Goal: Task Accomplishment & Management: Manage account settings

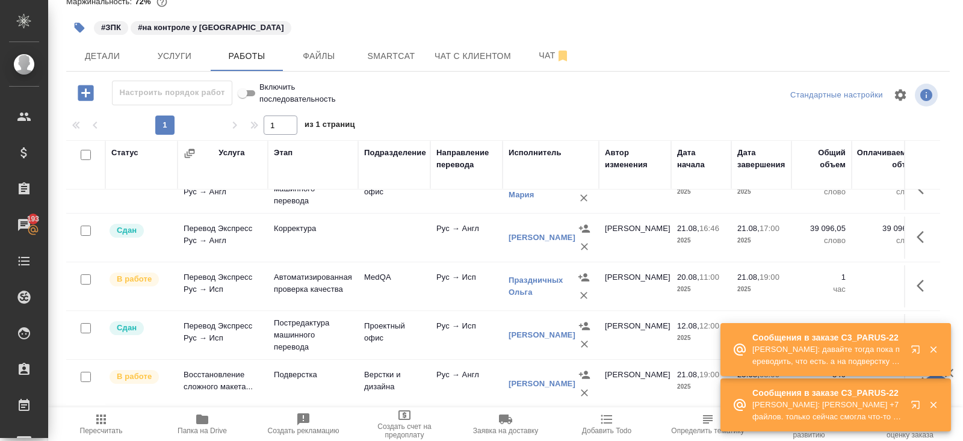
scroll to position [251, 0]
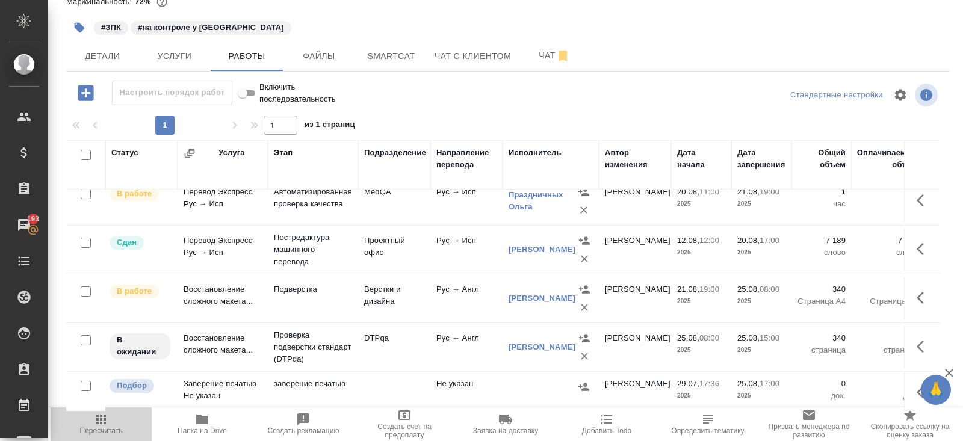
click at [109, 418] on span "Пересчитать" at bounding box center [101, 423] width 87 height 23
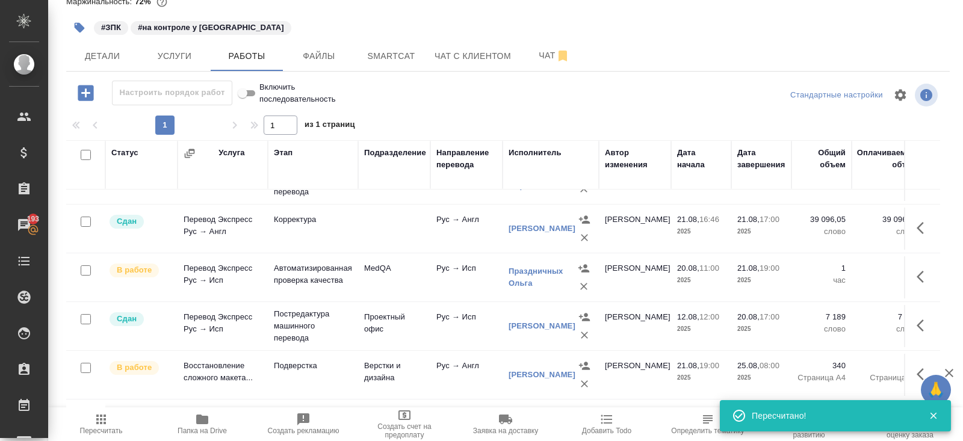
scroll to position [173, 0]
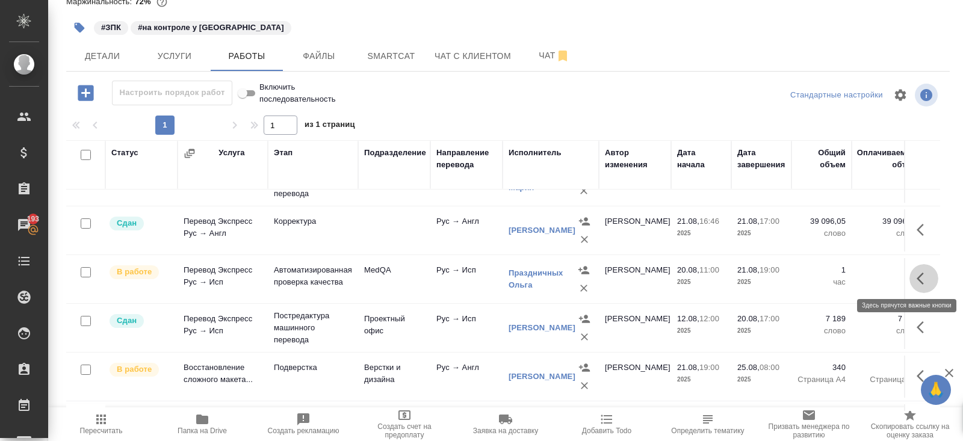
click at [921, 275] on icon "button" at bounding box center [924, 278] width 14 height 14
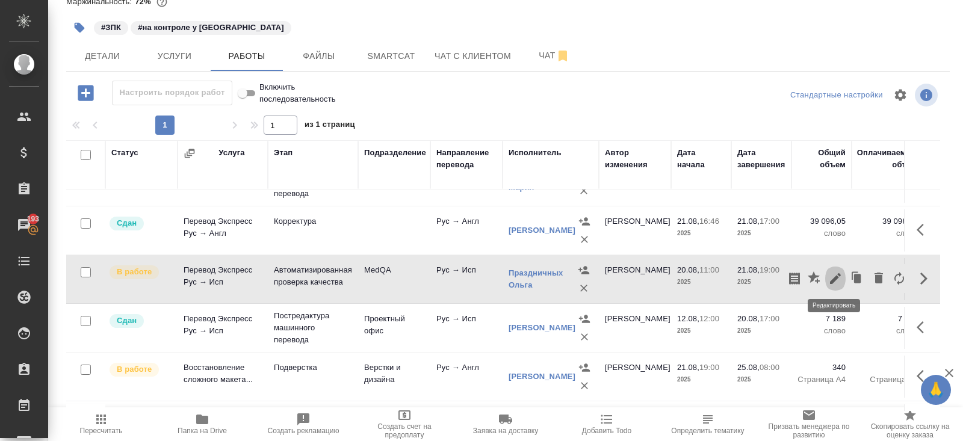
click at [840, 274] on icon "button" at bounding box center [835, 278] width 14 height 14
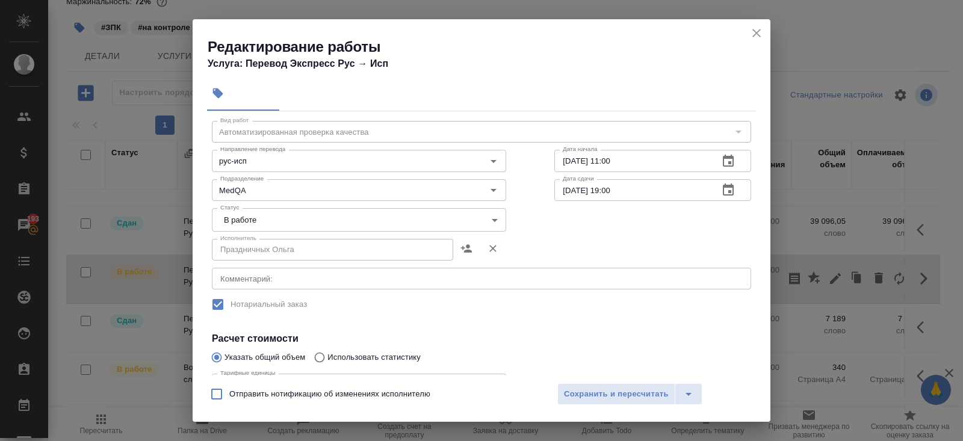
scroll to position [0, 0]
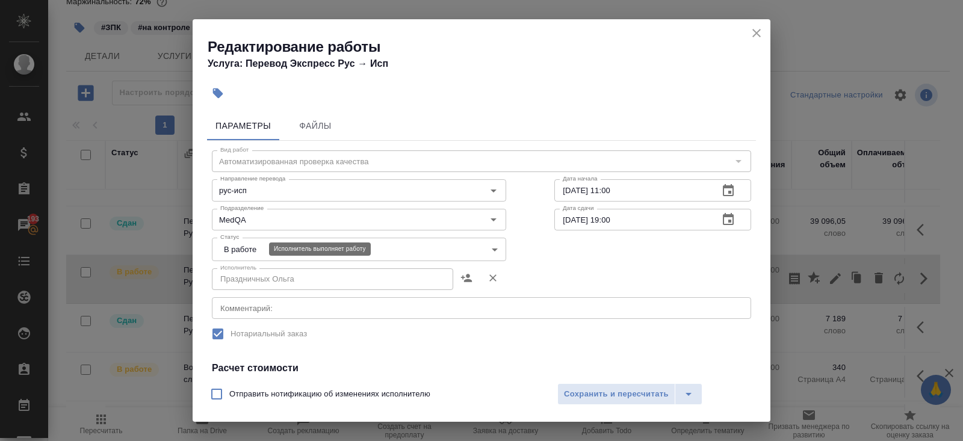
click at [241, 252] on body "🙏 .cls-1 fill:#fff; AWATERA Belyakova Yulia Клиенты Спецификации Заказы 193 Чат…" at bounding box center [481, 220] width 963 height 441
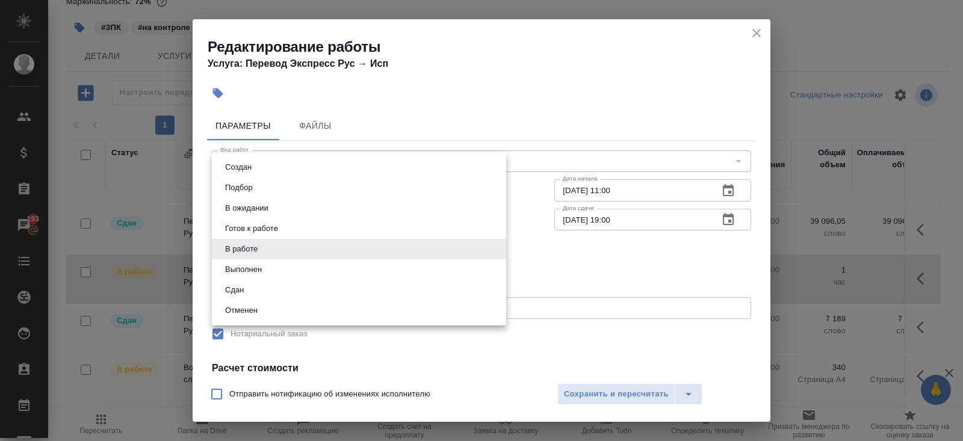
click at [240, 298] on li "Сдан" at bounding box center [359, 290] width 294 height 20
type input "closed"
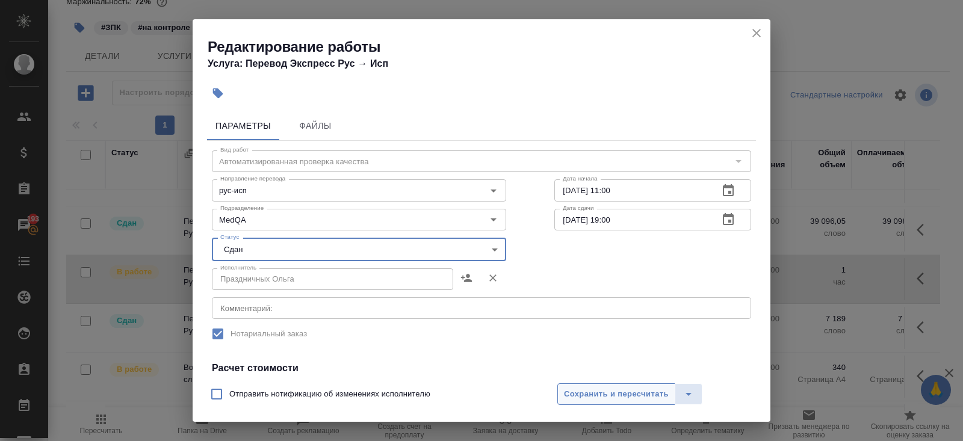
click at [573, 394] on span "Сохранить и пересчитать" at bounding box center [616, 395] width 105 height 14
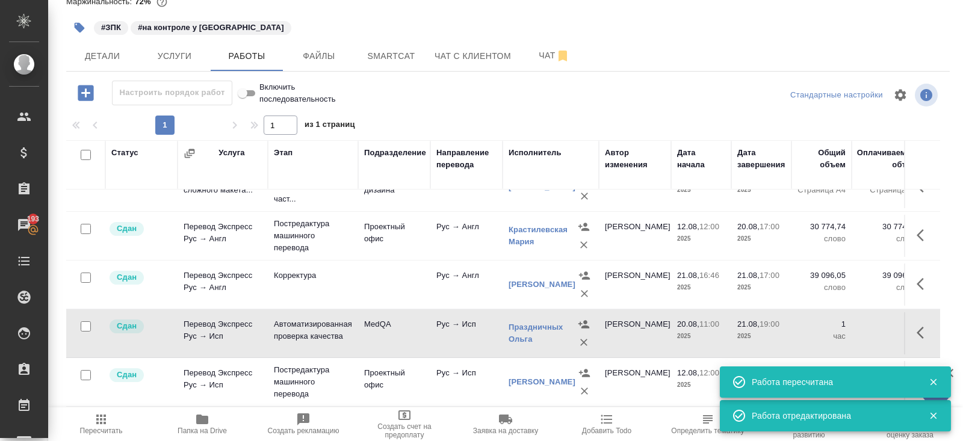
scroll to position [251, 0]
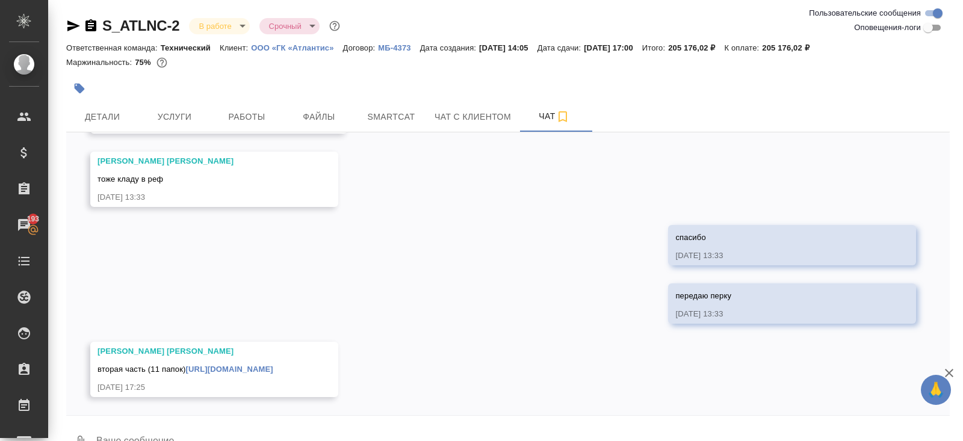
scroll to position [28, 0]
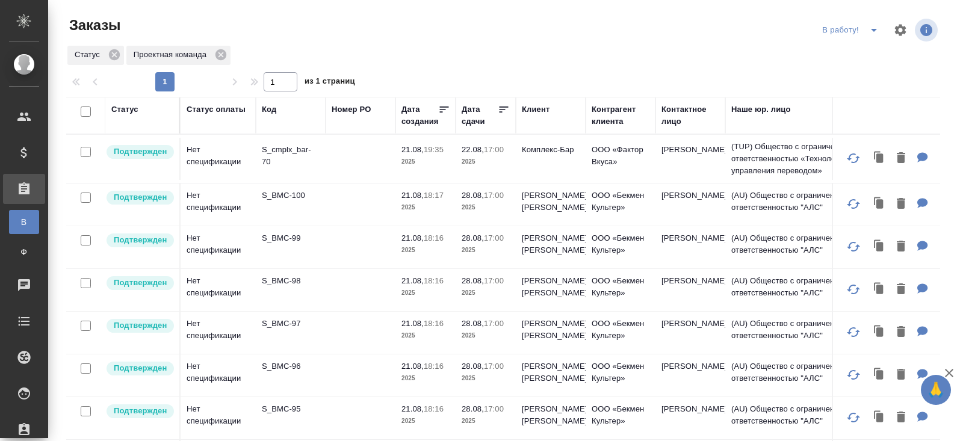
click at [870, 32] on icon "split button" at bounding box center [874, 30] width 14 height 14
click at [870, 45] on li "ПМ" at bounding box center [852, 54] width 67 height 19
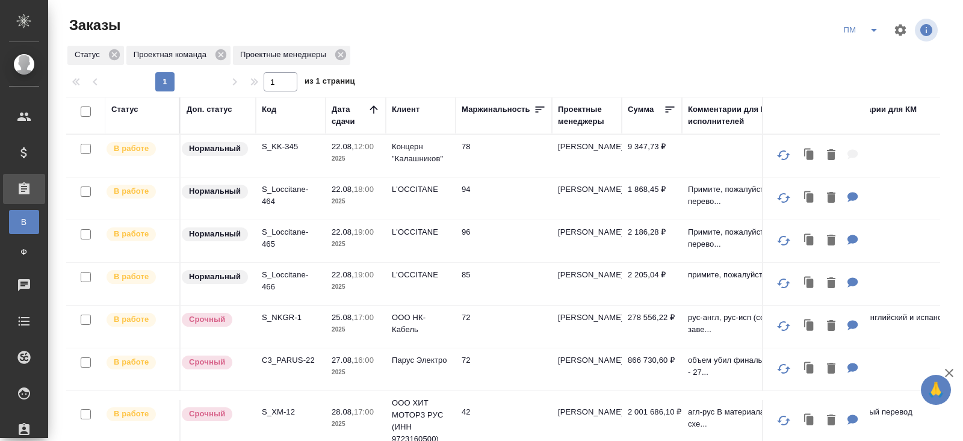
click at [279, 144] on p "S_KK-345" at bounding box center [291, 147] width 58 height 12
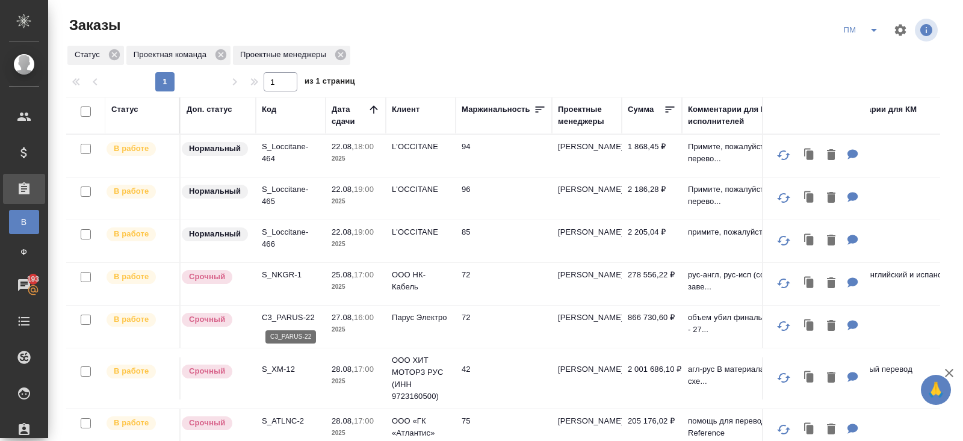
click at [283, 318] on p "C3_PARUS-22" at bounding box center [291, 318] width 58 height 12
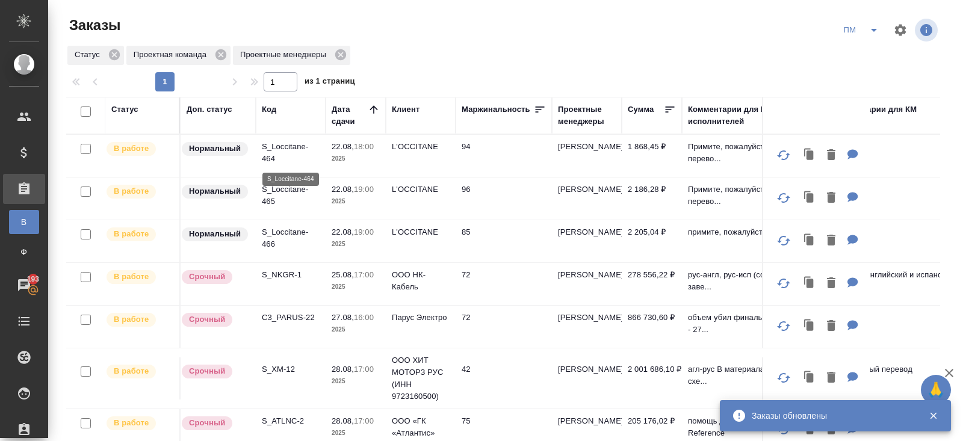
click at [267, 152] on p "S_Loccitane-464" at bounding box center [291, 153] width 58 height 24
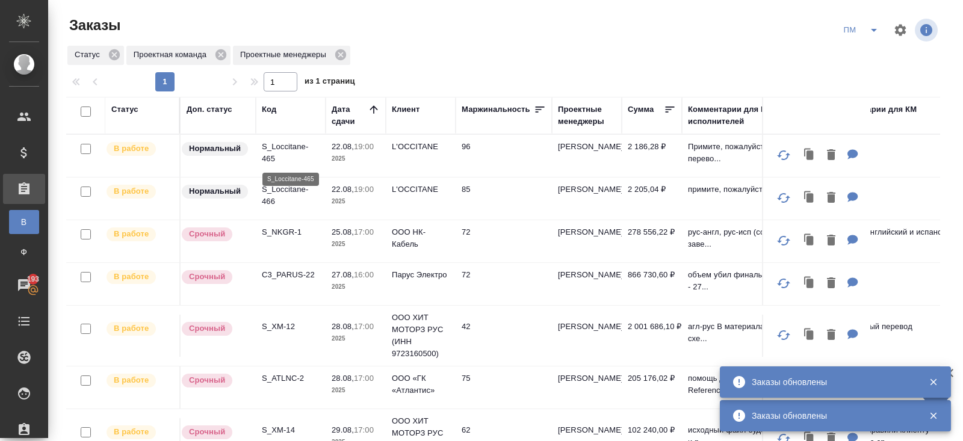
click at [274, 143] on p "S_Loccitane-465" at bounding box center [291, 153] width 58 height 24
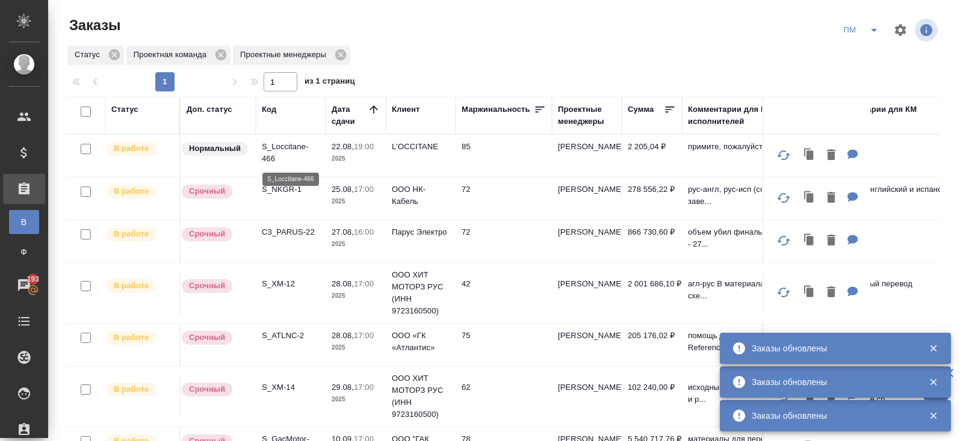
click at [275, 155] on p "S_Loccitane-466" at bounding box center [291, 153] width 58 height 24
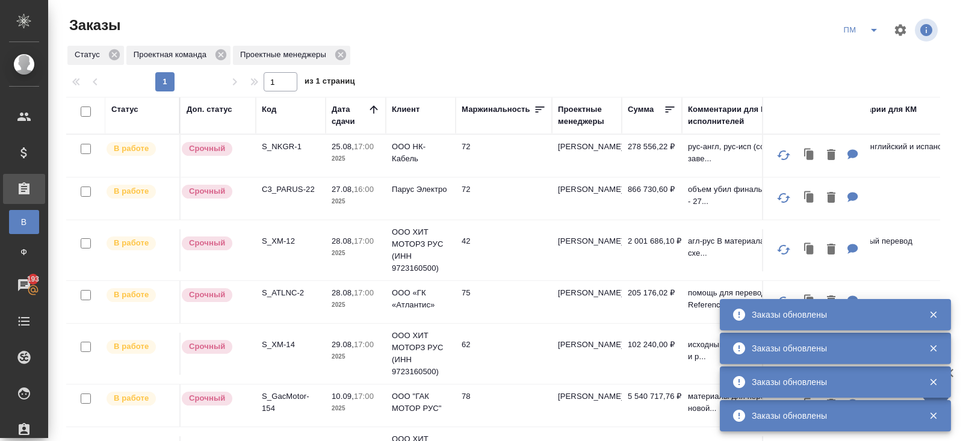
click at [870, 33] on icon "split button" at bounding box center [874, 30] width 14 height 14
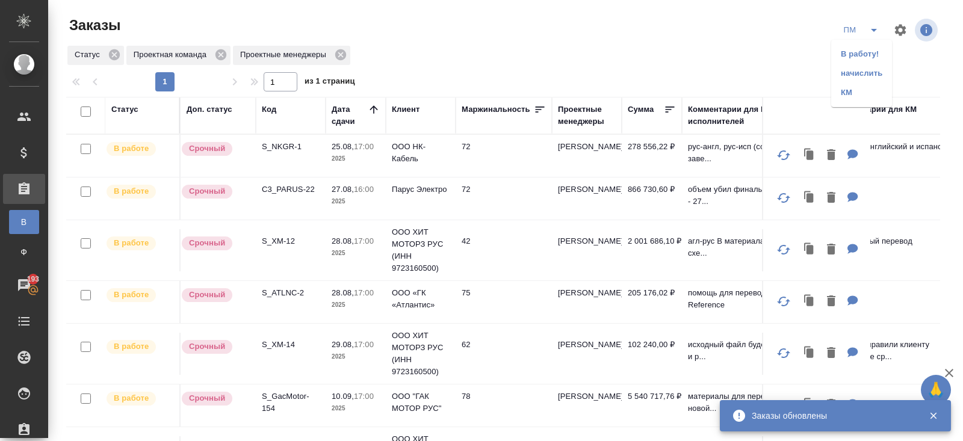
click at [857, 55] on li "В работу!" at bounding box center [861, 54] width 61 height 19
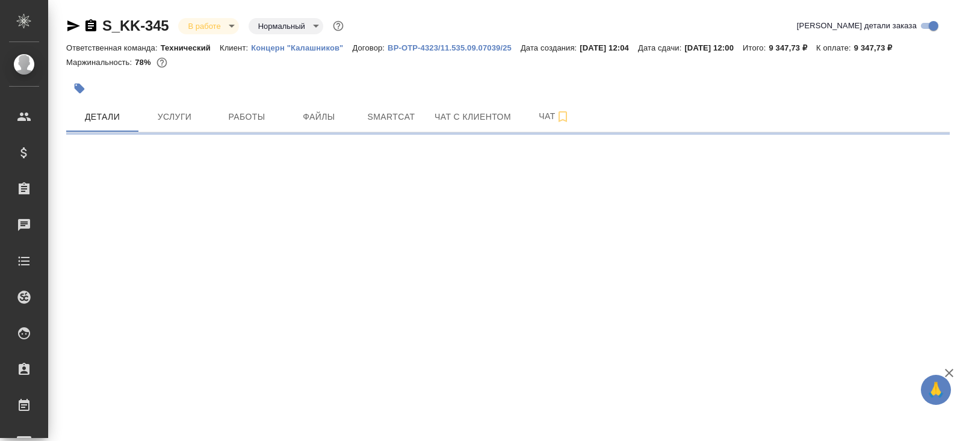
select select "RU"
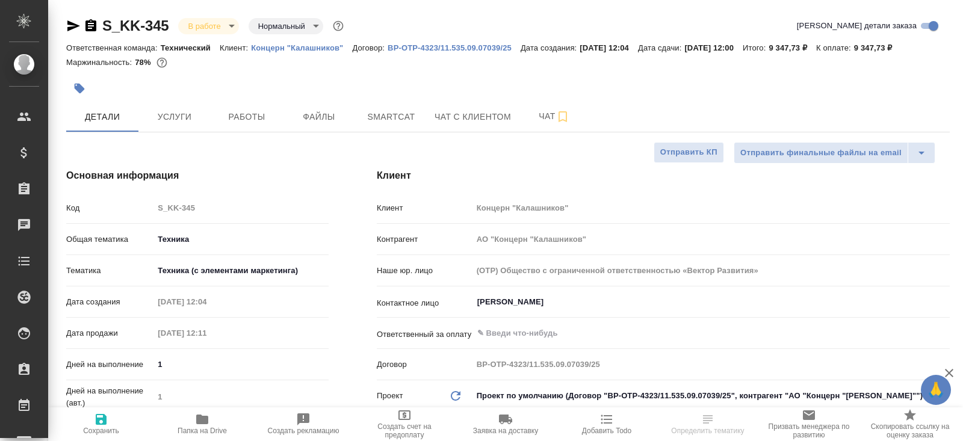
type textarea "x"
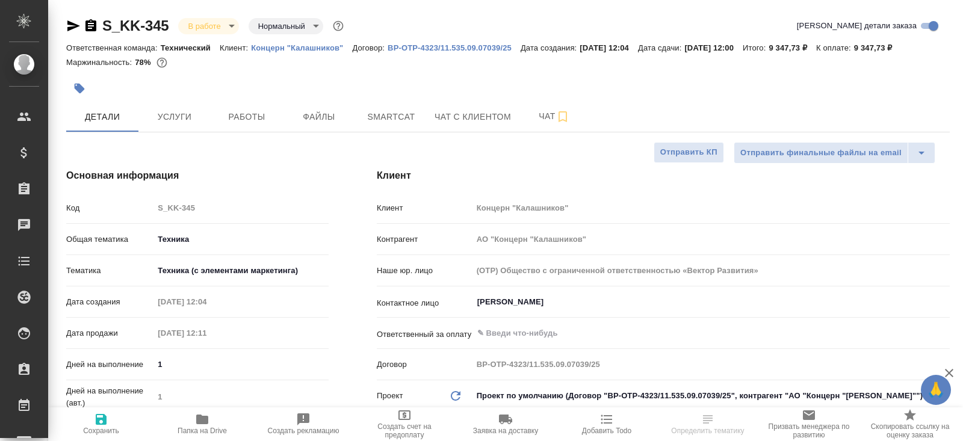
type textarea "x"
click at [401, 120] on span "Smartcat" at bounding box center [391, 117] width 58 height 15
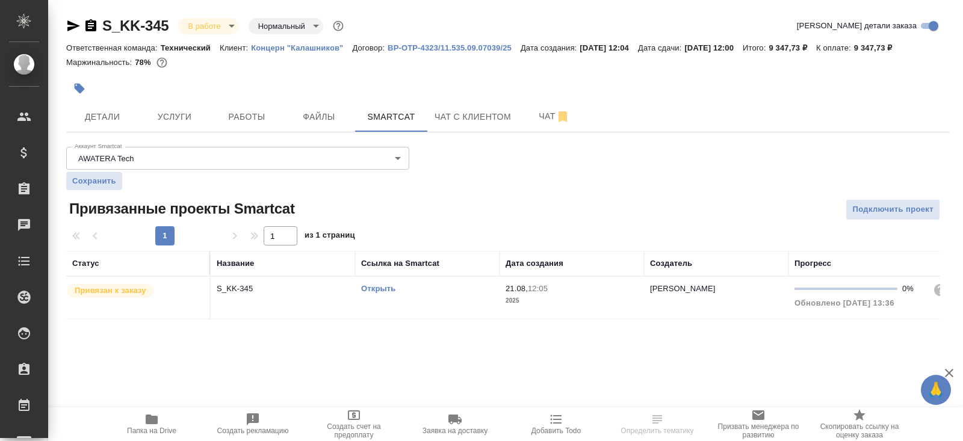
click at [381, 289] on link "Открыть" at bounding box center [378, 288] width 34 height 9
click at [149, 434] on span "Папка на Drive" at bounding box center [151, 431] width 49 height 8
click at [74, 25] on icon "button" at bounding box center [73, 26] width 14 height 14
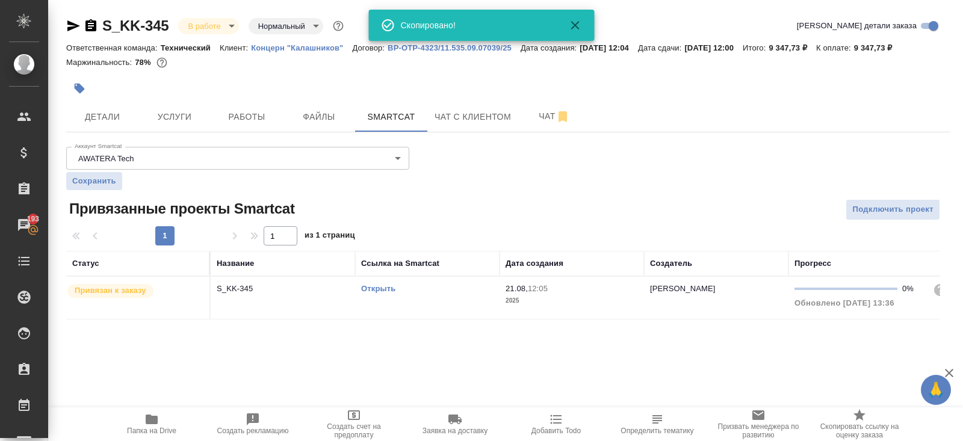
click at [223, 23] on body "🙏 .cls-1 fill:#fff; AWATERA Belyakova Yulia Клиенты Спецификации Заказы 193 Чат…" at bounding box center [481, 220] width 963 height 441
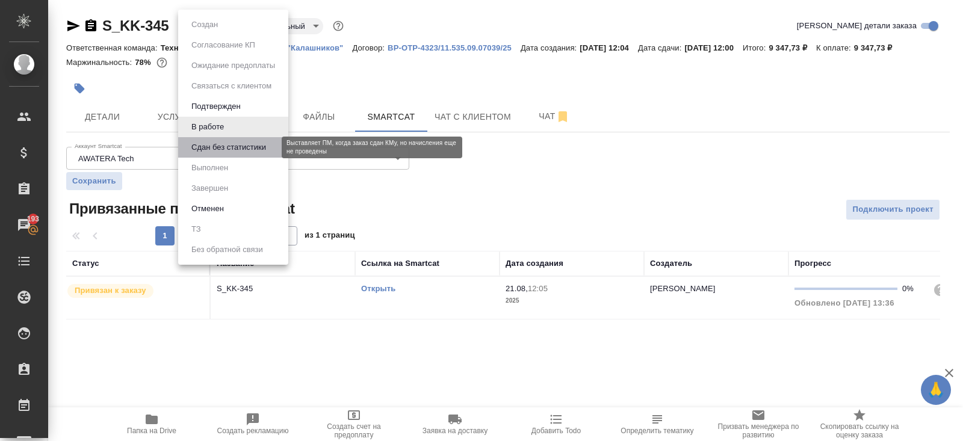
click at [236, 152] on button "Сдан без статистики" at bounding box center [229, 147] width 82 height 13
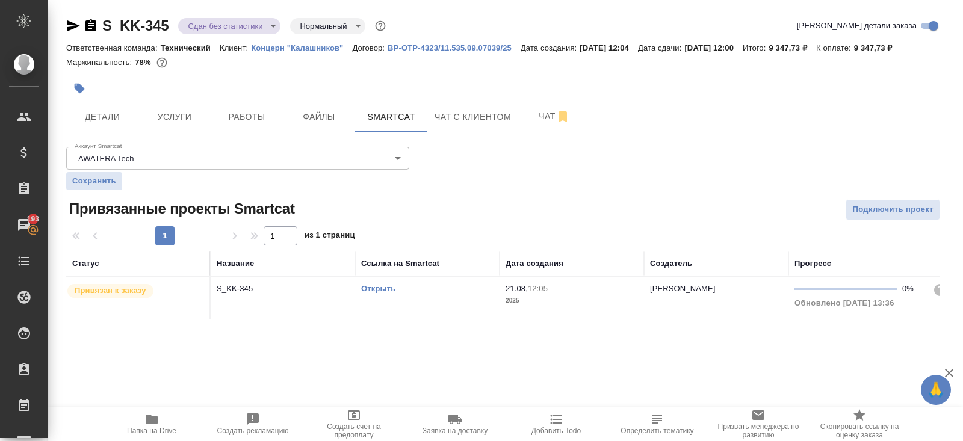
drag, startPoint x: 438, startPoint y: 291, endPoint x: 461, endPoint y: 306, distance: 27.4
click at [461, 306] on td "Открыть" at bounding box center [427, 298] width 144 height 42
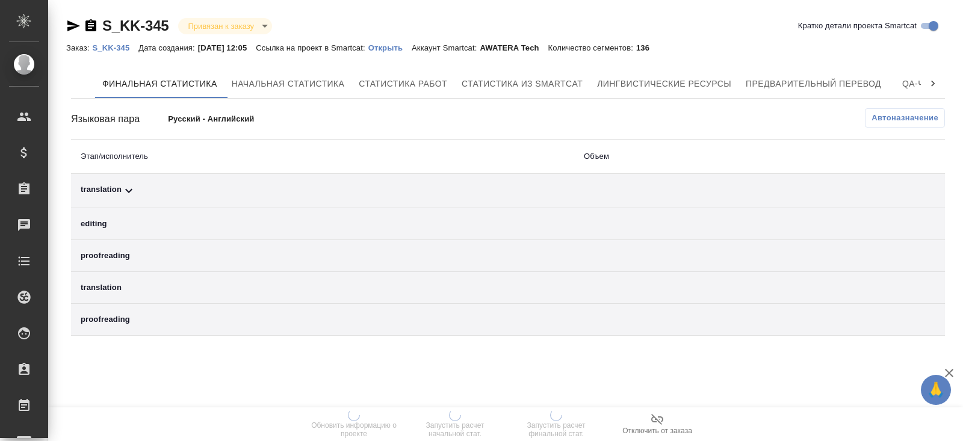
click at [907, 116] on span "Автоназначение" at bounding box center [905, 118] width 67 height 12
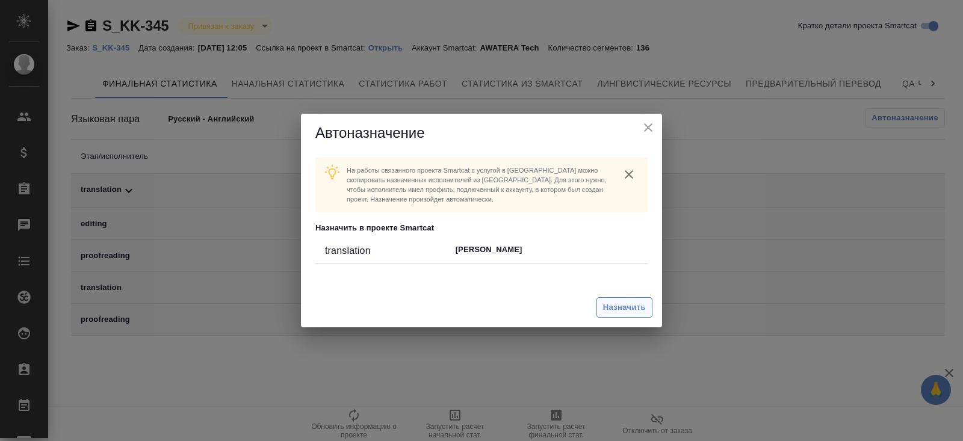
click at [622, 301] on span "Назначить" at bounding box center [624, 308] width 43 height 14
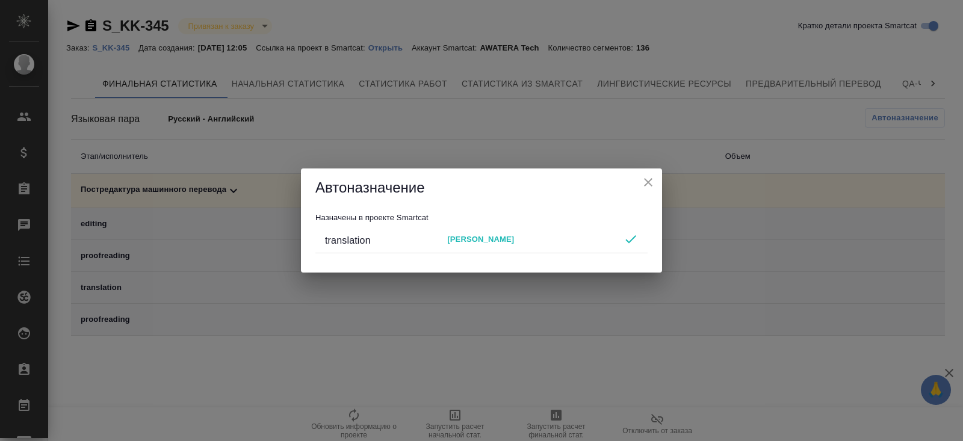
click at [537, 400] on div "Автоназначение Назначены в проекте Smartcat translation [PERSON_NAME]" at bounding box center [481, 220] width 963 height 441
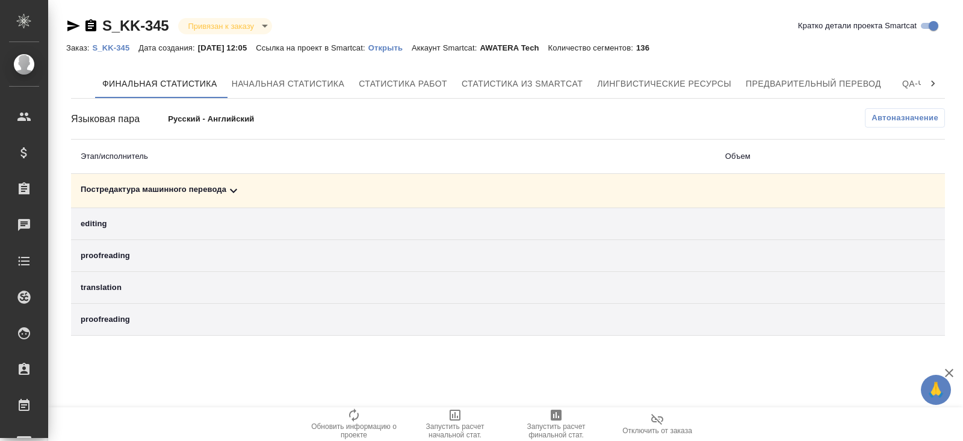
click at [537, 400] on div "Автоназначение На работы связанного проекта Smartcat c услугой в [GEOGRAPHIC_DA…" at bounding box center [481, 220] width 963 height 441
click at [560, 422] on icon "button" at bounding box center [556, 415] width 14 height 14
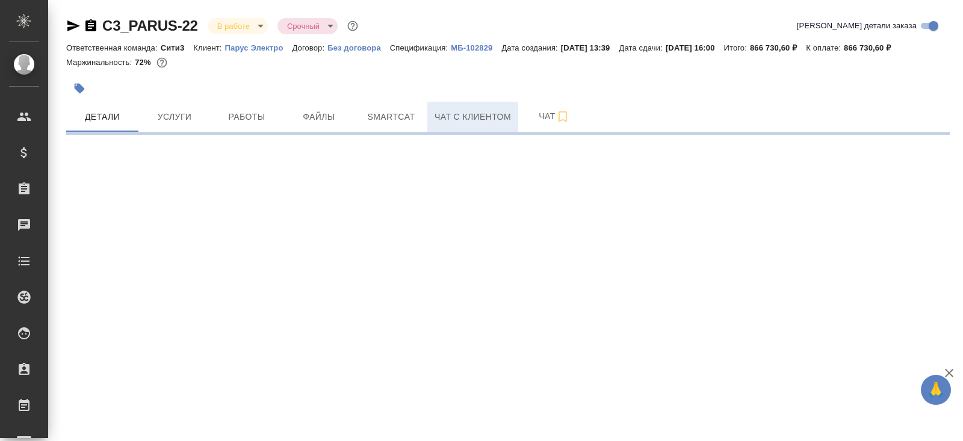
select select "RU"
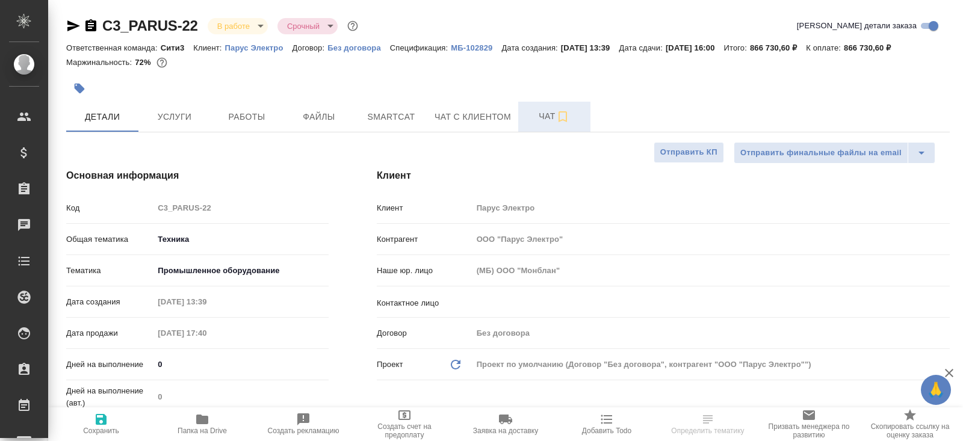
type textarea "x"
click at [557, 121] on span "Чат" at bounding box center [554, 116] width 58 height 15
type textarea "x"
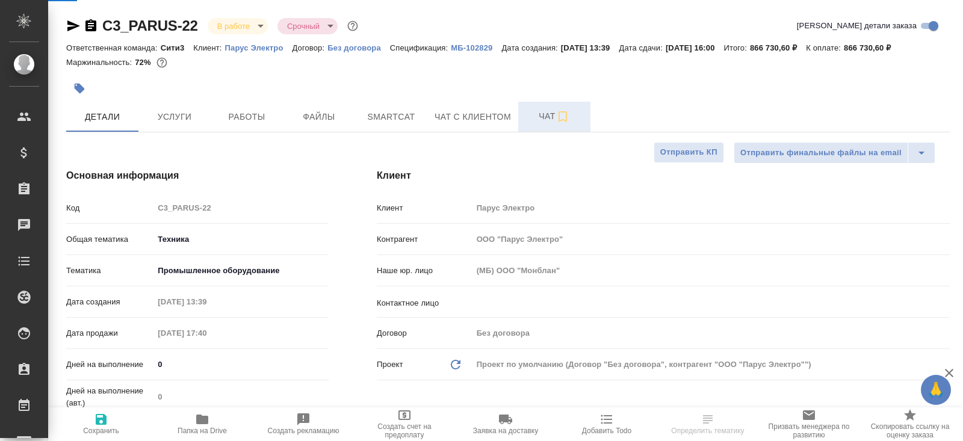
type textarea "x"
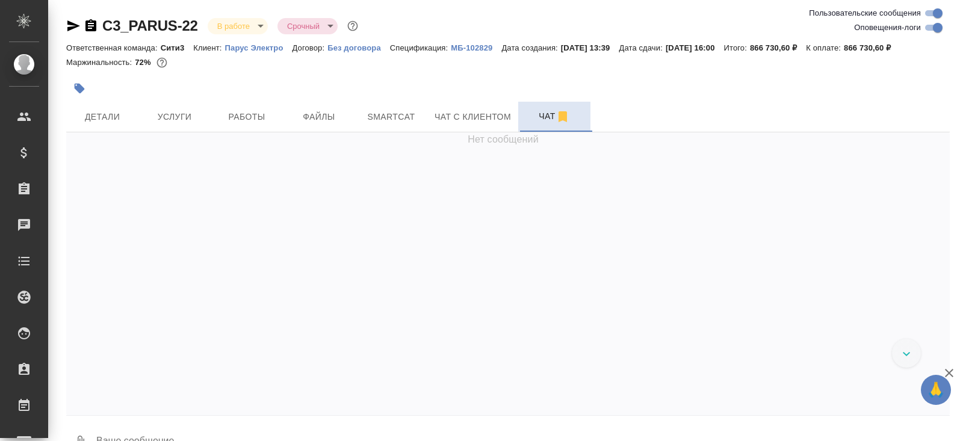
click at [928, 37] on div "C3_PARUS-22 В работе inProgress Срочный urgent" at bounding box center [508, 28] width 884 height 24
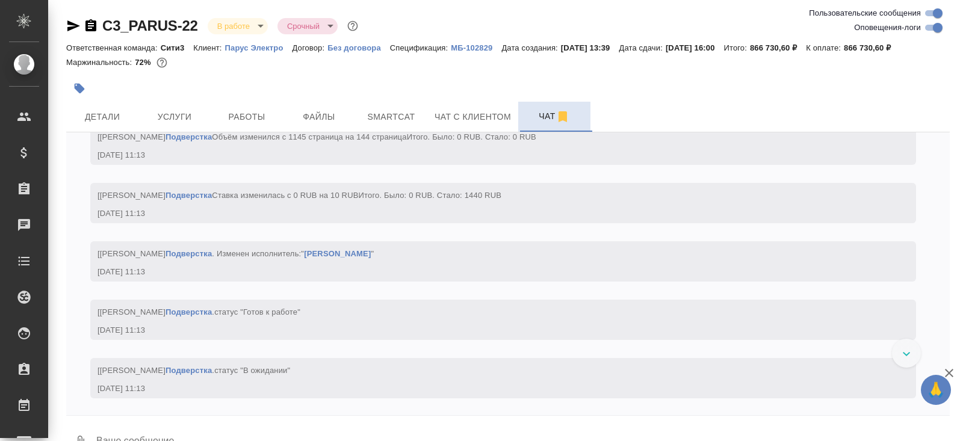
click at [932, 34] on input "Оповещения-логи" at bounding box center [937, 27] width 43 height 14
checkbox input "false"
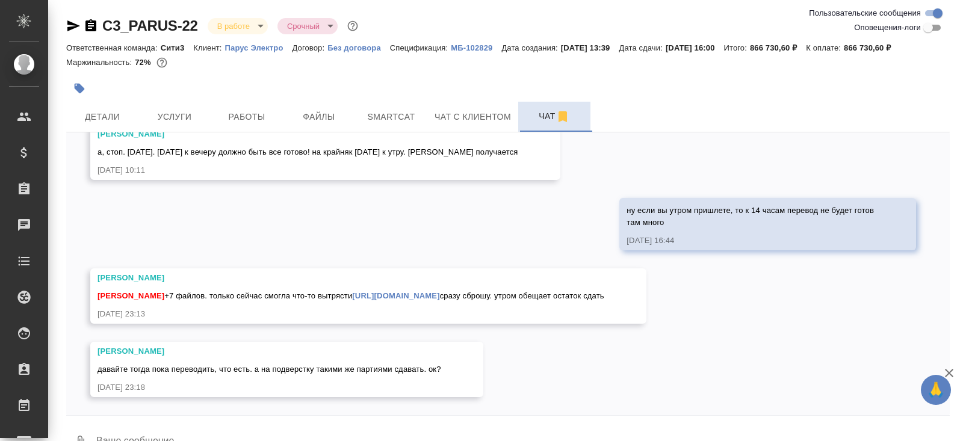
scroll to position [13093, 0]
click at [352, 291] on link "https://drive.awatera.com/apps/files/files/10171228?dir=/Shares/PARUS/Orders/C3…" at bounding box center [395, 295] width 87 height 9
click at [394, 100] on div at bounding box center [360, 88] width 589 height 26
click at [394, 117] on span "Smartcat" at bounding box center [391, 117] width 58 height 15
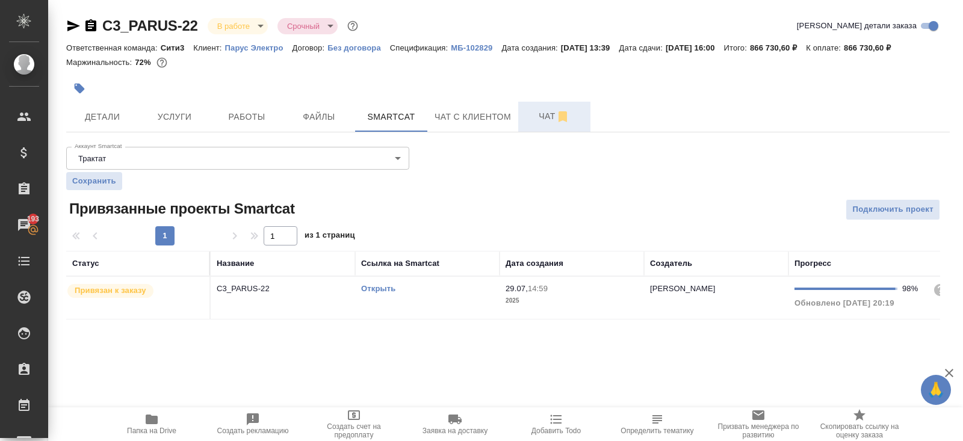
click at [373, 286] on link "Открыть" at bounding box center [378, 288] width 34 height 9
click at [255, 113] on span "Работы" at bounding box center [247, 117] width 58 height 15
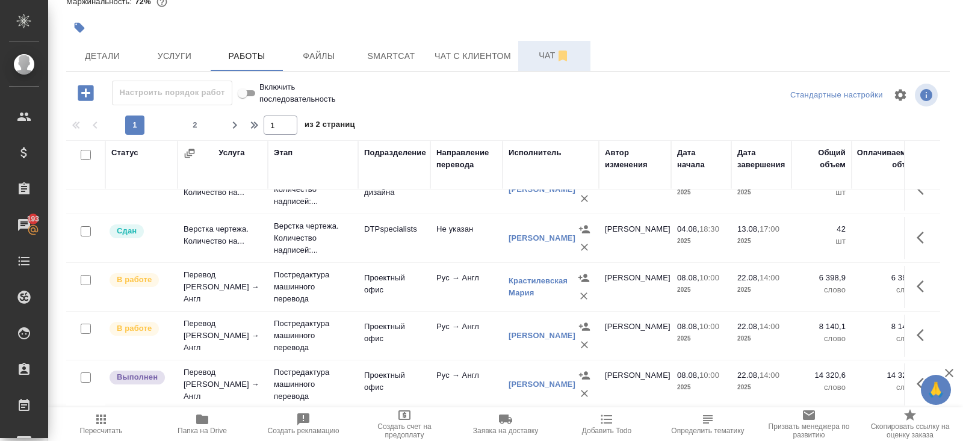
scroll to position [494, 0]
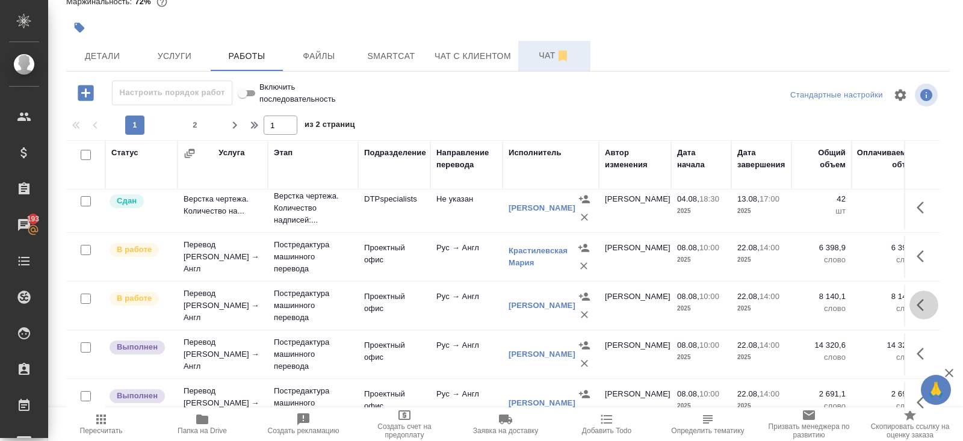
click at [911, 299] on button "button" at bounding box center [923, 305] width 29 height 29
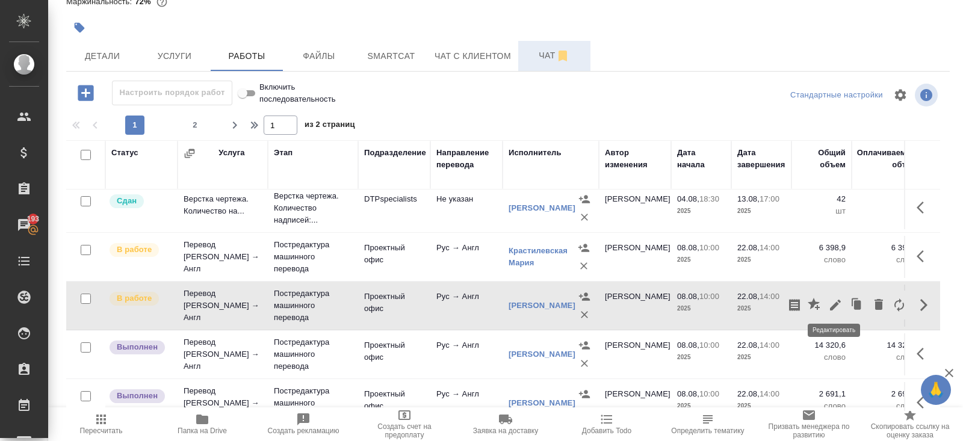
click at [836, 300] on icon "button" at bounding box center [835, 305] width 11 height 11
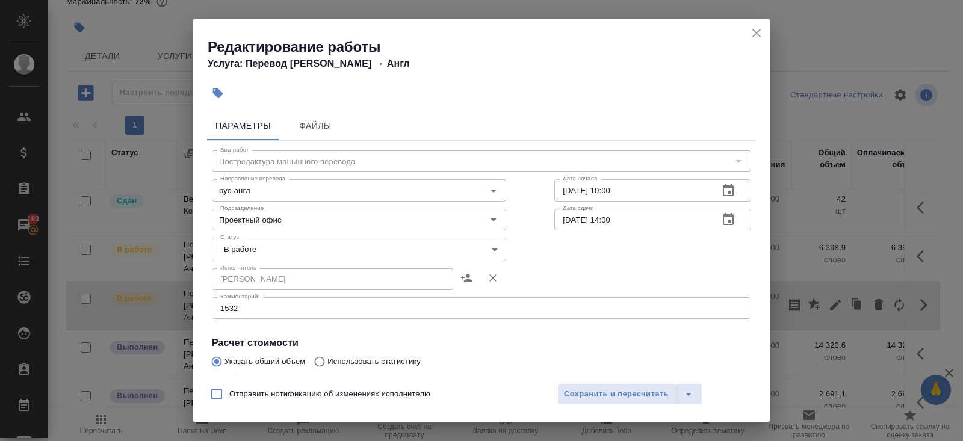
click at [266, 314] on div "1532 x Комментарий:" at bounding box center [481, 308] width 539 height 22
click at [273, 320] on div "Вид работ Постредактура машинного перевода Вид работ Направление перевода рус-а…" at bounding box center [481, 349] width 549 height 417
click at [260, 311] on textarea "1532" at bounding box center [481, 308] width 522 height 9
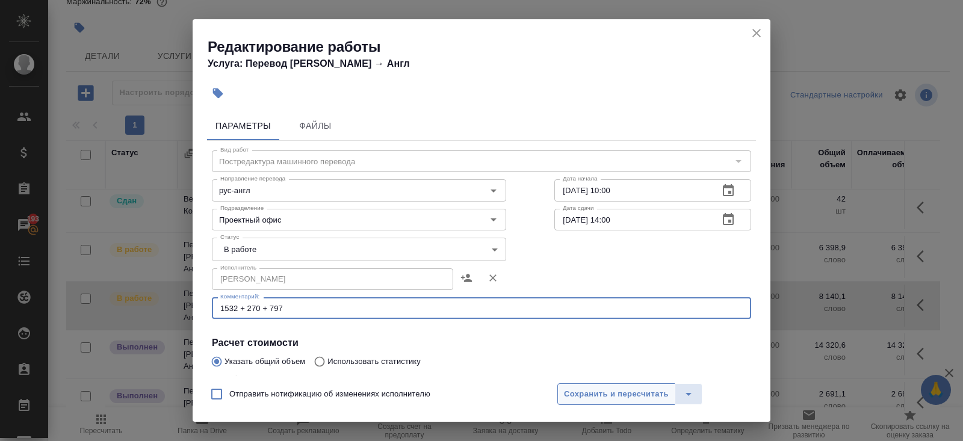
type textarea "1532 + 270 + 797"
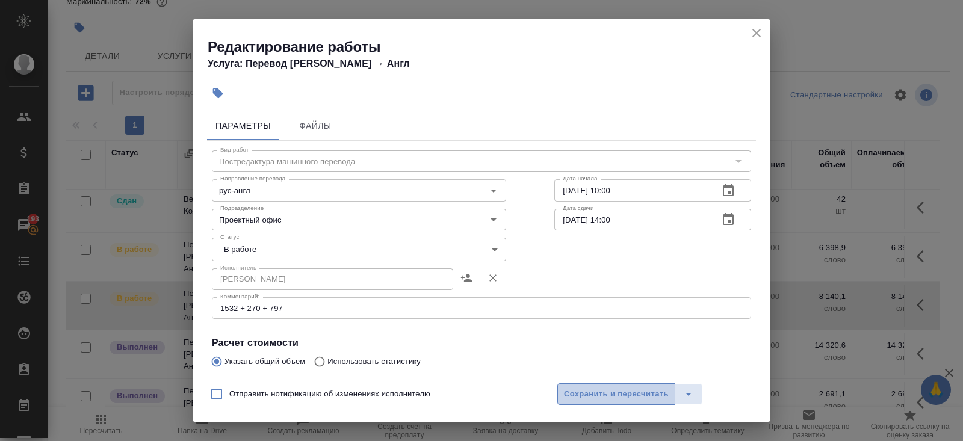
click at [621, 394] on span "Сохранить и пересчитать" at bounding box center [616, 395] width 105 height 14
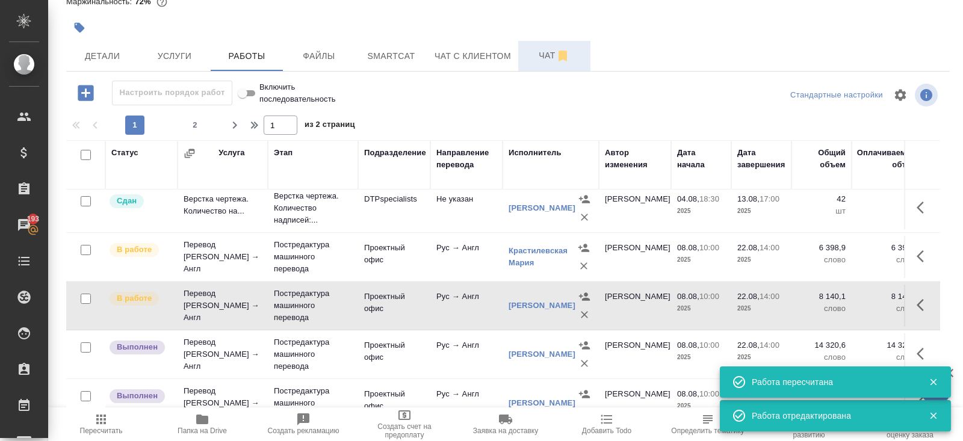
click at [552, 57] on span "Чат" at bounding box center [554, 55] width 58 height 15
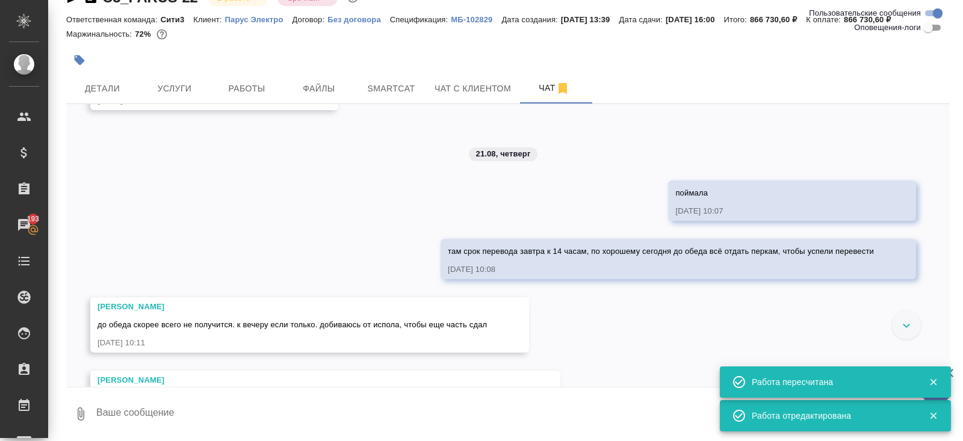
scroll to position [13093, 0]
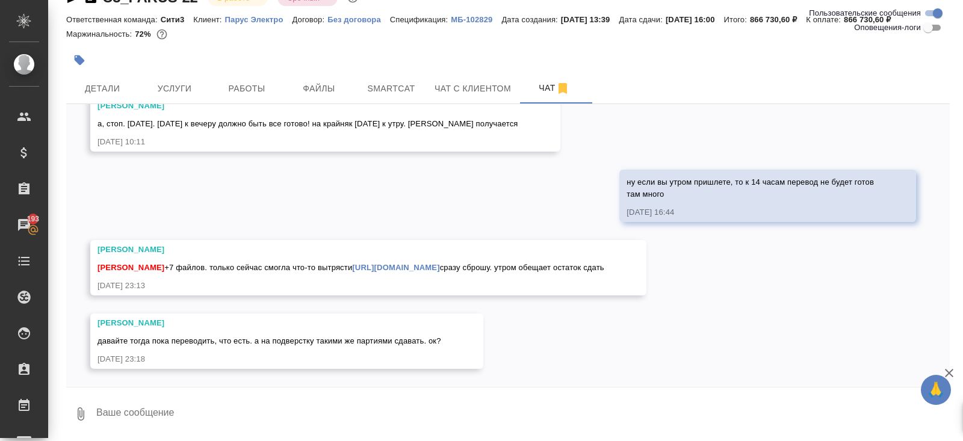
click at [197, 404] on textarea at bounding box center [522, 414] width 855 height 41
type textarea "окс"
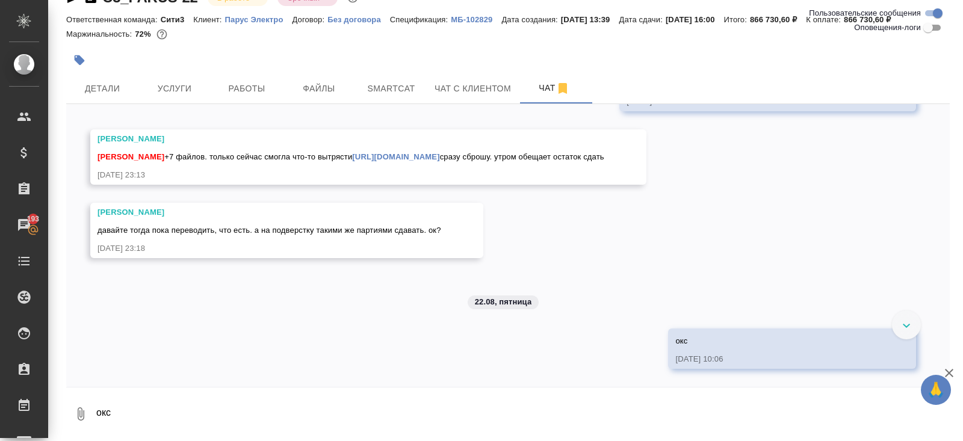
scroll to position [13204, 0]
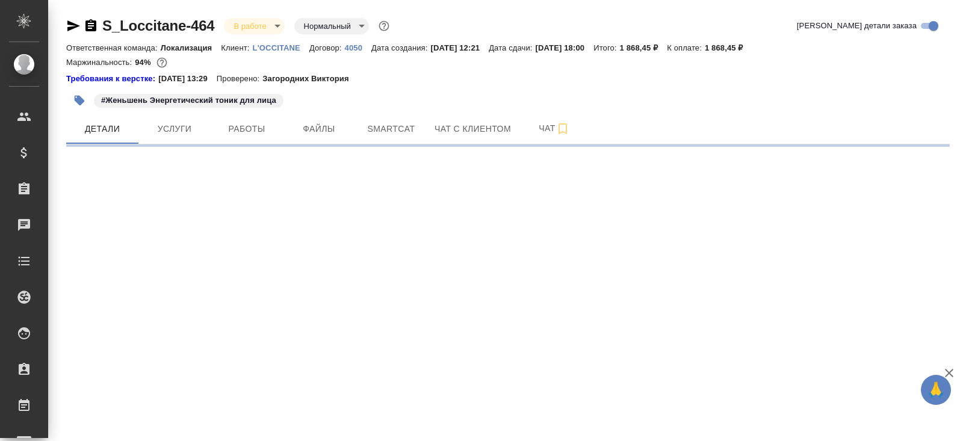
select select "RU"
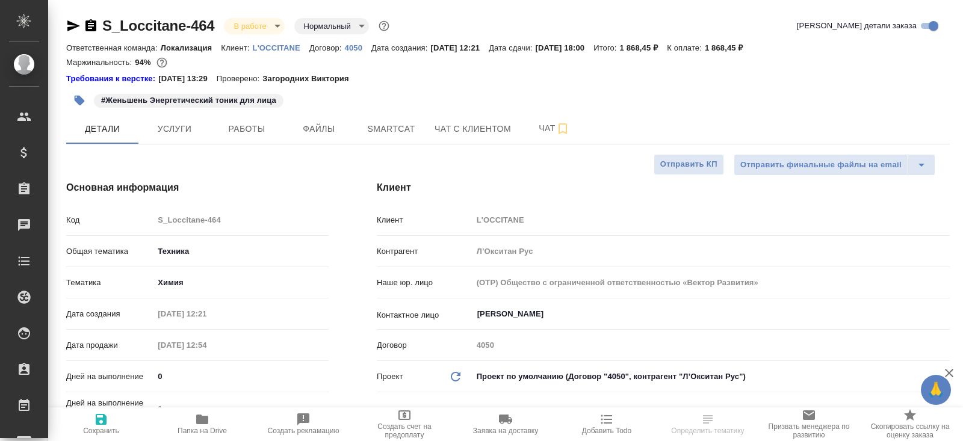
type textarea "x"
click at [73, 23] on icon "button" at bounding box center [73, 25] width 13 height 11
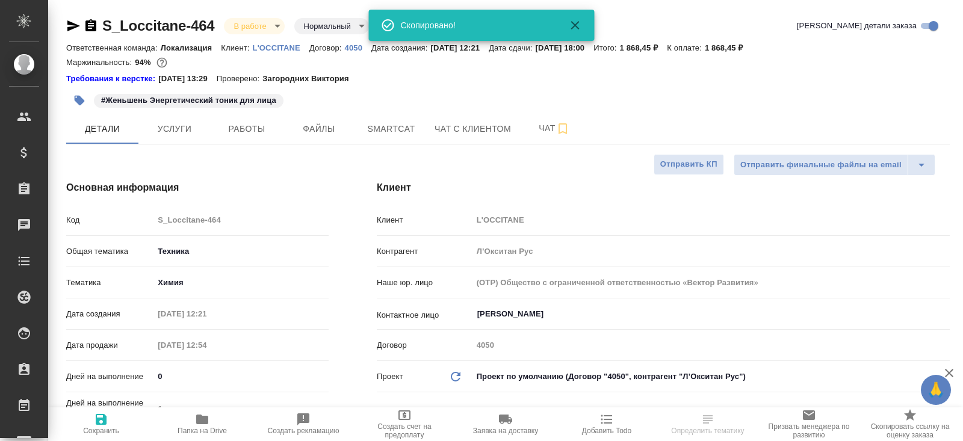
type textarea "x"
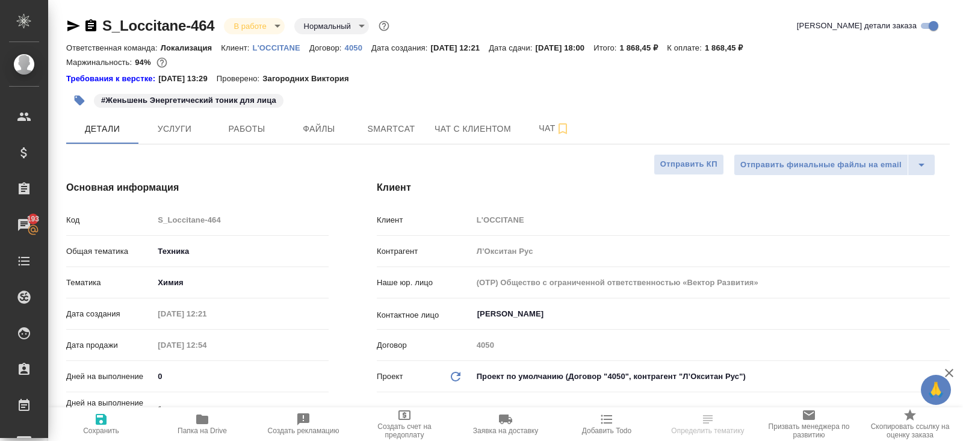
type textarea "x"
select select "RU"
type textarea "x"
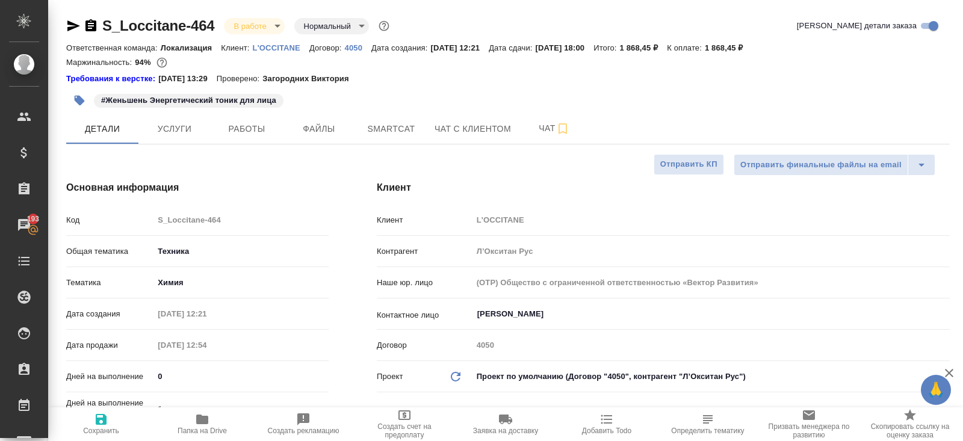
type textarea "x"
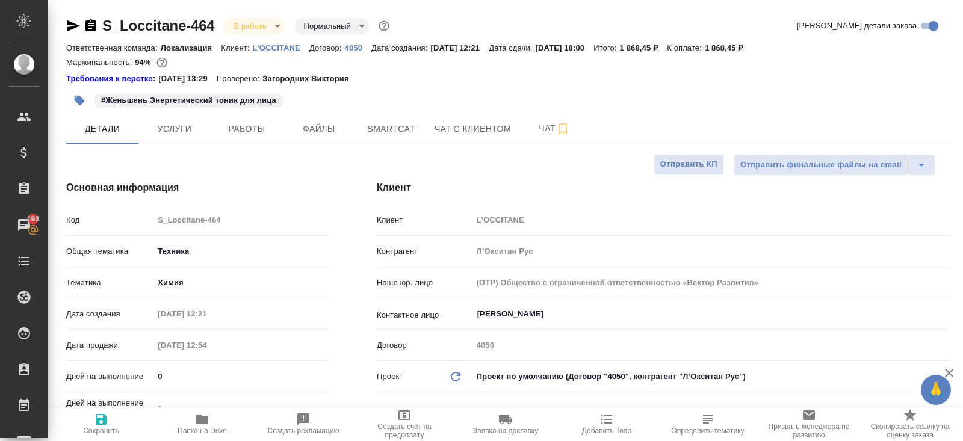
click at [264, 23] on body "🙏 .cls-1 fill:#fff; AWATERA Belyakova Yulia Клиенты Спецификации Заказы 193 Чат…" at bounding box center [481, 220] width 963 height 441
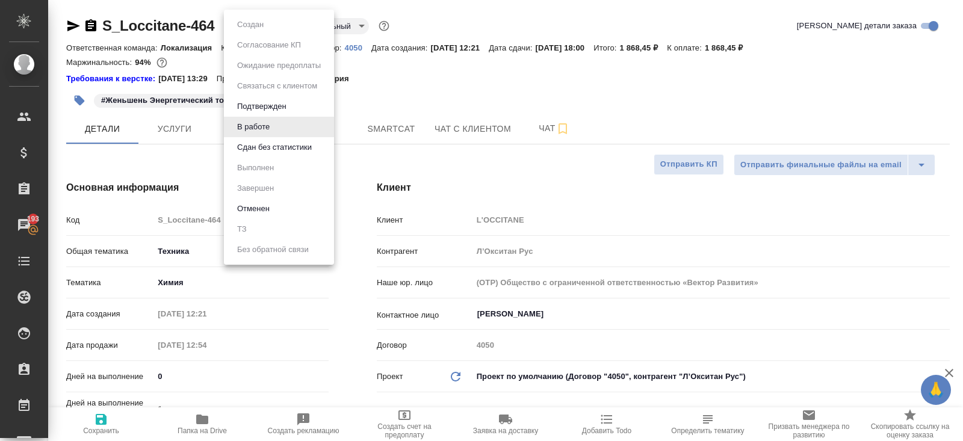
click at [270, 155] on li "Сдан без статистики" at bounding box center [279, 147] width 110 height 20
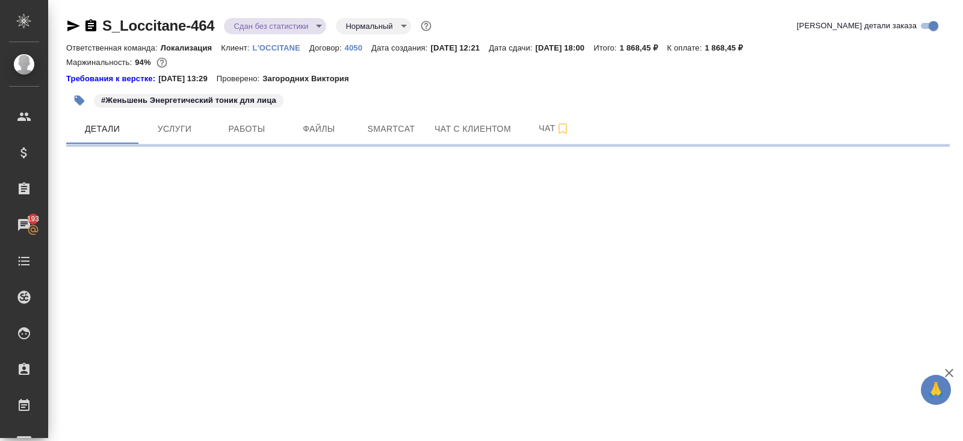
select select "RU"
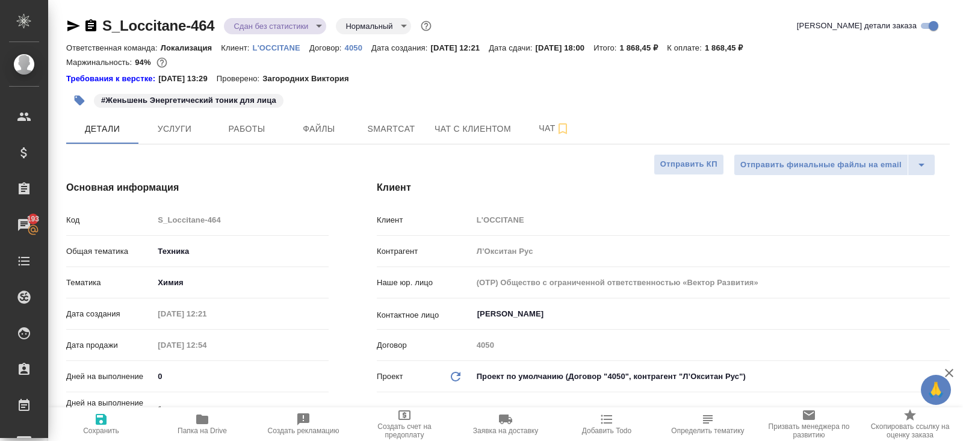
type textarea "x"
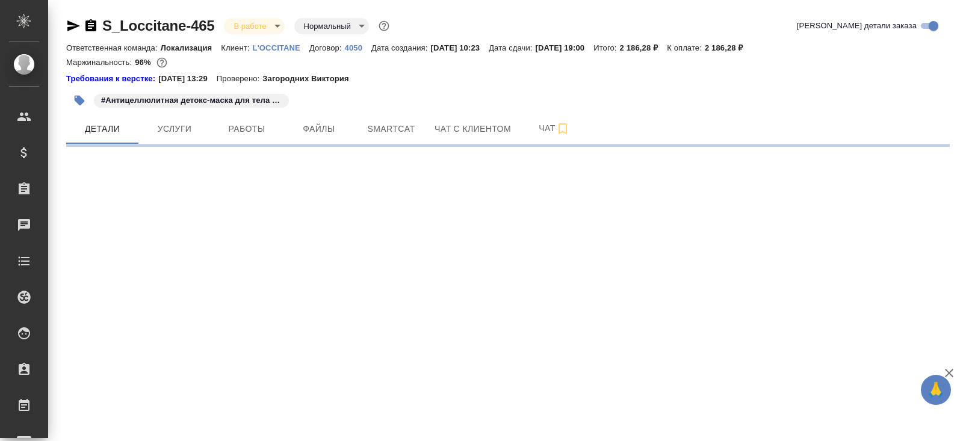
select select "RU"
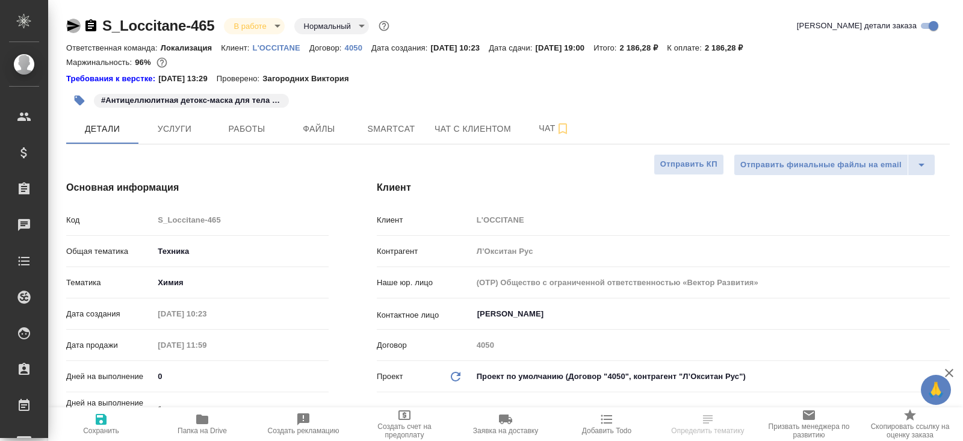
click at [72, 27] on icon "button" at bounding box center [73, 25] width 13 height 11
type textarea "x"
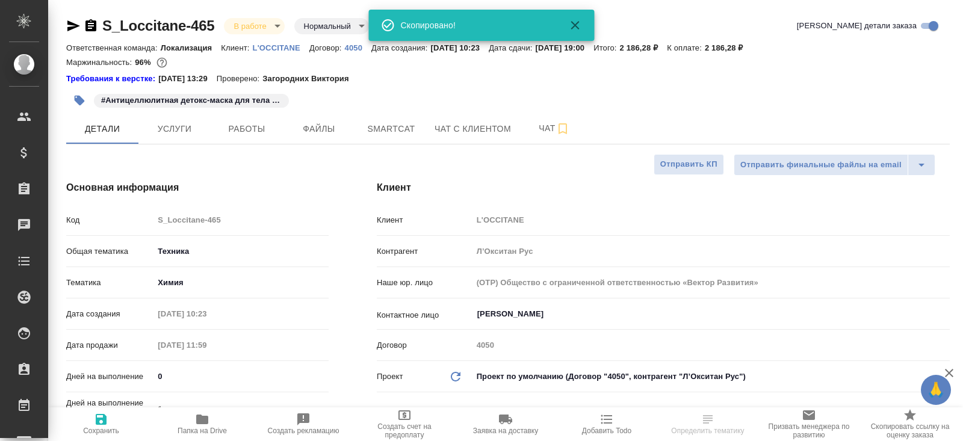
type textarea "x"
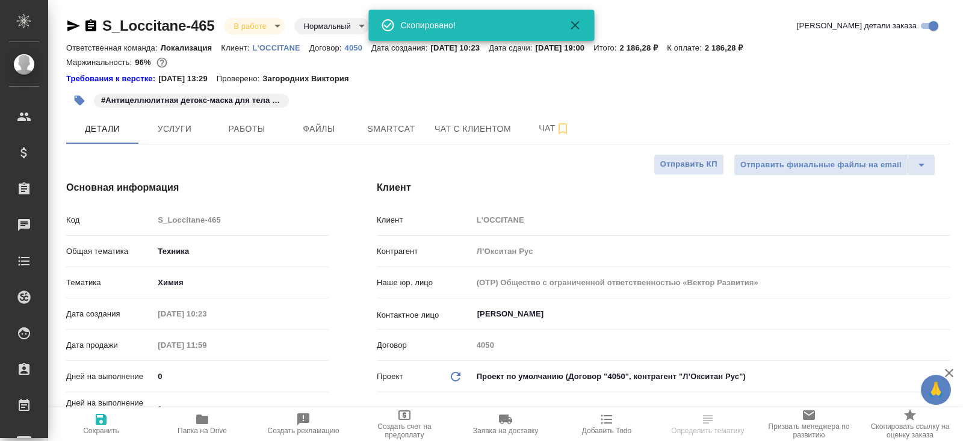
type textarea "x"
select select "RU"
type textarea "x"
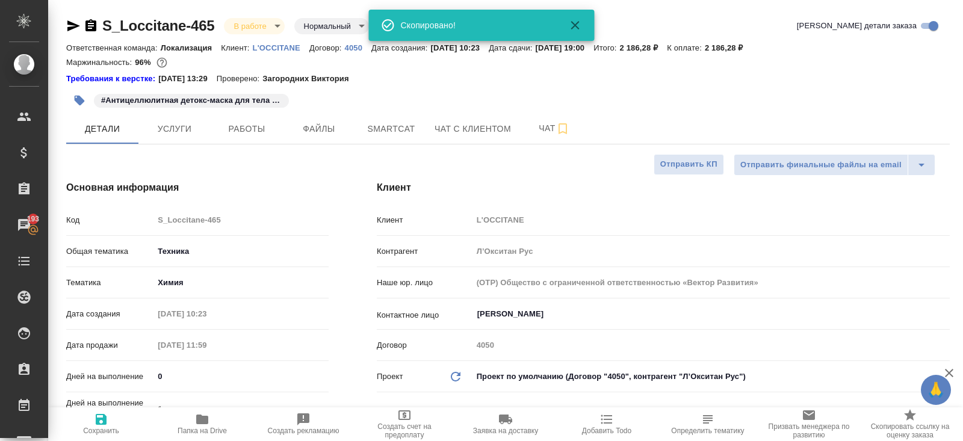
type textarea "x"
click at [271, 22] on body "🙏 .cls-1 fill:#fff; AWATERA Belyakova Yulia Клиенты Спецификации Заказы 193 Чат…" at bounding box center [481, 220] width 963 height 441
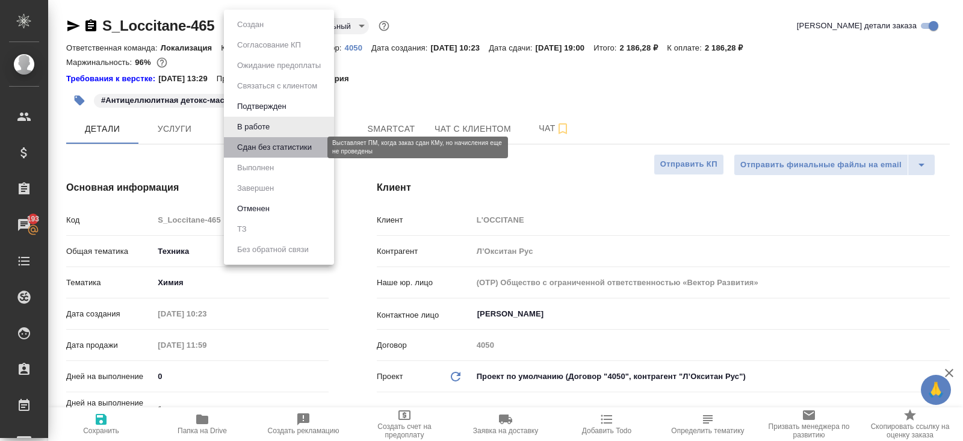
click at [282, 149] on button "Сдан без статистики" at bounding box center [275, 147] width 82 height 13
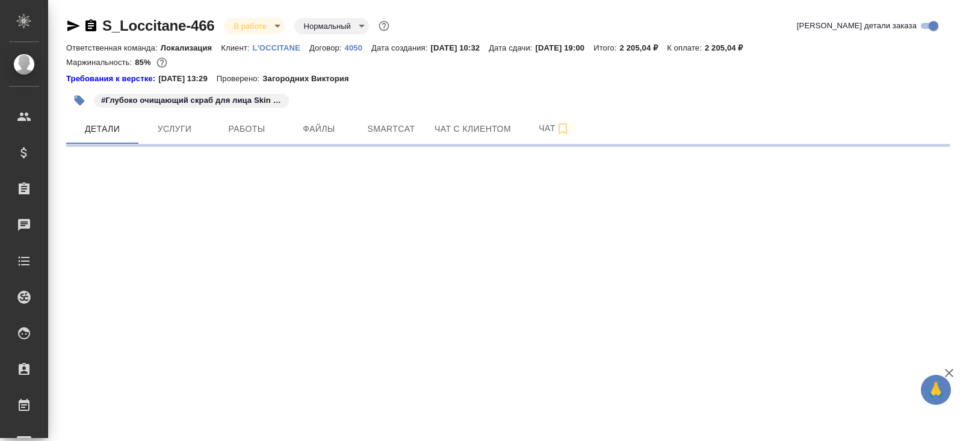
select select "RU"
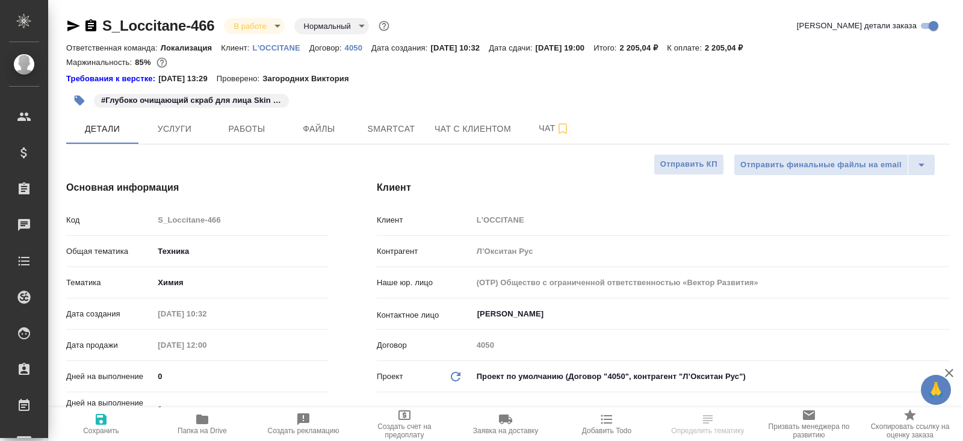
type textarea "x"
click at [70, 25] on icon "button" at bounding box center [73, 26] width 14 height 14
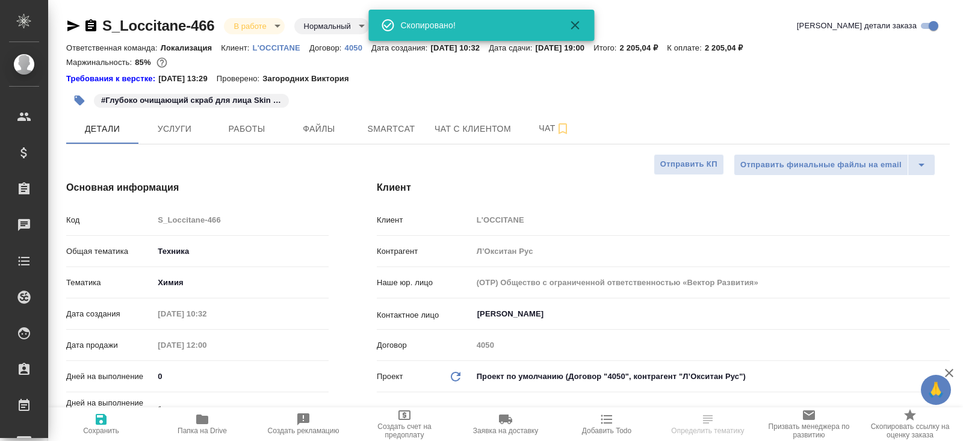
type textarea "x"
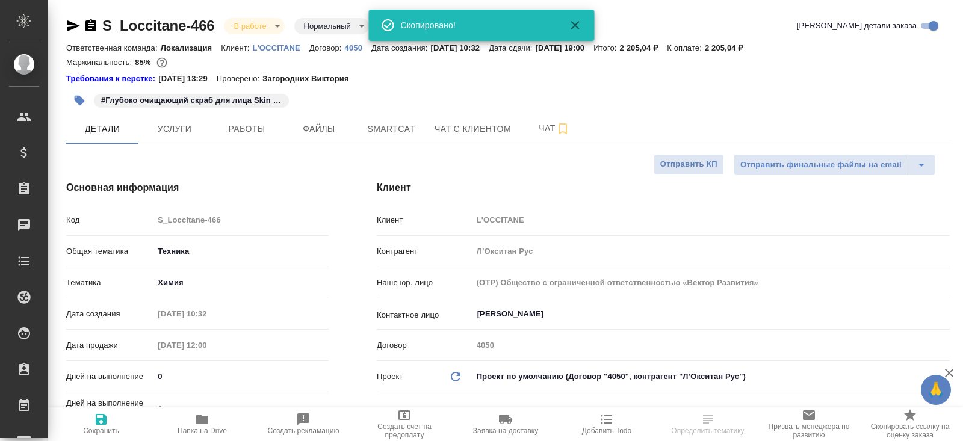
type textarea "x"
select select "RU"
type textarea "x"
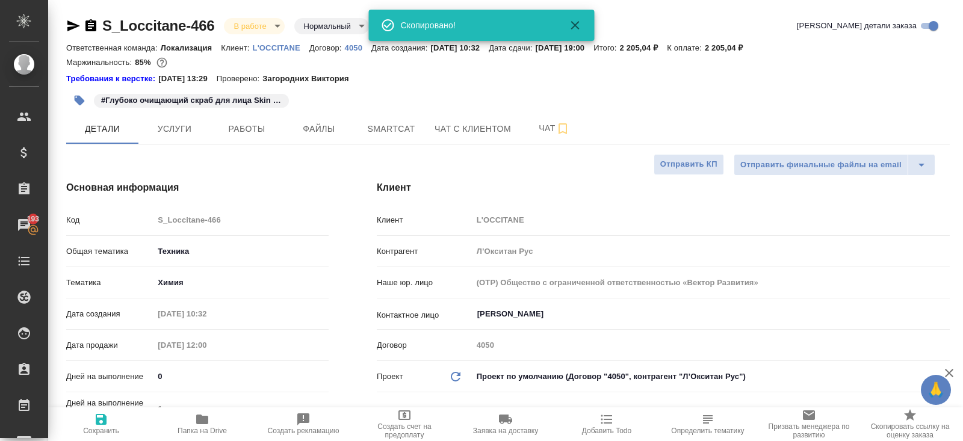
type textarea "x"
click at [228, 31] on body "🙏 .cls-1 fill:#fff; AWATERA Belyakova Yulia Клиенты Спецификации Заказы 193 Чат…" at bounding box center [481, 220] width 963 height 441
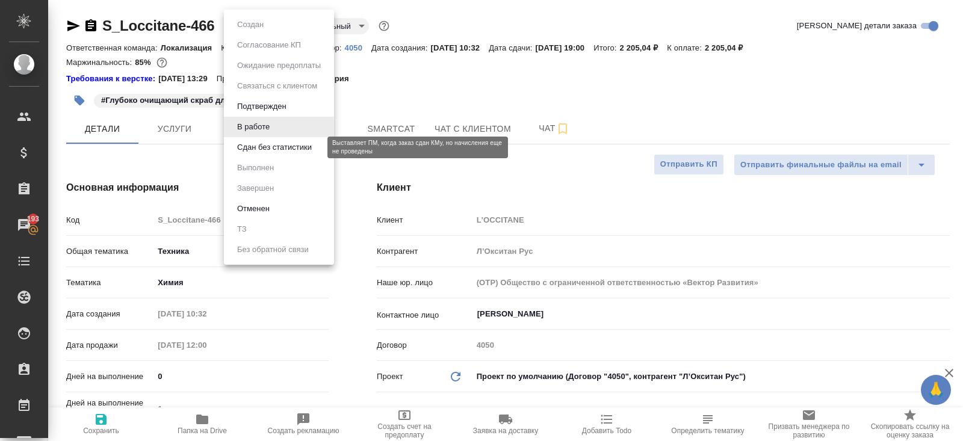
click at [268, 149] on button "Сдан без статистики" at bounding box center [275, 147] width 82 height 13
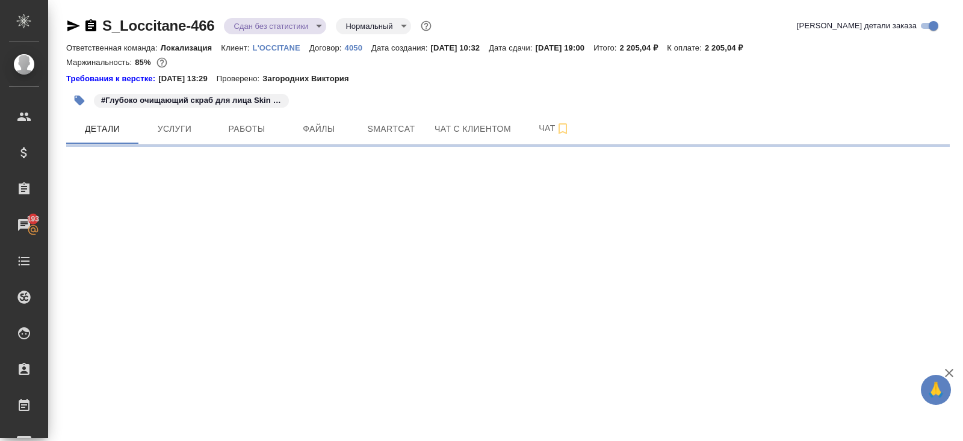
select select "RU"
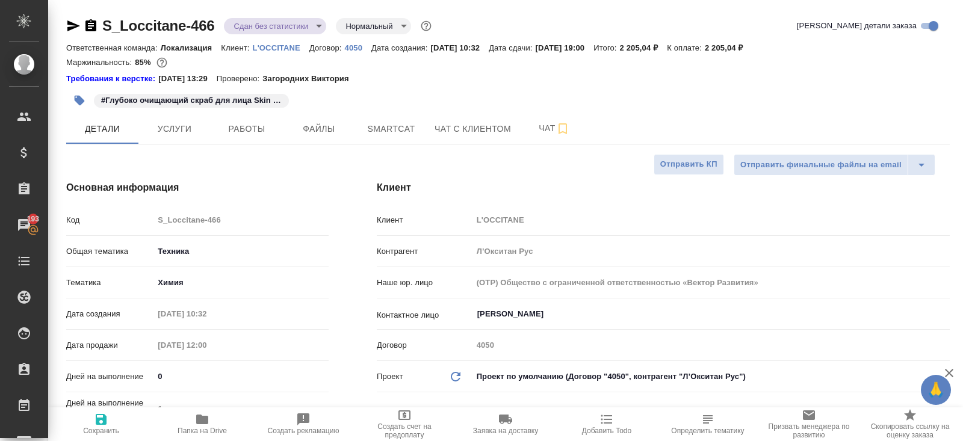
type textarea "x"
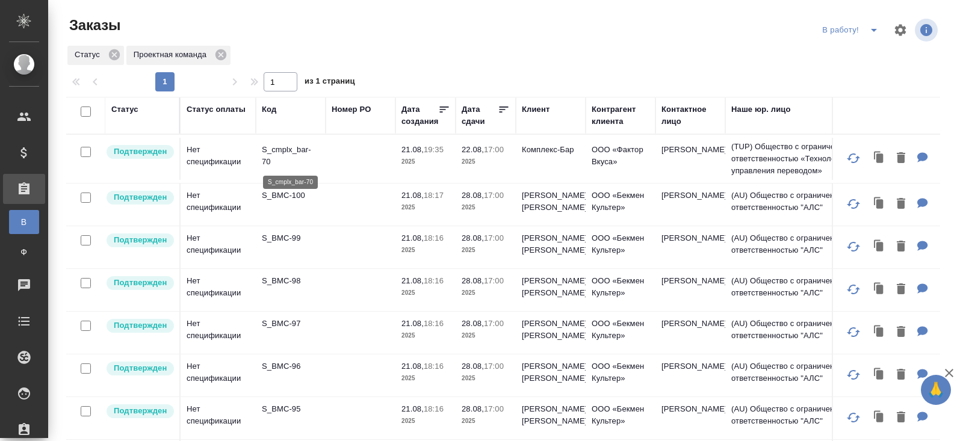
click at [272, 150] on p "S_cmplx_bar-70" at bounding box center [291, 156] width 58 height 24
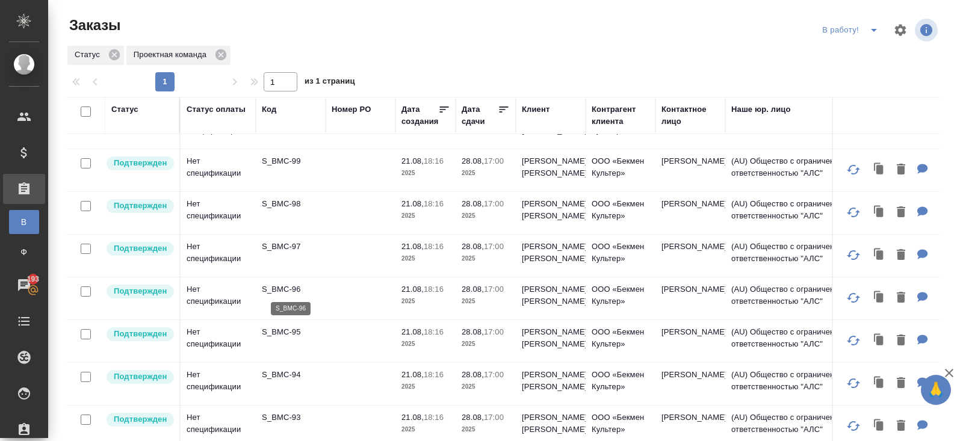
scroll to position [95, 0]
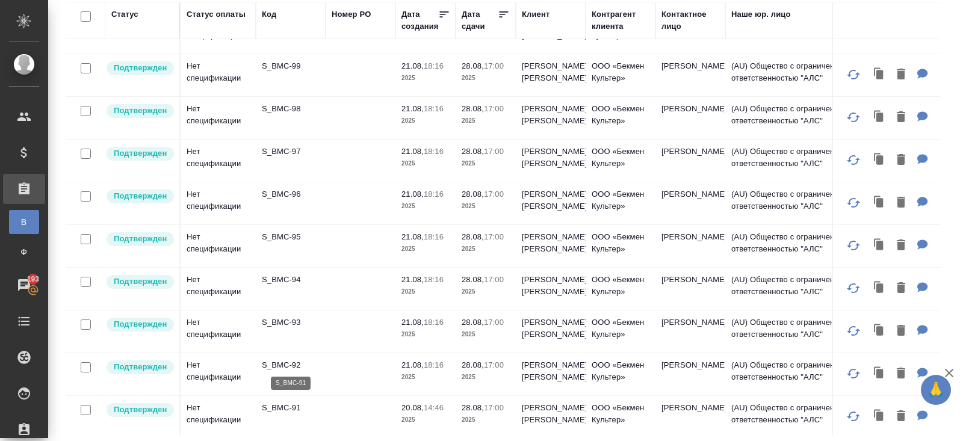
click at [275, 406] on p "S_BMC-91" at bounding box center [291, 408] width 58 height 12
click at [286, 232] on p "S_BMC-95" at bounding box center [291, 237] width 58 height 12
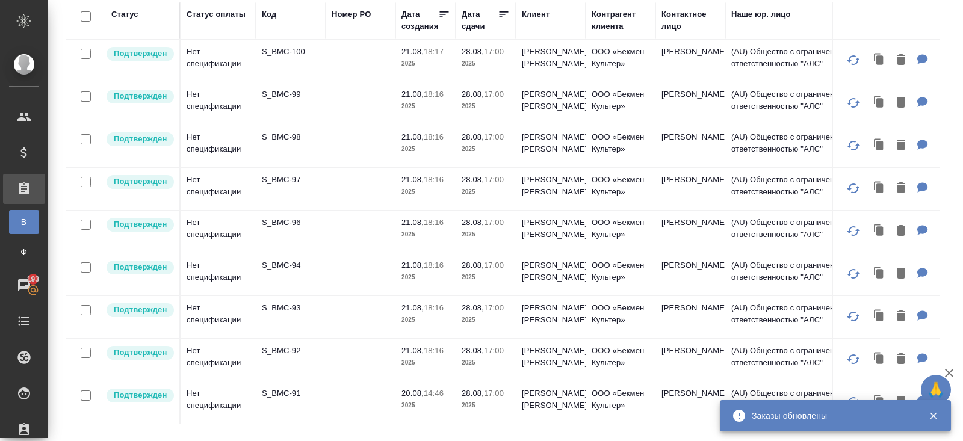
scroll to position [0, 0]
click at [283, 218] on p "S_BMC-96" at bounding box center [291, 223] width 58 height 12
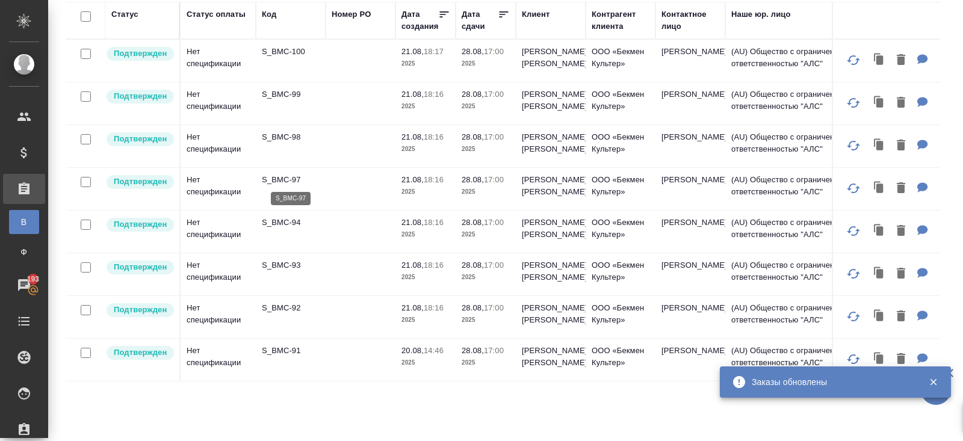
click at [282, 177] on p "S_BMC-97" at bounding box center [291, 180] width 58 height 12
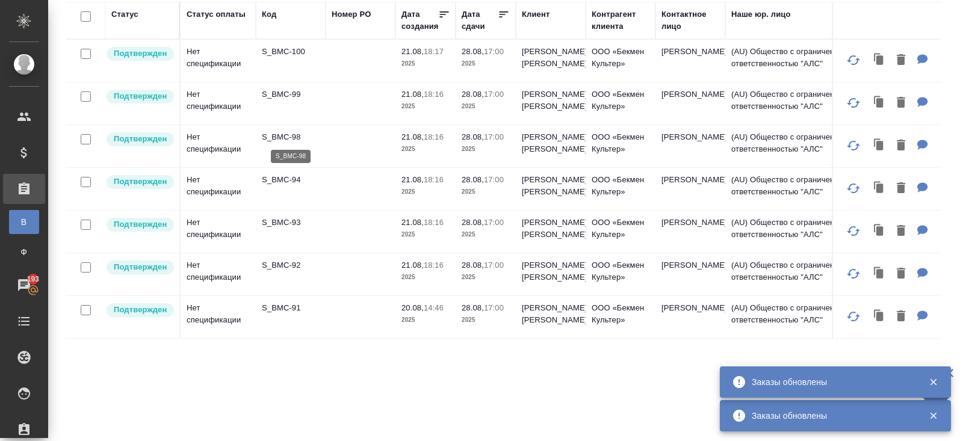
click at [273, 132] on p "S_BMC-98" at bounding box center [291, 137] width 58 height 12
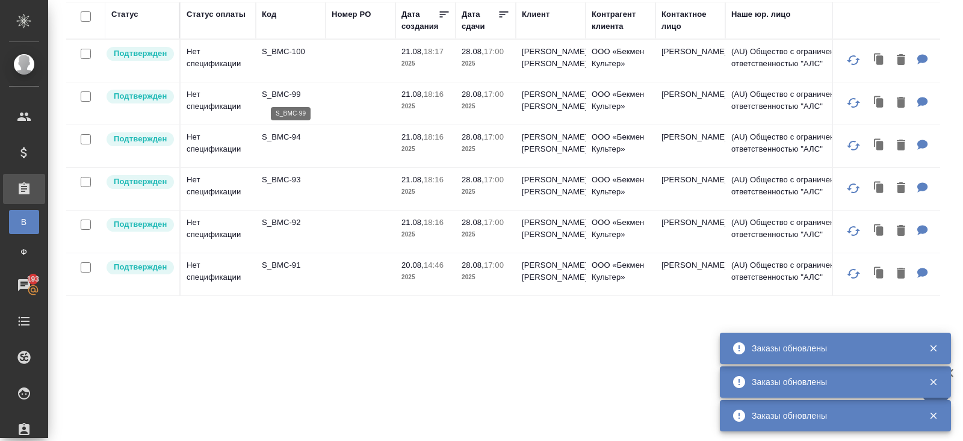
click at [286, 92] on p "S_BMC-99" at bounding box center [291, 94] width 58 height 12
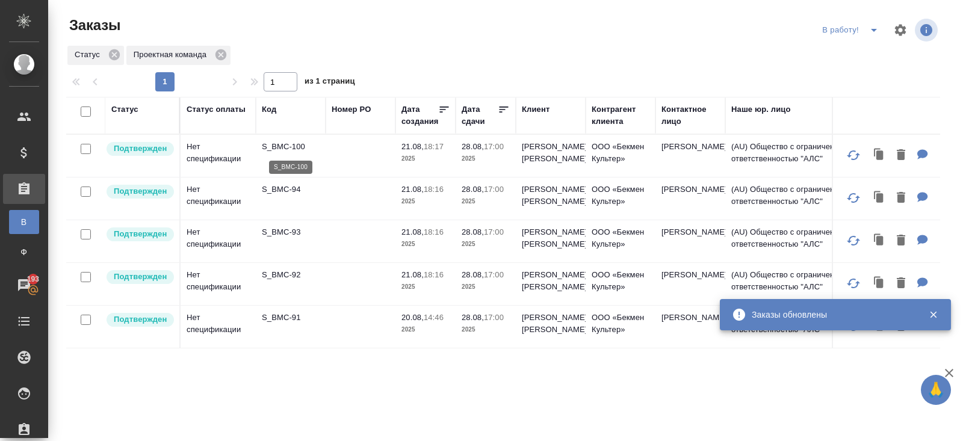
click at [283, 147] on p "S_BMC-100" at bounding box center [291, 147] width 58 height 12
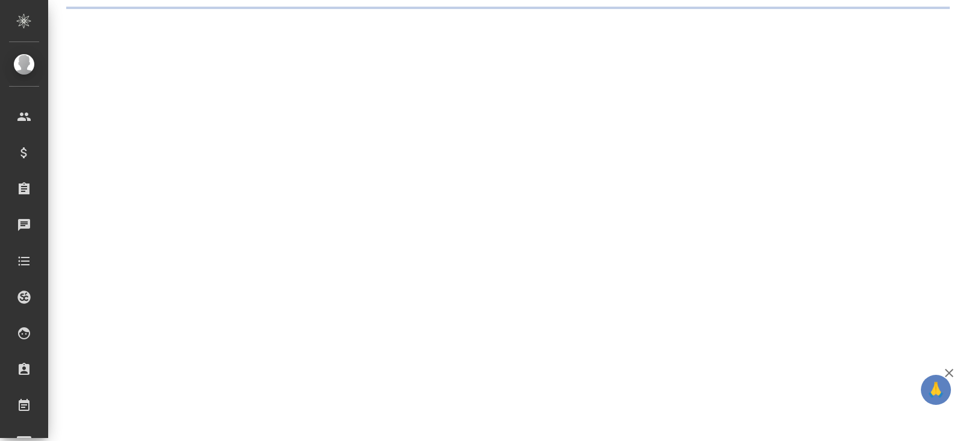
select select "RU"
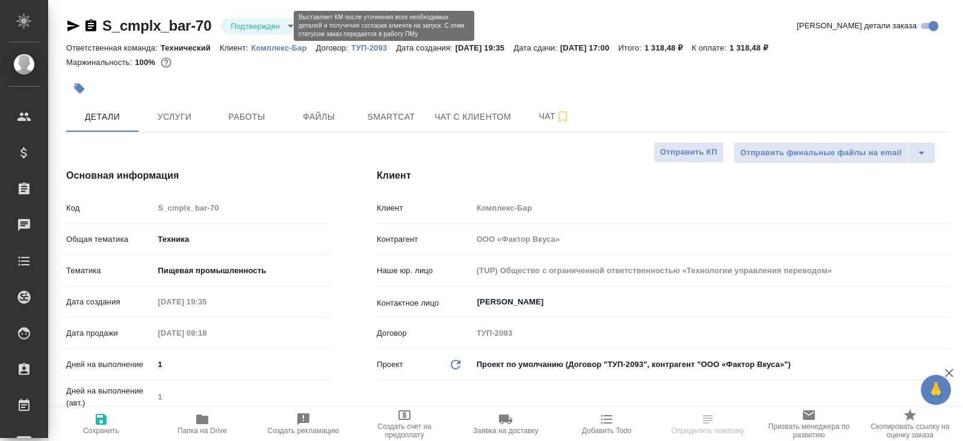
type textarea "x"
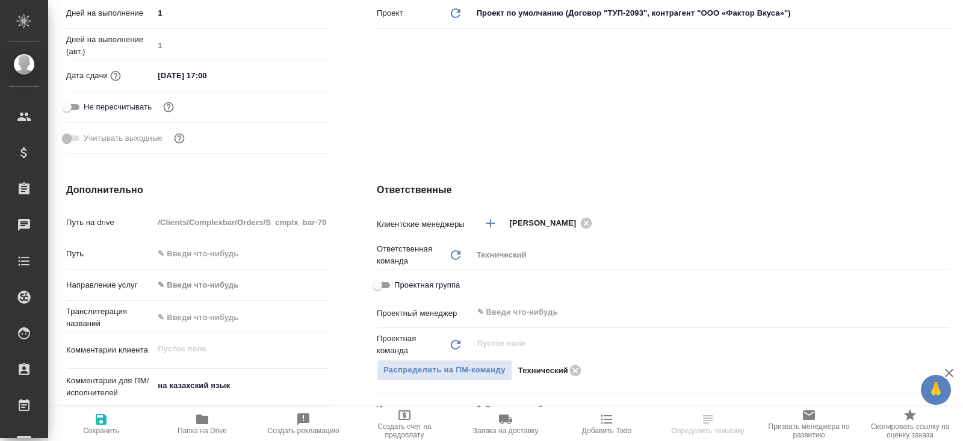
type textarea "x"
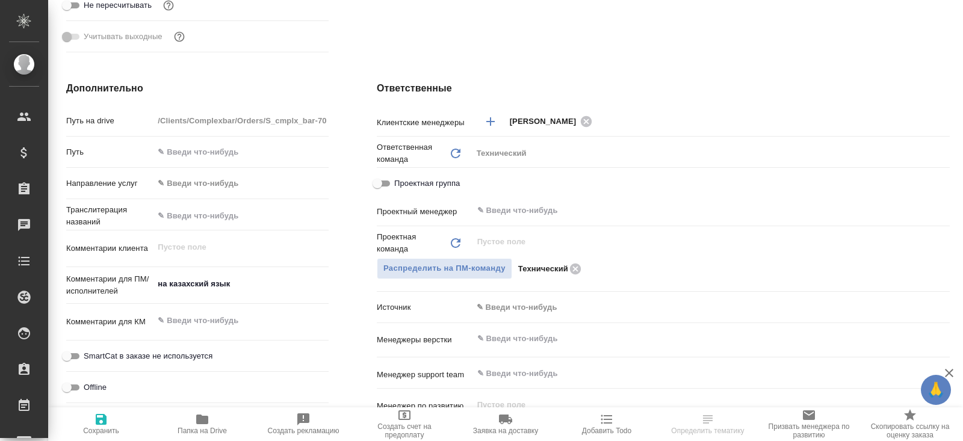
scroll to position [455, 0]
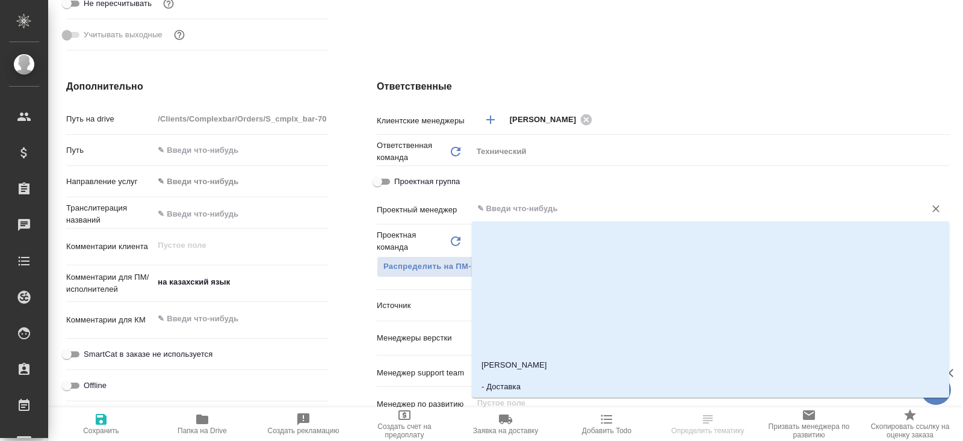
click at [500, 214] on input "text" at bounding box center [691, 209] width 430 height 14
type input "бел"
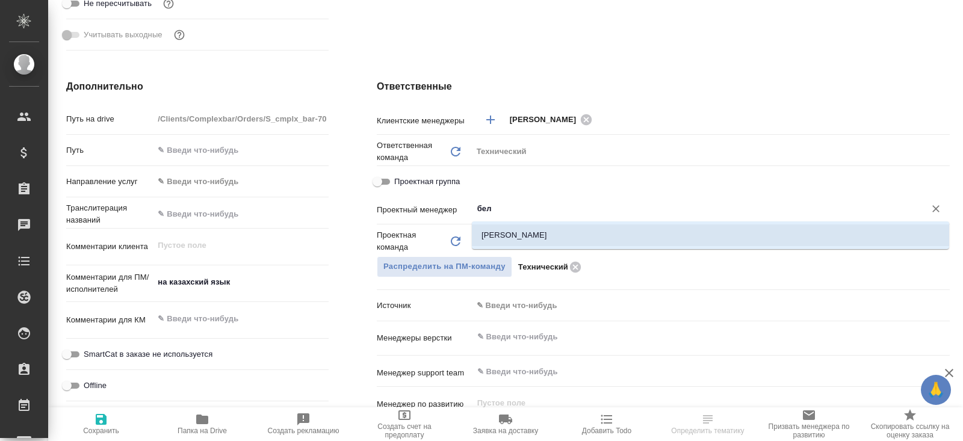
click at [503, 239] on li "[PERSON_NAME]" at bounding box center [710, 236] width 477 height 22
type textarea "x"
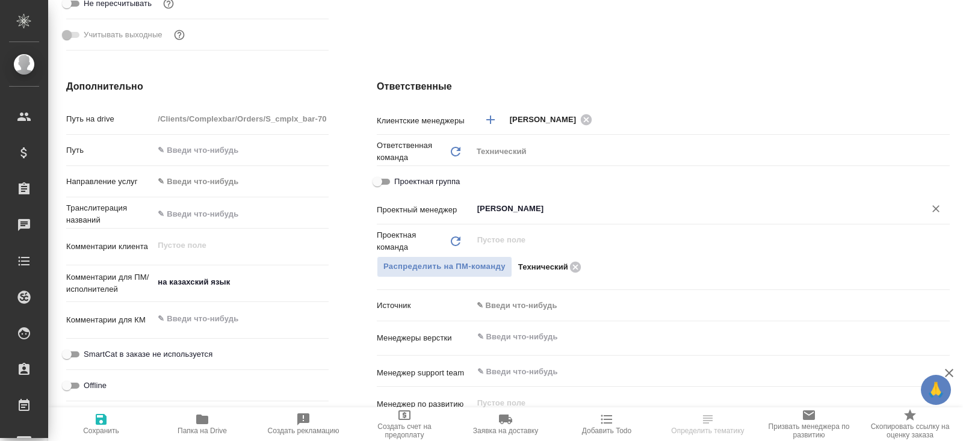
type input "[PERSON_NAME]"
click at [99, 417] on icon "button" at bounding box center [101, 419] width 14 height 14
type textarea "x"
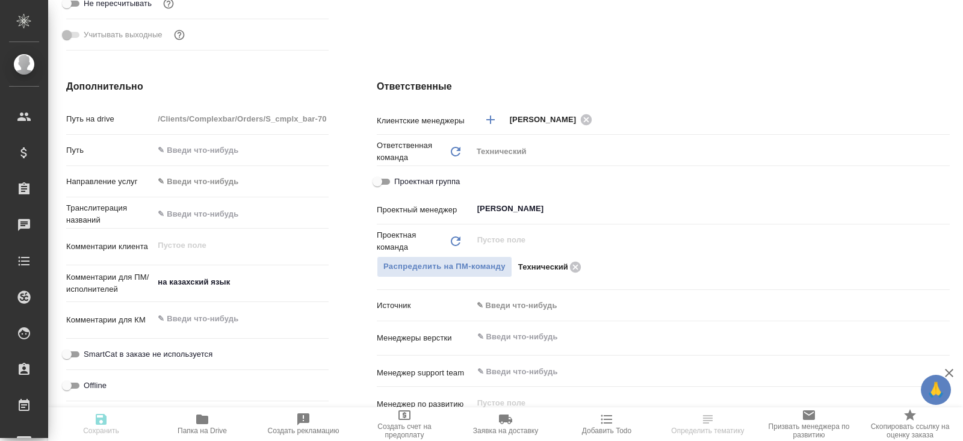
type textarea "x"
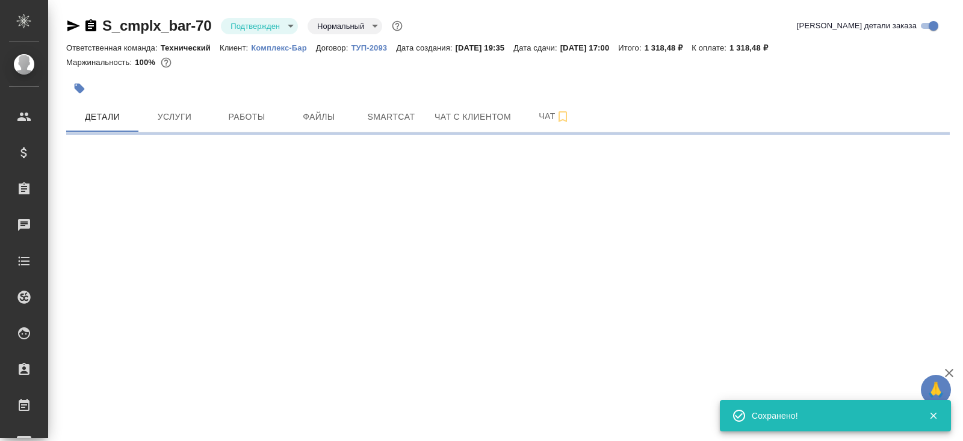
select select "RU"
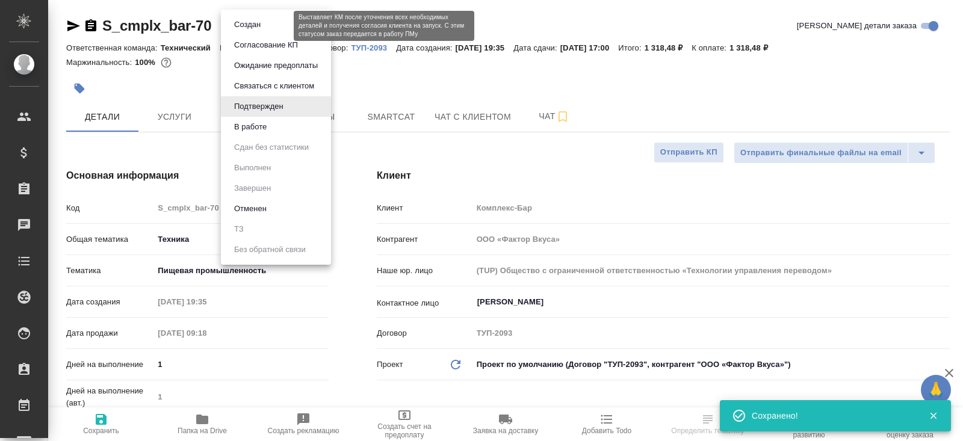
type textarea "x"
click at [261, 20] on body "🙏 .cls-1 fill:#fff; AWATERA [PERSON_NAME] Спецификации Заказы Чаты Todo Проекты…" at bounding box center [481, 220] width 963 height 441
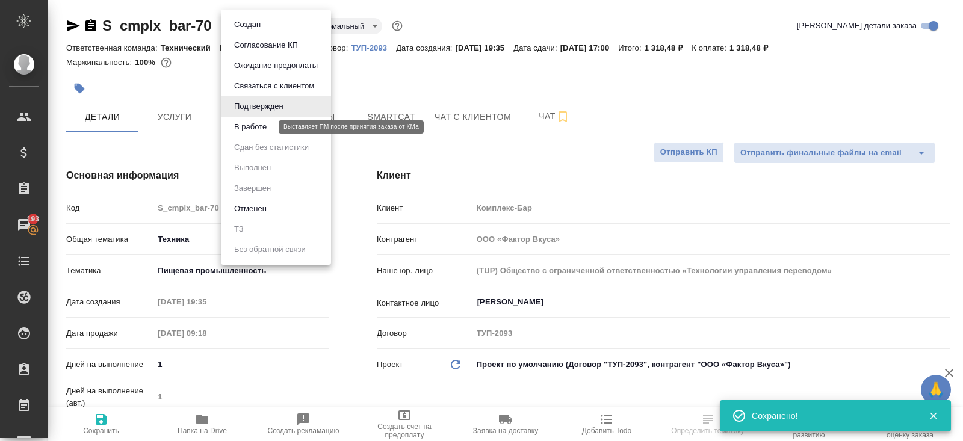
click at [261, 131] on button "В работе" at bounding box center [251, 126] width 40 height 13
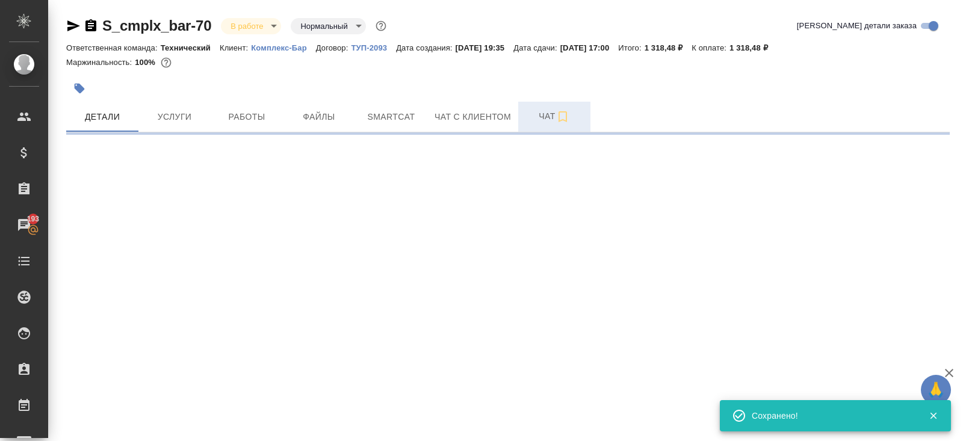
select select "RU"
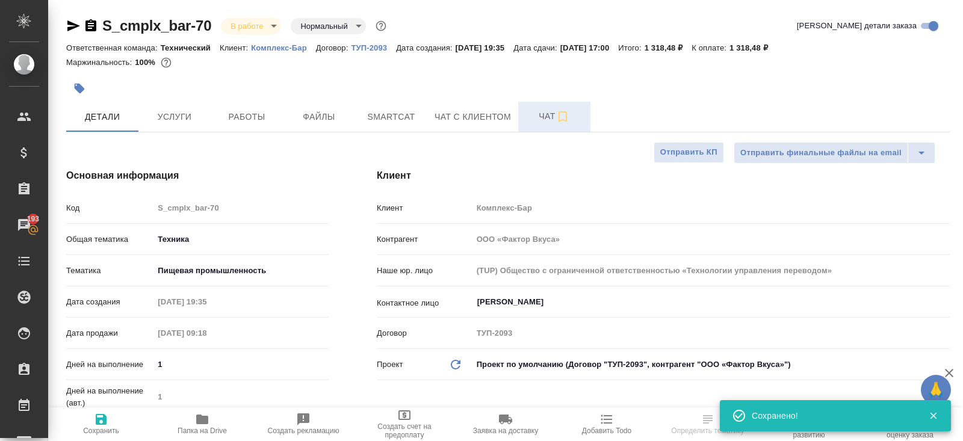
type textarea "x"
click at [551, 108] on button "Чат" at bounding box center [554, 117] width 72 height 30
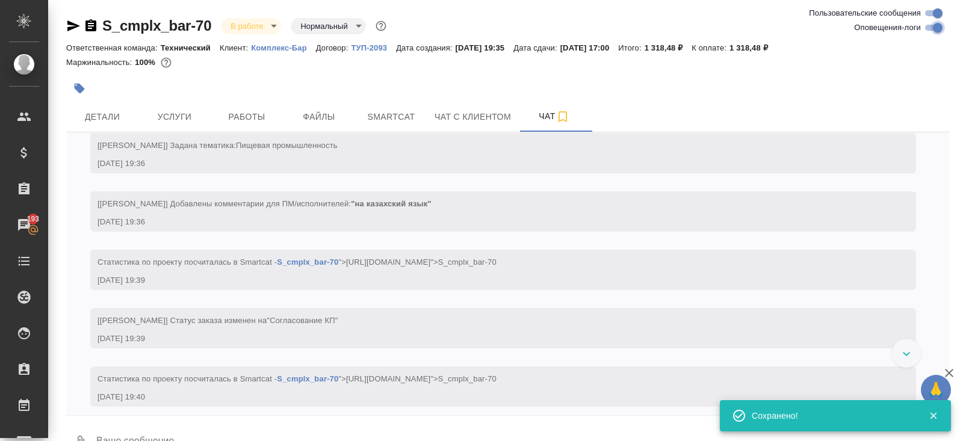
click at [928, 31] on input "Оповещения-логи" at bounding box center [937, 27] width 43 height 14
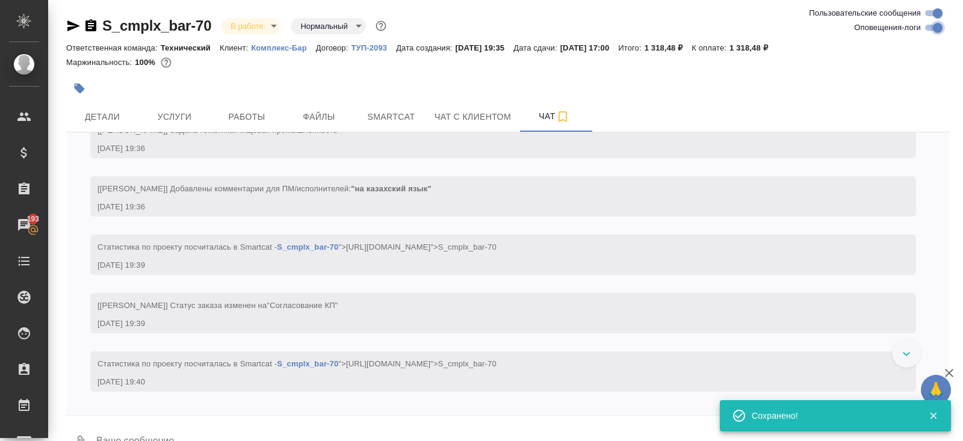
checkbox input "false"
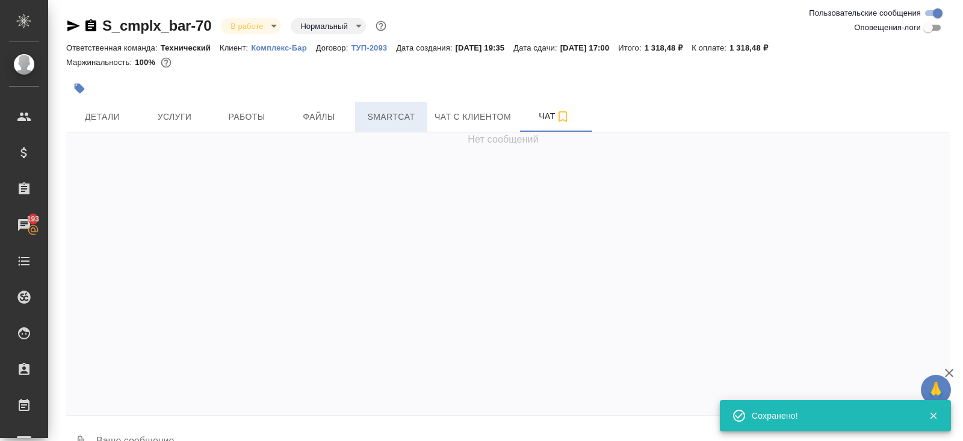
click at [376, 118] on span "Smartcat" at bounding box center [391, 117] width 58 height 15
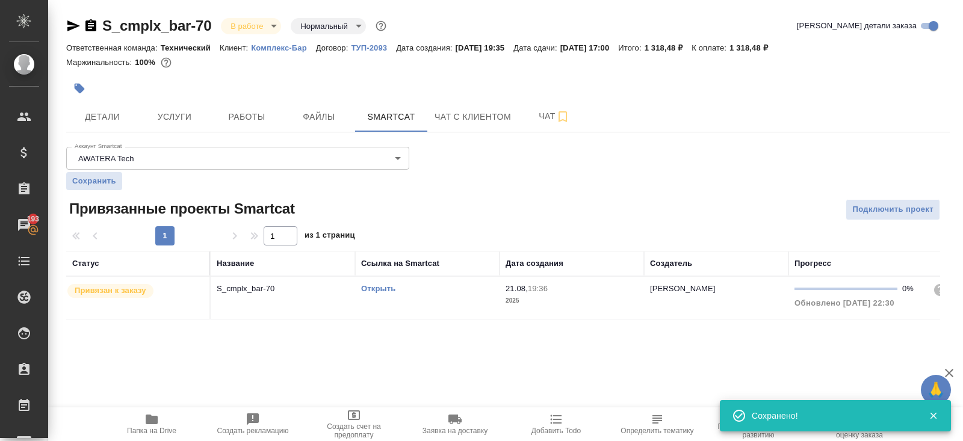
click at [374, 288] on link "Открыть" at bounding box center [378, 288] width 34 height 9
click at [250, 120] on span "Работы" at bounding box center [247, 117] width 58 height 15
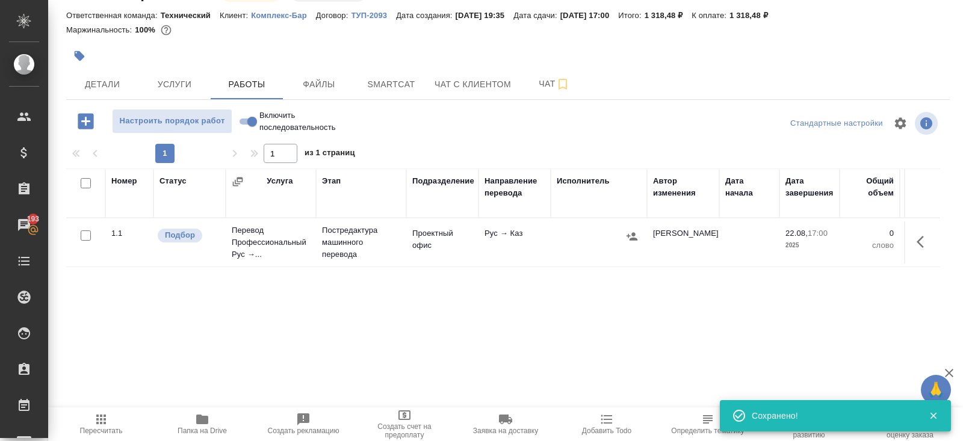
scroll to position [33, 0]
click at [920, 238] on icon "button" at bounding box center [920, 241] width 7 height 12
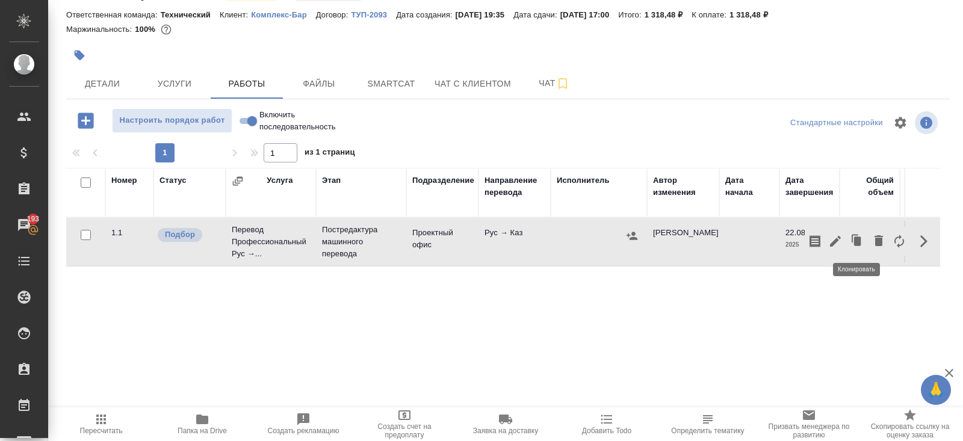
click at [837, 239] on icon "button" at bounding box center [835, 241] width 11 height 11
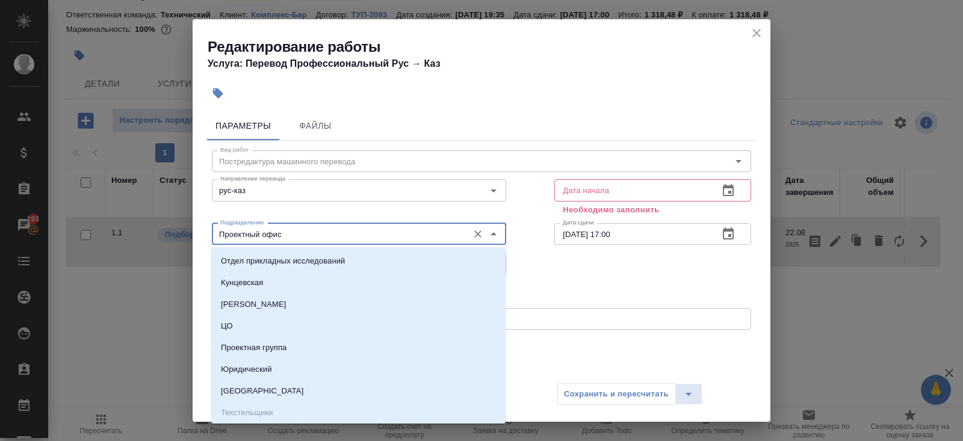
click at [282, 238] on input "Проектный офис" at bounding box center [338, 234] width 247 height 14
click at [268, 207] on div "Подразделение Проектный офис Подразделение" at bounding box center [359, 232] width 342 height 77
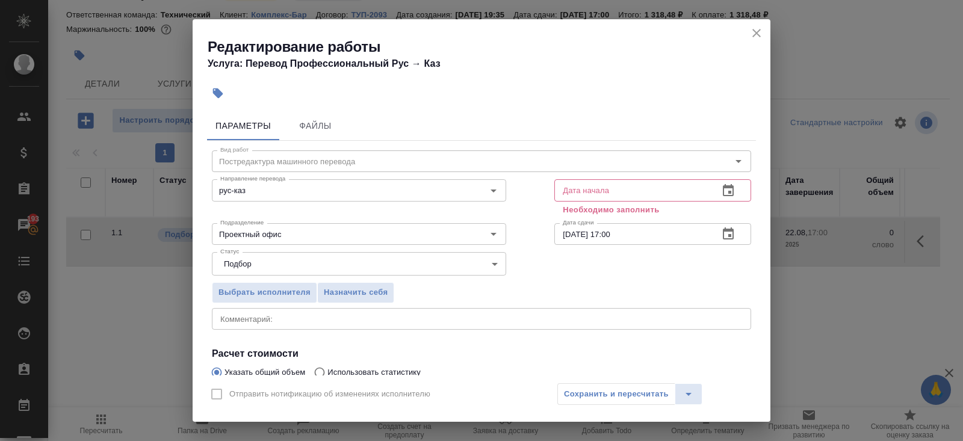
scroll to position [139, 0]
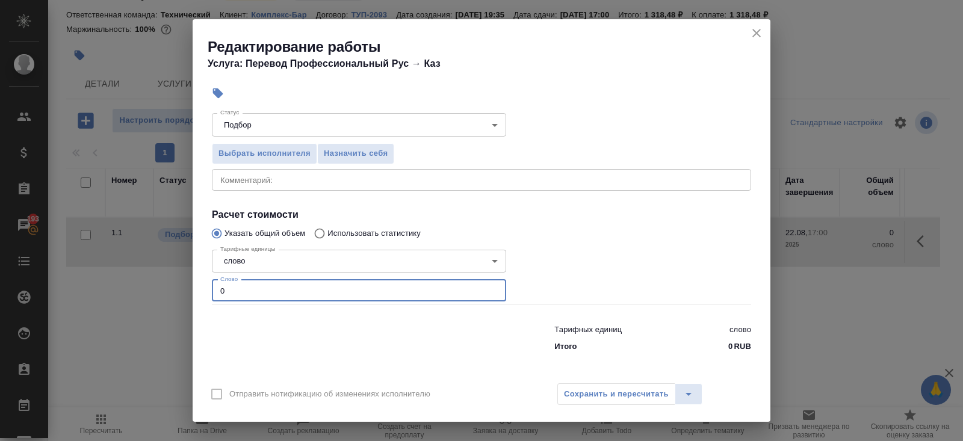
drag, startPoint x: 245, startPoint y: 294, endPoint x: 110, endPoint y: 288, distance: 135.0
click at [110, 288] on div "Редактирование работы Услуга: Перевод Профессиональный Рус → Каз Параметры Файл…" at bounding box center [481, 220] width 963 height 441
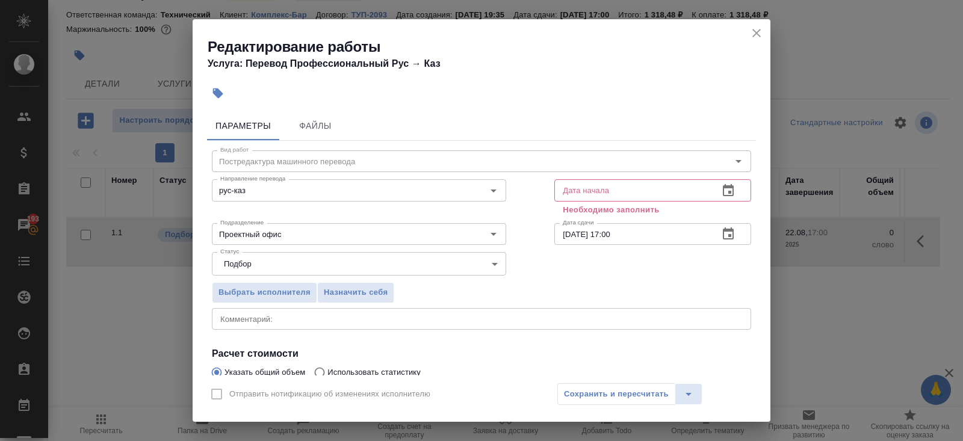
type input "117.5"
click at [725, 194] on icon "button" at bounding box center [728, 191] width 14 height 14
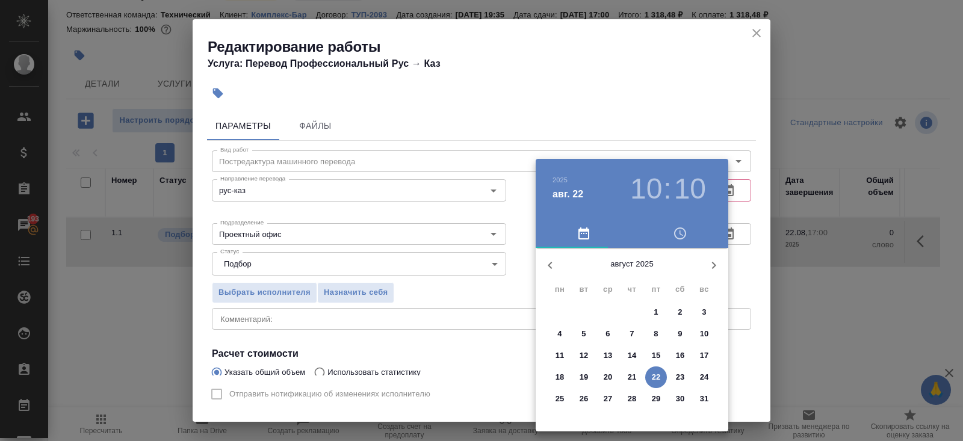
click at [659, 376] on p "22" at bounding box center [656, 377] width 9 height 12
type input "22.08.2025 10:10"
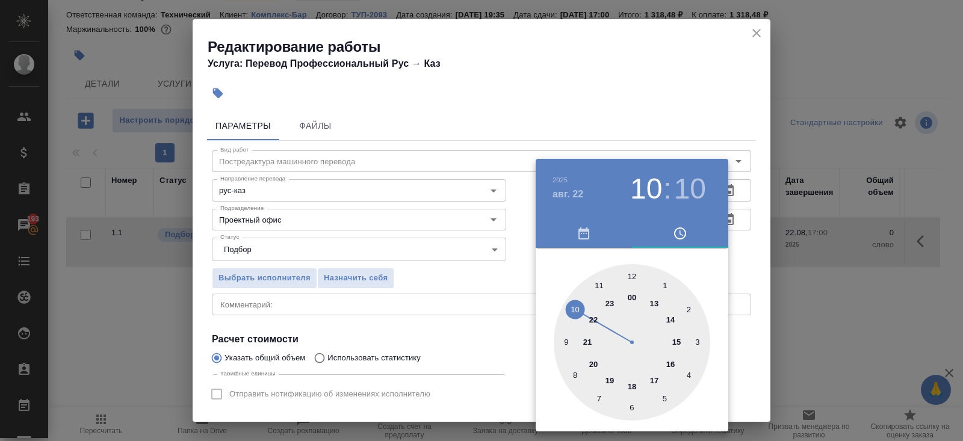
click at [730, 289] on div at bounding box center [481, 220] width 963 height 441
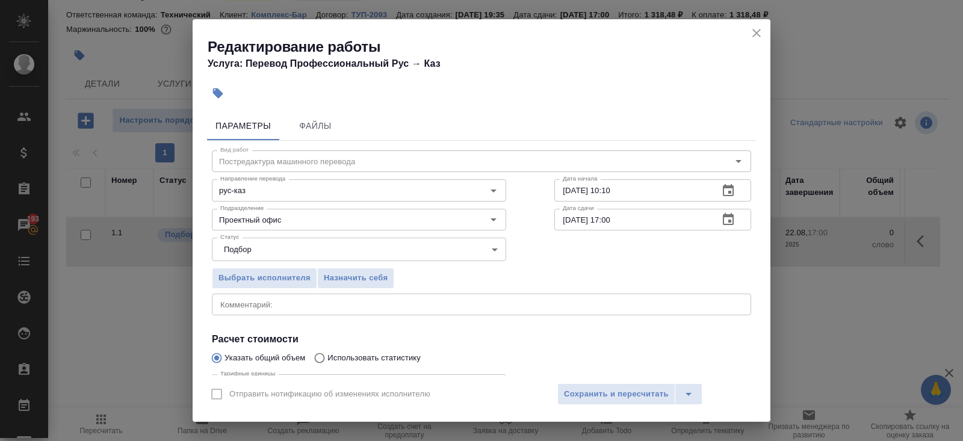
click at [728, 220] on icon "button" at bounding box center [728, 219] width 11 height 12
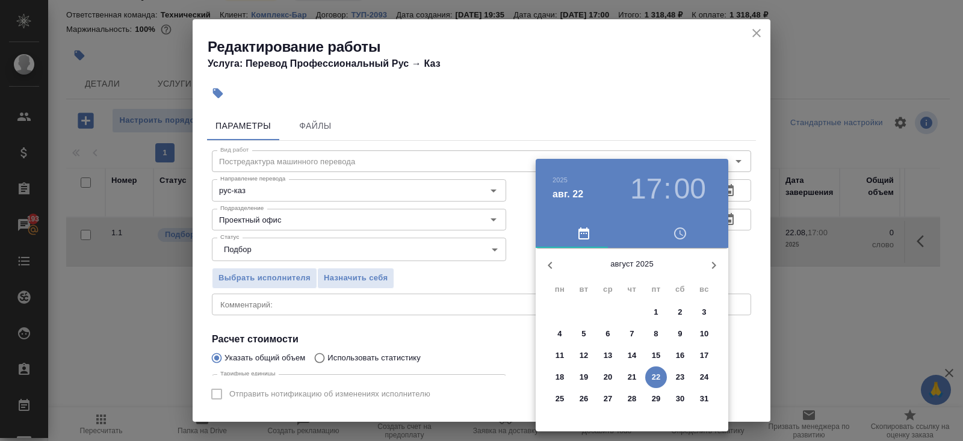
click at [658, 379] on p "22" at bounding box center [656, 377] width 9 height 12
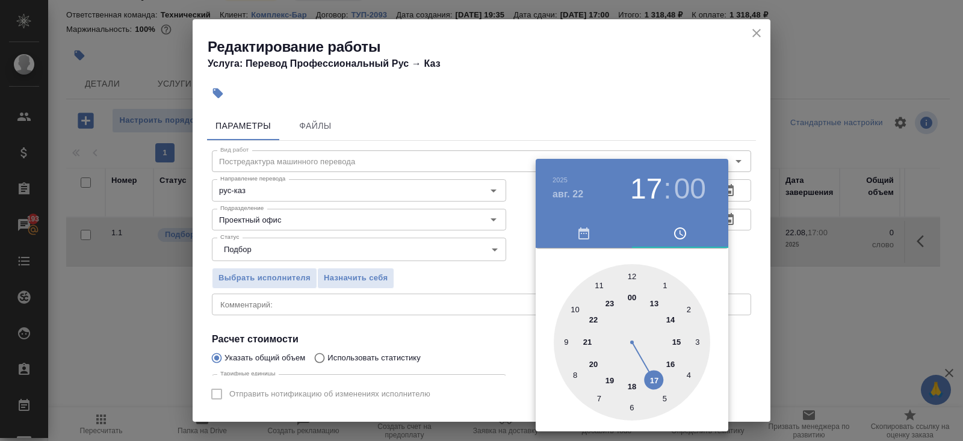
type input "22.08.2025 16:00"
click at [674, 361] on div at bounding box center [632, 342] width 156 height 156
click at [431, 345] on div at bounding box center [481, 220] width 963 height 441
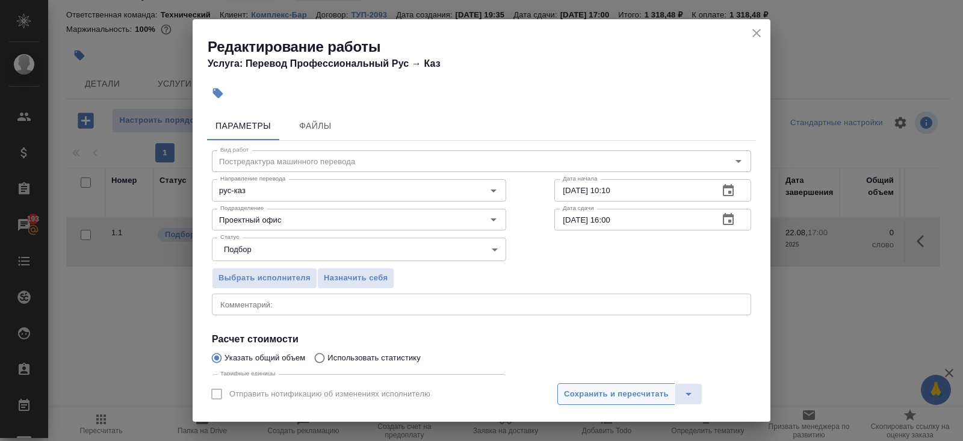
click at [574, 394] on span "Сохранить и пересчитать" at bounding box center [616, 395] width 105 height 14
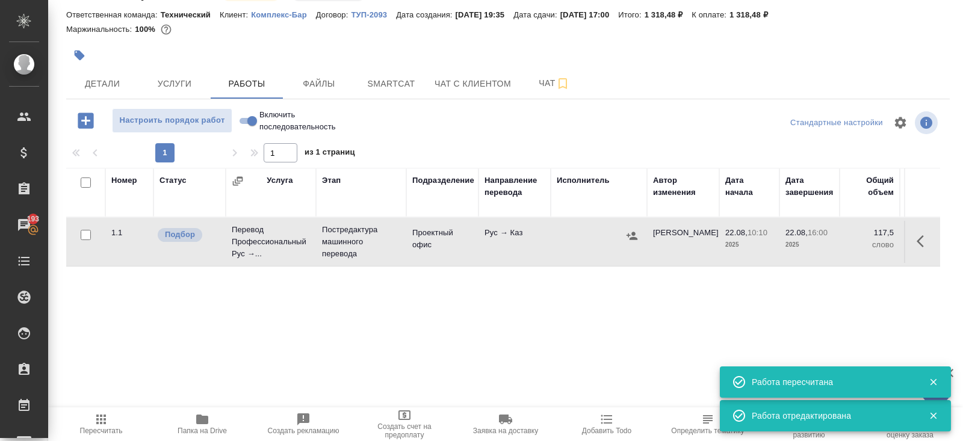
click at [631, 237] on icon "button" at bounding box center [632, 236] width 11 height 8
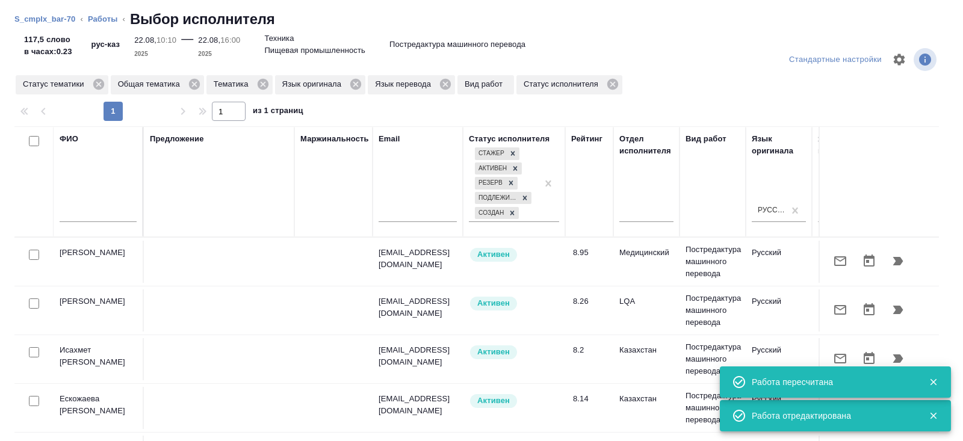
scroll to position [0, 823]
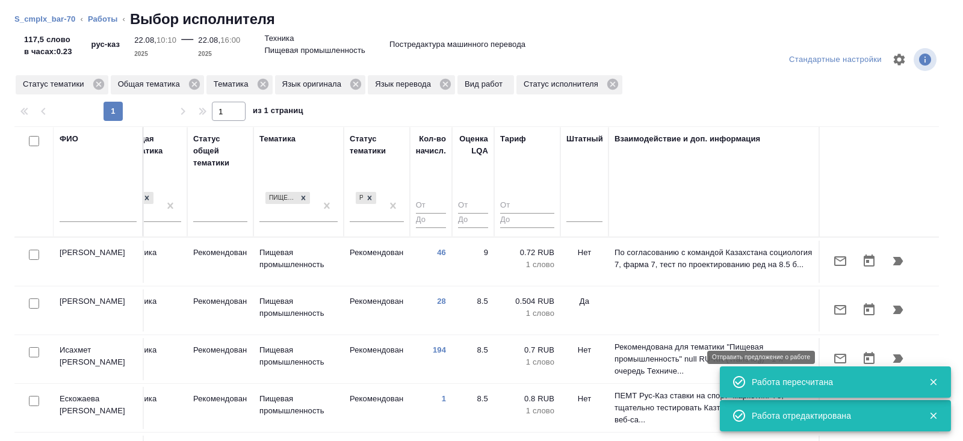
click at [839, 354] on icon "button" at bounding box center [840, 359] width 12 height 10
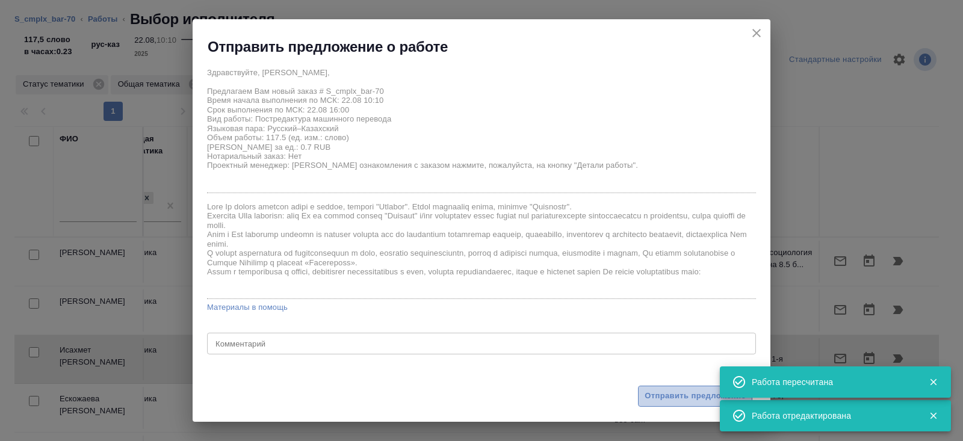
click at [687, 392] on span "Отправить предложение" at bounding box center [695, 396] width 101 height 14
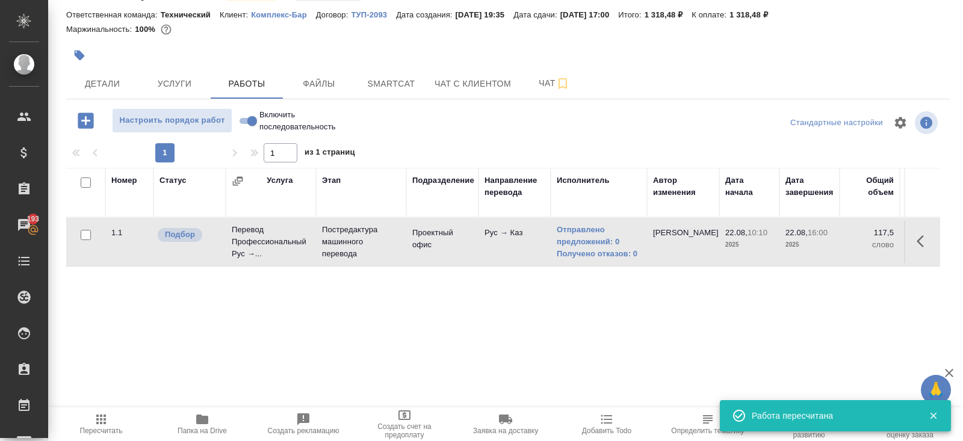
click at [94, 422] on icon "button" at bounding box center [101, 419] width 14 height 14
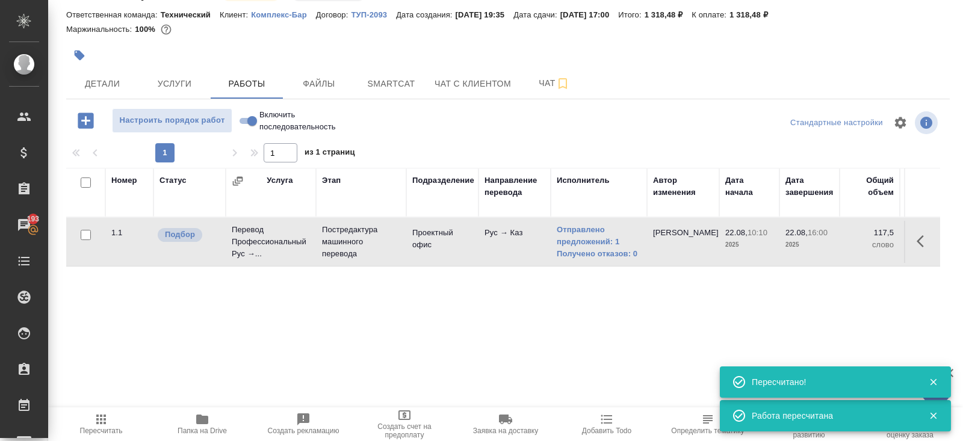
click at [104, 419] on icon "button" at bounding box center [101, 420] width 10 height 10
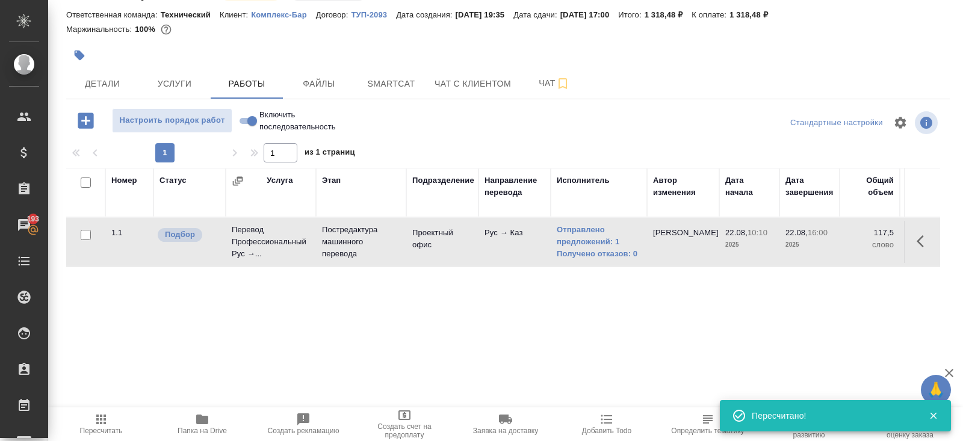
scroll to position [0, 0]
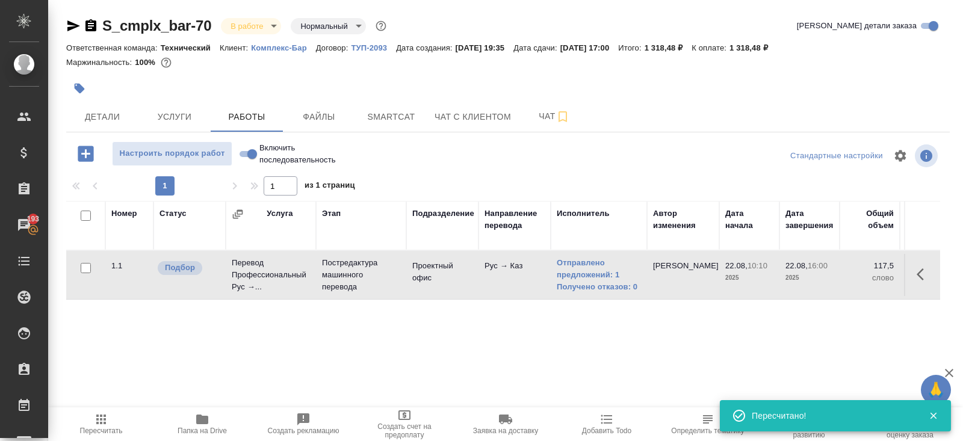
click at [99, 412] on icon "button" at bounding box center [101, 419] width 14 height 14
click at [102, 429] on span "Пересчитать" at bounding box center [101, 431] width 43 height 8
click at [380, 119] on span "Smartcat" at bounding box center [391, 117] width 58 height 15
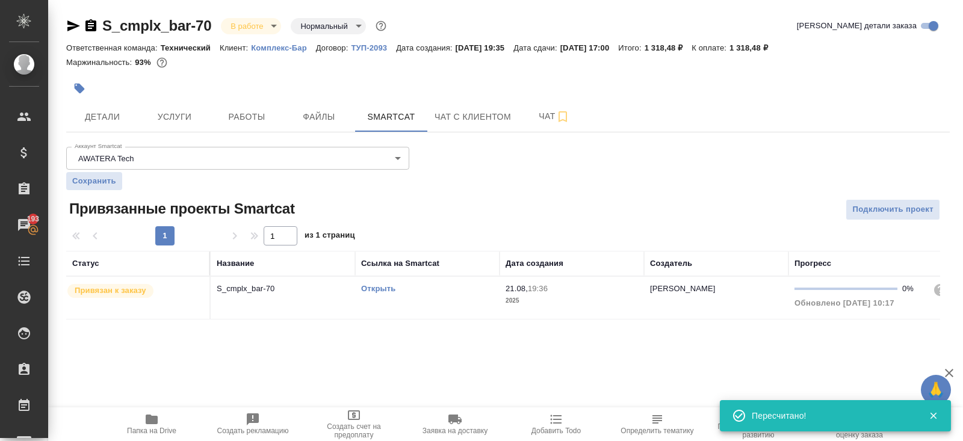
click at [380, 286] on link "Открыть" at bounding box center [378, 288] width 34 height 9
click at [252, 113] on span "Работы" at bounding box center [247, 117] width 58 height 15
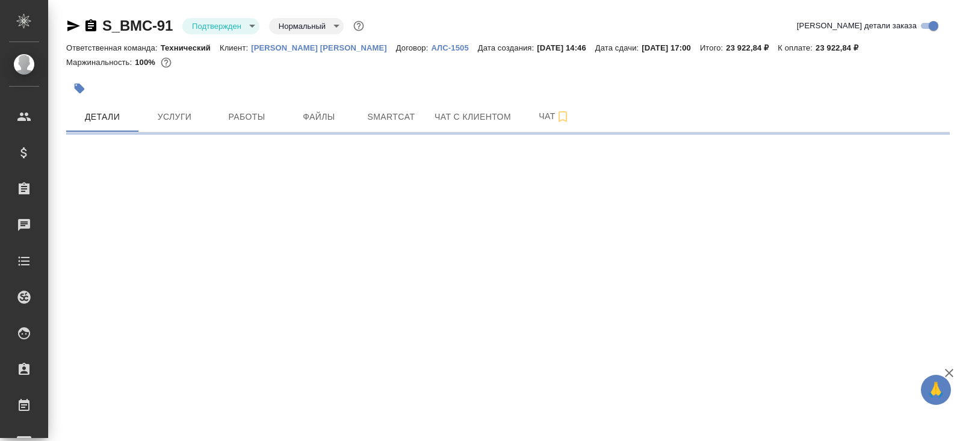
select select "RU"
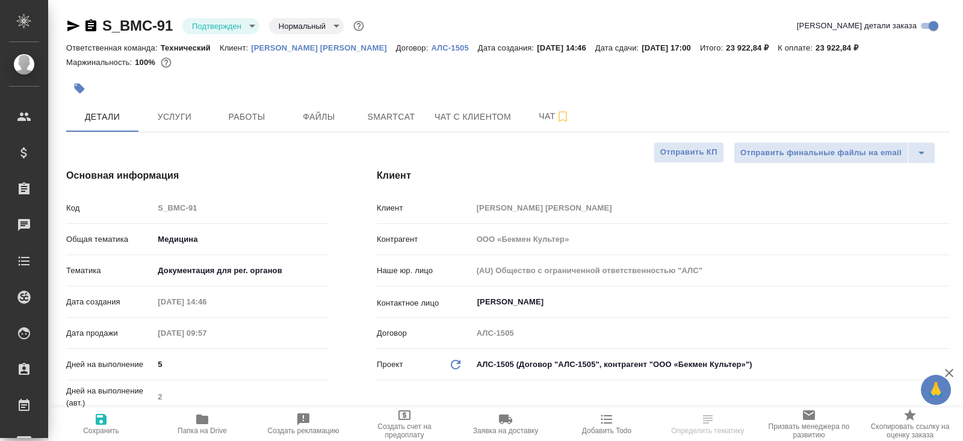
type textarea "x"
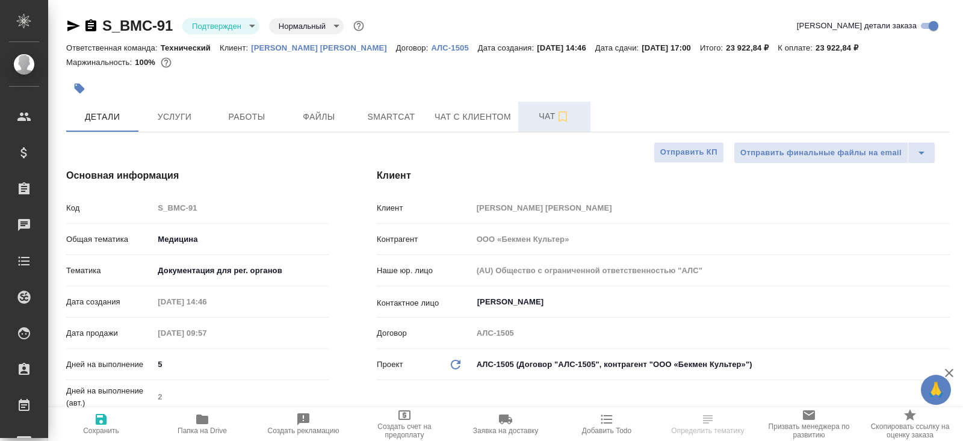
type textarea "x"
click at [548, 119] on span "Чат" at bounding box center [554, 116] width 58 height 15
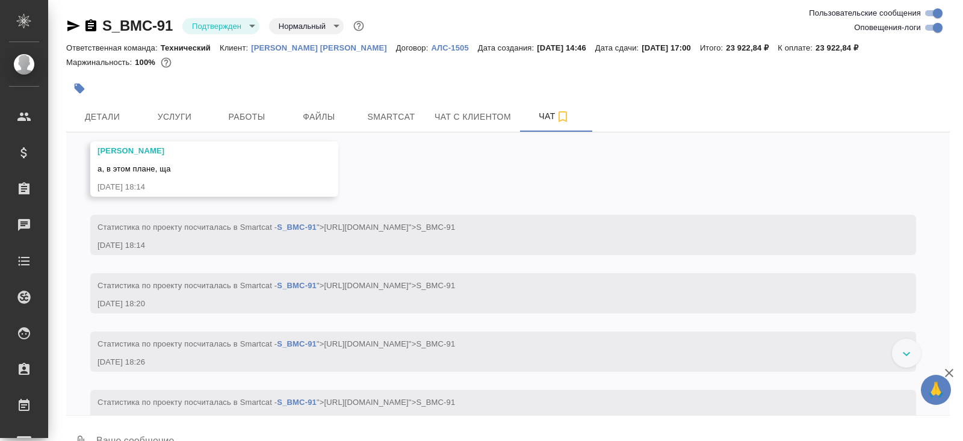
click at [932, 31] on input "Оповещения-логи" at bounding box center [937, 27] width 43 height 14
checkbox input "false"
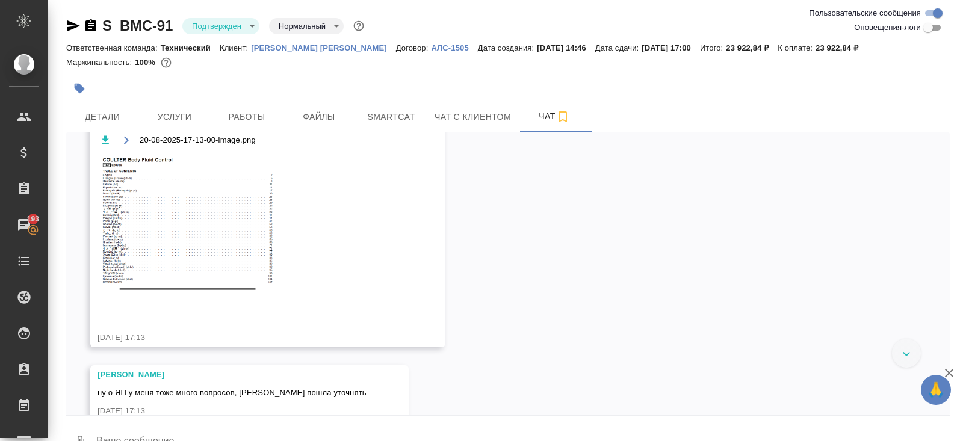
scroll to position [1458, 0]
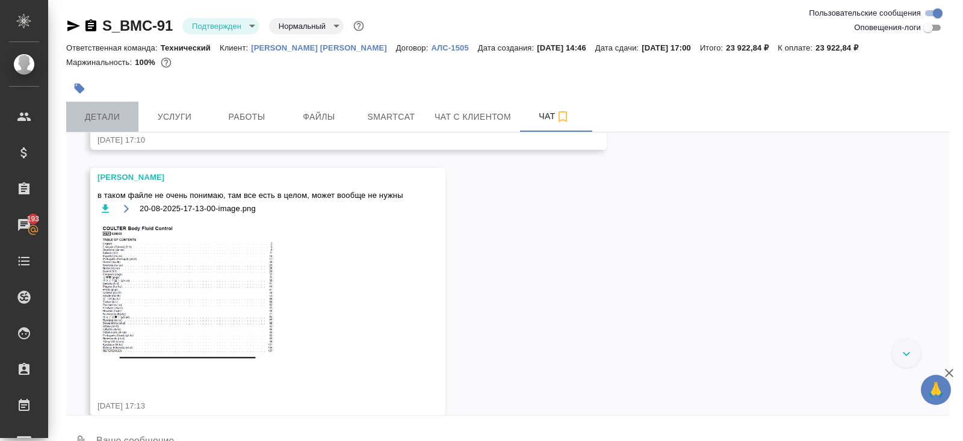
click at [101, 117] on span "Детали" at bounding box center [102, 117] width 58 height 15
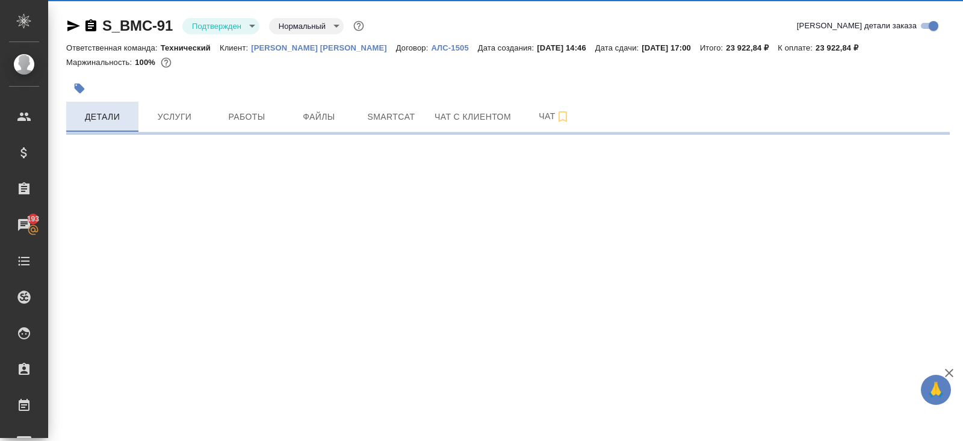
select select "RU"
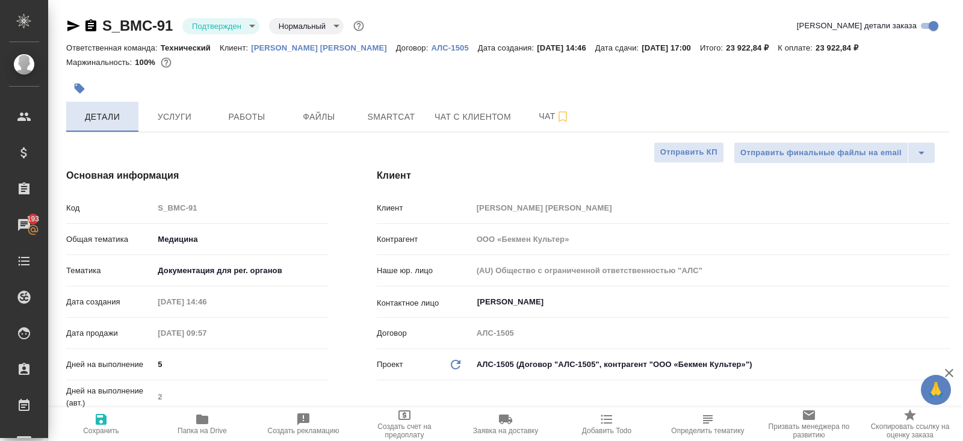
type textarea "x"
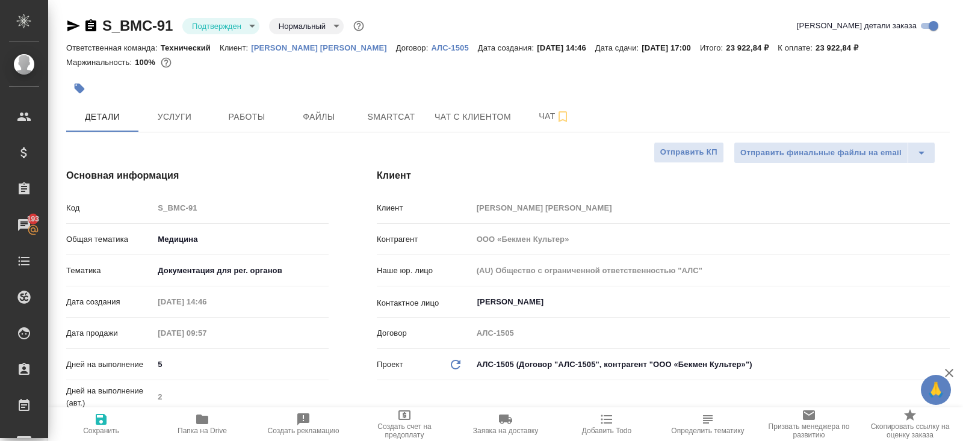
type textarea "x"
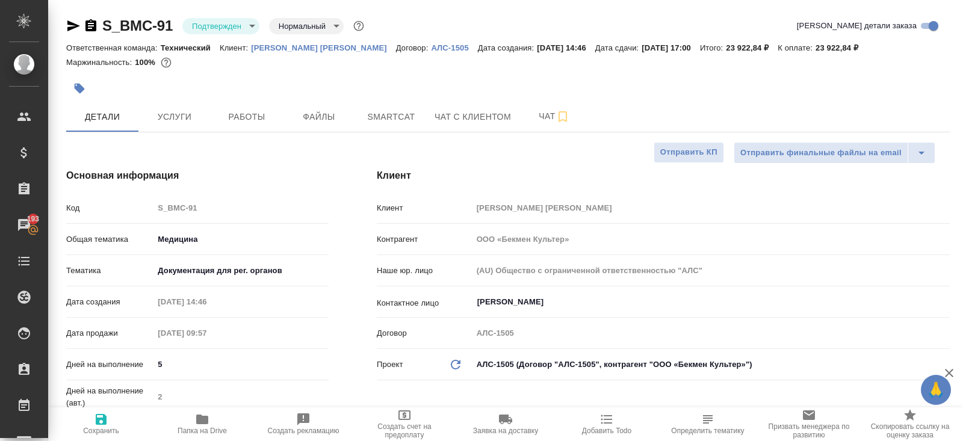
type textarea "x"
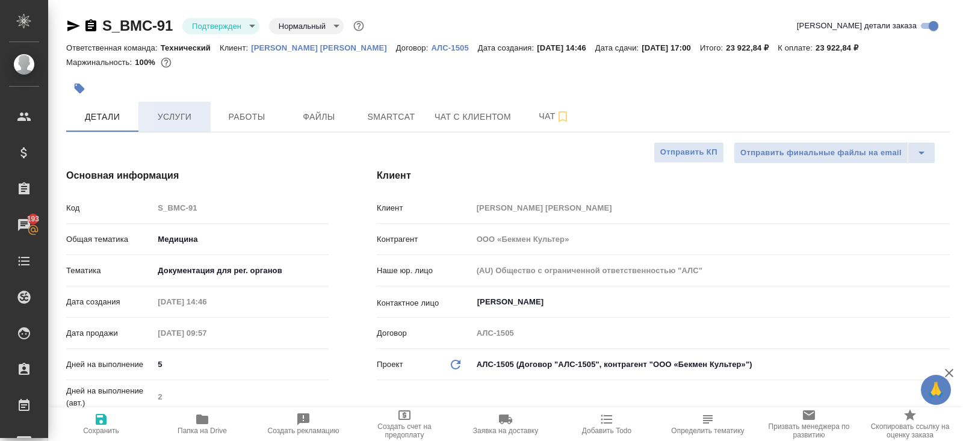
click at [188, 111] on span "Услуги" at bounding box center [175, 117] width 58 height 15
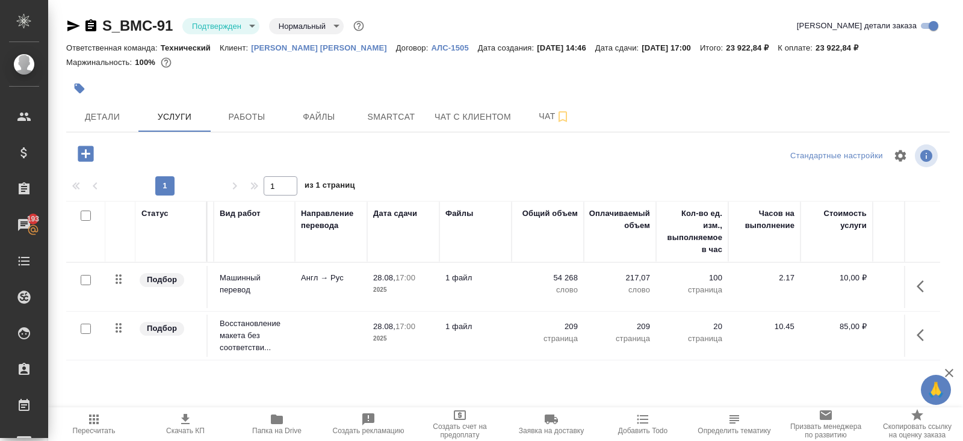
scroll to position [0, 260]
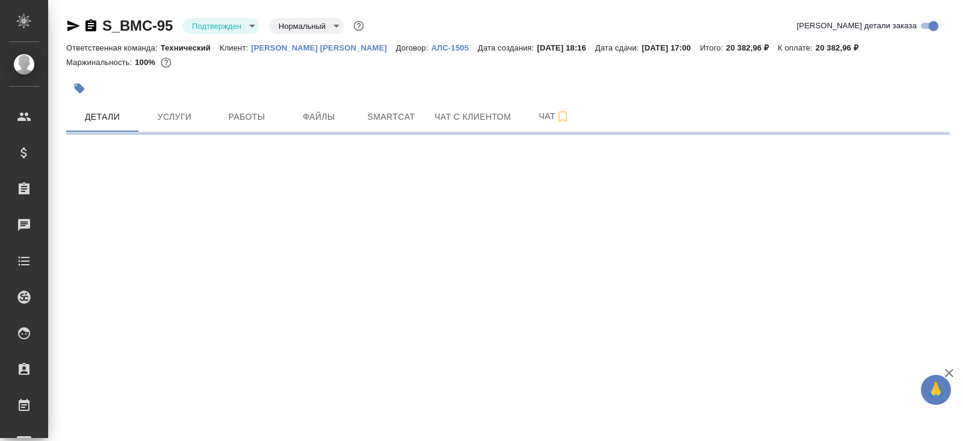
select select "RU"
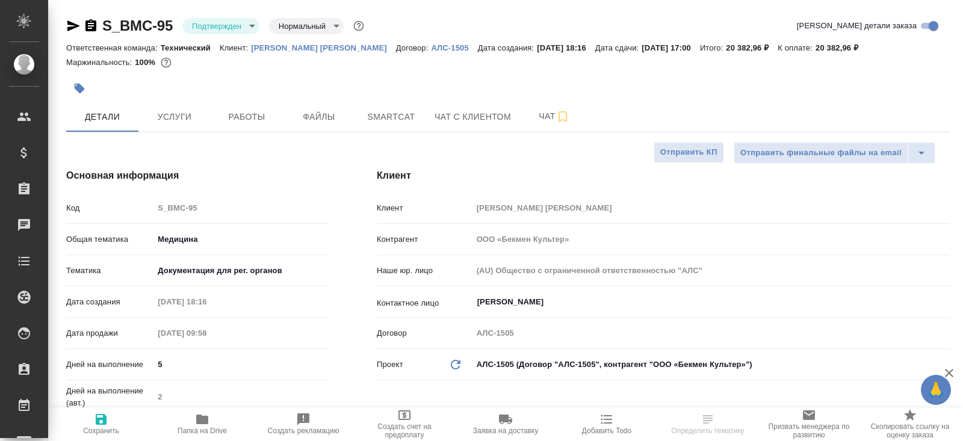
type textarea "x"
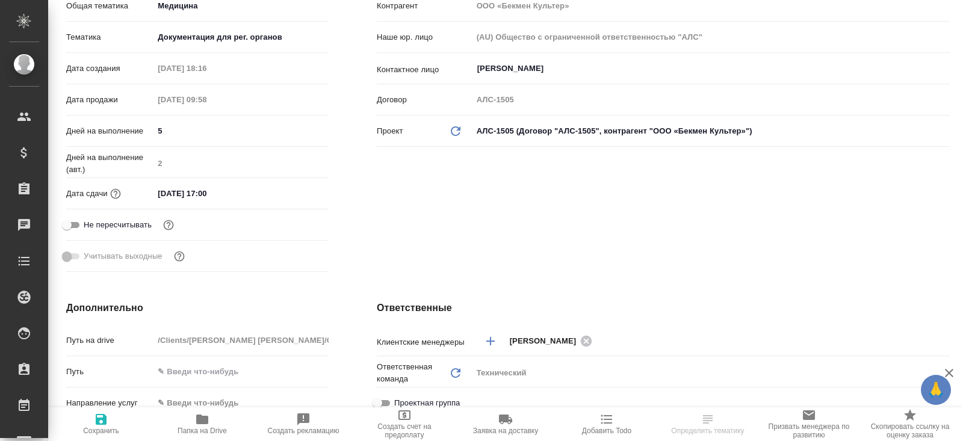
type textarea "x"
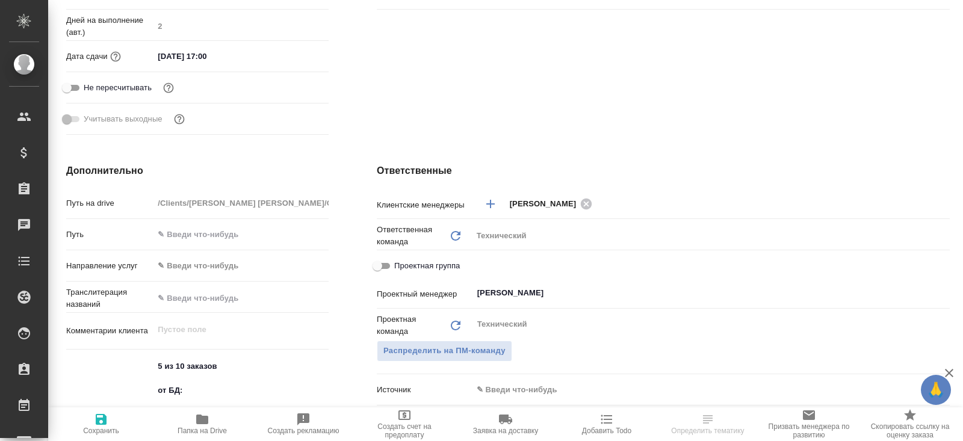
scroll to position [373, 0]
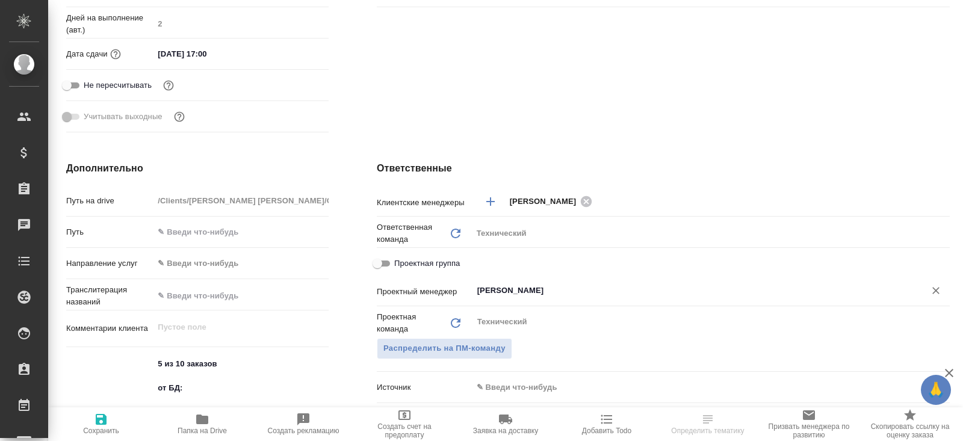
click at [515, 292] on input "[PERSON_NAME]" at bounding box center [691, 290] width 430 height 14
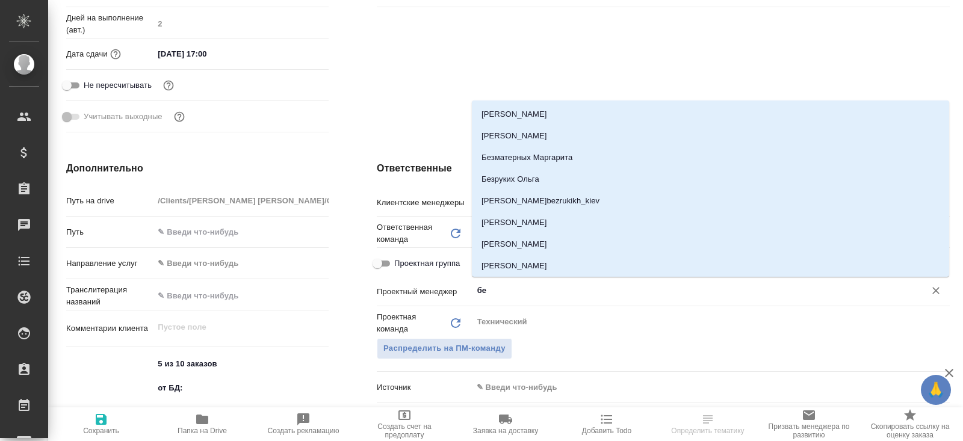
type input "бел"
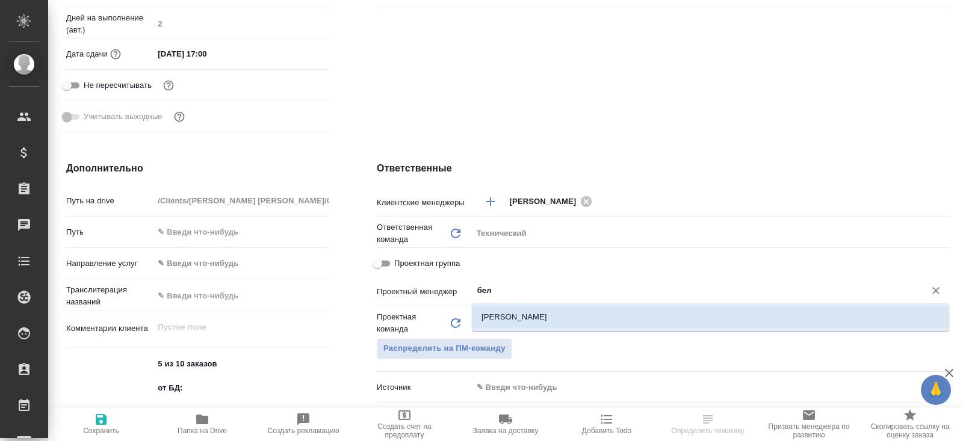
click at [522, 327] on li "[PERSON_NAME]" at bounding box center [710, 317] width 477 height 22
type textarea "x"
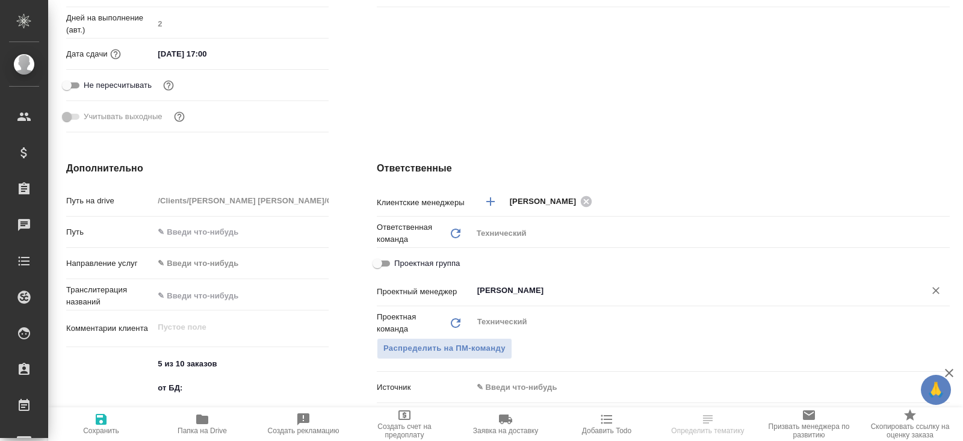
type input "[PERSON_NAME]"
click at [101, 421] on icon "button" at bounding box center [101, 419] width 14 height 14
type textarea "x"
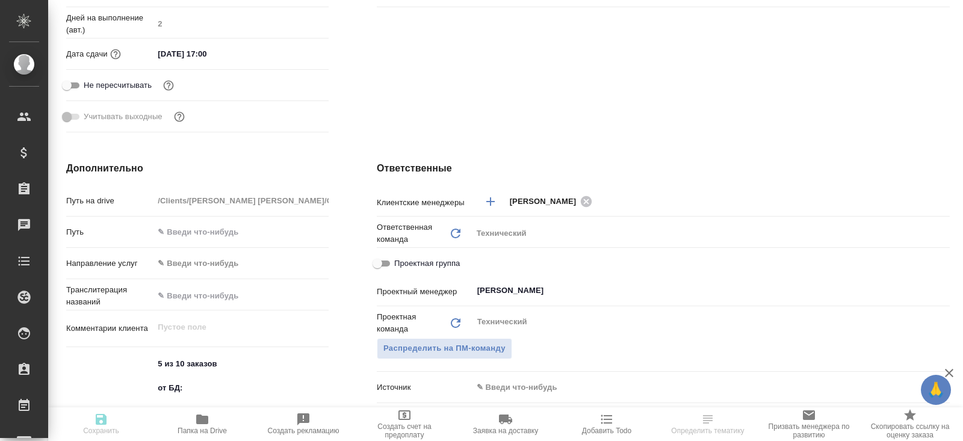
type textarea "x"
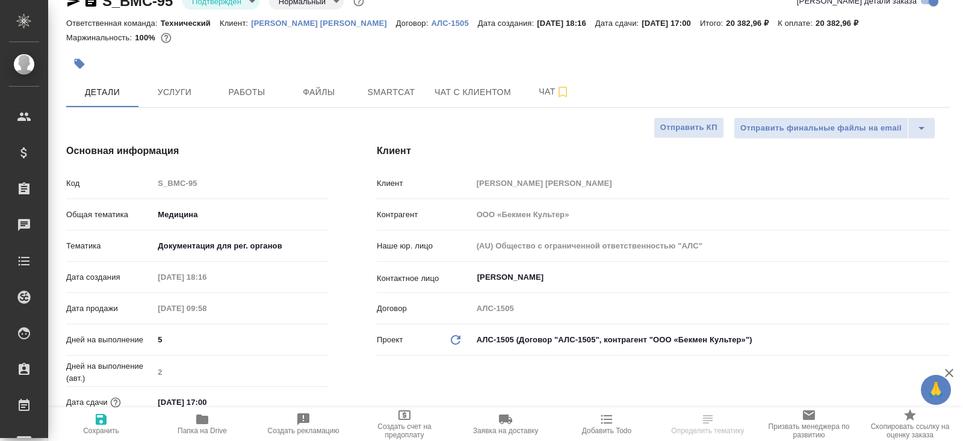
scroll to position [0, 0]
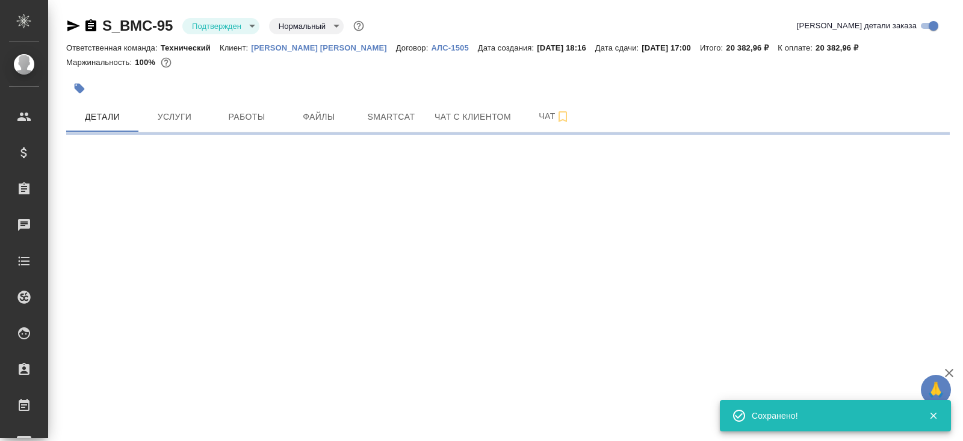
select select "RU"
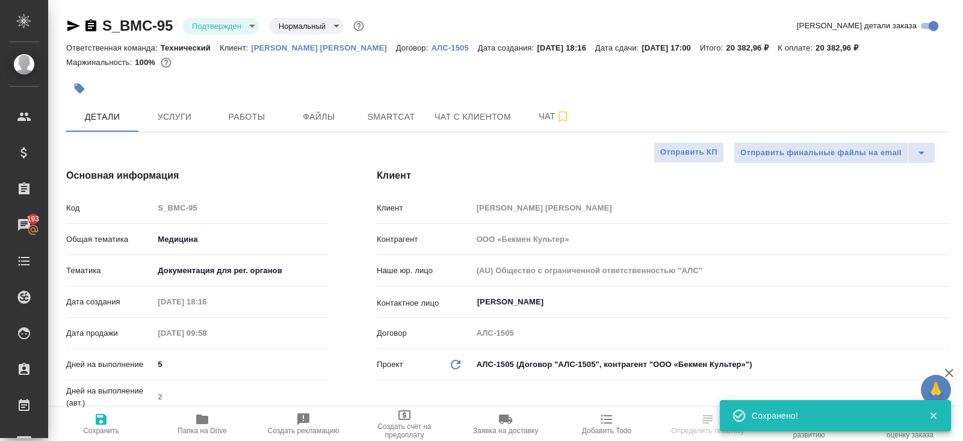
click at [228, 26] on body "🙏 .cls-1 fill:#fff; AWATERA Belyakova Yulia Клиенты Спецификации Заказы 193 Чат…" at bounding box center [481, 220] width 963 height 441
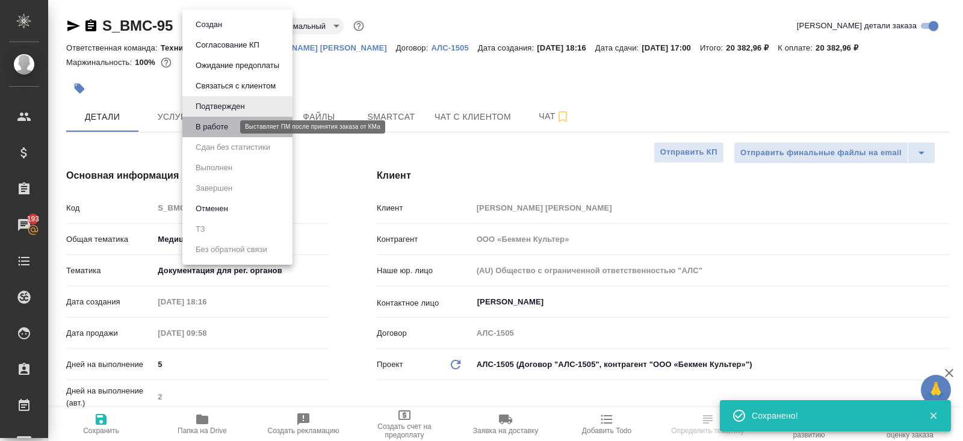
click at [228, 128] on button "В работе" at bounding box center [212, 126] width 40 height 13
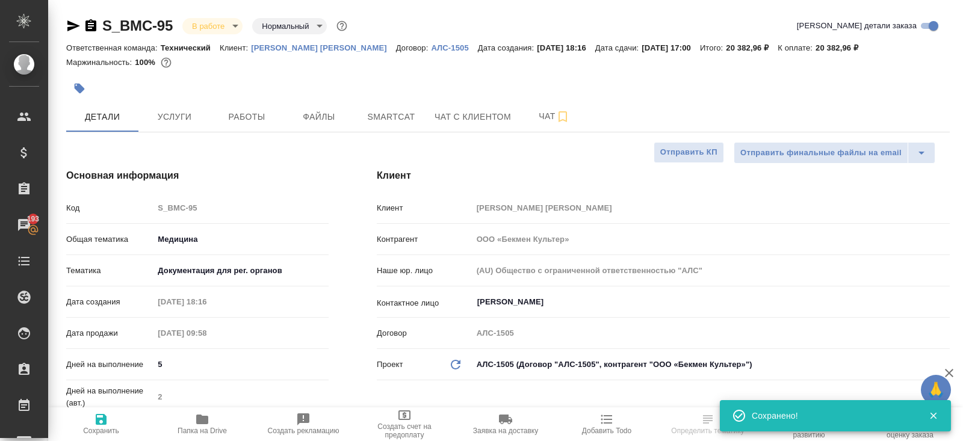
select select "RU"
type textarea "x"
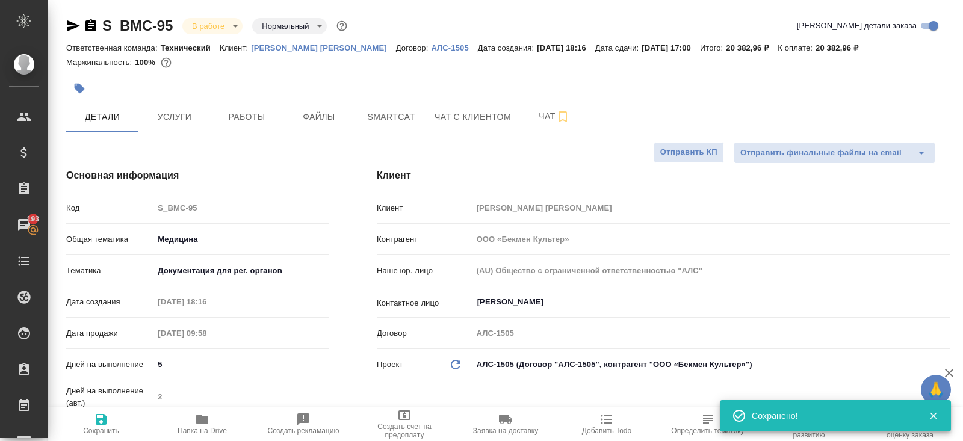
type textarea "x"
click at [531, 123] on span "Чат" at bounding box center [554, 116] width 58 height 15
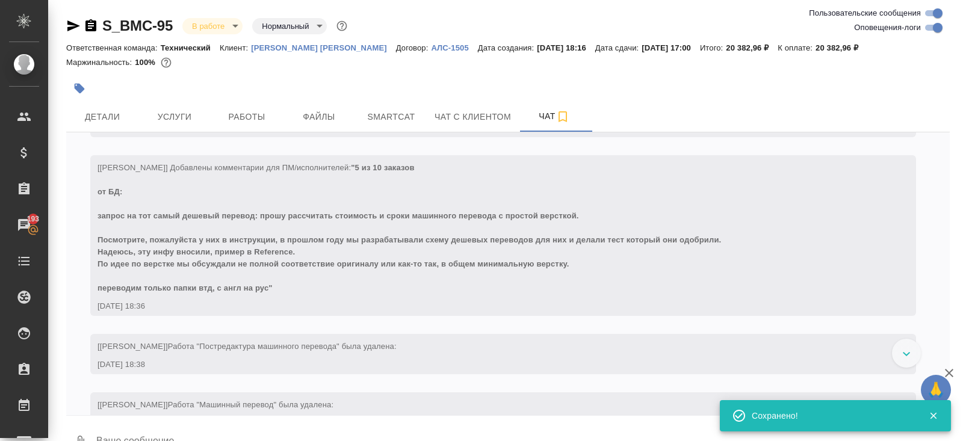
click at [926, 28] on input "Оповещения-логи" at bounding box center [937, 27] width 43 height 14
checkbox input "false"
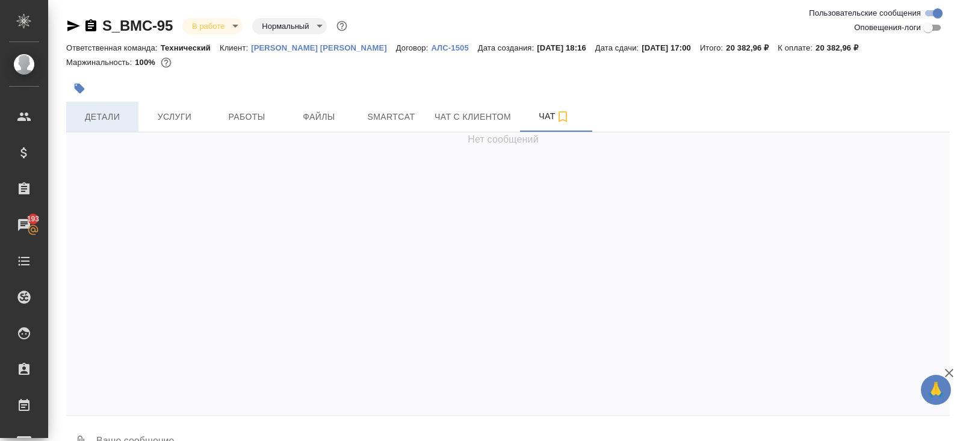
click at [107, 122] on span "Детали" at bounding box center [102, 117] width 58 height 15
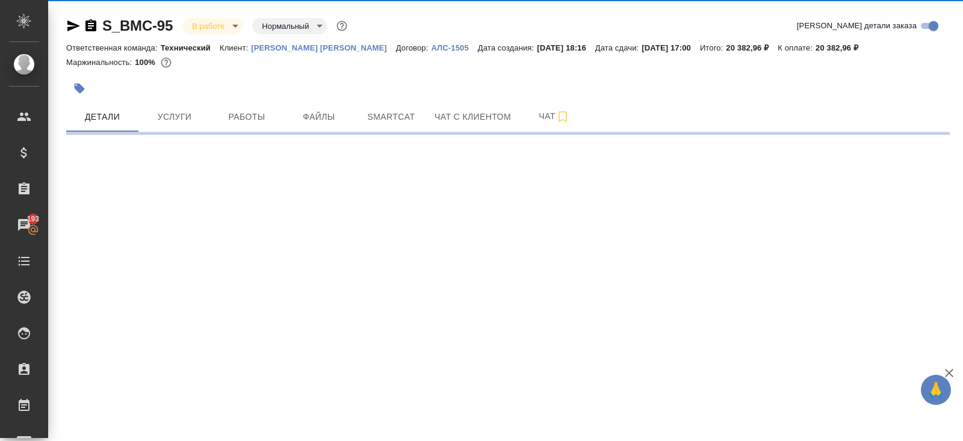
select select "RU"
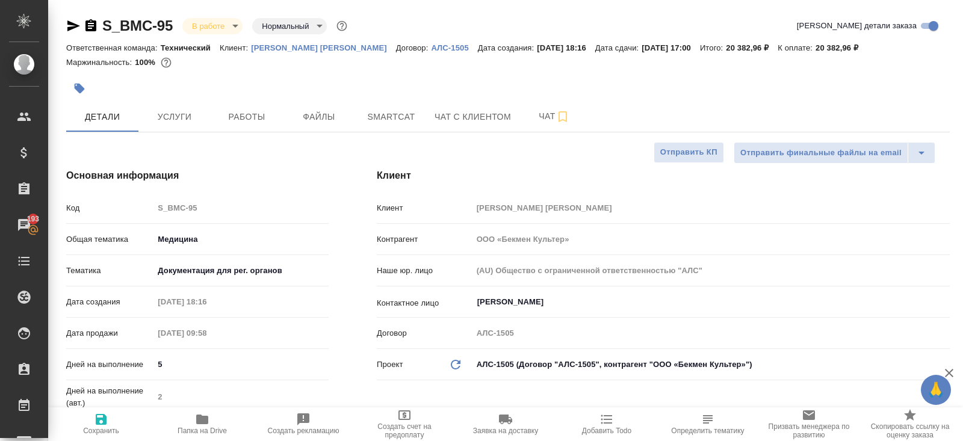
type textarea "x"
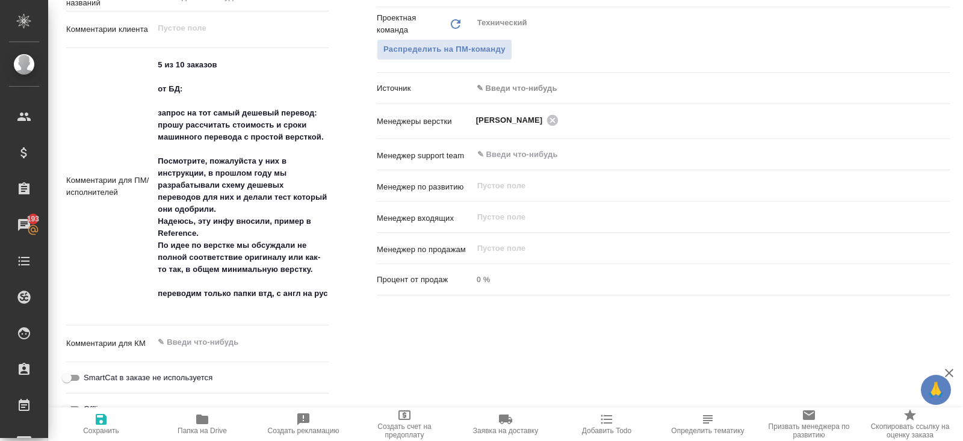
scroll to position [674, 0]
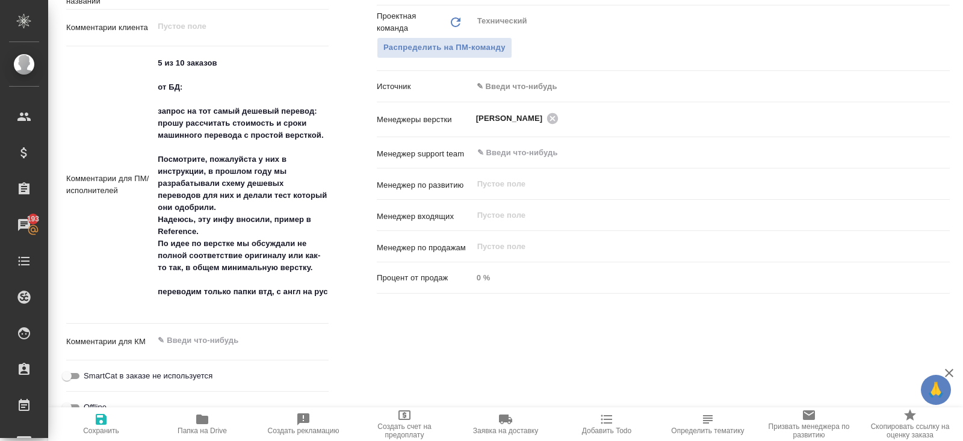
click at [208, 419] on icon "button" at bounding box center [202, 419] width 14 height 14
type textarea "x"
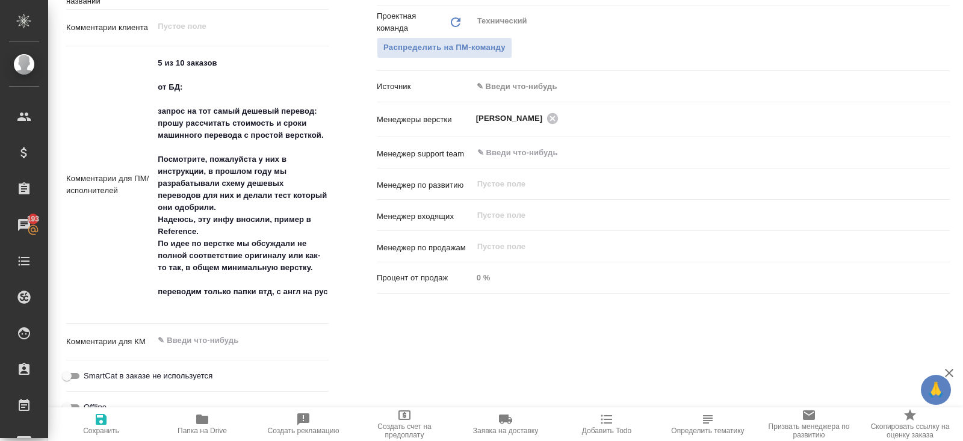
type textarea "x"
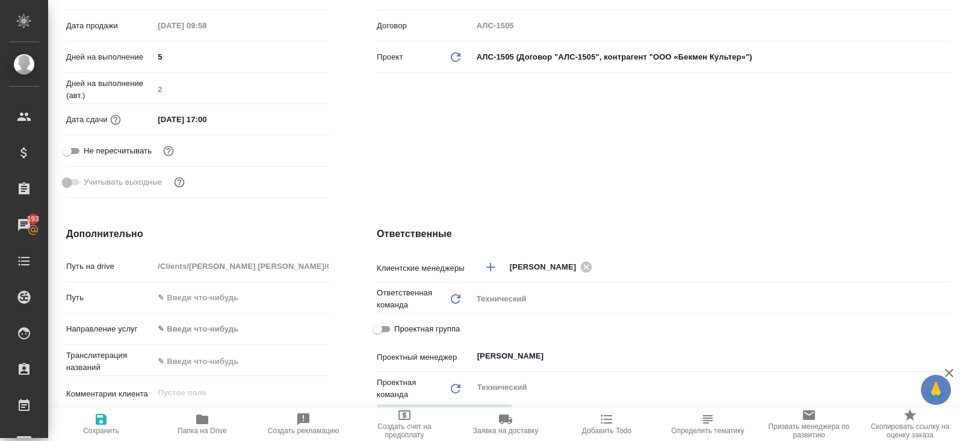
scroll to position [0, 0]
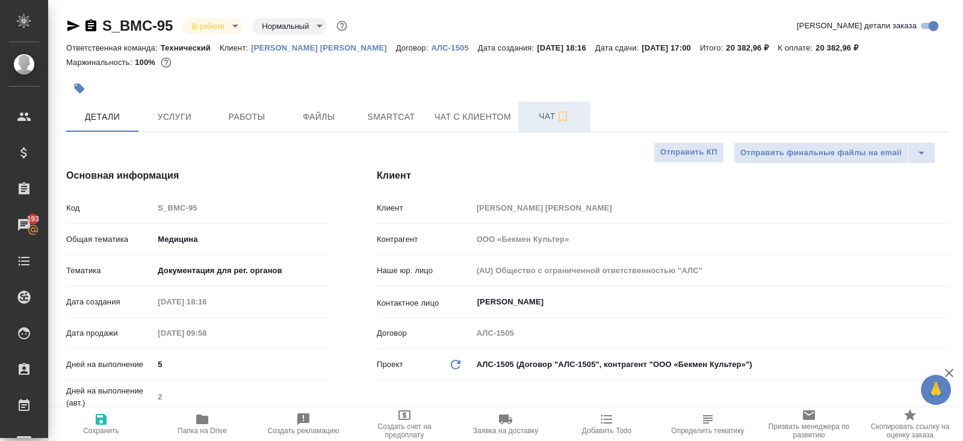
click at [548, 113] on span "Чат" at bounding box center [554, 116] width 58 height 15
click at [548, 114] on span "Чат" at bounding box center [554, 116] width 58 height 15
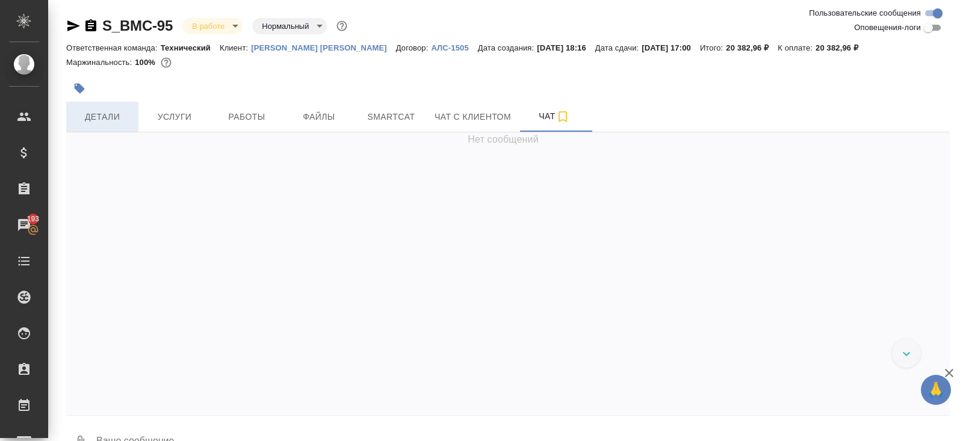
click at [119, 110] on span "Детали" at bounding box center [102, 117] width 58 height 15
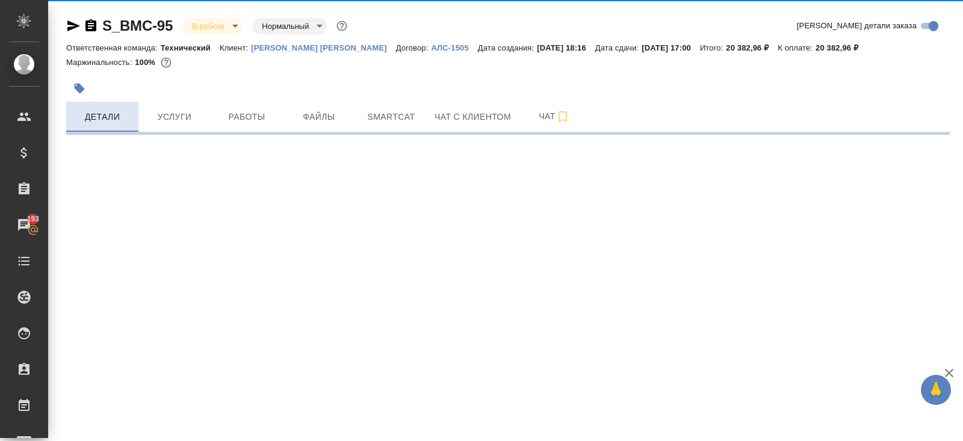
click at [111, 129] on button "Детали" at bounding box center [102, 117] width 72 height 30
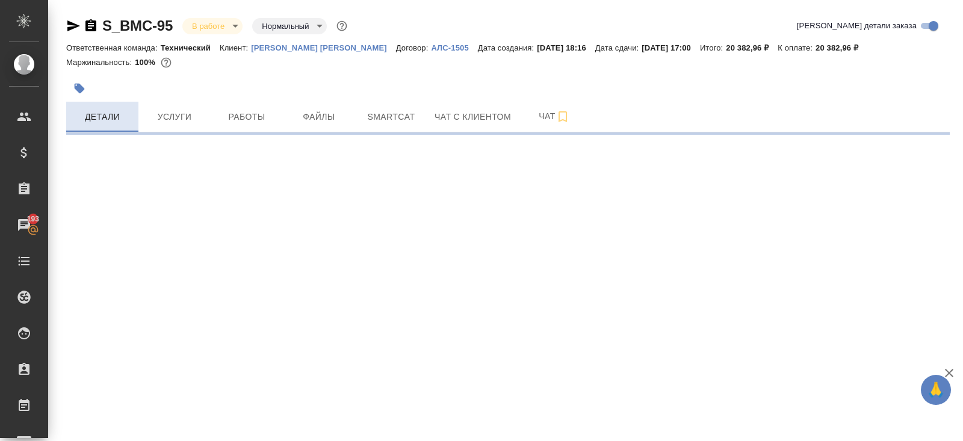
select select "RU"
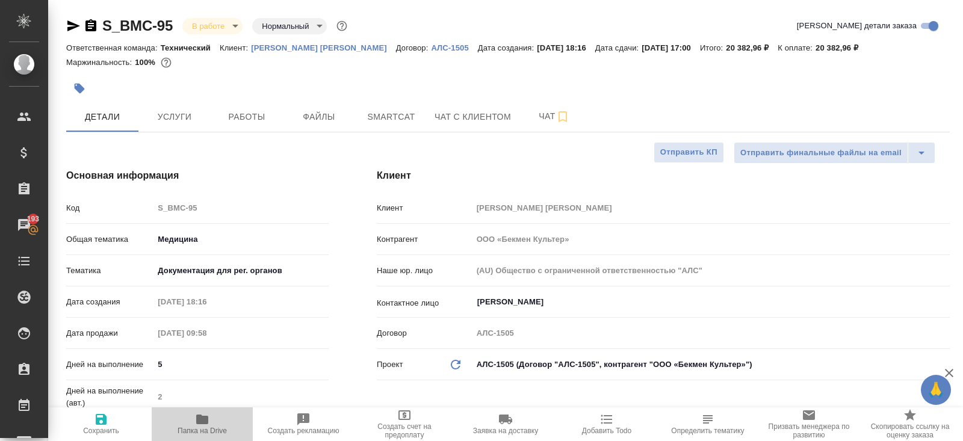
click at [194, 420] on span "Папка на Drive" at bounding box center [202, 423] width 87 height 23
type textarea "x"
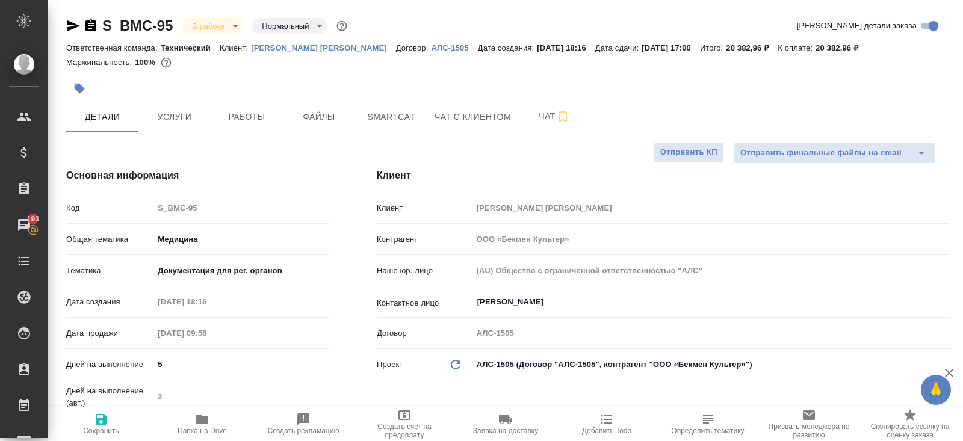
type textarea "x"
click at [255, 123] on span "Работы" at bounding box center [247, 117] width 58 height 15
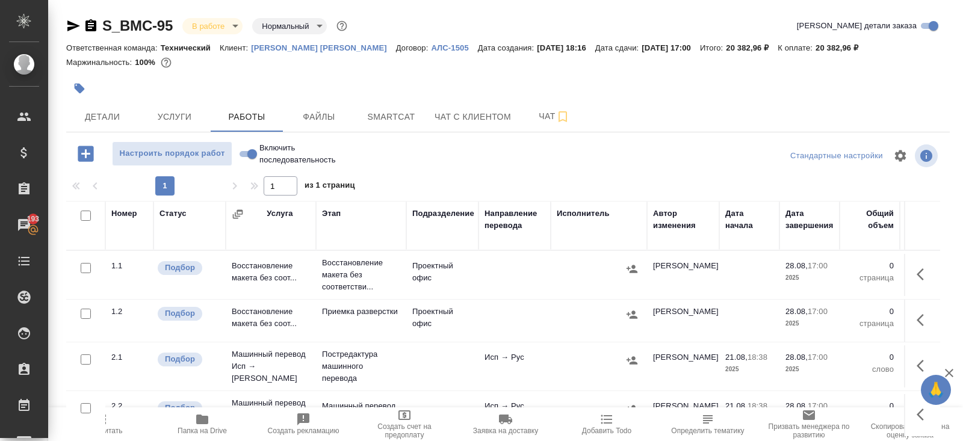
scroll to position [61, 0]
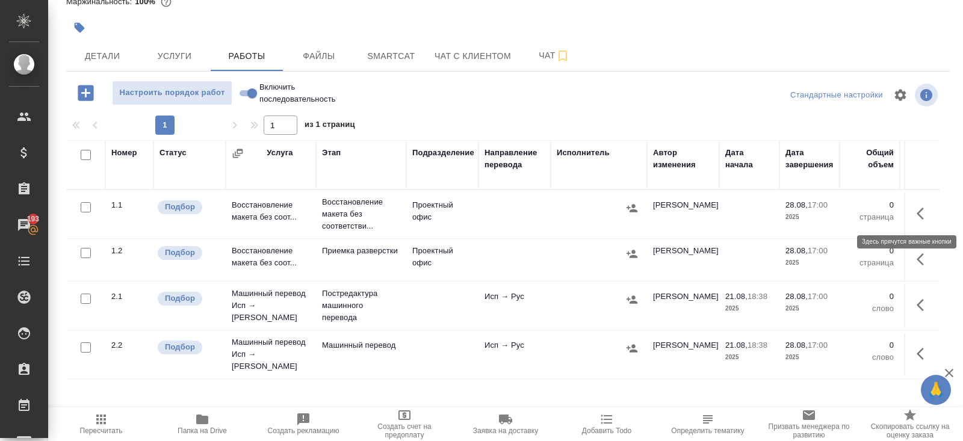
click at [920, 215] on icon "button" at bounding box center [920, 214] width 7 height 12
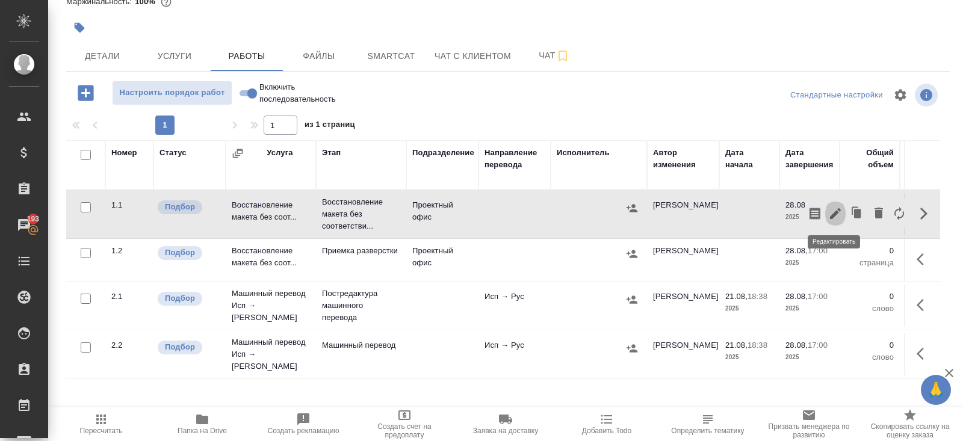
click at [837, 209] on icon "button" at bounding box center [835, 213] width 14 height 14
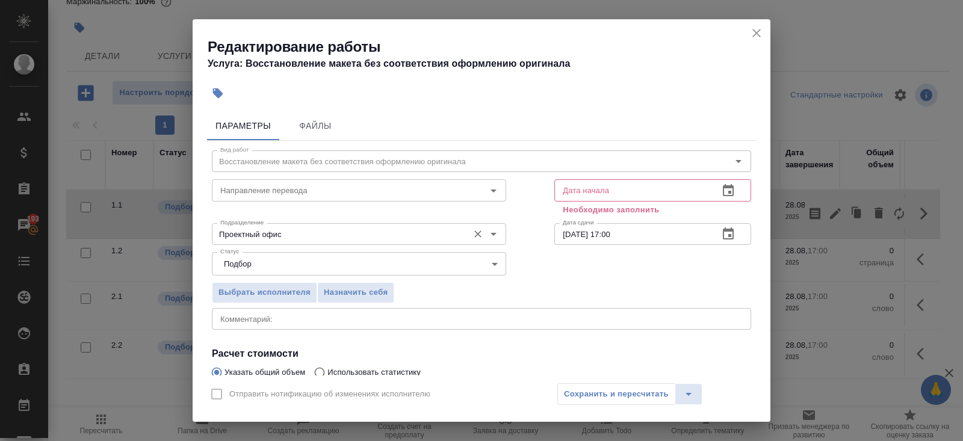
click at [245, 239] on input "Проектный офис" at bounding box center [338, 234] width 247 height 14
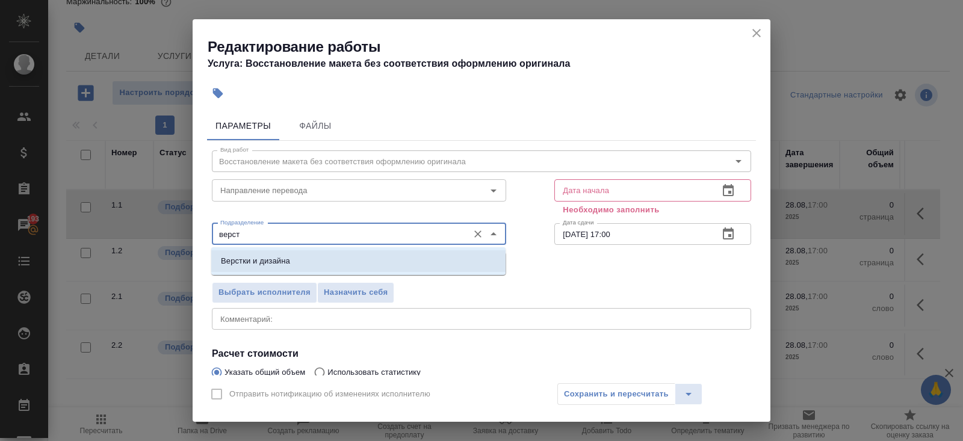
click at [252, 256] on p "Верстки и дизайна" at bounding box center [255, 261] width 69 height 12
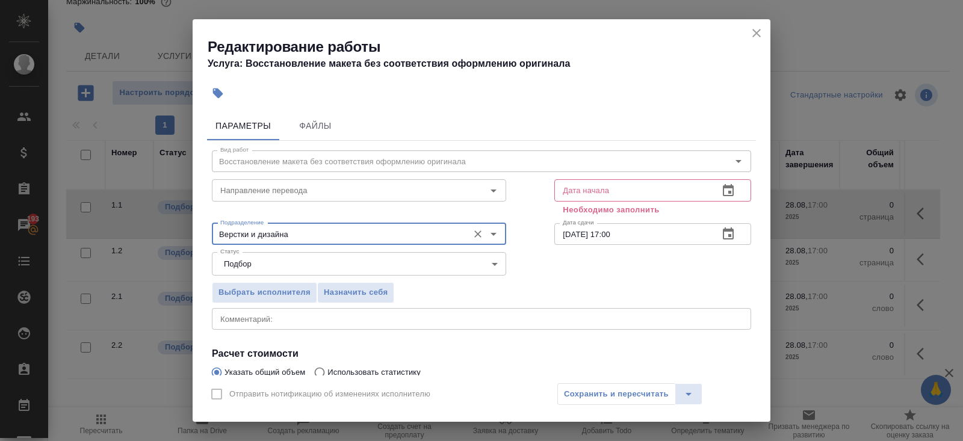
scroll to position [139, 0]
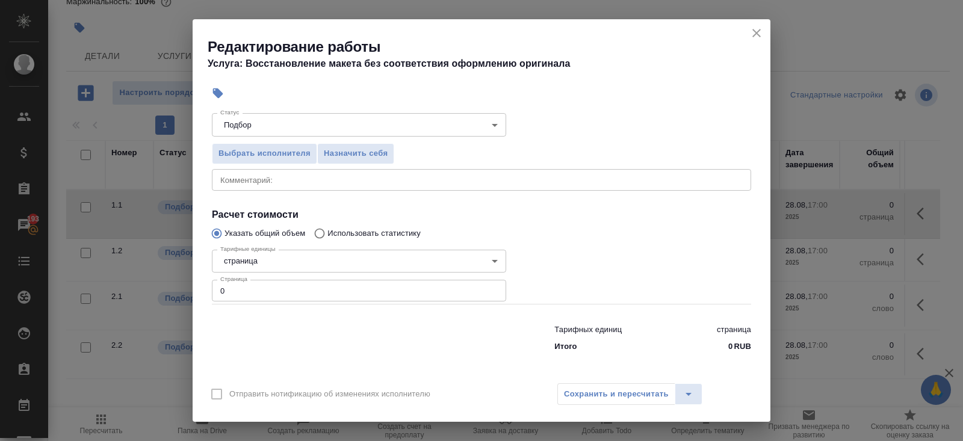
type input "Верстки и дизайна"
drag, startPoint x: 253, startPoint y: 295, endPoint x: 70, endPoint y: 274, distance: 184.7
click at [70, 274] on div "Редактирование работы Услуга: Восстановление макета без соответствия оформлению…" at bounding box center [481, 220] width 963 height 441
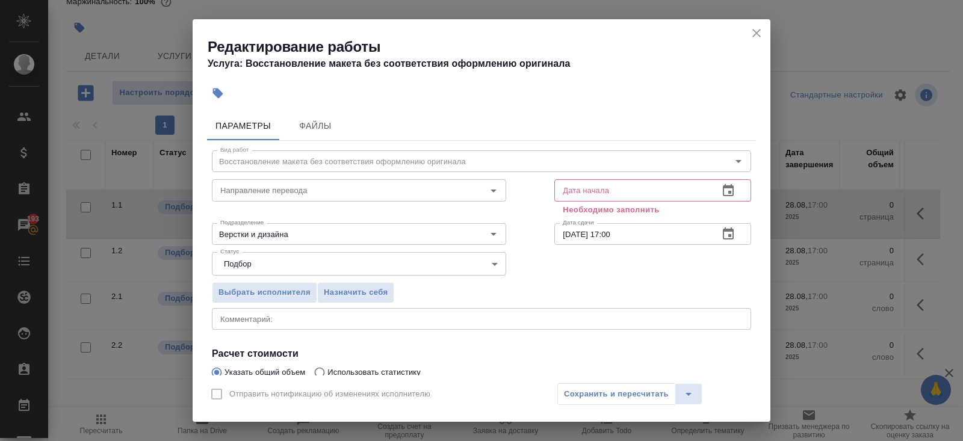
type input "191"
click at [730, 193] on icon "button" at bounding box center [728, 190] width 11 height 12
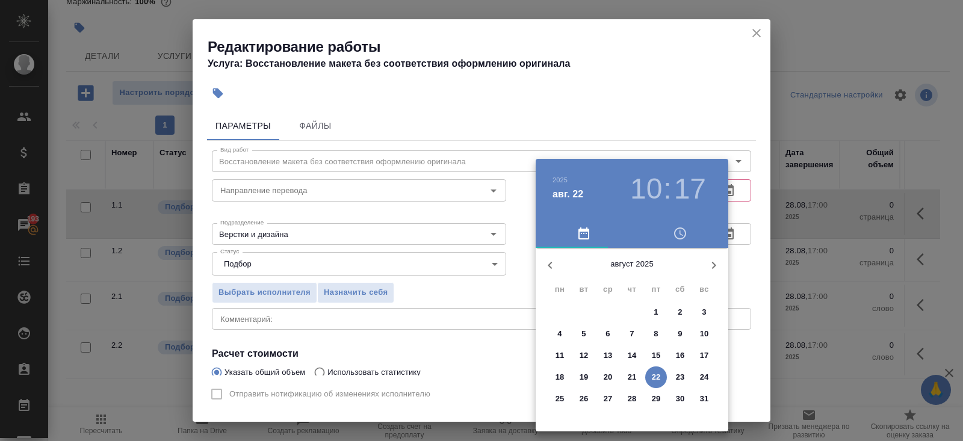
click at [662, 373] on span "22" at bounding box center [656, 377] width 22 height 12
type input "22.08.2025 10:17"
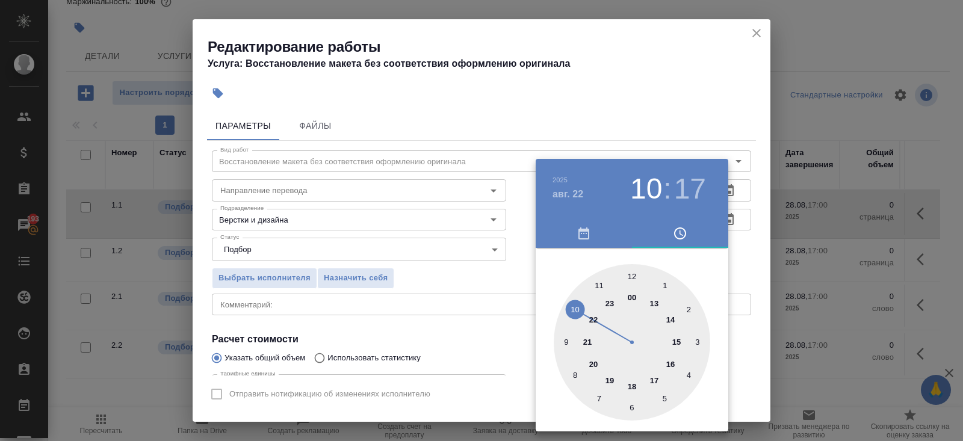
click at [732, 321] on div at bounding box center [481, 220] width 963 height 441
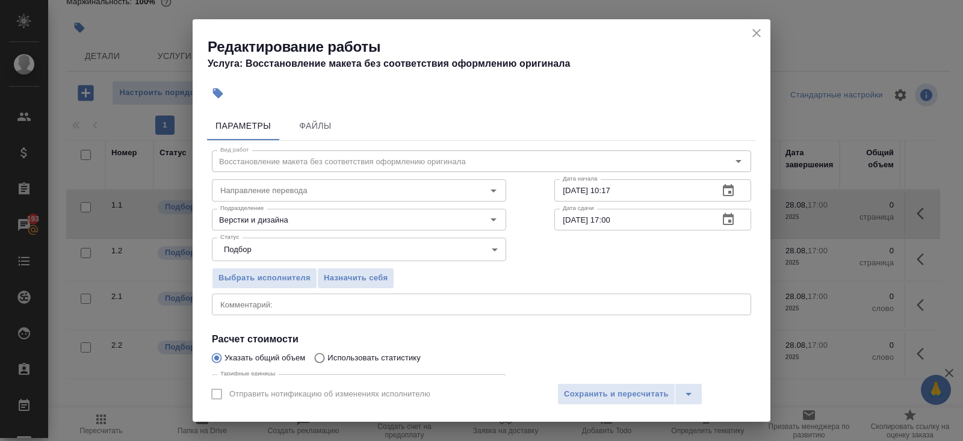
click at [727, 225] on icon "button" at bounding box center [728, 219] width 14 height 14
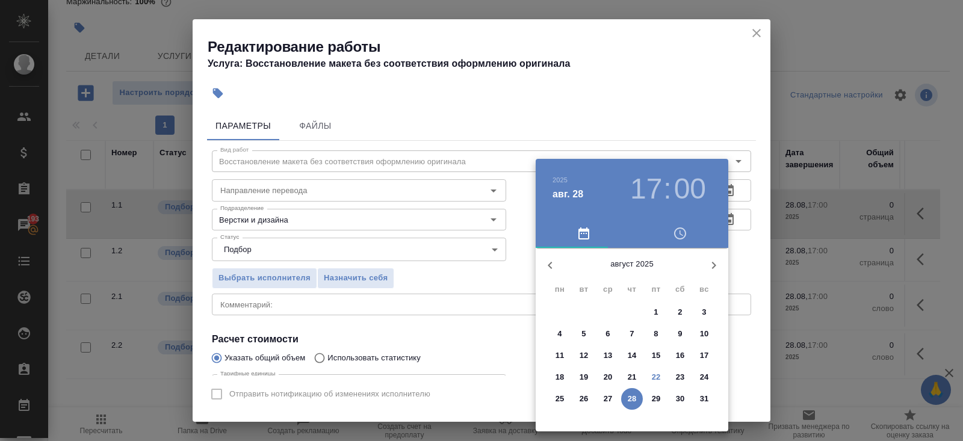
click at [562, 398] on p "25" at bounding box center [560, 399] width 9 height 12
type input "[DATE] 17:00"
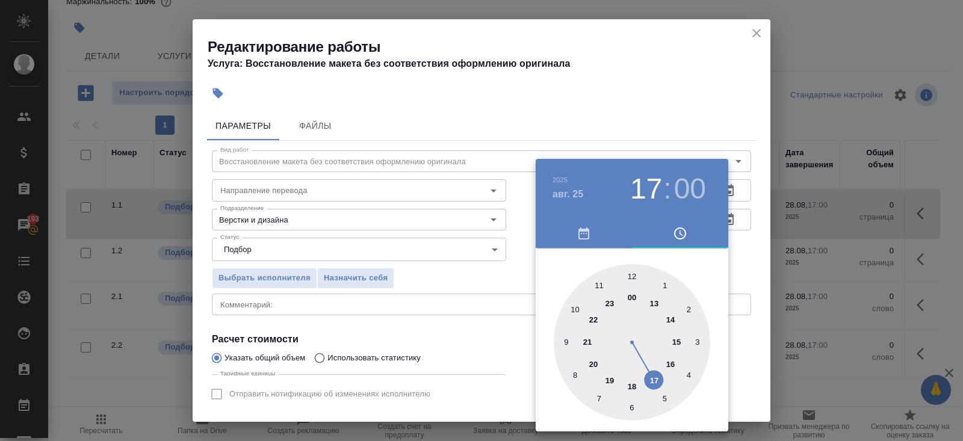
click at [420, 317] on div at bounding box center [481, 220] width 963 height 441
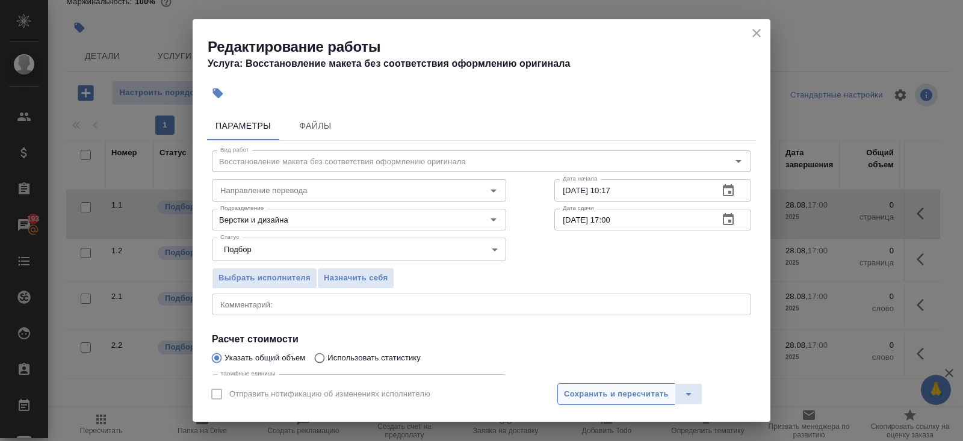
click at [571, 394] on span "Сохранить и пересчитать" at bounding box center [616, 395] width 105 height 14
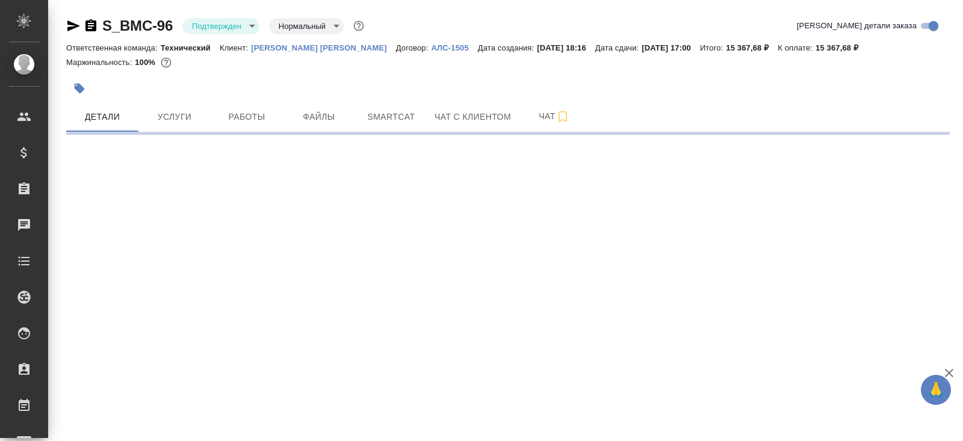
select select "RU"
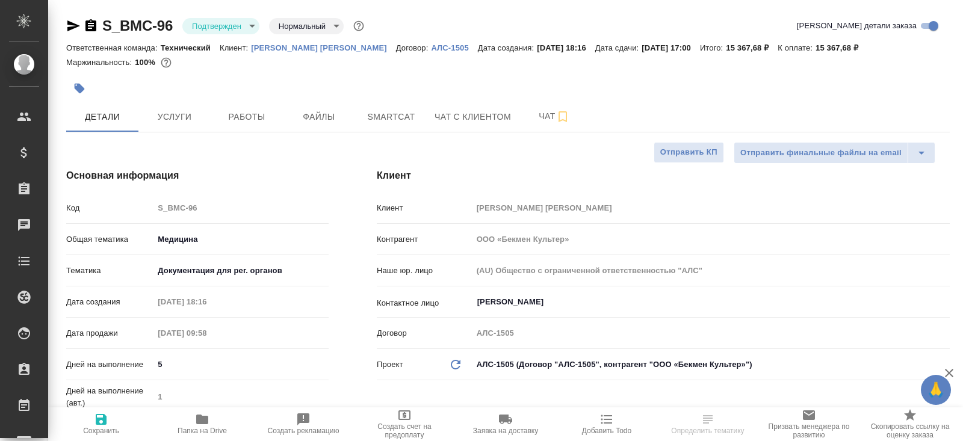
type textarea "x"
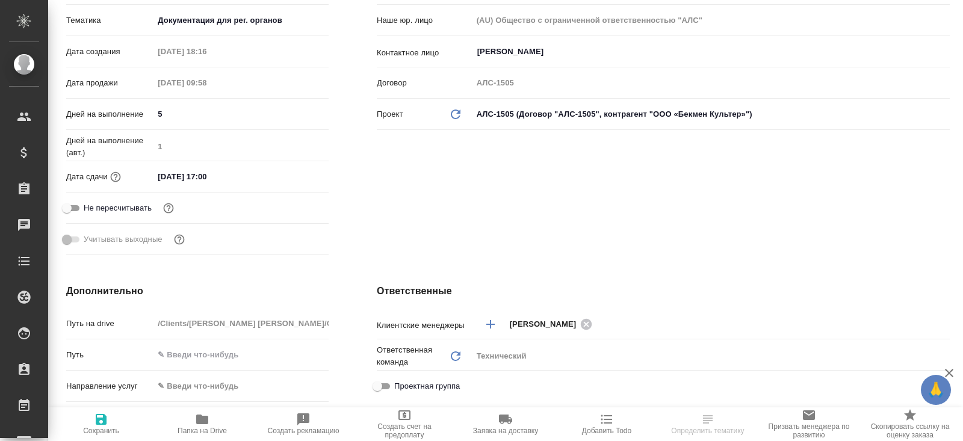
type textarea "x"
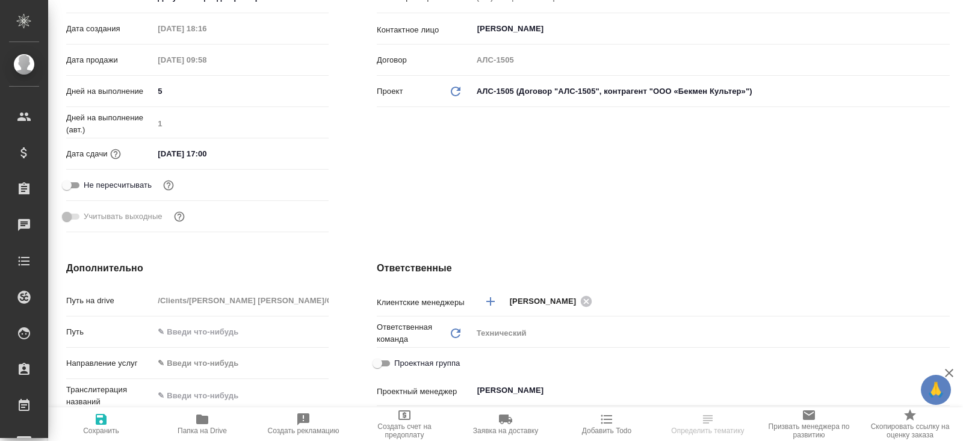
scroll to position [292, 0]
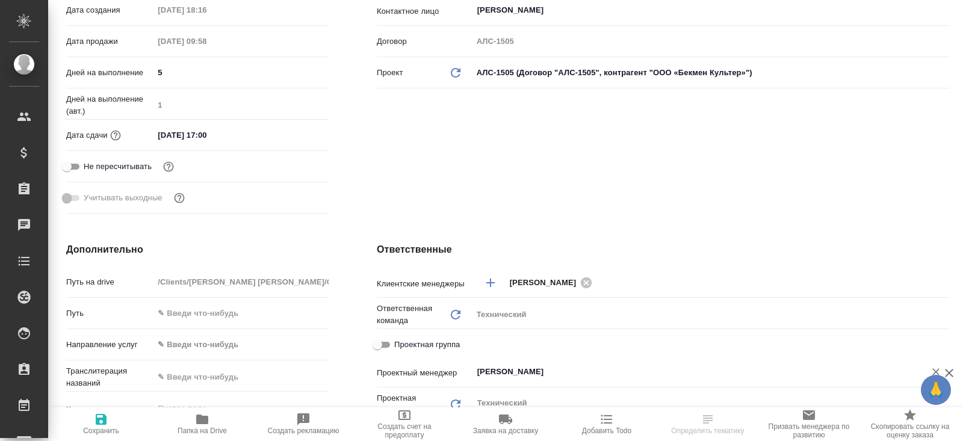
click at [535, 370] on input "[PERSON_NAME]" at bounding box center [691, 372] width 430 height 14
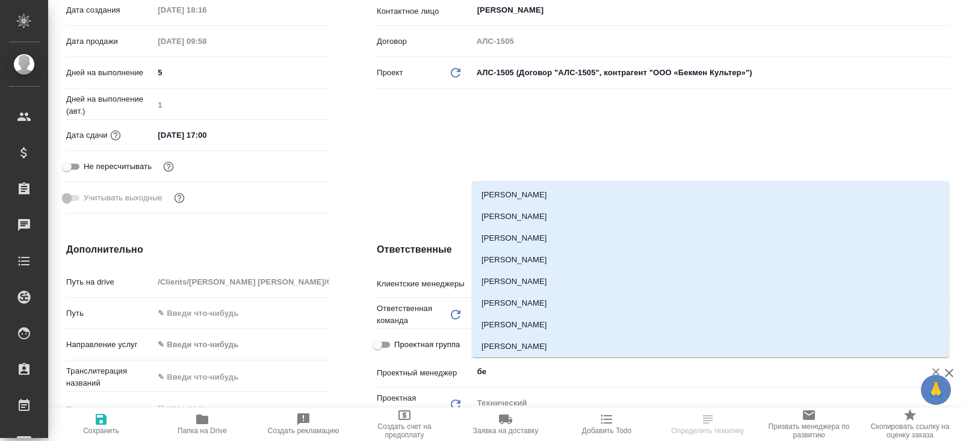
type input "бел"
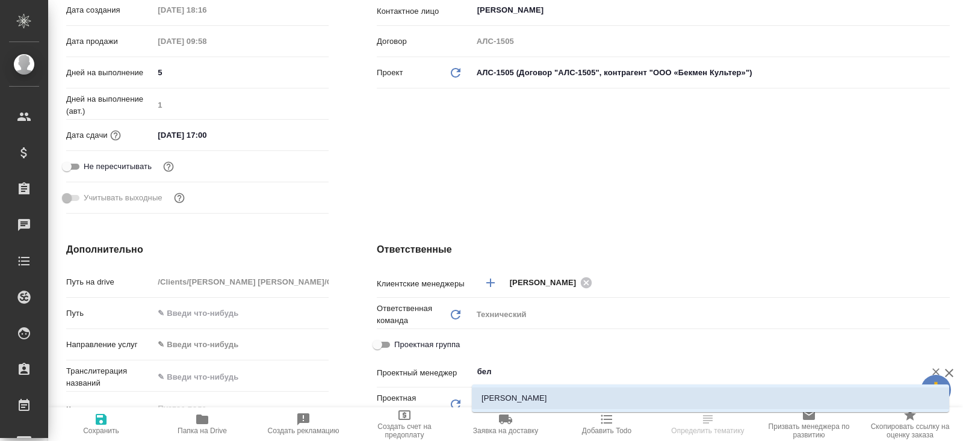
click at [522, 397] on li "[PERSON_NAME]" at bounding box center [710, 399] width 477 height 22
type textarea "x"
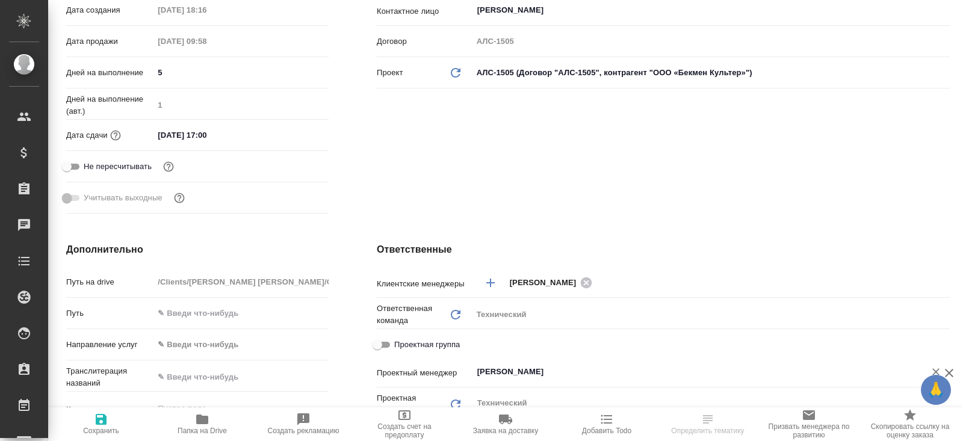
type input "[PERSON_NAME]"
click at [108, 424] on span "Сохранить" at bounding box center [101, 423] width 87 height 23
type textarea "x"
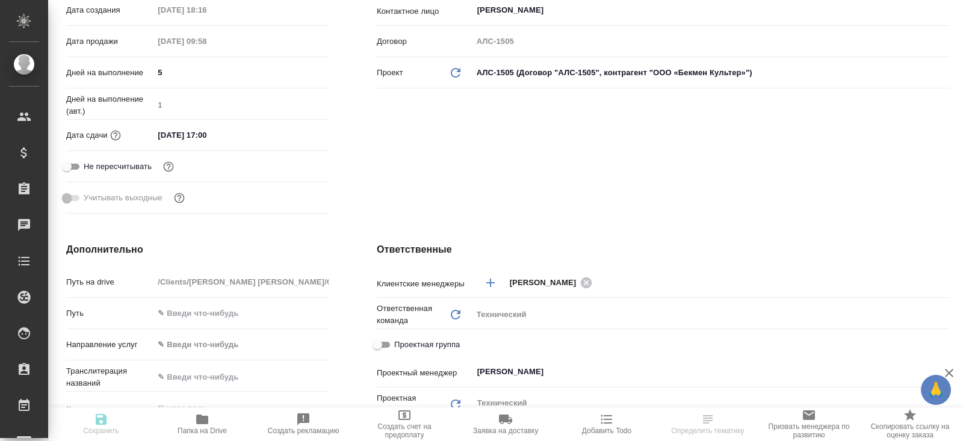
type textarea "x"
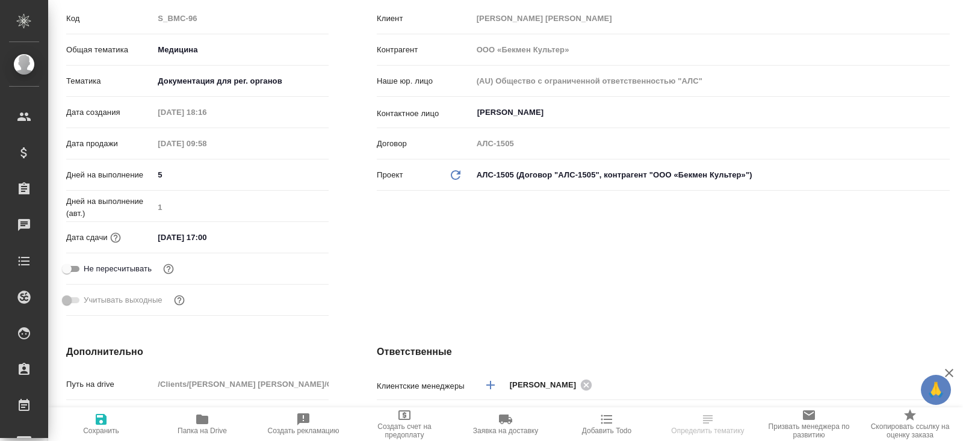
scroll to position [0, 0]
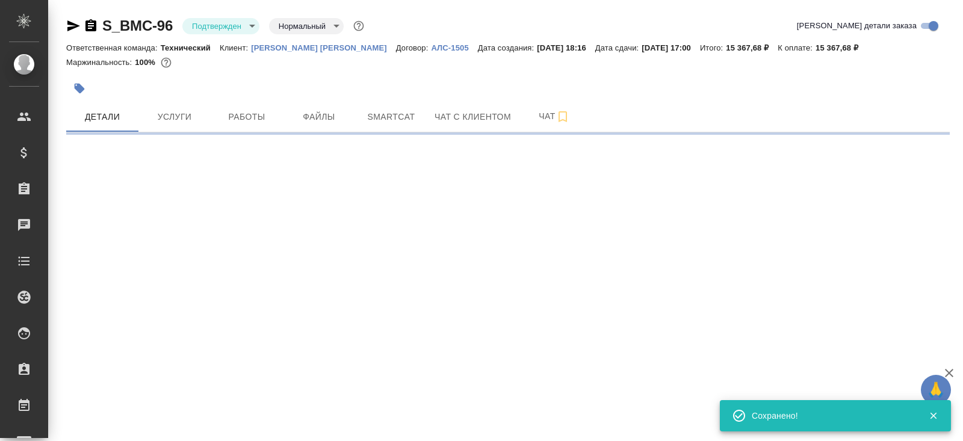
select select "RU"
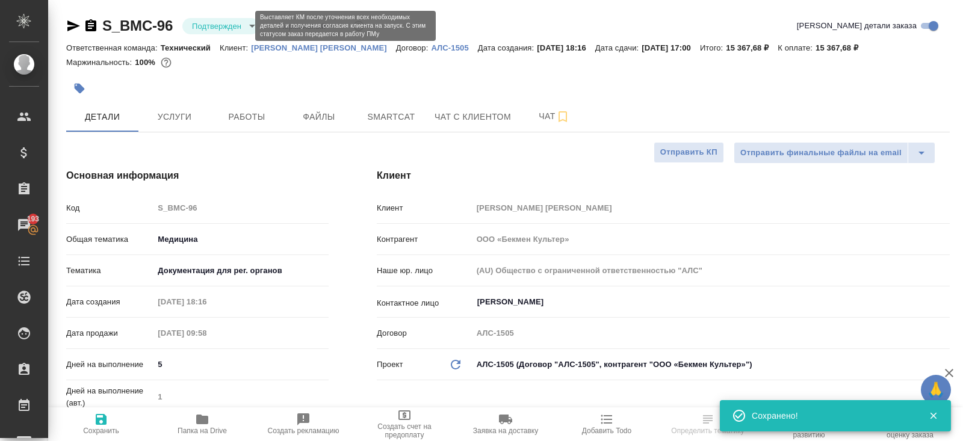
type textarea "x"
click at [212, 25] on body "🙏 .cls-1 fill:#fff; AWATERA [PERSON_NAME] Спецификации Заказы 193 Чаты Todo Про…" at bounding box center [481, 220] width 963 height 441
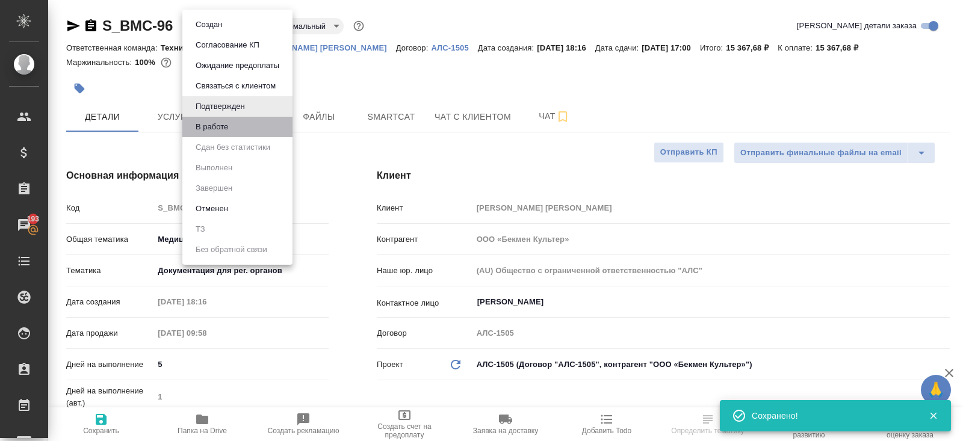
click at [215, 135] on li "В работе" at bounding box center [237, 127] width 110 height 20
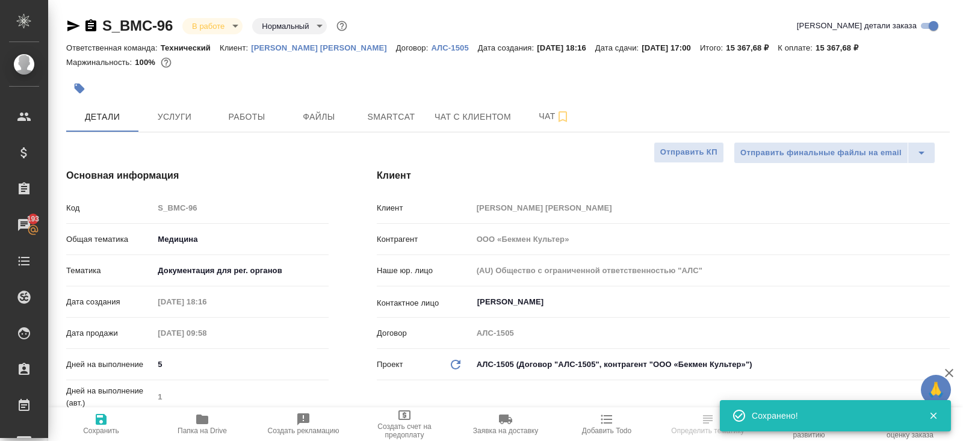
select select "RU"
type textarea "x"
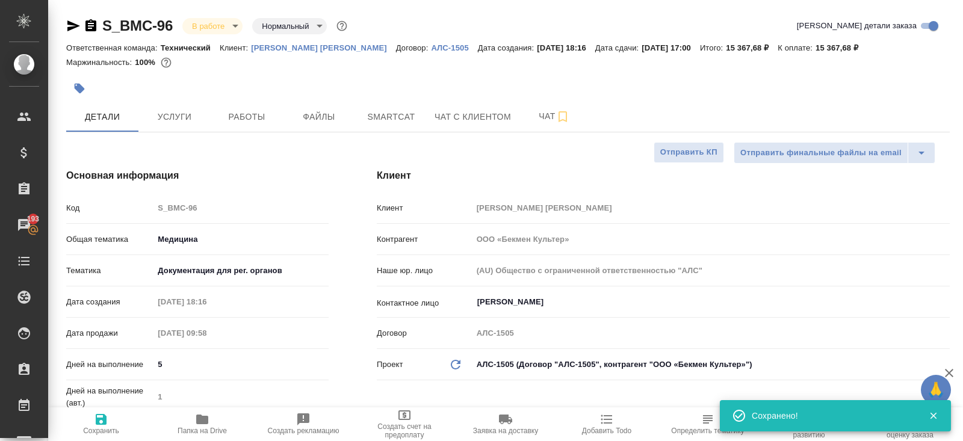
type textarea "x"
click at [539, 120] on span "Чат" at bounding box center [554, 116] width 58 height 15
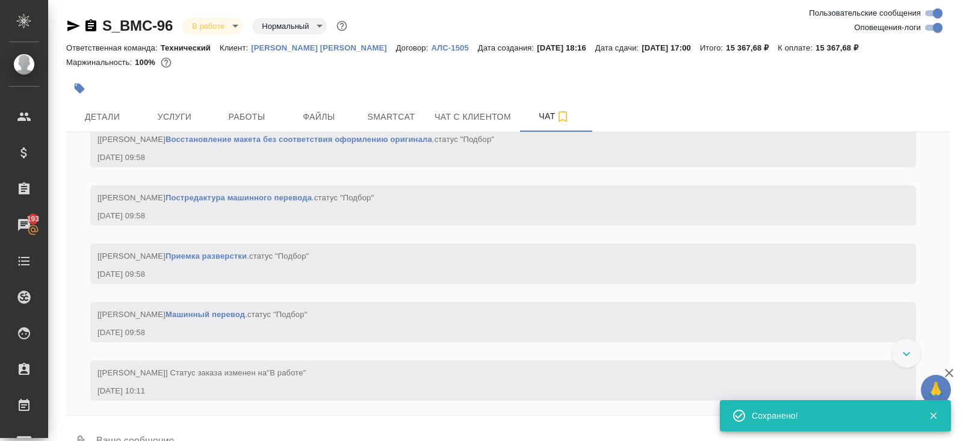
click at [926, 32] on input "Оповещения-логи" at bounding box center [937, 27] width 43 height 14
checkbox input "false"
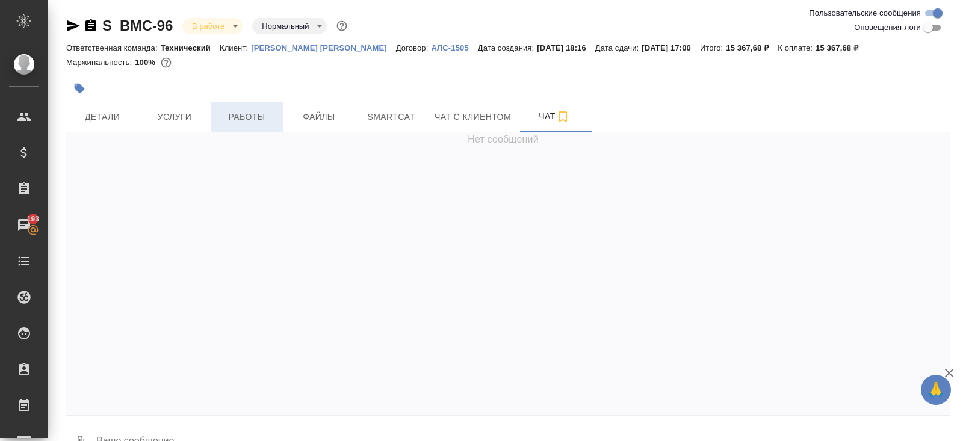
click at [246, 110] on span "Работы" at bounding box center [247, 117] width 58 height 15
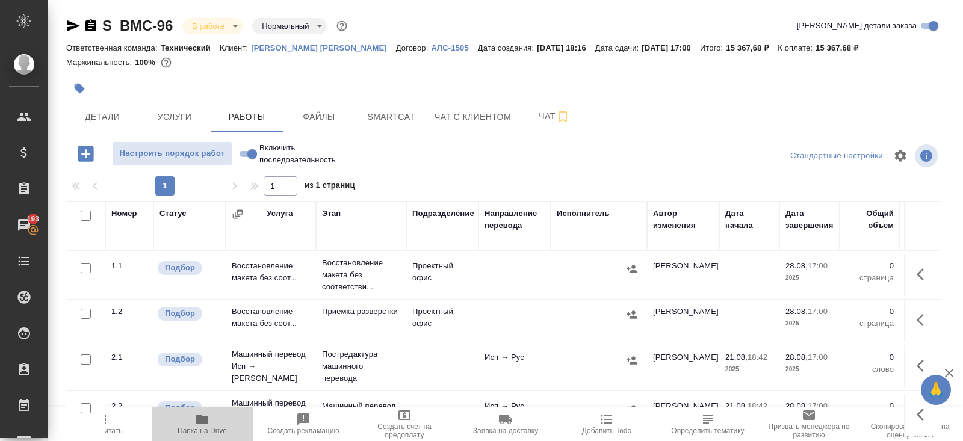
click at [210, 423] on span "Папка на Drive" at bounding box center [202, 423] width 87 height 23
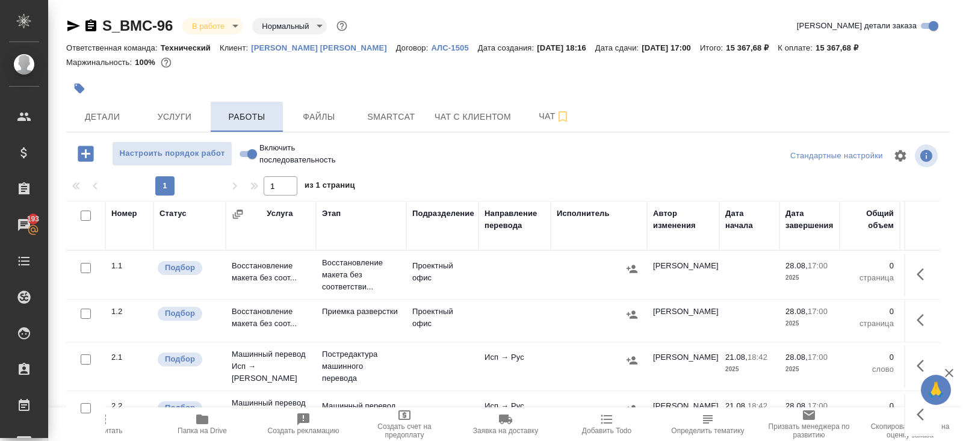
click at [237, 122] on span "Работы" at bounding box center [247, 117] width 58 height 15
click at [921, 278] on icon "button" at bounding box center [920, 274] width 7 height 12
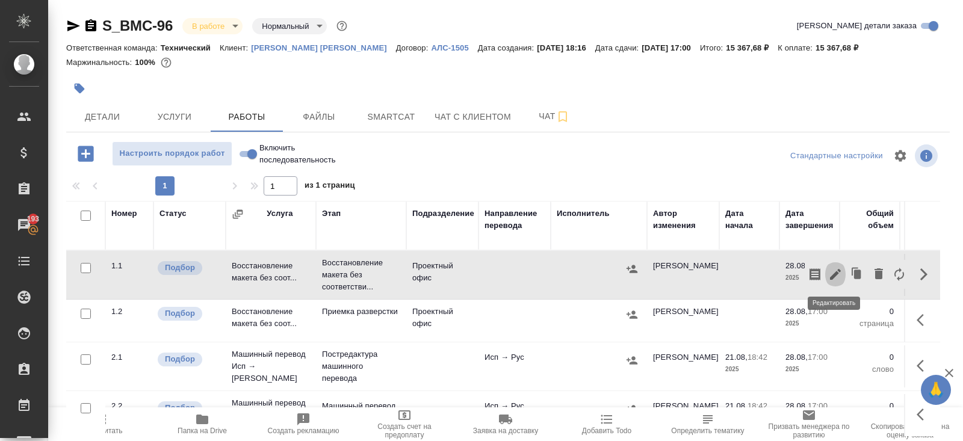
click at [833, 277] on icon "button" at bounding box center [835, 274] width 11 height 11
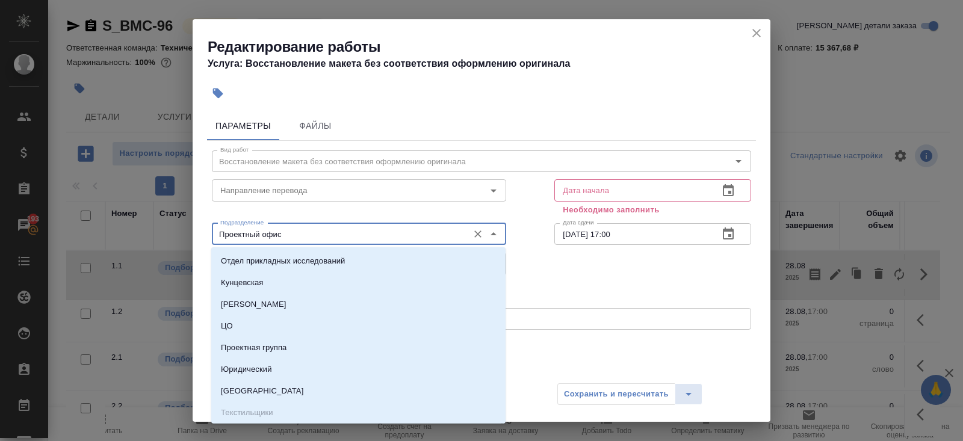
click at [256, 228] on input "Проектный офис" at bounding box center [338, 234] width 247 height 14
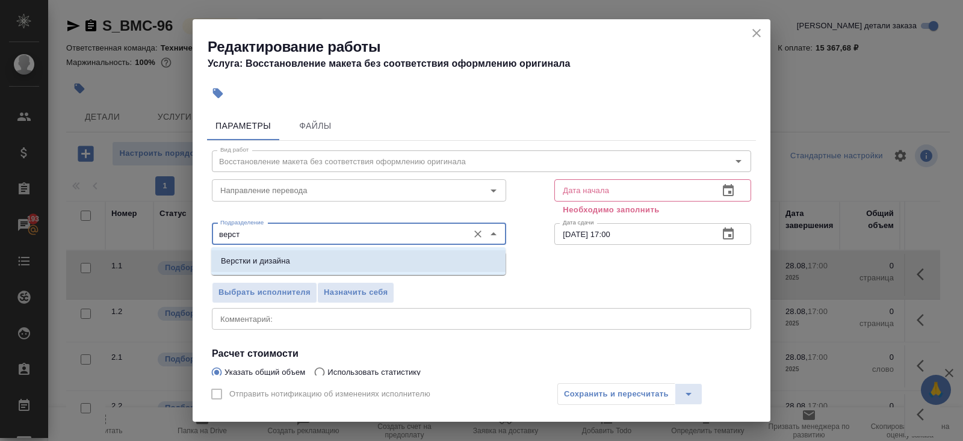
click at [249, 255] on p "Верстки и дизайна" at bounding box center [255, 261] width 69 height 12
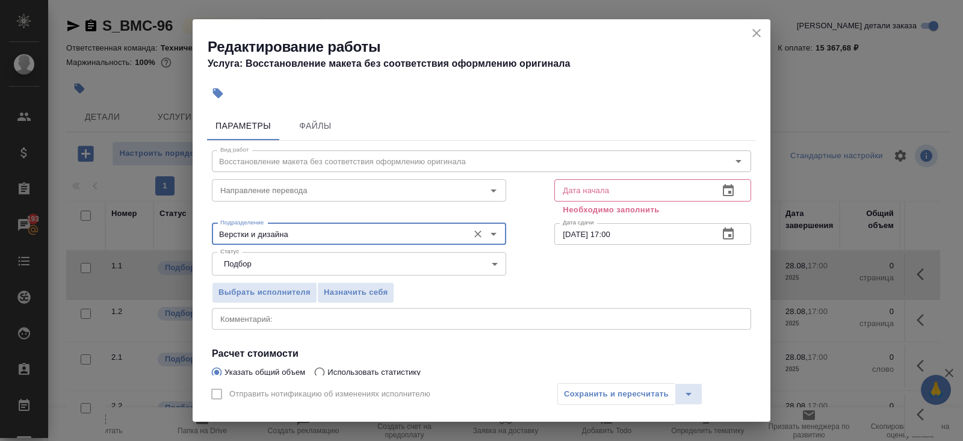
scroll to position [139, 0]
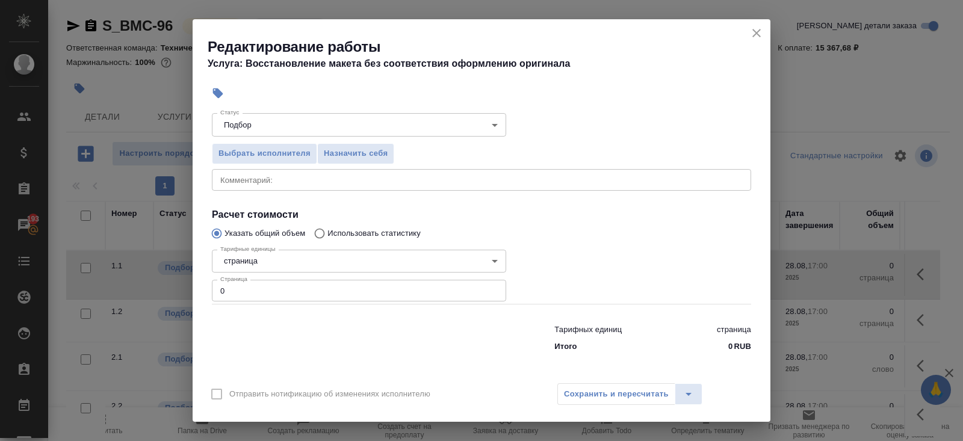
type input "Верстки и дизайна"
drag, startPoint x: 249, startPoint y: 291, endPoint x: 80, endPoint y: 290, distance: 169.1
click at [80, 290] on div "Редактирование работы Услуга: Восстановление макета без соответствия оформлению…" at bounding box center [481, 220] width 963 height 441
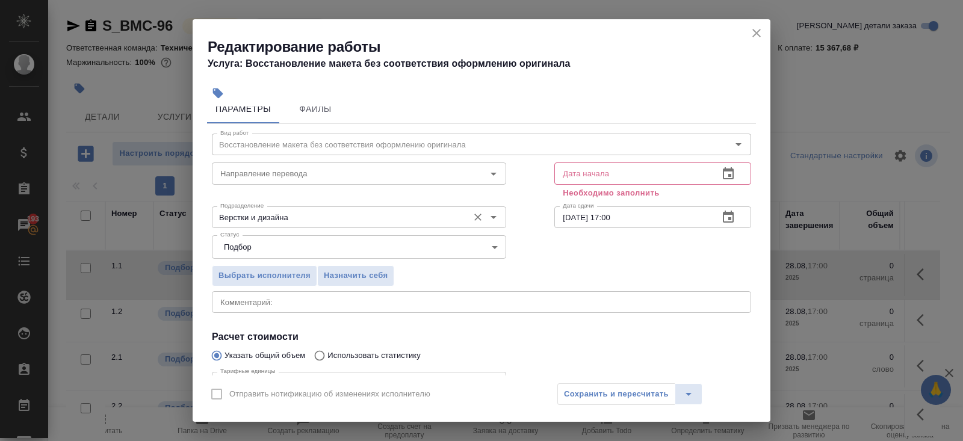
scroll to position [0, 0]
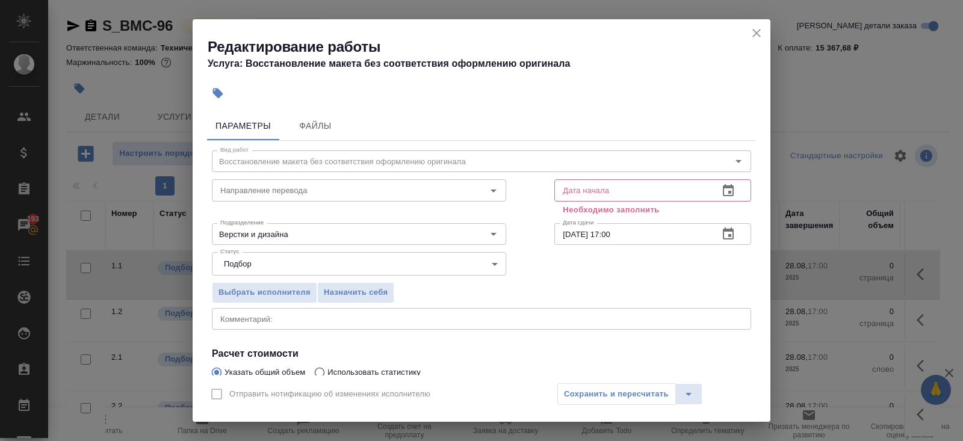
type input "139"
click at [733, 194] on icon "button" at bounding box center [728, 190] width 11 height 12
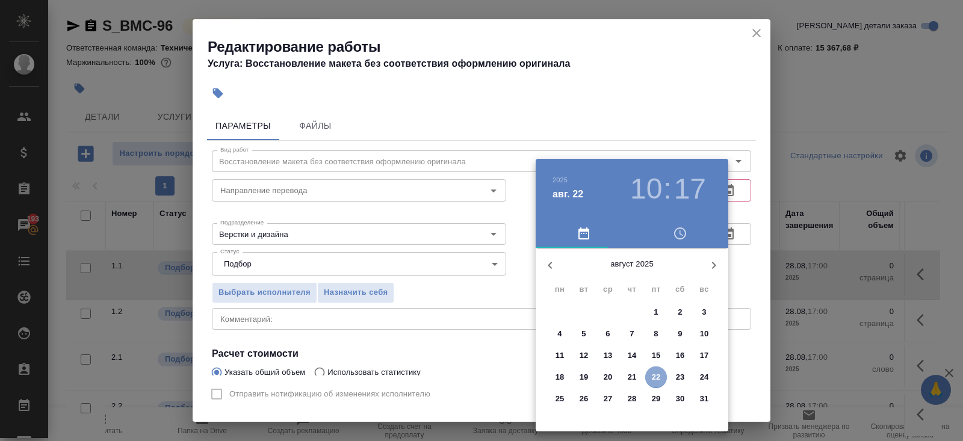
click at [659, 376] on p "22" at bounding box center [656, 377] width 9 height 12
type input "22.08.2025 10:17"
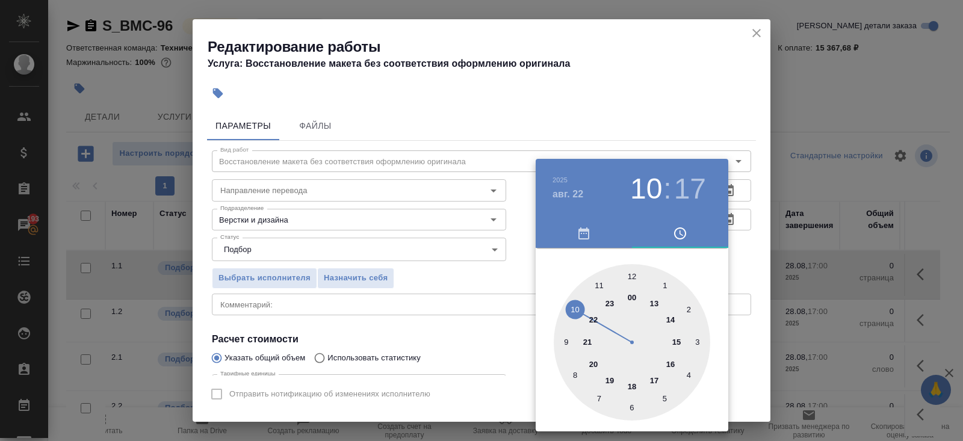
click at [740, 267] on div at bounding box center [481, 220] width 963 height 441
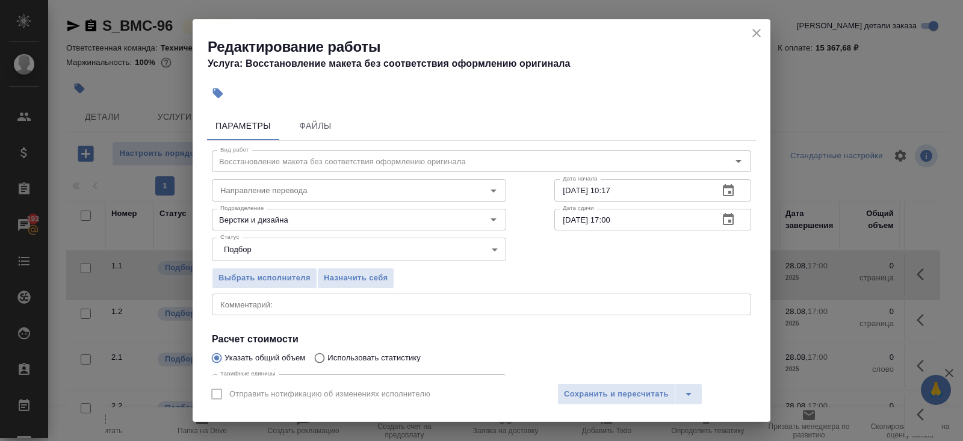
click at [728, 219] on icon "button" at bounding box center [728, 219] width 14 height 14
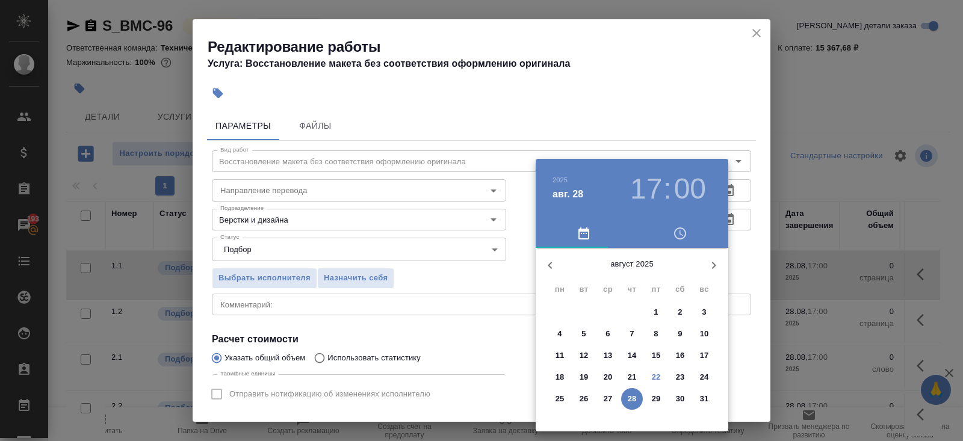
click at [563, 393] on p "25" at bounding box center [560, 399] width 9 height 12
type input "[DATE] 17:00"
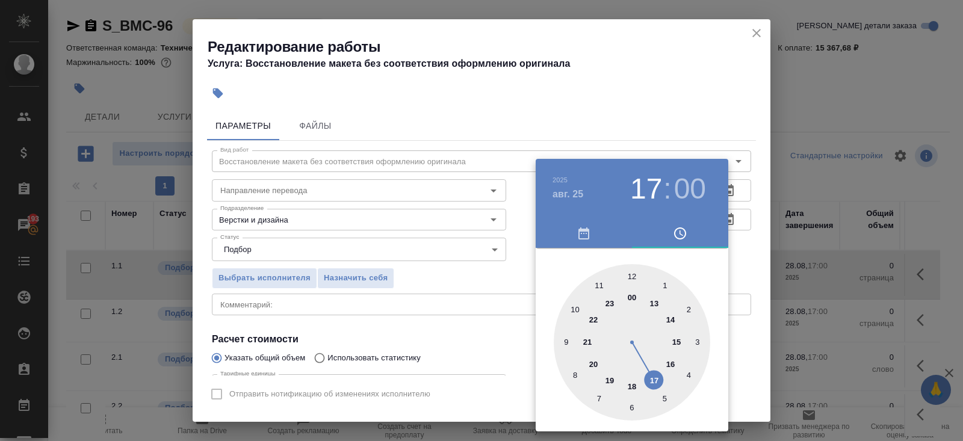
click at [465, 383] on div at bounding box center [481, 220] width 963 height 441
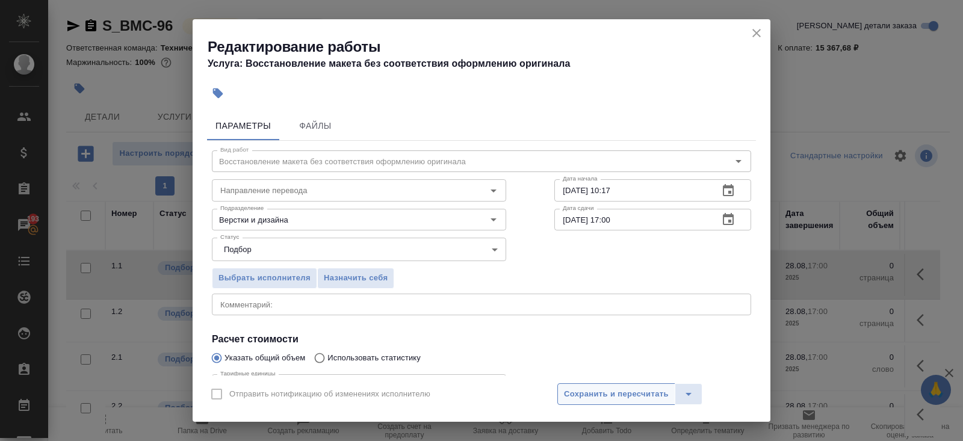
click at [583, 391] on span "Сохранить и пересчитать" at bounding box center [616, 395] width 105 height 14
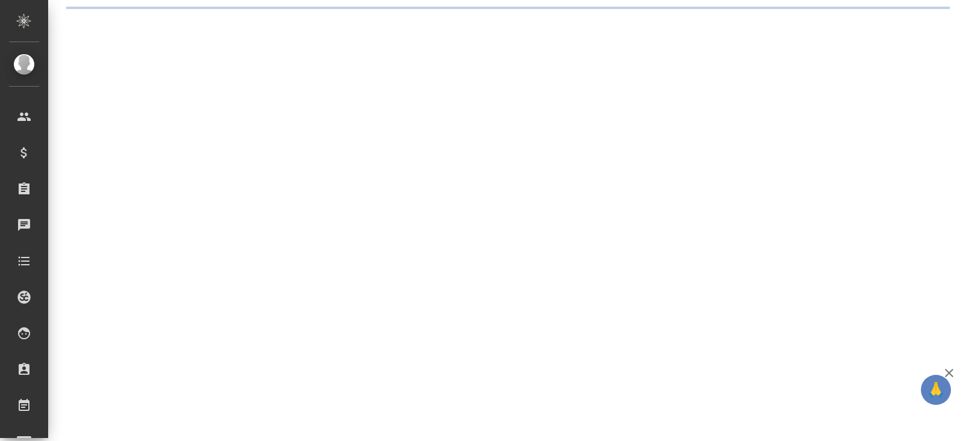
select select "RU"
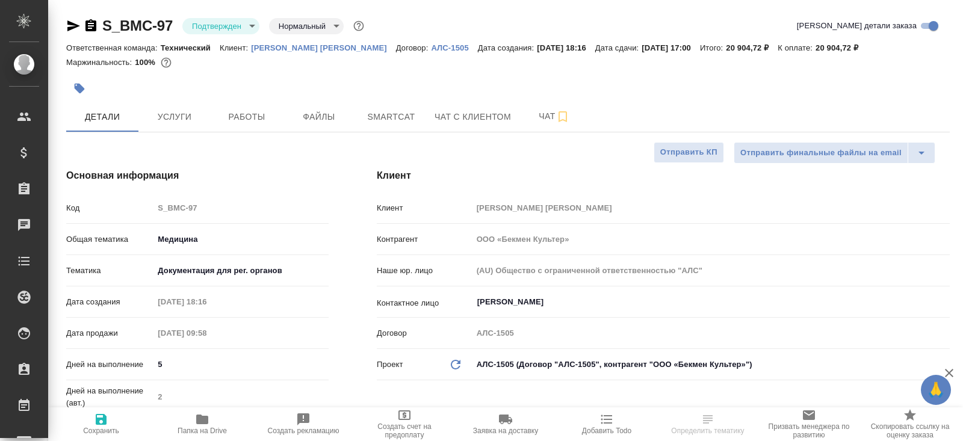
type textarea "x"
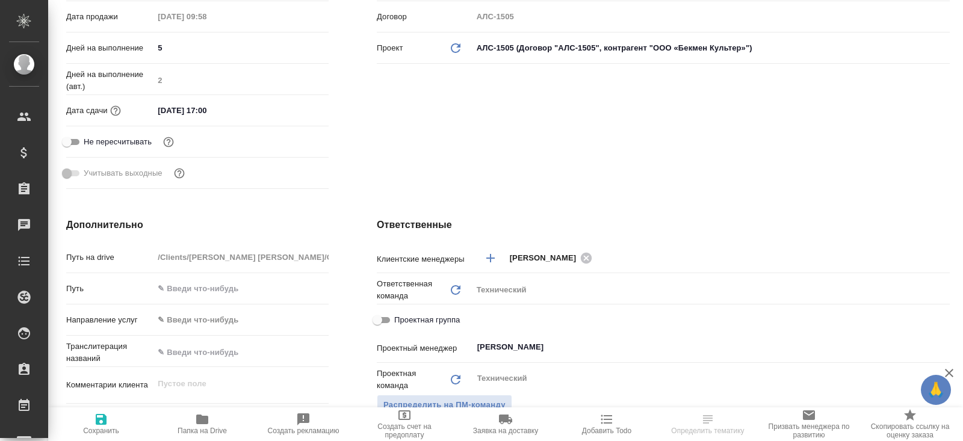
type textarea "x"
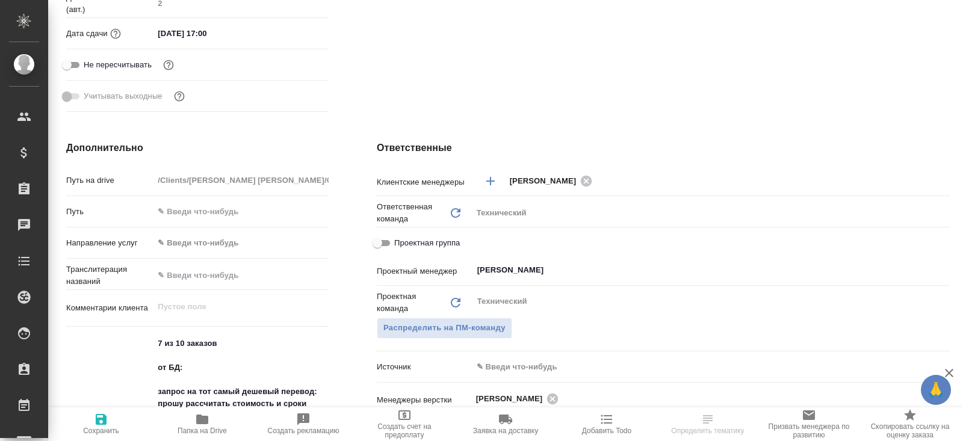
scroll to position [399, 0]
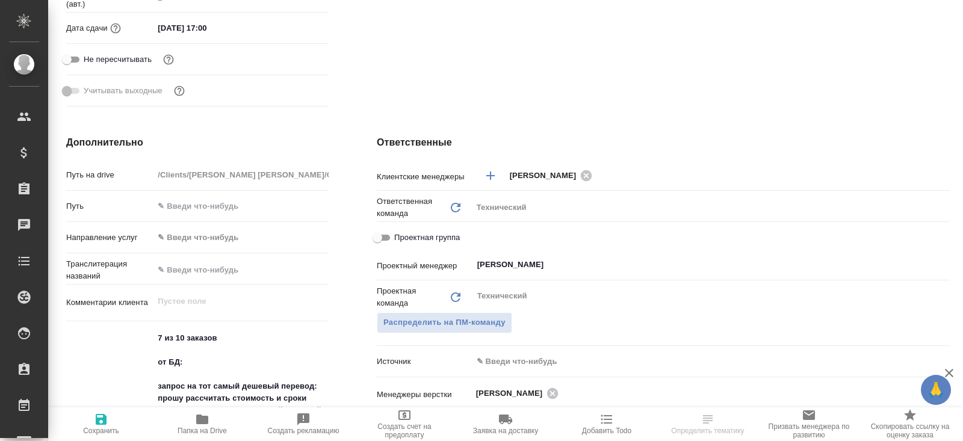
click at [536, 277] on div "Проектный менеджер [PERSON_NAME]" at bounding box center [663, 269] width 573 height 31
click at [533, 265] on input "[PERSON_NAME]" at bounding box center [691, 265] width 430 height 14
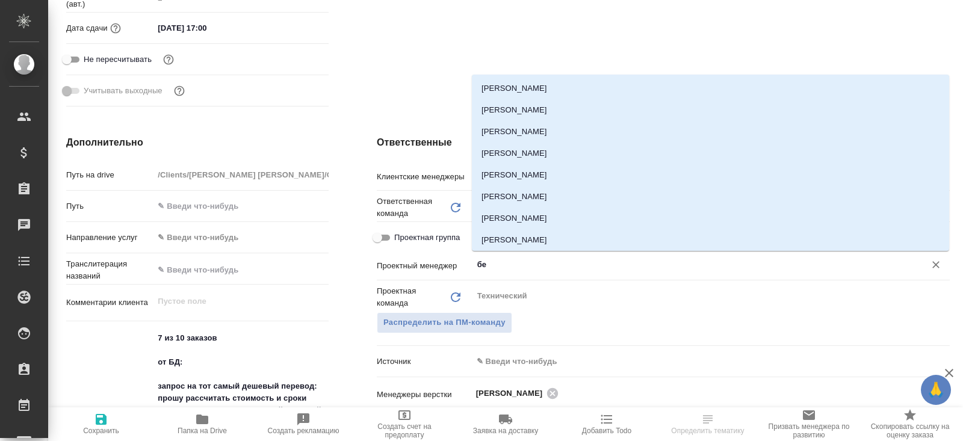
type input "бел"
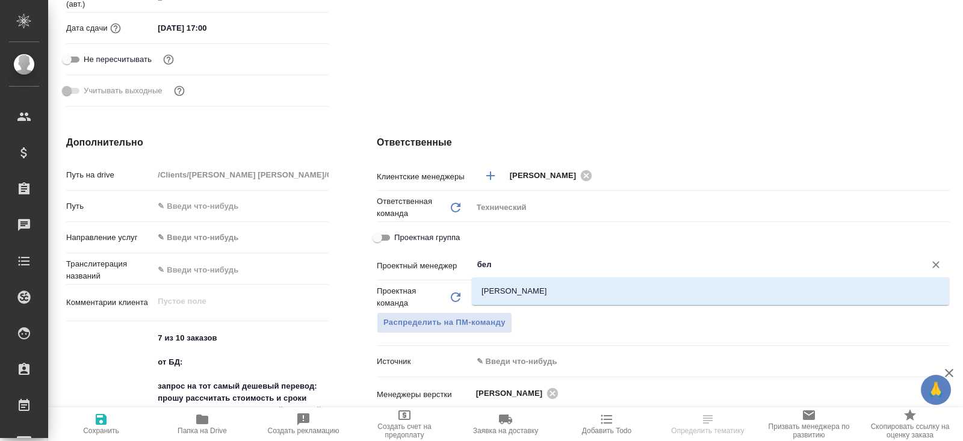
click at [531, 285] on li "[PERSON_NAME]" at bounding box center [710, 291] width 477 height 22
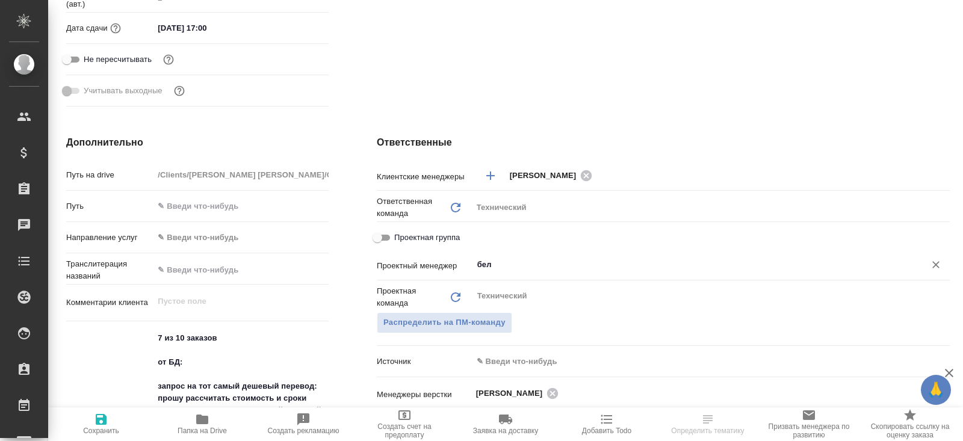
type textarea "x"
type input "[PERSON_NAME]"
click at [105, 414] on icon "button" at bounding box center [101, 419] width 14 height 14
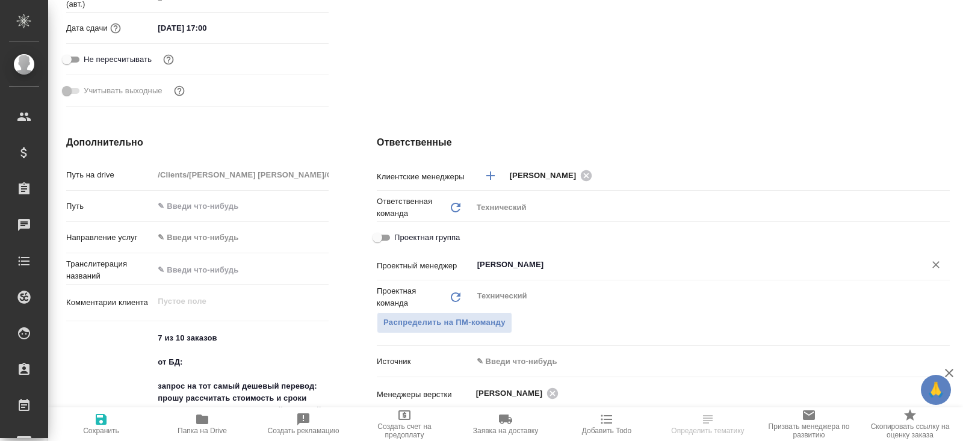
type textarea "x"
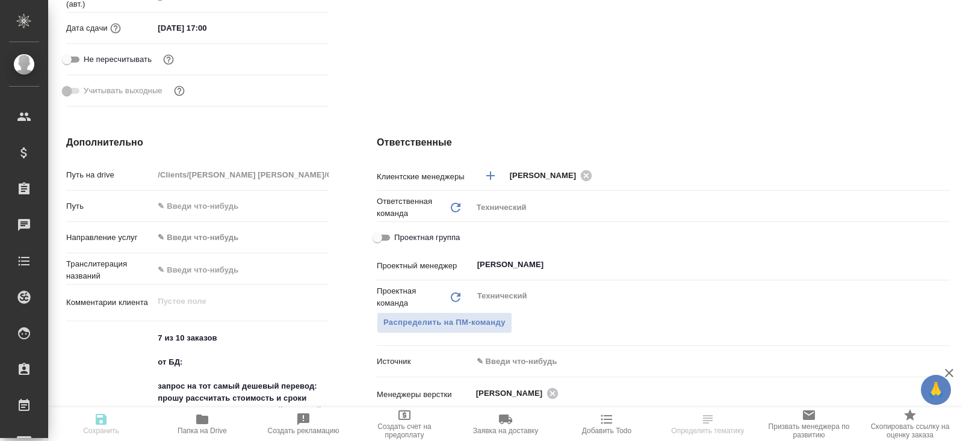
type textarea "x"
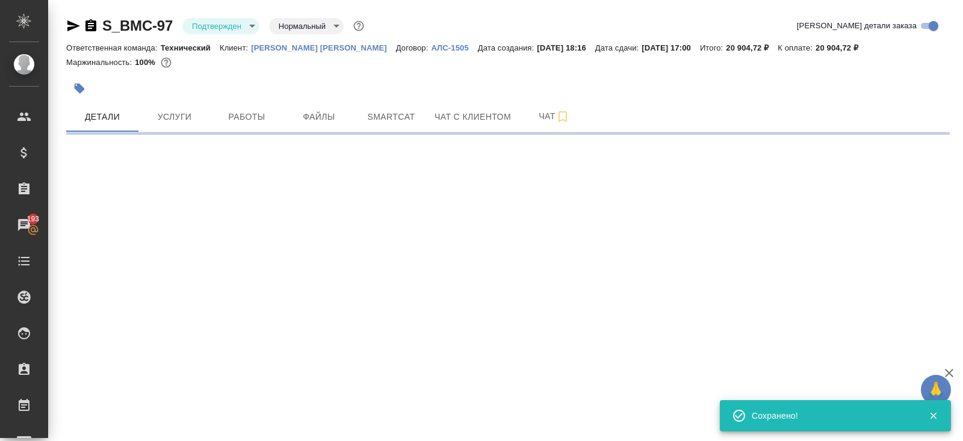
scroll to position [0, 0]
select select "RU"
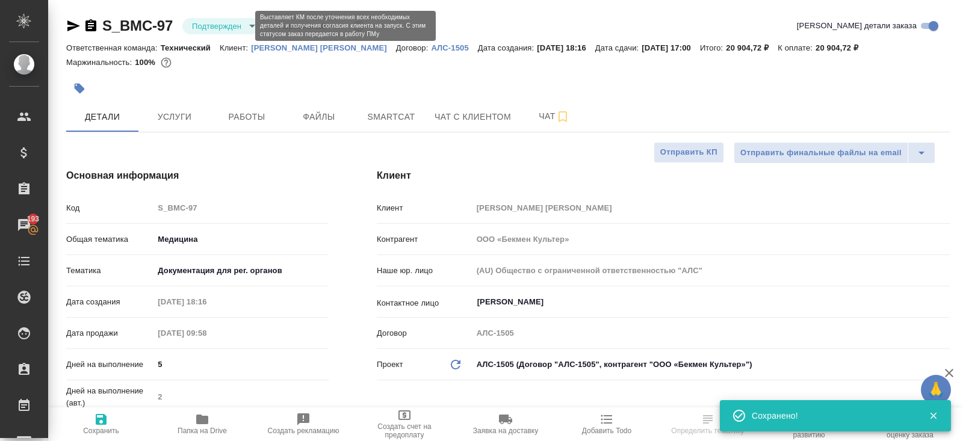
click at [231, 27] on body "🙏 .cls-1 fill:#fff; AWATERA [PERSON_NAME] Спецификации Заказы 193 Чаты Todo Про…" at bounding box center [481, 220] width 963 height 441
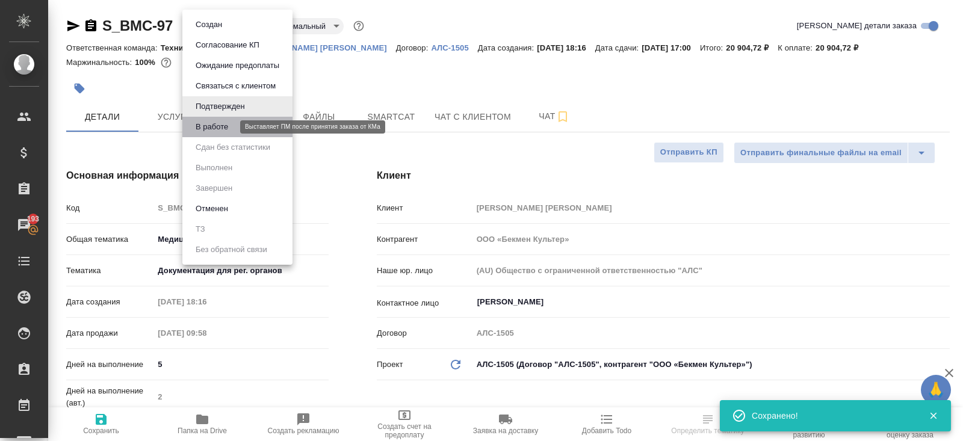
click at [214, 128] on button "В работе" at bounding box center [212, 126] width 40 height 13
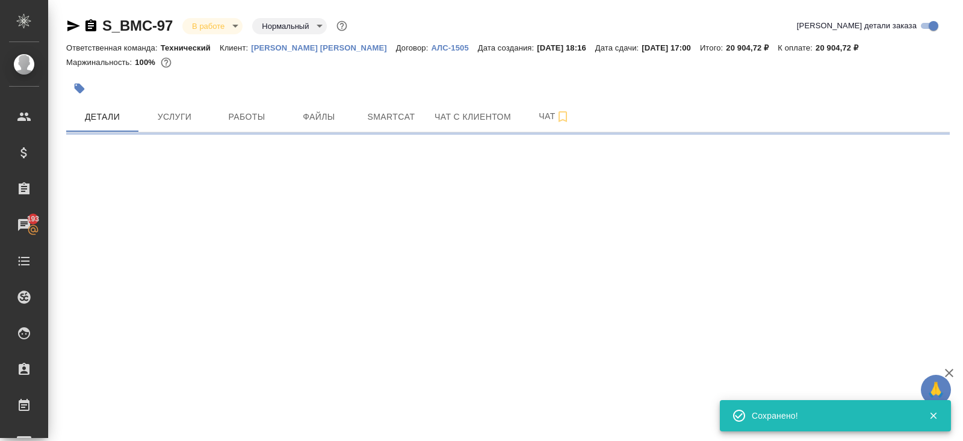
select select "RU"
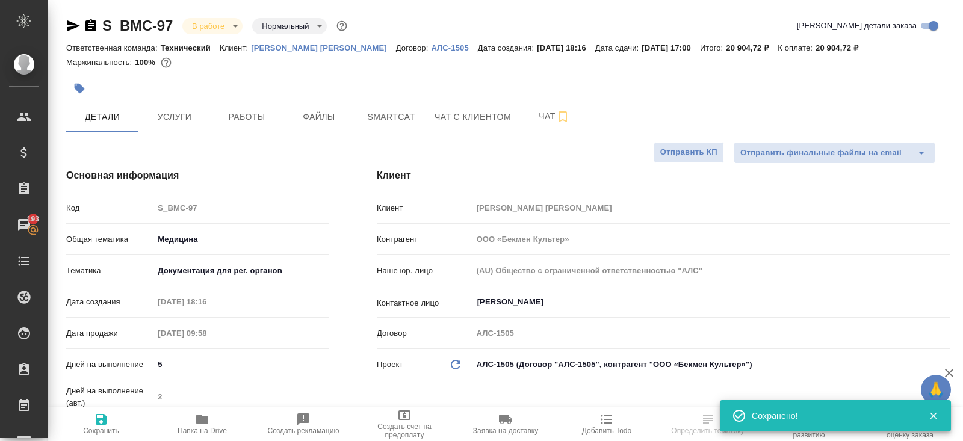
select select "RU"
type textarea "x"
click at [199, 429] on span "Папка на Drive" at bounding box center [202, 431] width 49 height 8
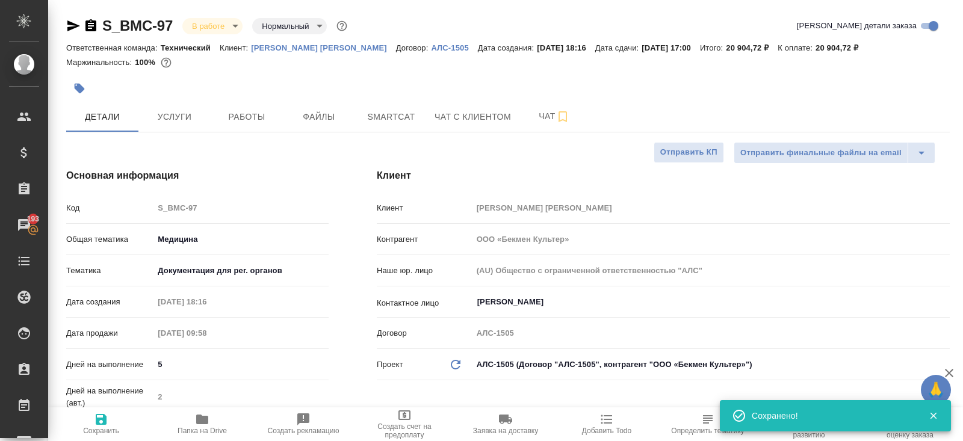
type textarea "x"
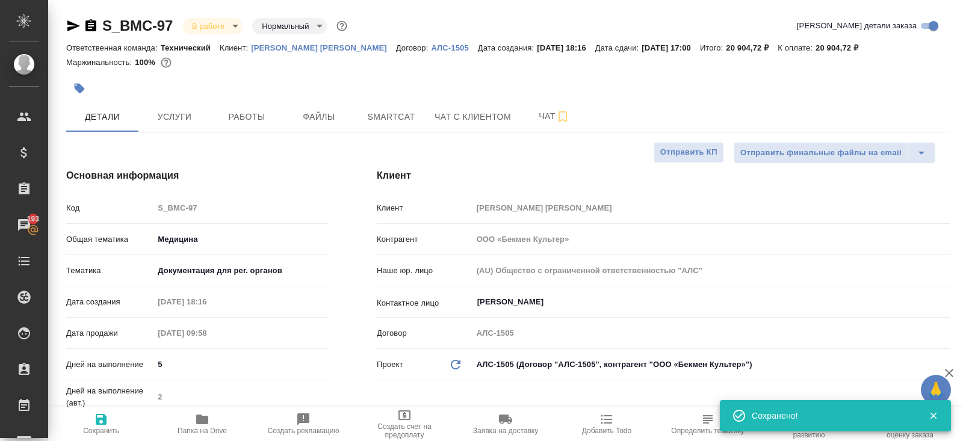
type textarea "x"
click at [238, 111] on span "Работы" at bounding box center [247, 117] width 58 height 15
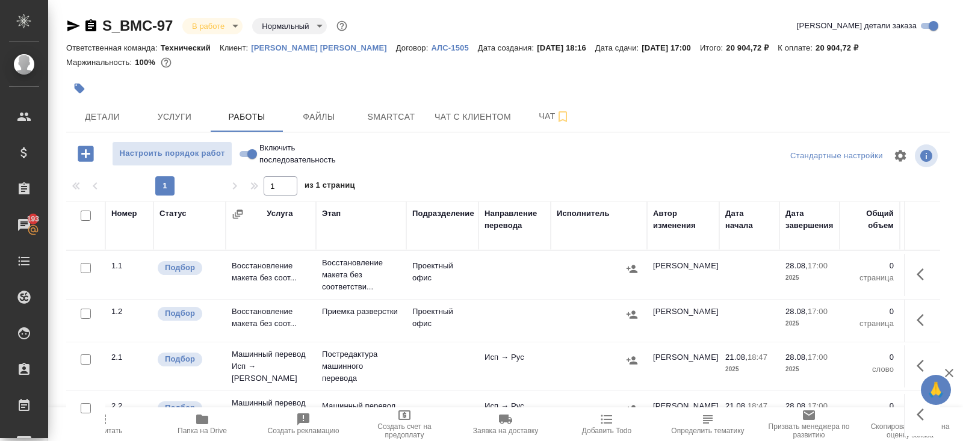
click at [921, 277] on icon "button" at bounding box center [920, 274] width 7 height 12
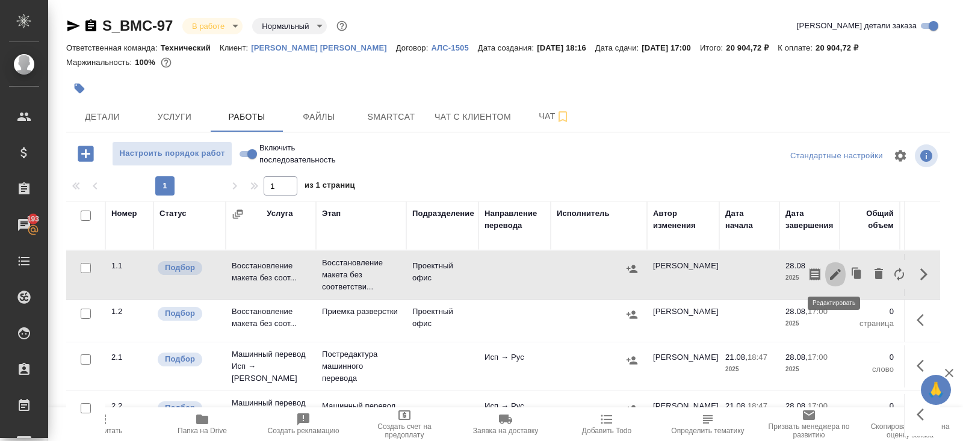
click at [832, 277] on icon "button" at bounding box center [835, 274] width 11 height 11
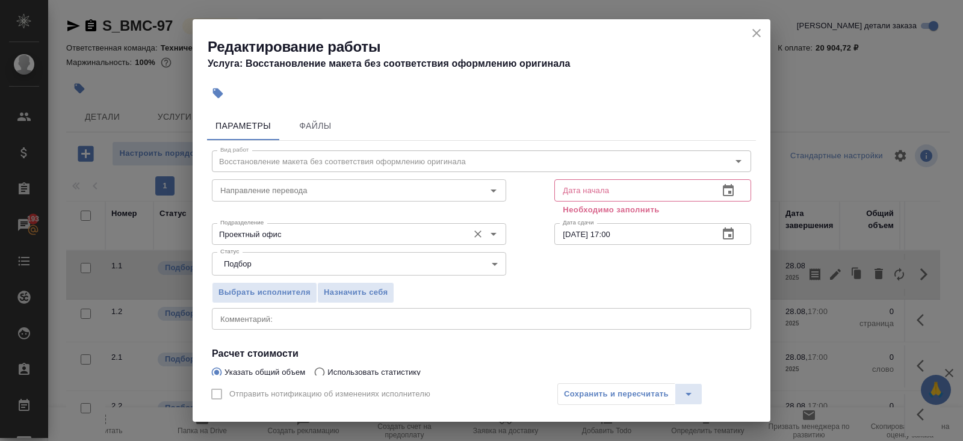
click at [326, 228] on input "Проектный офис" at bounding box center [338, 234] width 247 height 14
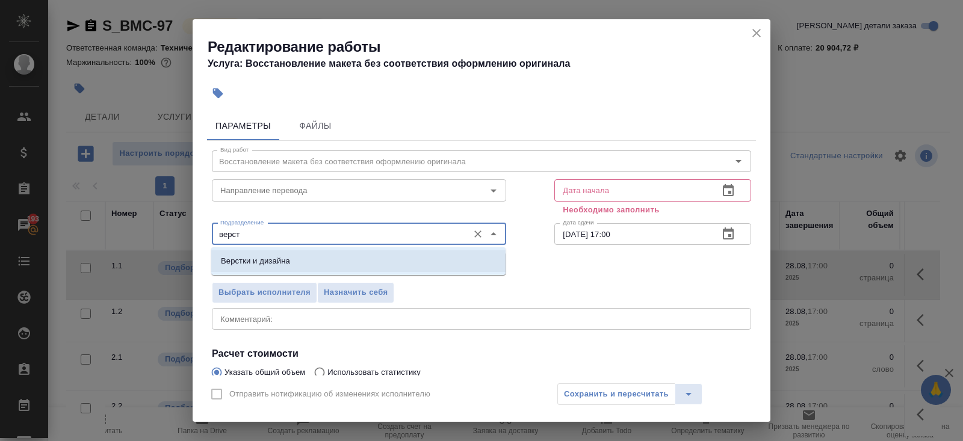
click at [288, 267] on li "Верстки и дизайна" at bounding box center [358, 261] width 294 height 22
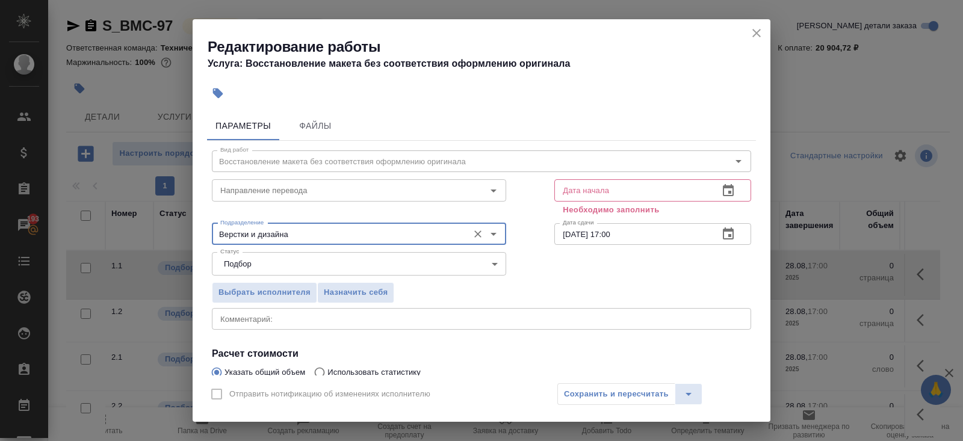
scroll to position [139, 0]
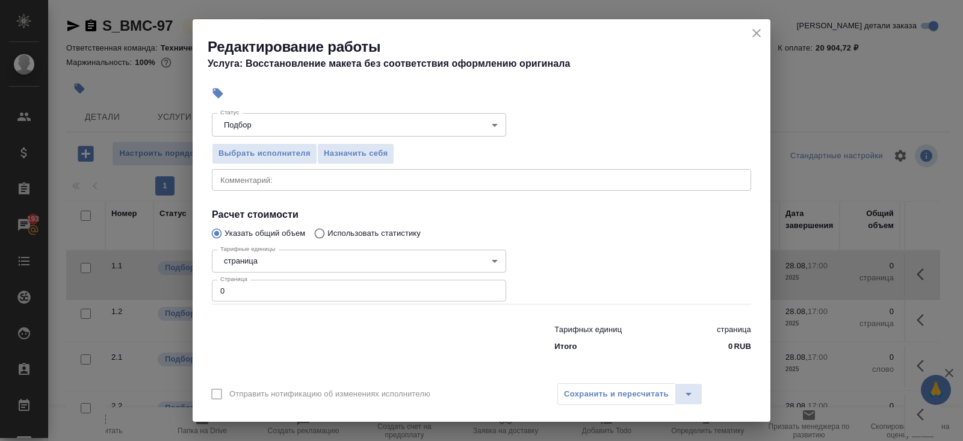
type input "Верстки и дизайна"
drag, startPoint x: 279, startPoint y: 294, endPoint x: 34, endPoint y: 268, distance: 246.4
click at [34, 268] on div "Редактирование работы Услуга: Восстановление макета без соответствия оформлению…" at bounding box center [481, 220] width 963 height 441
type input "193"
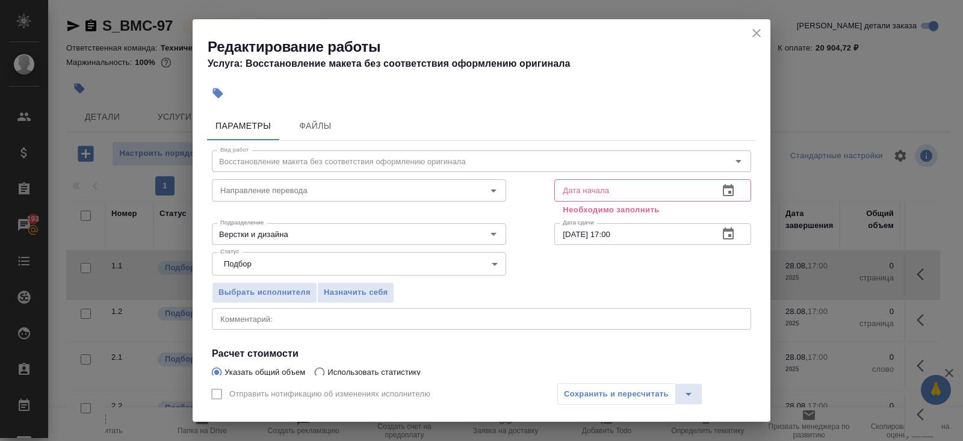
click at [737, 188] on button "button" at bounding box center [728, 190] width 29 height 29
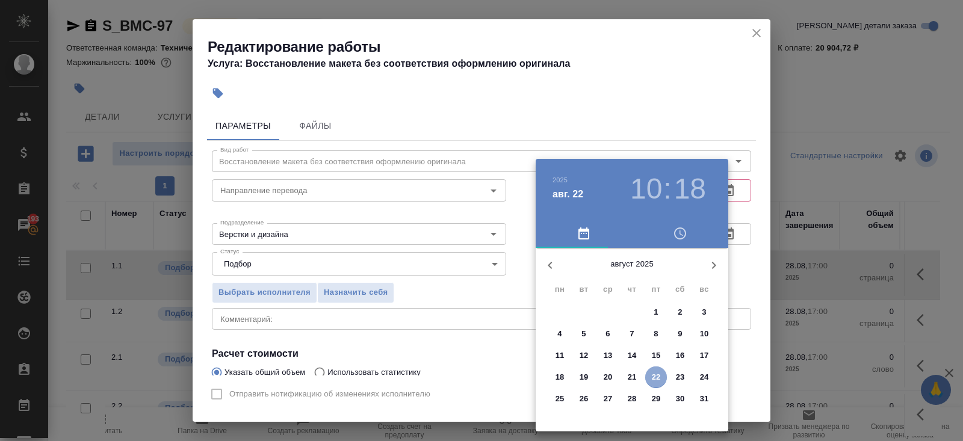
click at [659, 375] on p "22" at bounding box center [656, 377] width 9 height 12
type input "22.08.2025 10:18"
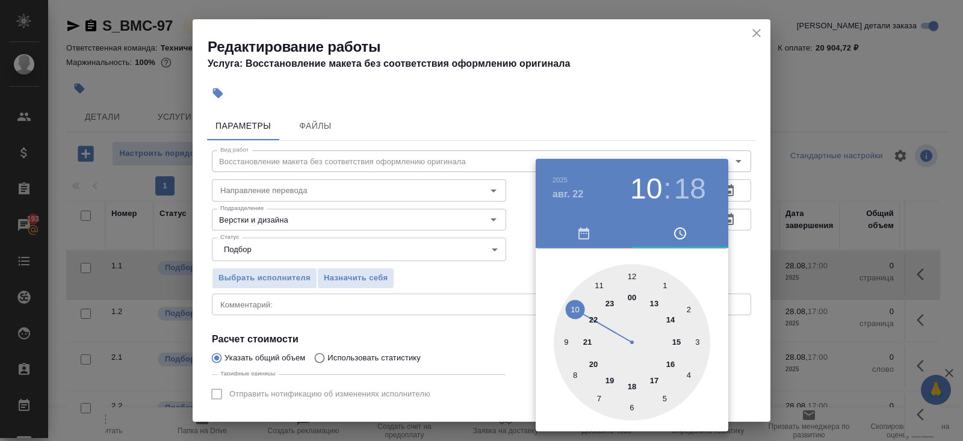
click at [731, 297] on div at bounding box center [481, 220] width 963 height 441
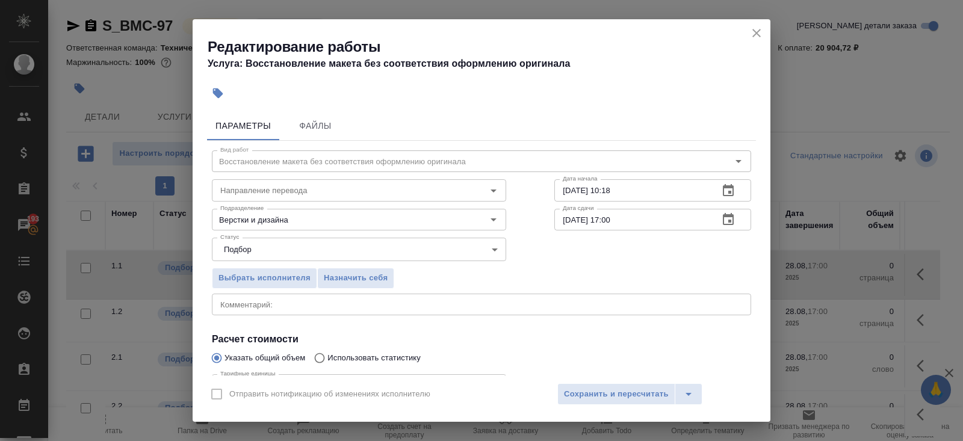
click at [726, 215] on icon "button" at bounding box center [728, 219] width 11 height 12
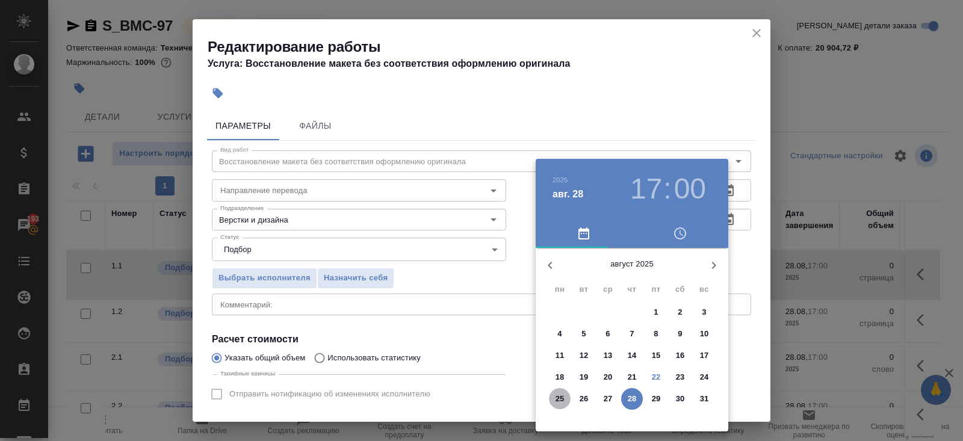
click at [556, 401] on p "25" at bounding box center [560, 399] width 9 height 12
type input "[DATE] 17:00"
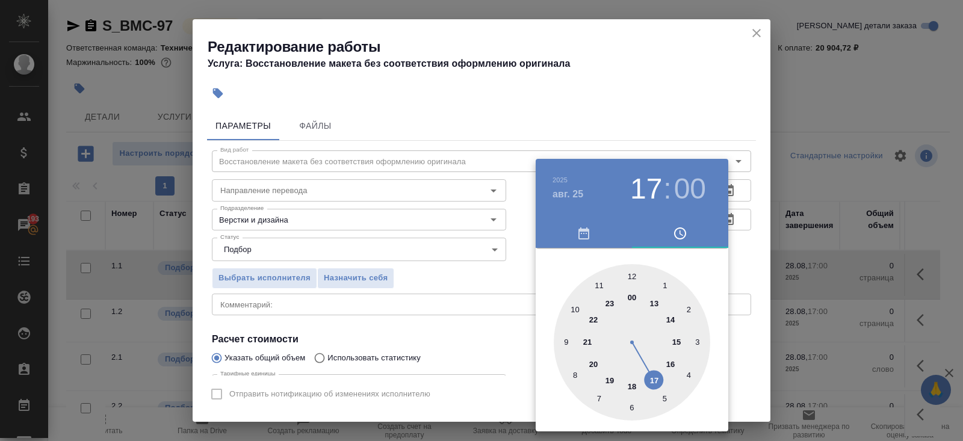
click at [499, 367] on div at bounding box center [481, 220] width 963 height 441
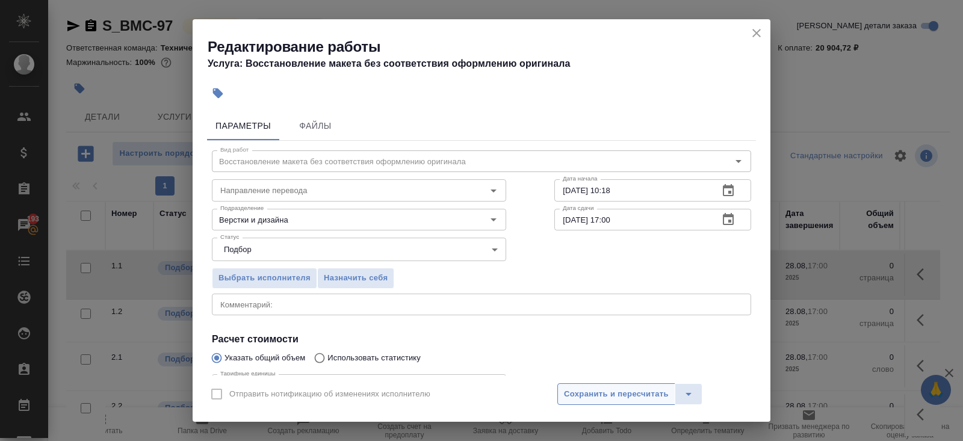
click at [582, 395] on span "Сохранить и пересчитать" at bounding box center [616, 395] width 105 height 14
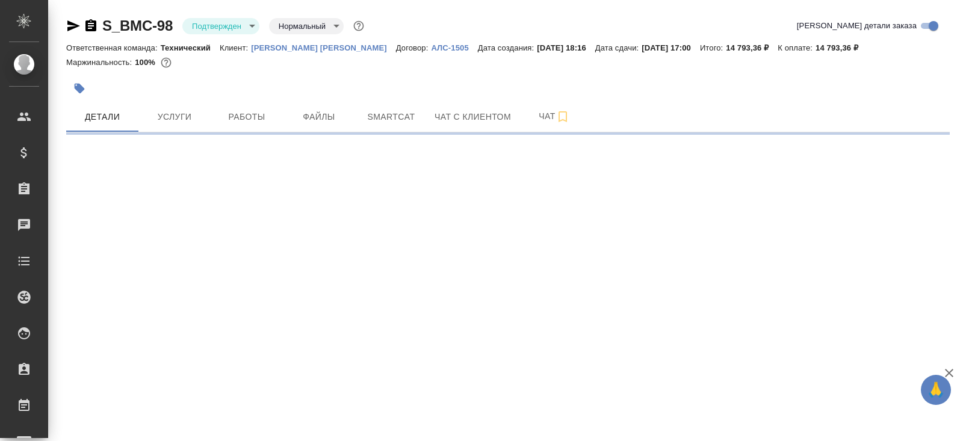
select select "RU"
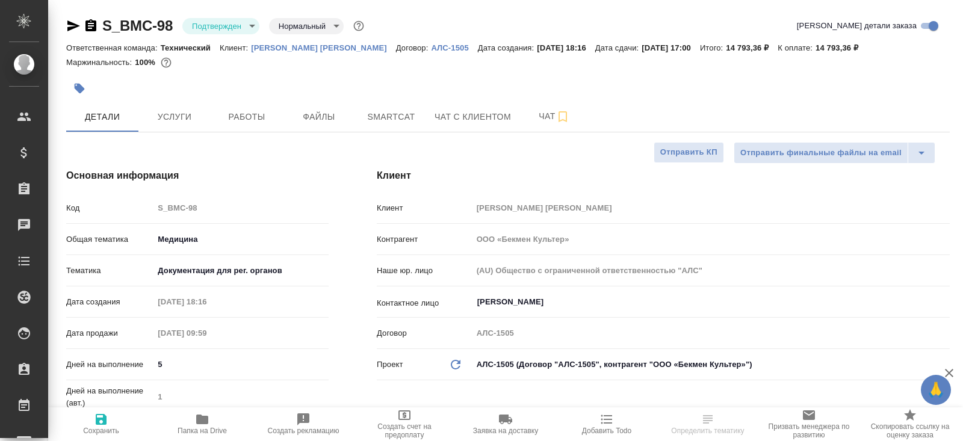
type textarea "x"
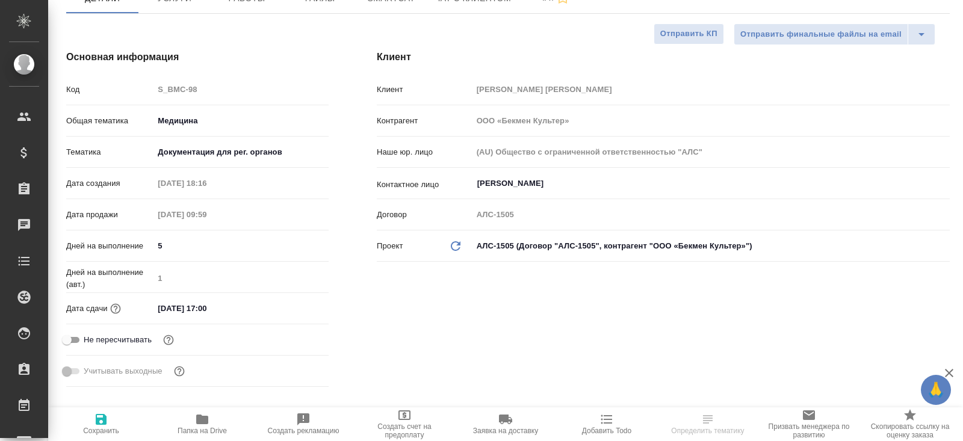
type textarea "x"
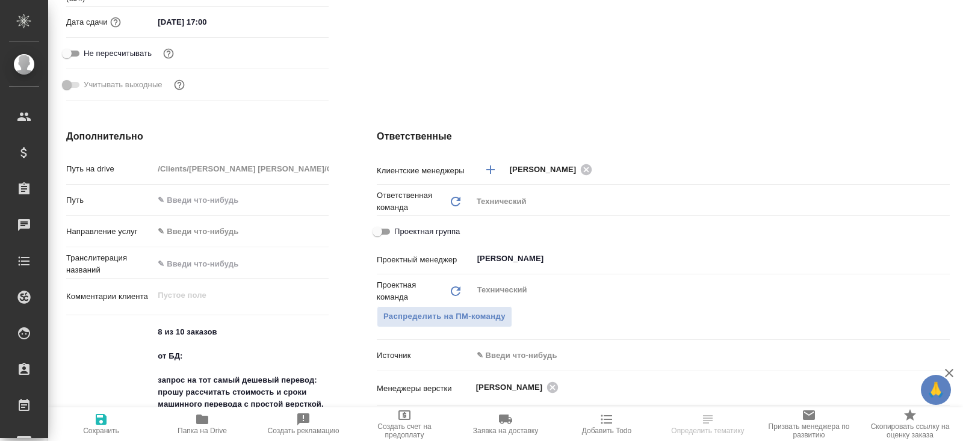
scroll to position [477, 0]
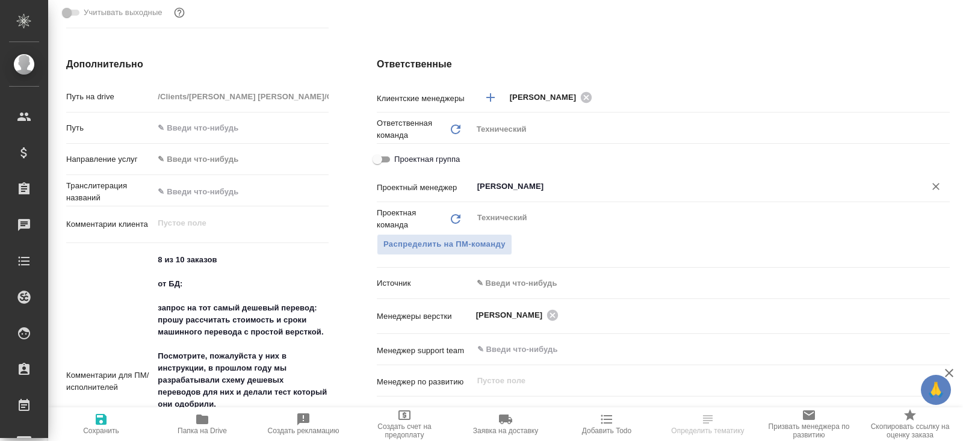
click at [513, 186] on input "[PERSON_NAME]" at bounding box center [691, 186] width 430 height 14
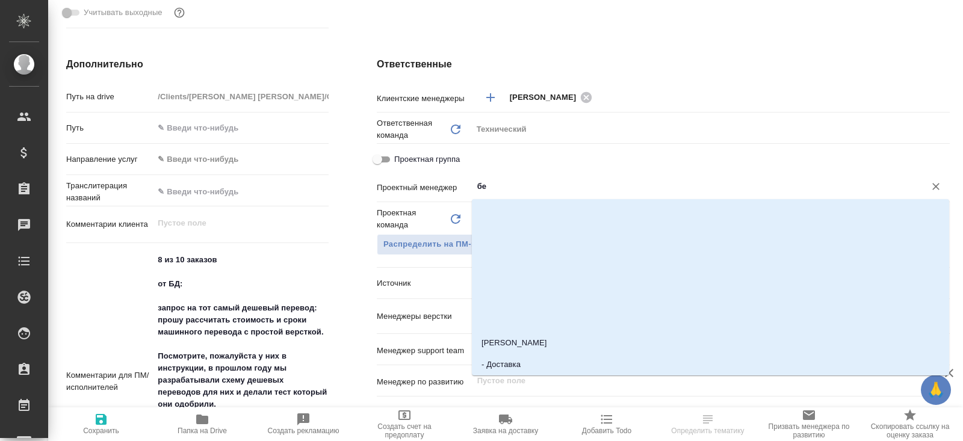
type input "бел"
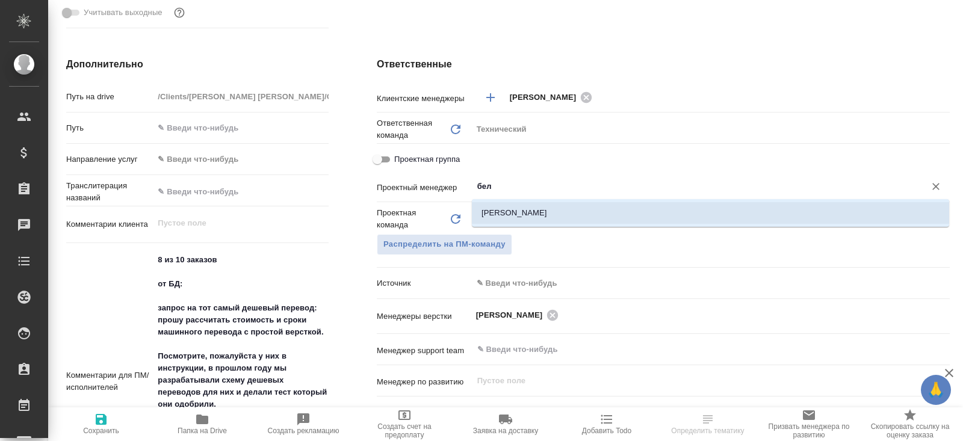
click at [507, 217] on li "Белякова Юлия" at bounding box center [710, 213] width 477 height 22
type textarea "x"
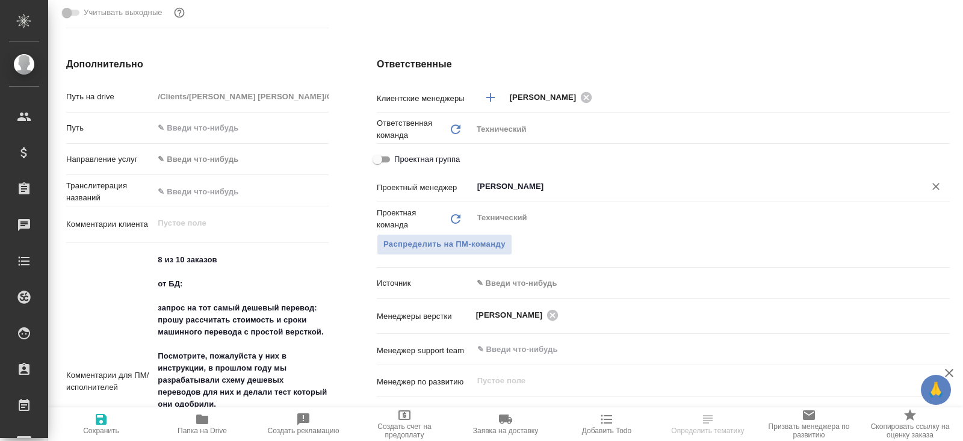
type input "Белякова Юлия"
click at [98, 425] on icon "button" at bounding box center [101, 419] width 14 height 14
type textarea "x"
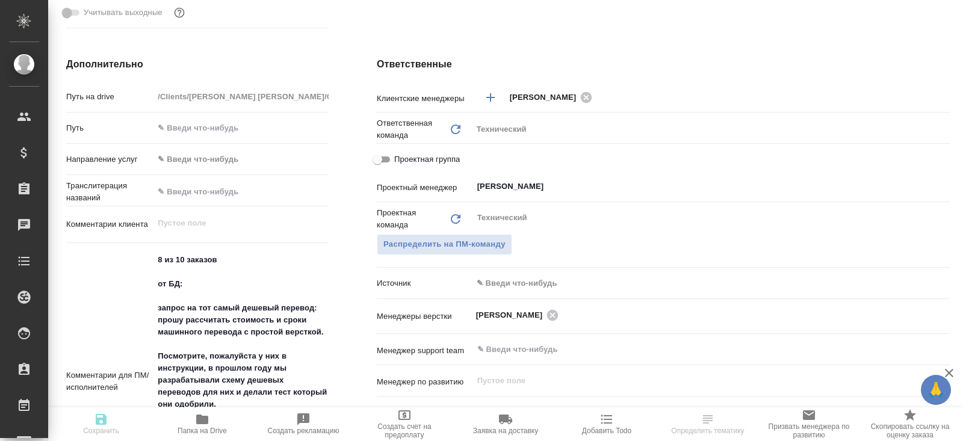
type textarea "x"
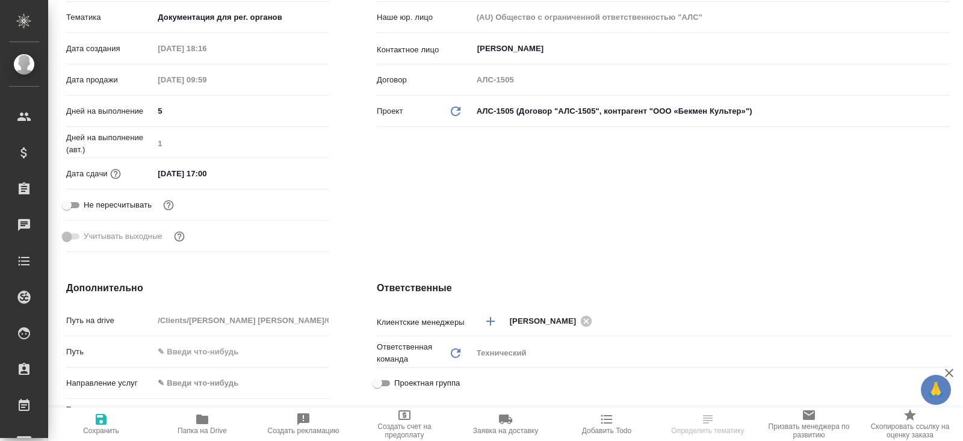
scroll to position [0, 0]
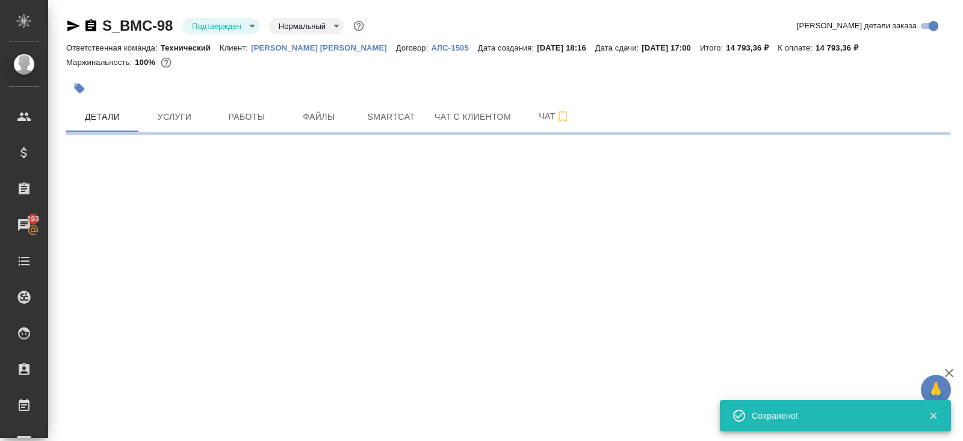
select select "RU"
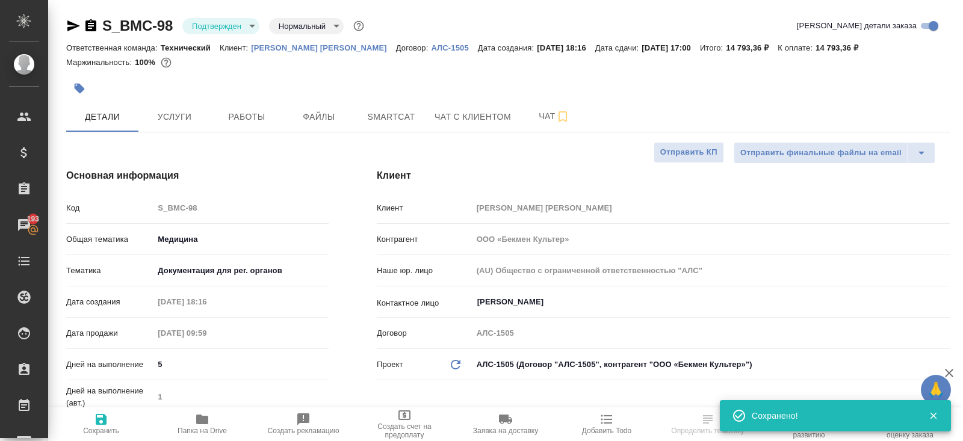
type textarea "x"
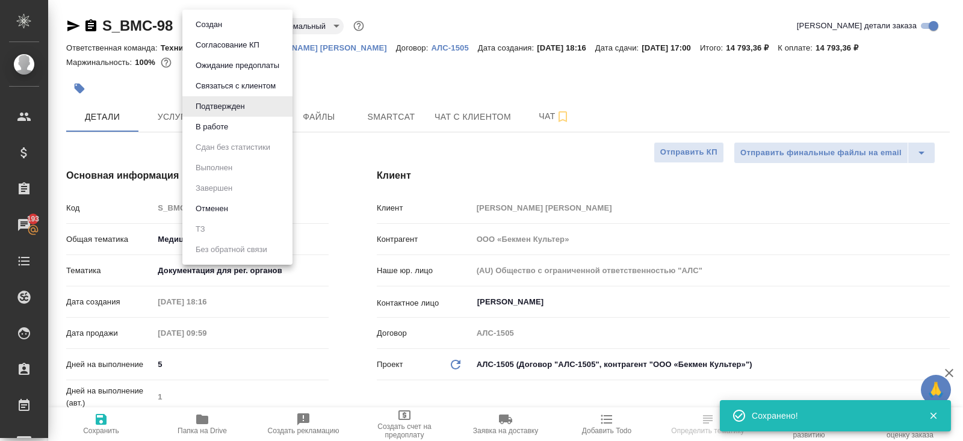
click at [229, 26] on body "🙏 .cls-1 fill:#fff; AWATERA Belyakova Yulia Клиенты Спецификации Заказы 193 Чат…" at bounding box center [481, 220] width 963 height 441
click at [228, 130] on button "В работе" at bounding box center [212, 126] width 40 height 13
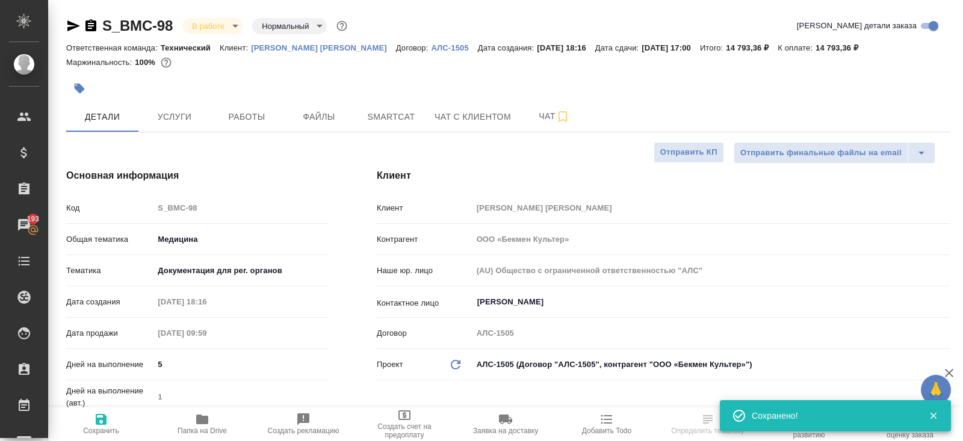
select select "RU"
type textarea "x"
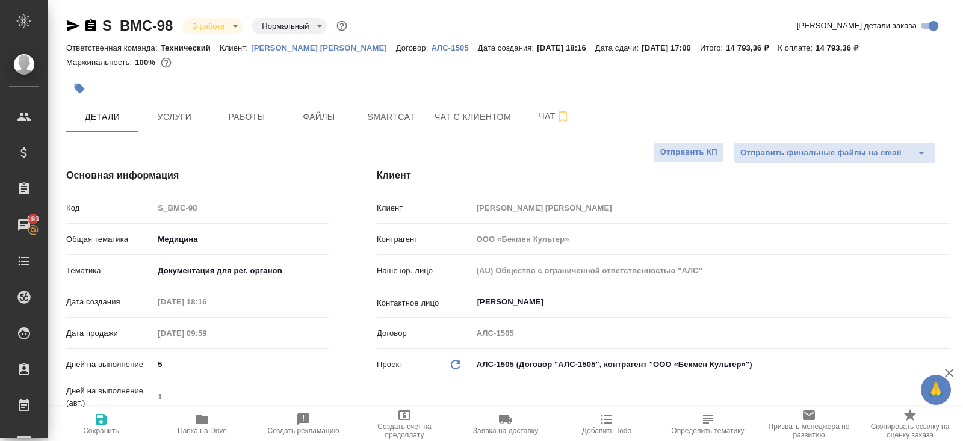
click at [204, 419] on icon "button" at bounding box center [202, 420] width 12 height 10
type textarea "x"
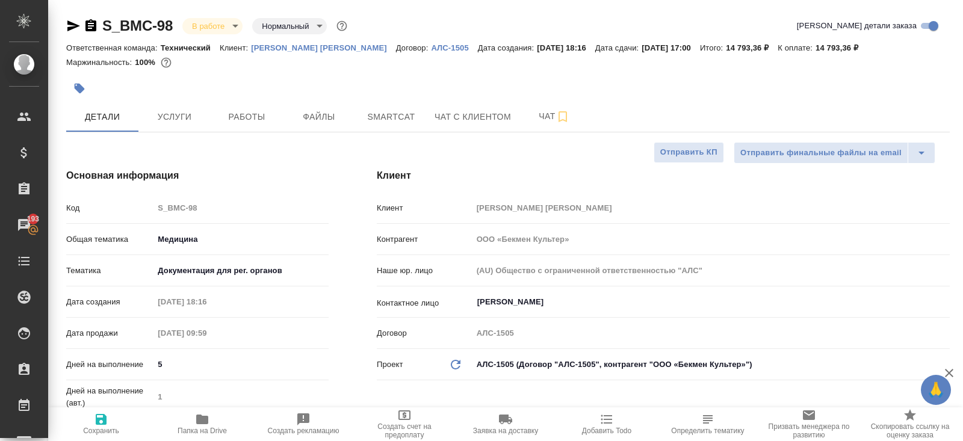
type textarea "x"
click at [248, 118] on span "Работы" at bounding box center [247, 117] width 58 height 15
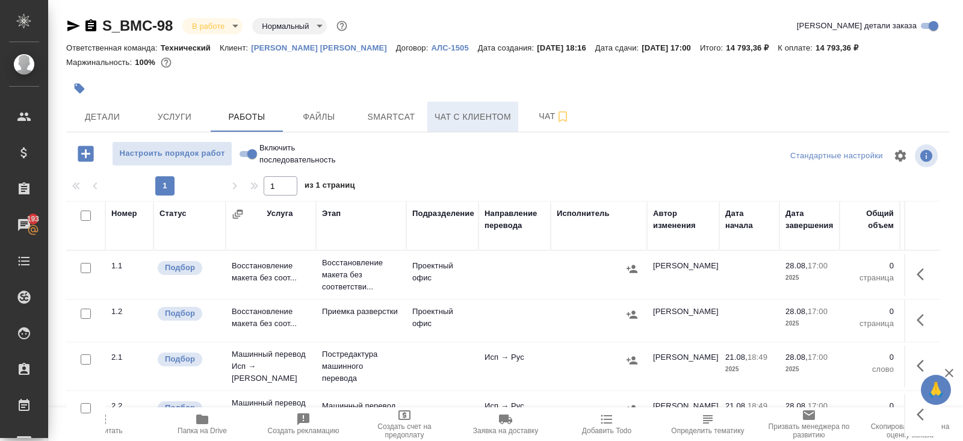
scroll to position [61, 0]
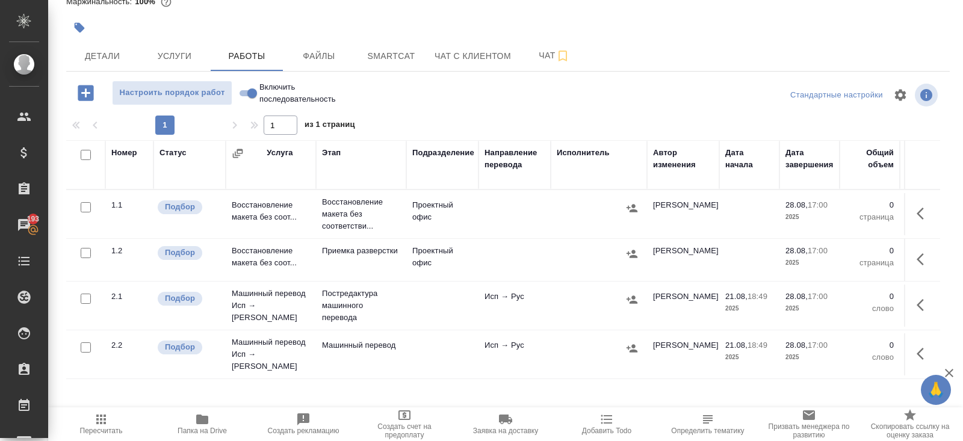
click at [922, 211] on icon "button" at bounding box center [924, 213] width 14 height 14
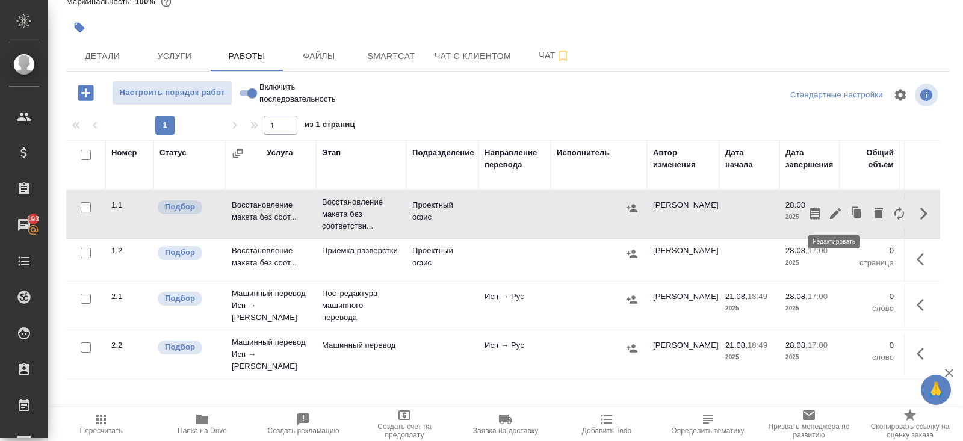
click at [840, 211] on icon "button" at bounding box center [835, 213] width 14 height 14
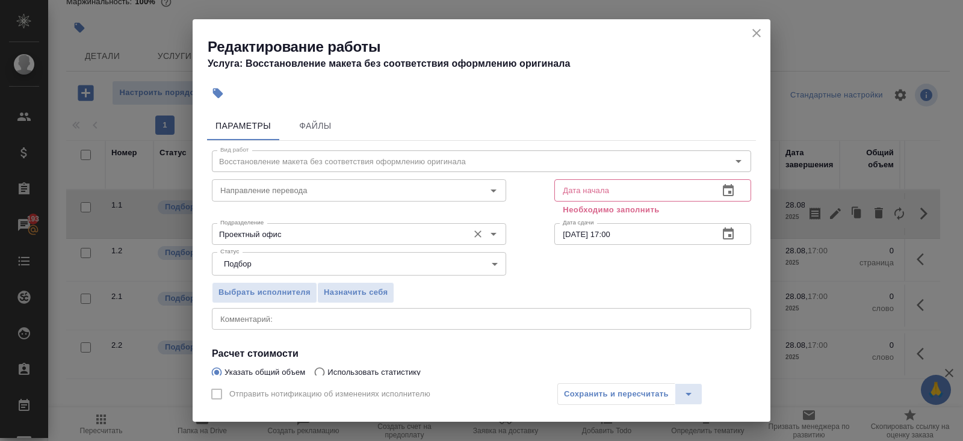
click at [270, 232] on input "Проектный офис" at bounding box center [338, 234] width 247 height 14
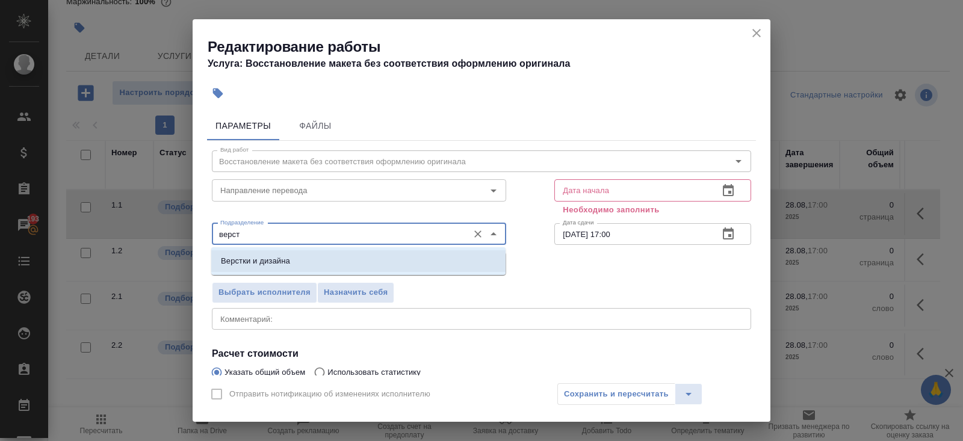
click at [268, 265] on p "Верстки и дизайна" at bounding box center [255, 261] width 69 height 12
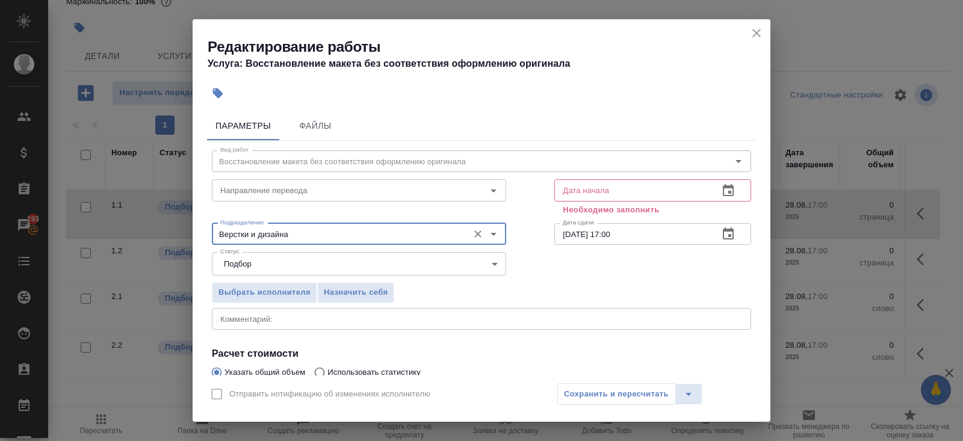
scroll to position [139, 0]
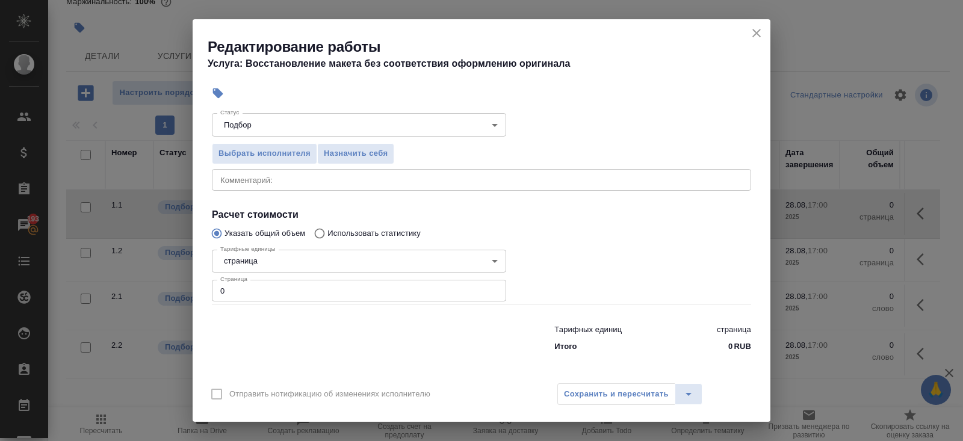
type input "Верстки и дизайна"
click at [263, 293] on input "0" at bounding box center [359, 291] width 294 height 22
type input "134"
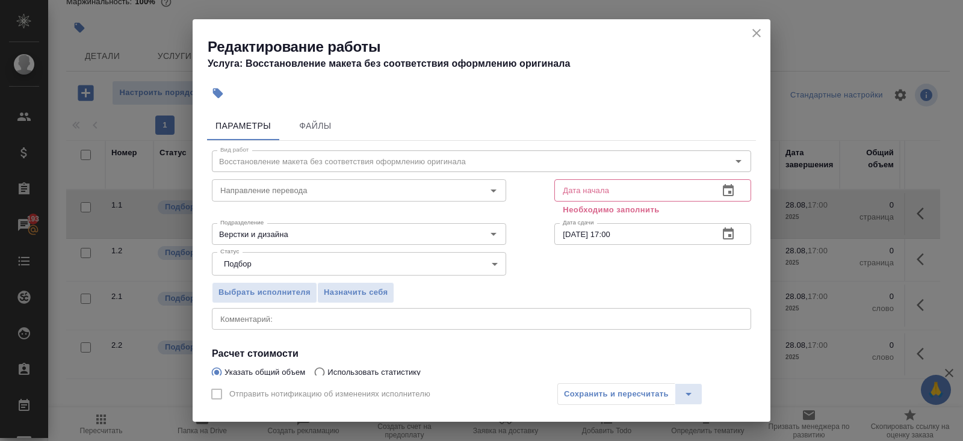
click at [735, 186] on icon "button" at bounding box center [728, 191] width 14 height 14
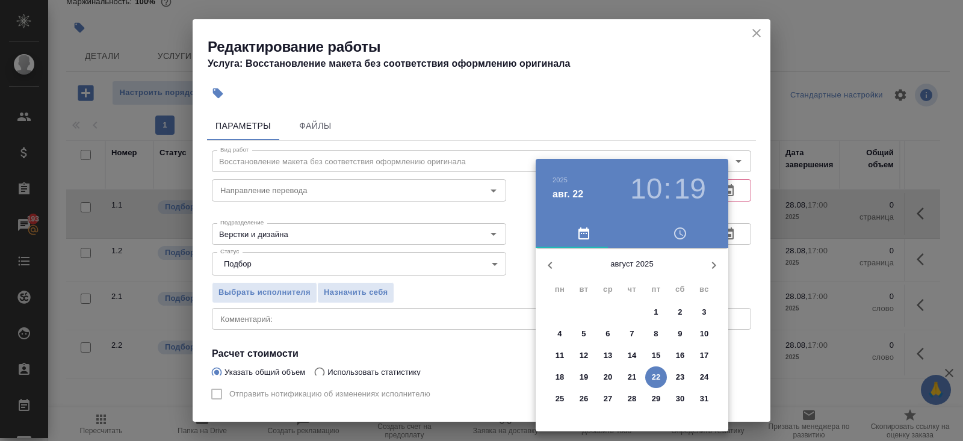
click at [658, 373] on p "22" at bounding box center [656, 377] width 9 height 12
type input "22.08.2025 10:19"
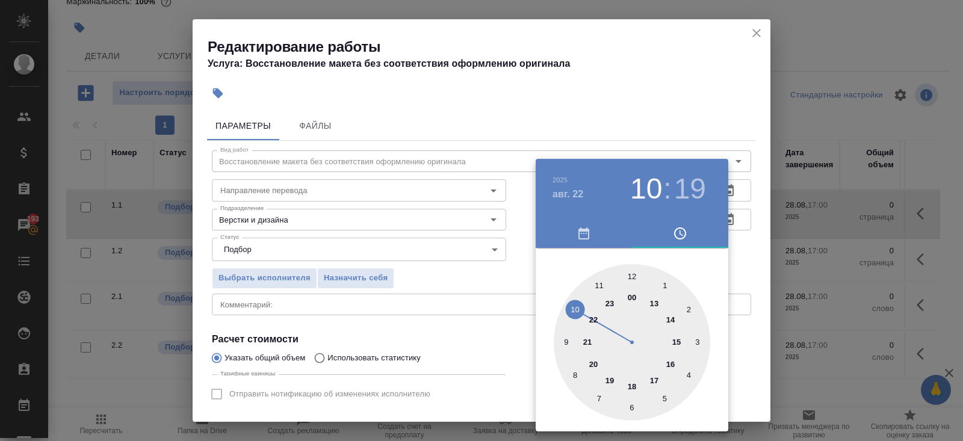
click at [732, 279] on div at bounding box center [481, 220] width 963 height 441
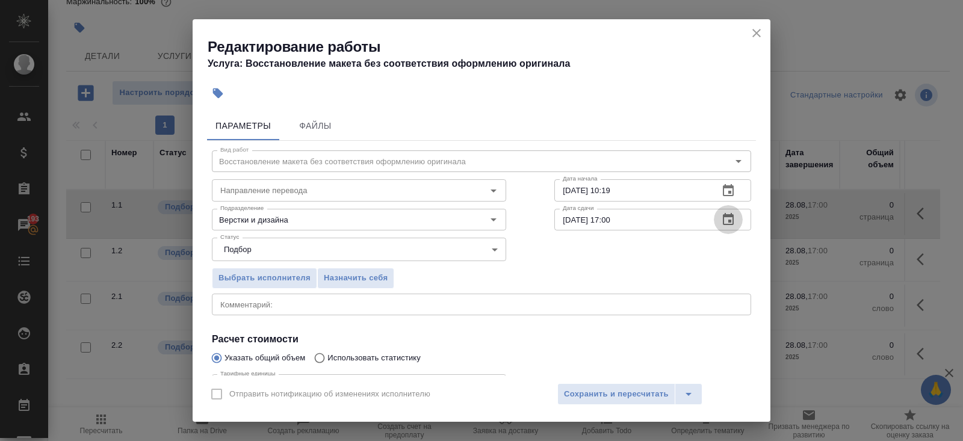
click at [728, 221] on icon "button" at bounding box center [728, 219] width 11 height 12
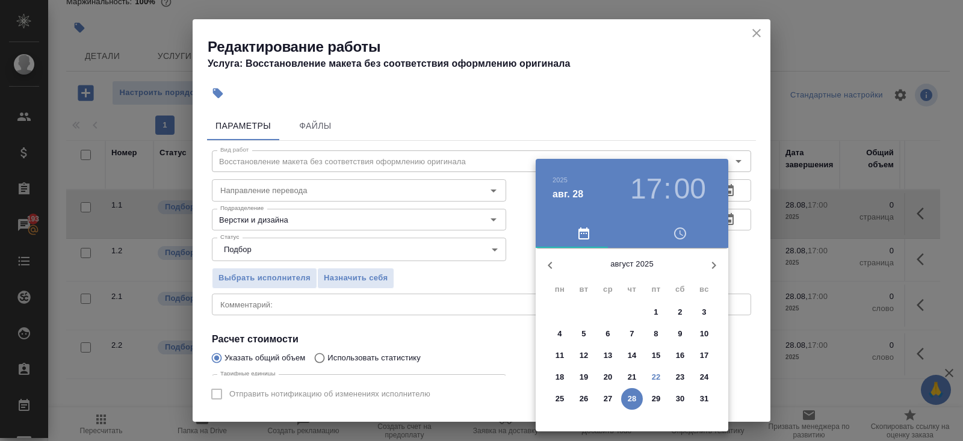
click at [560, 401] on p "25" at bounding box center [560, 399] width 9 height 12
type input "25.08.2025 17:00"
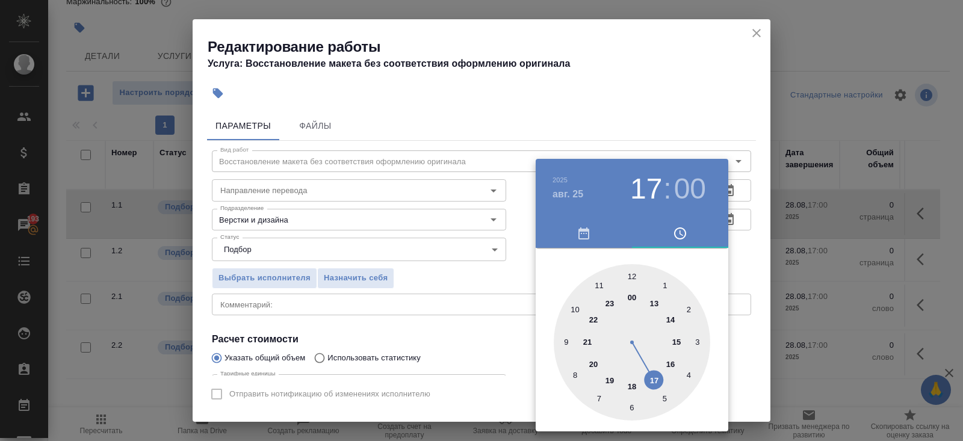
click at [467, 350] on div at bounding box center [481, 220] width 963 height 441
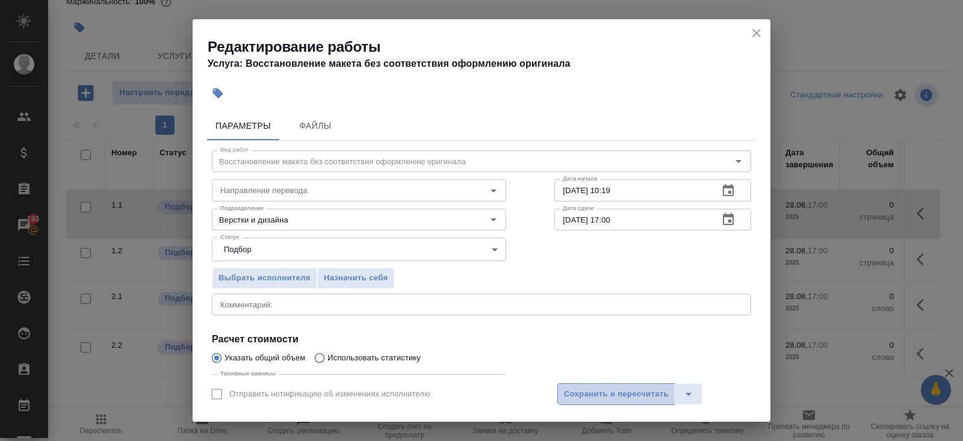
click at [564, 397] on span "Сохранить и пересчитать" at bounding box center [616, 395] width 105 height 14
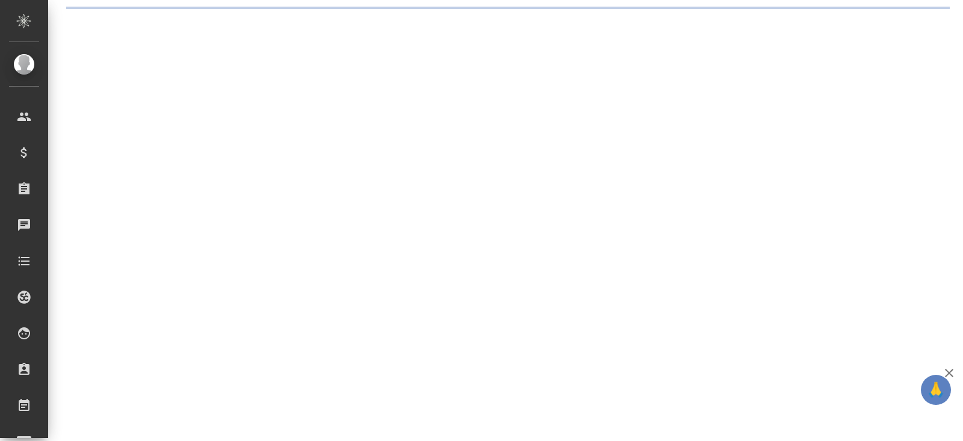
select select "RU"
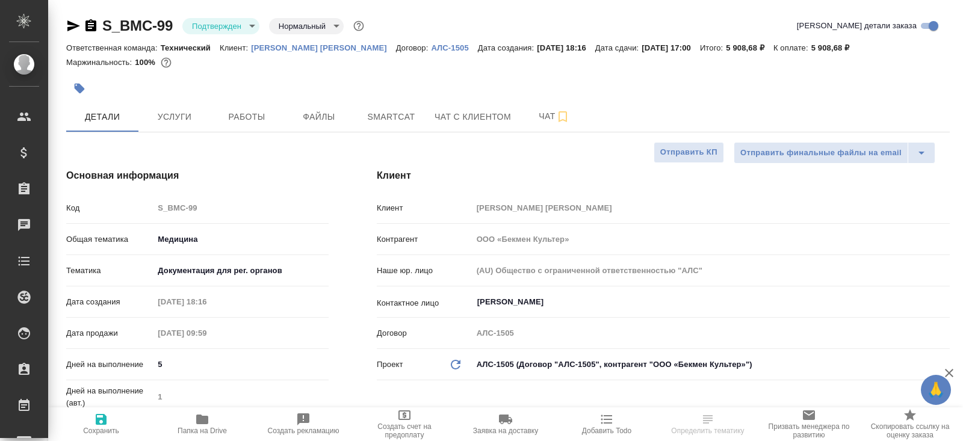
type textarea "x"
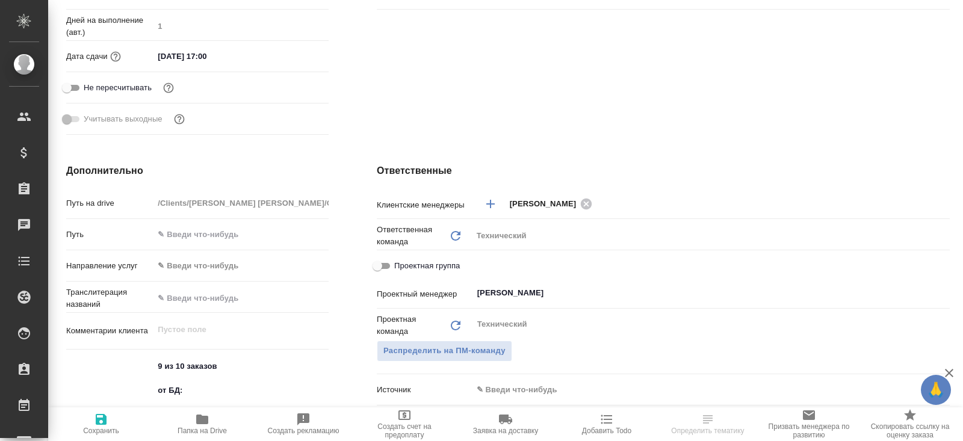
type textarea "x"
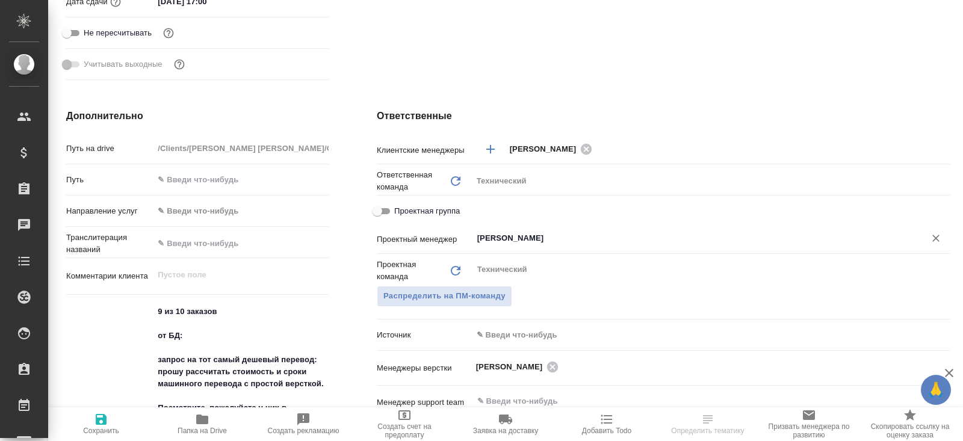
scroll to position [429, 0]
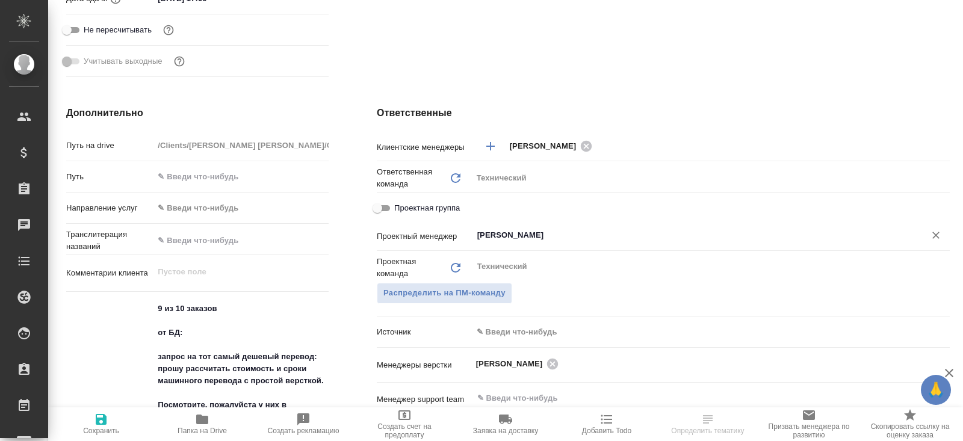
click at [501, 231] on input "[PERSON_NAME]" at bounding box center [691, 235] width 430 height 14
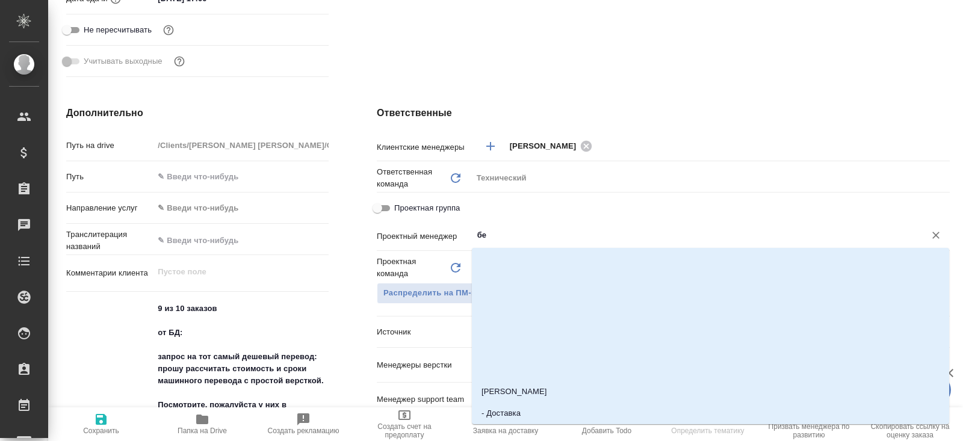
type input "бел"
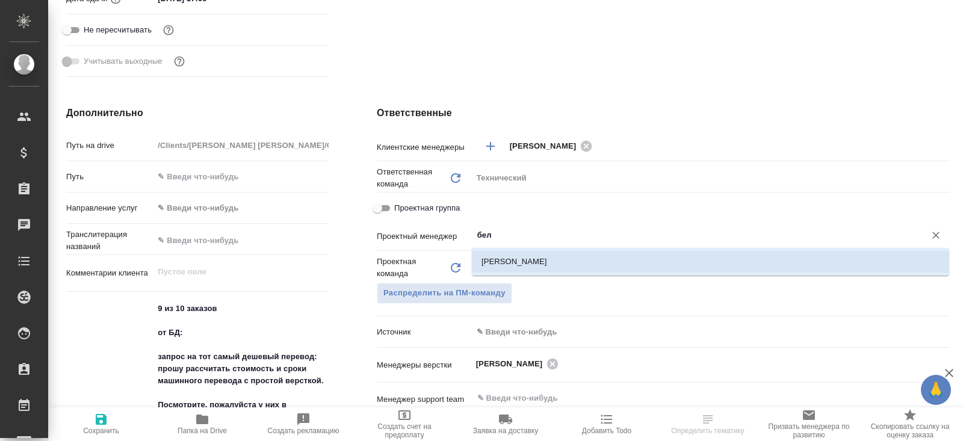
click at [489, 264] on li "[PERSON_NAME]" at bounding box center [710, 262] width 477 height 22
type textarea "x"
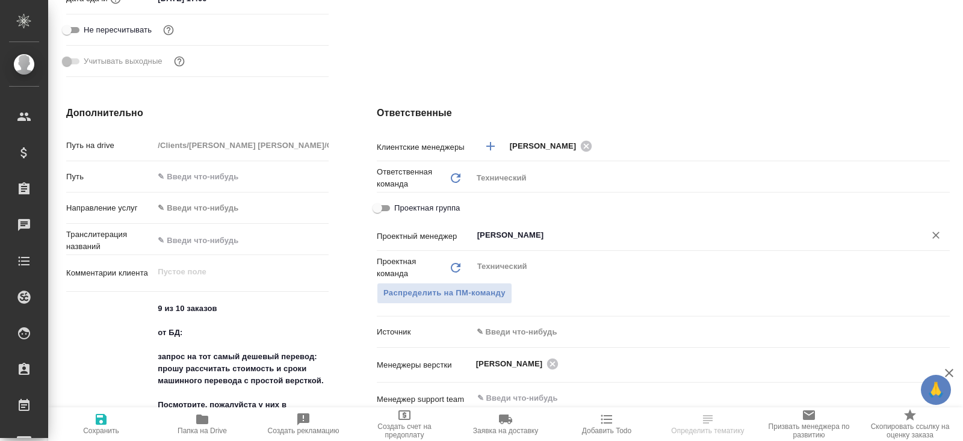
type input "Белякова Юлия"
click at [97, 433] on span "Сохранить" at bounding box center [101, 431] width 36 height 8
type textarea "x"
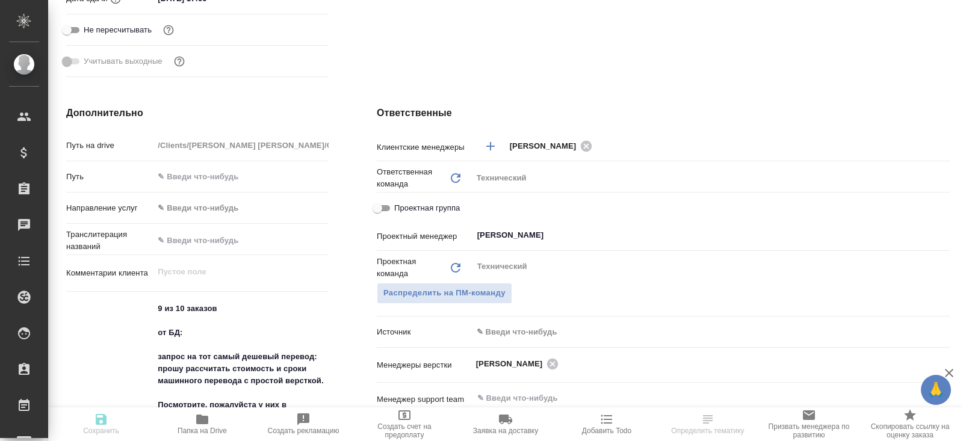
type textarea "x"
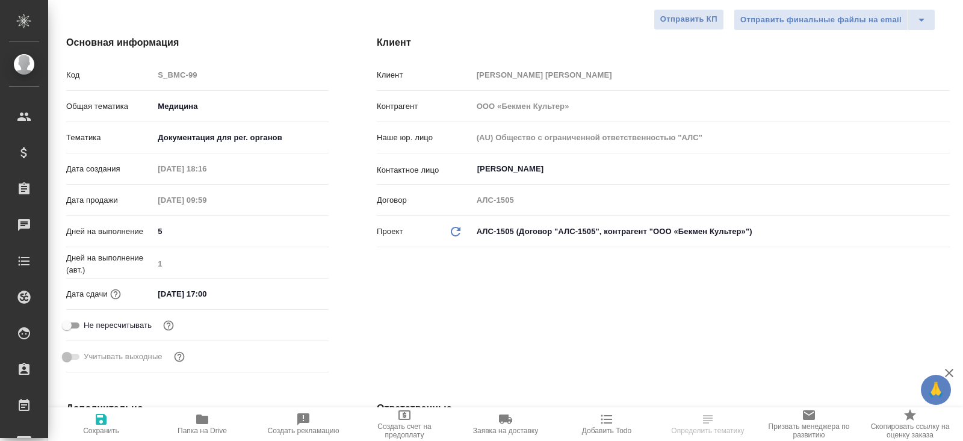
scroll to position [0, 0]
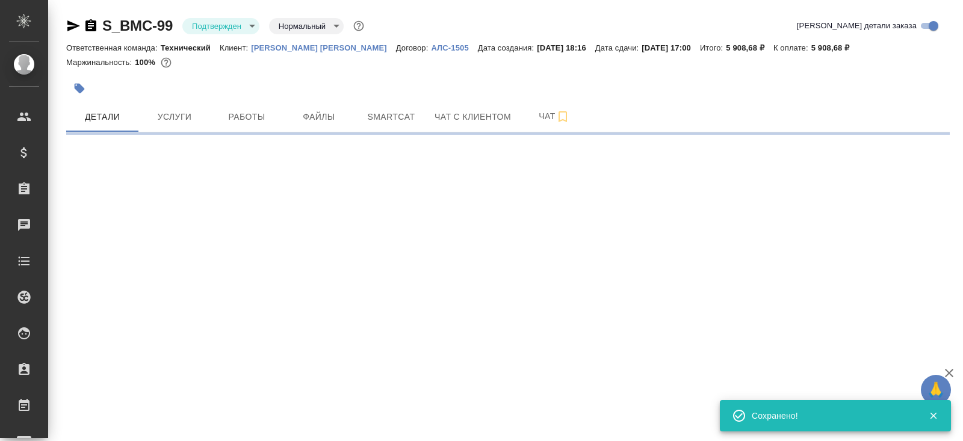
select select "RU"
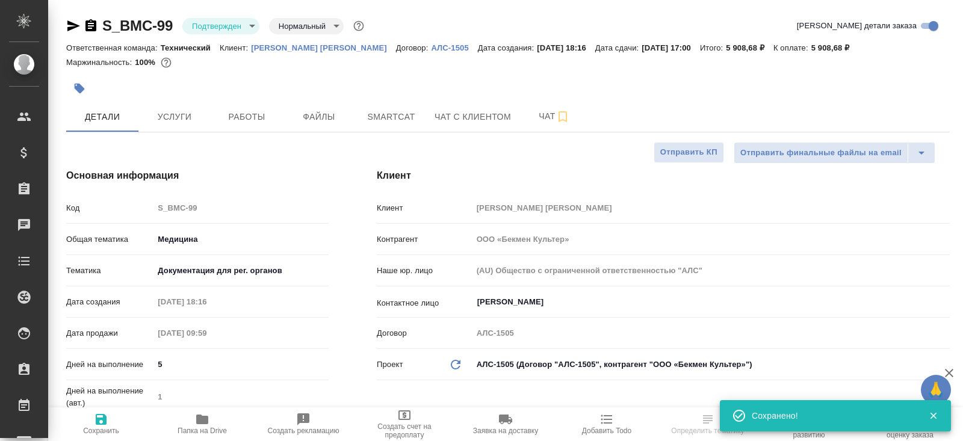
click at [216, 36] on div "S_BMC-99 Подтвержден confirmed Нормальный normal Кратко детали заказа" at bounding box center [508, 28] width 884 height 24
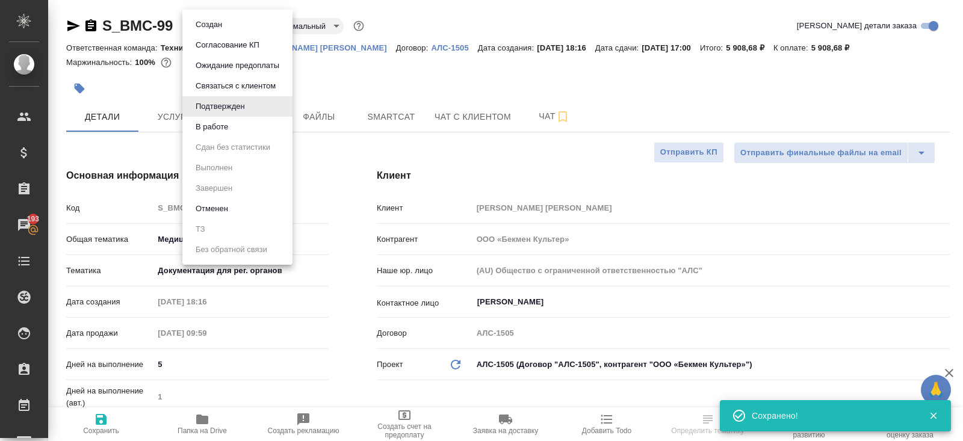
click at [216, 31] on body "🙏 .cls-1 fill:#fff; AWATERA Belyakova Yulia Клиенты Спецификации Заказы 193 Чат…" at bounding box center [481, 220] width 963 height 441
click at [218, 31] on button "В работе" at bounding box center [209, 24] width 34 height 13
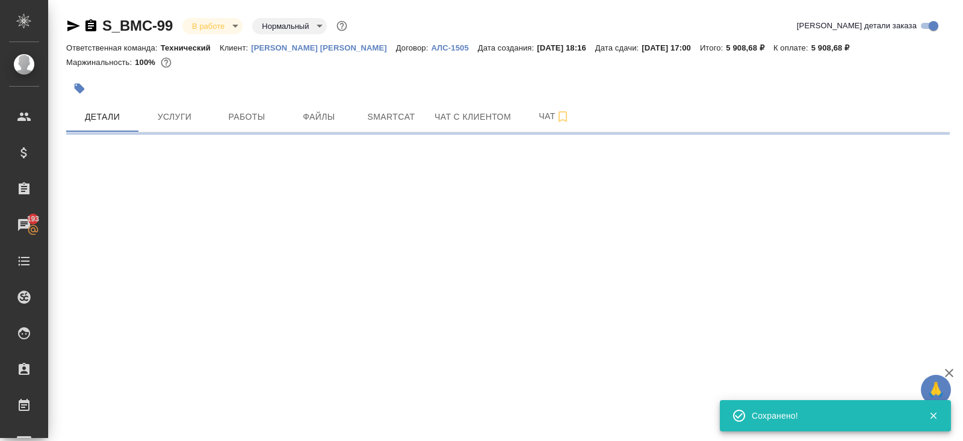
select select "RU"
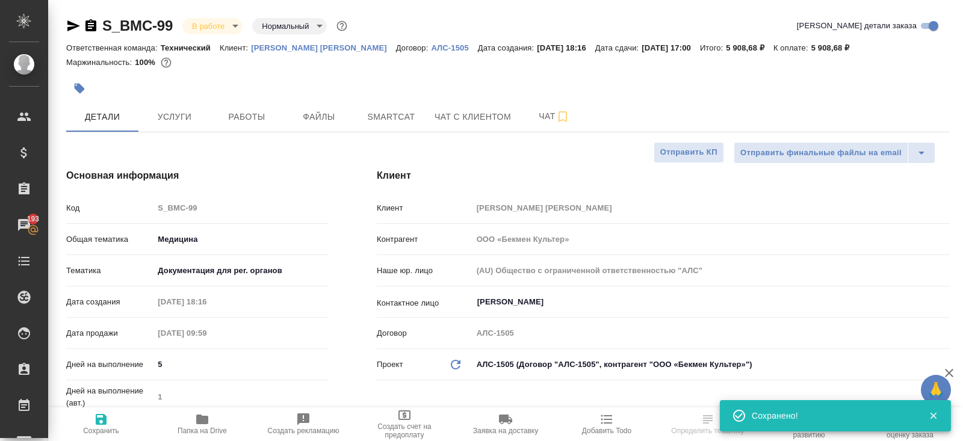
select select "RU"
type textarea "x"
click at [196, 418] on icon "button" at bounding box center [202, 420] width 12 height 10
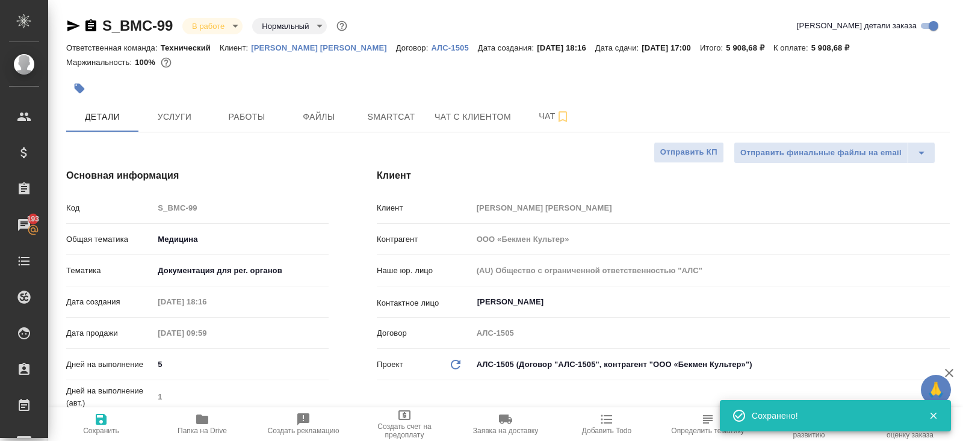
type textarea "x"
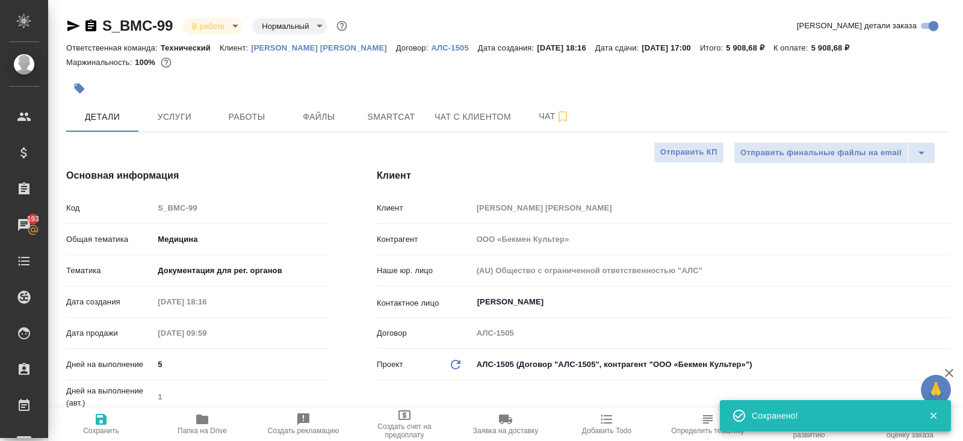
type textarea "x"
click at [233, 108] on button "Работы" at bounding box center [247, 117] width 72 height 30
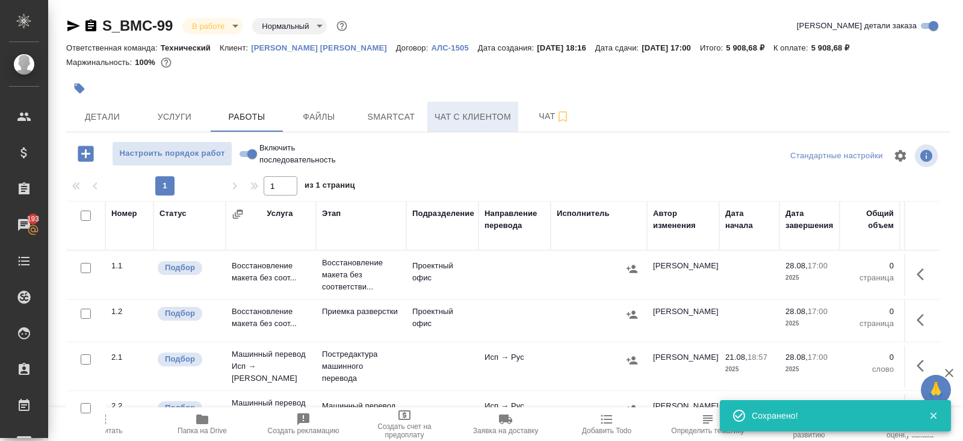
scroll to position [61, 0]
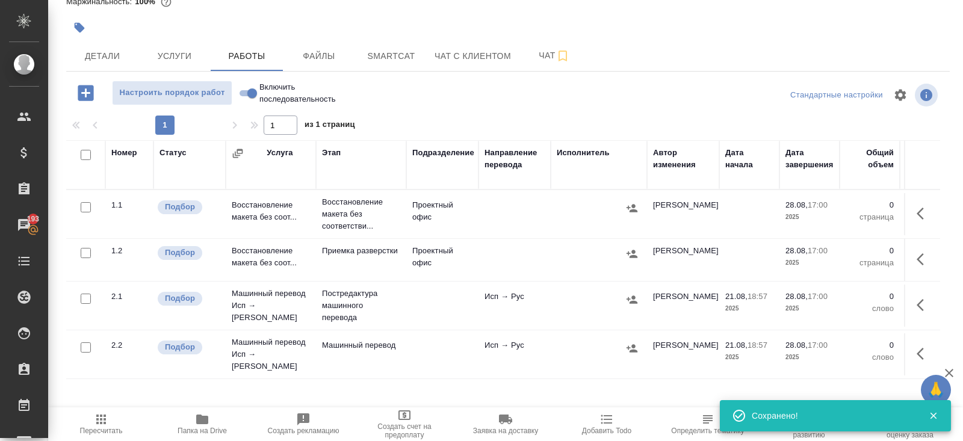
click at [923, 212] on icon "button" at bounding box center [924, 213] width 14 height 14
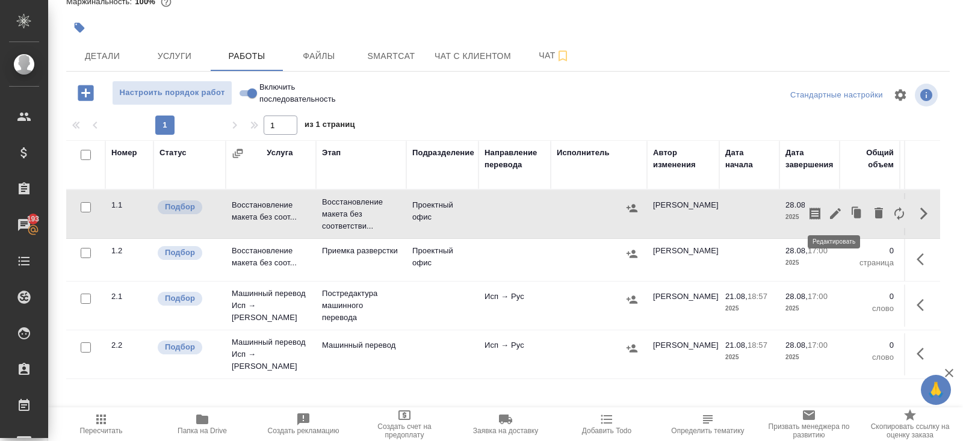
click at [835, 210] on icon "button" at bounding box center [835, 213] width 11 height 11
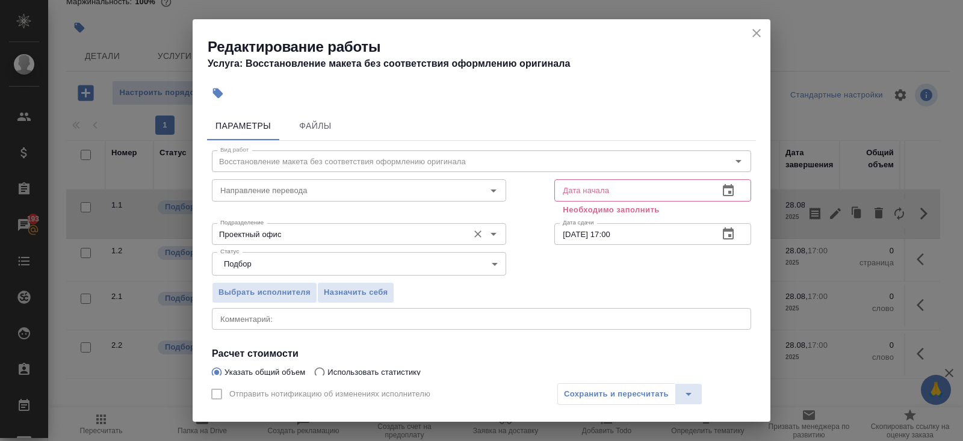
click at [373, 229] on input "Проектный офис" at bounding box center [338, 234] width 247 height 14
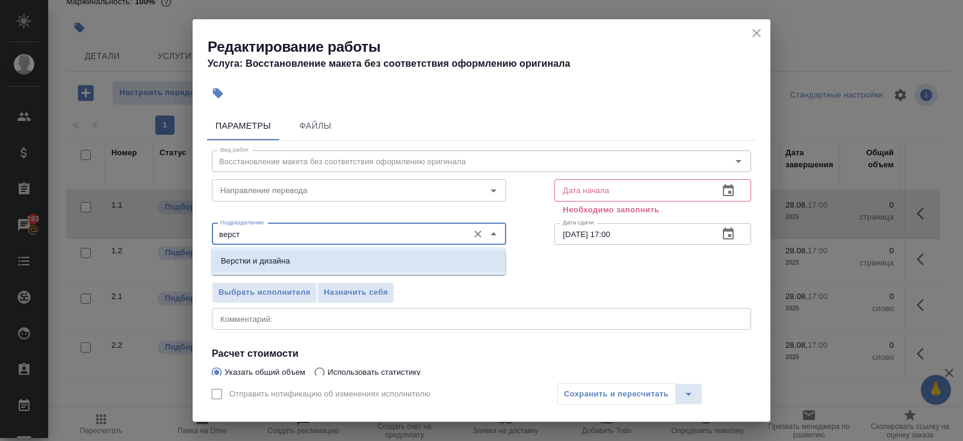
click at [337, 253] on li "Верстки и дизайна" at bounding box center [358, 261] width 294 height 22
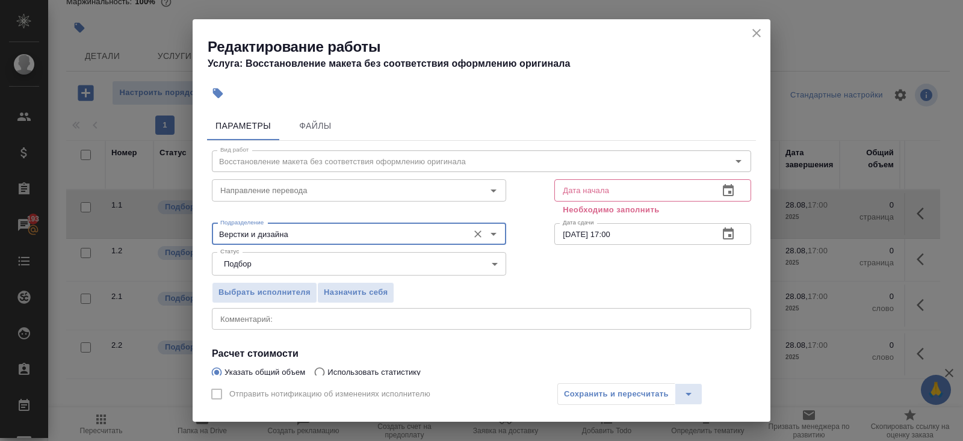
scroll to position [139, 0]
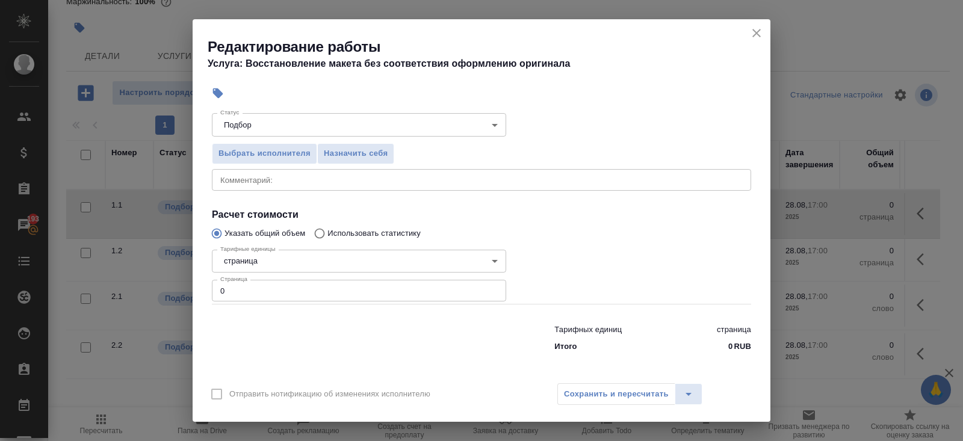
type input "Верстки и дизайна"
click at [327, 287] on input "0" at bounding box center [359, 291] width 294 height 22
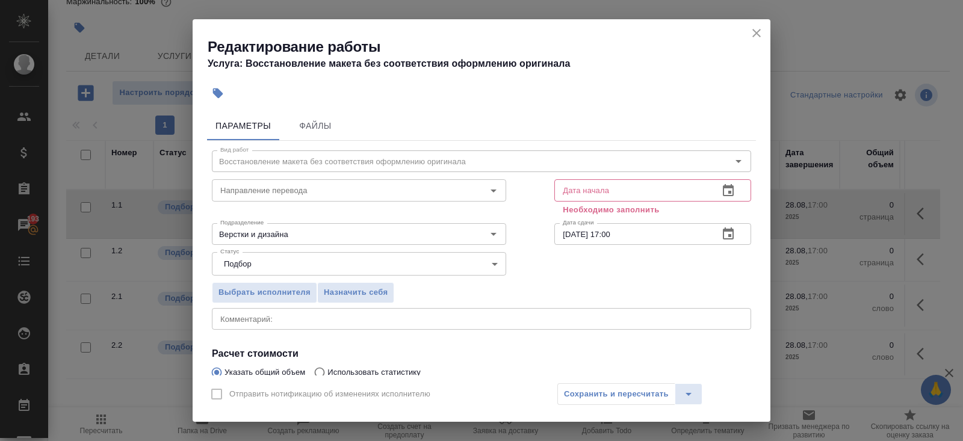
type input "56"
click at [731, 194] on icon "button" at bounding box center [728, 191] width 14 height 14
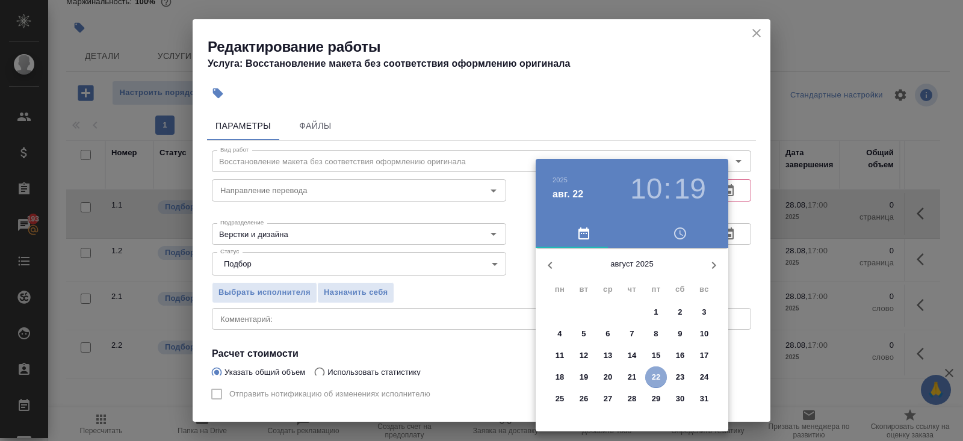
click at [657, 382] on p "22" at bounding box center [656, 377] width 9 height 12
type input "22.08.2025 10:19"
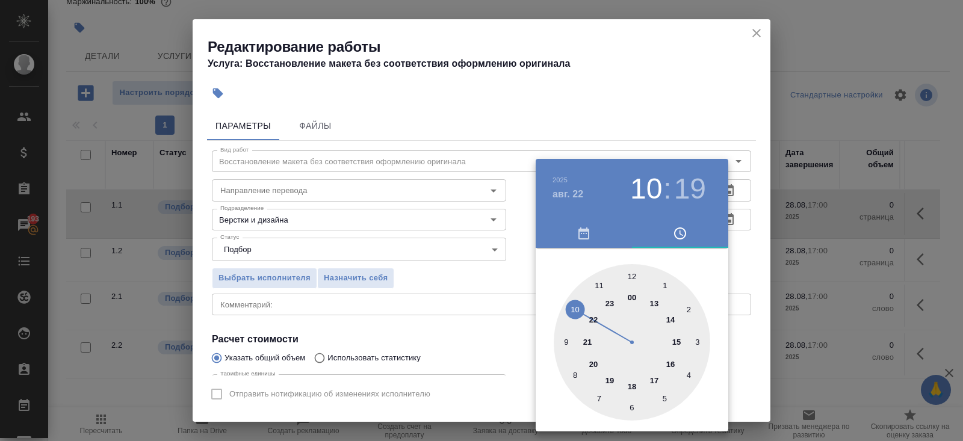
click at [735, 279] on div at bounding box center [481, 220] width 963 height 441
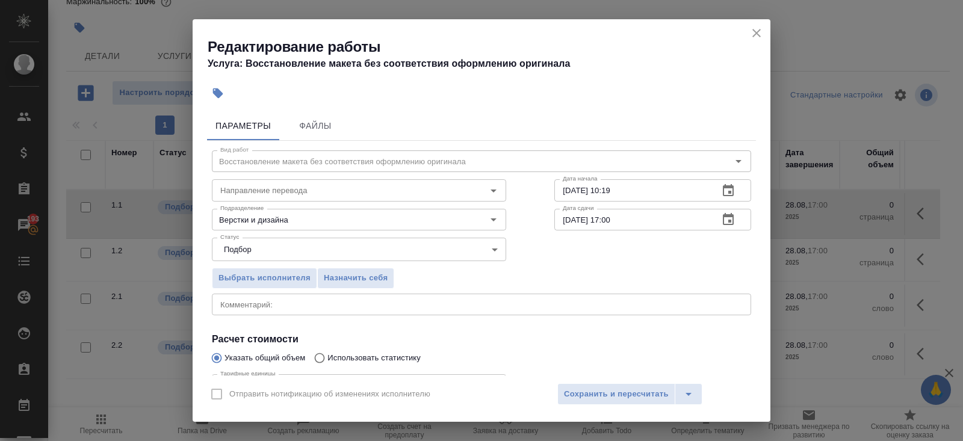
click at [731, 220] on icon "button" at bounding box center [728, 219] width 11 height 12
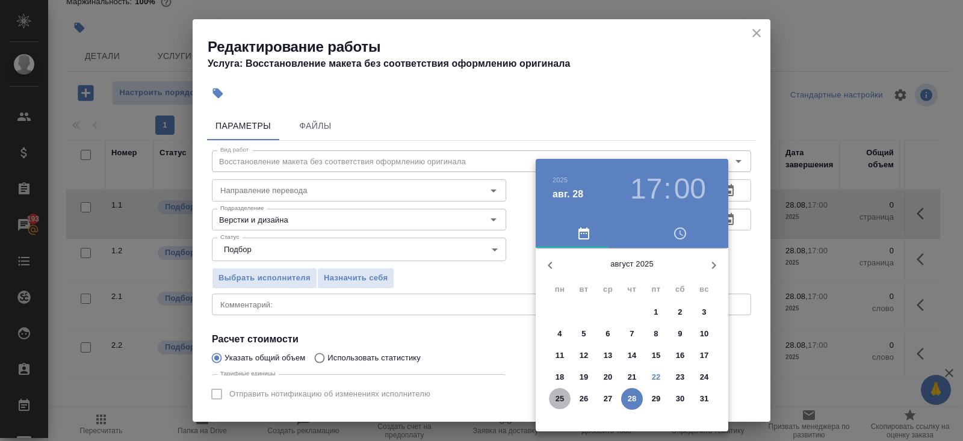
click at [563, 397] on p "25" at bounding box center [560, 399] width 9 height 12
type input "25.08.2025 17:00"
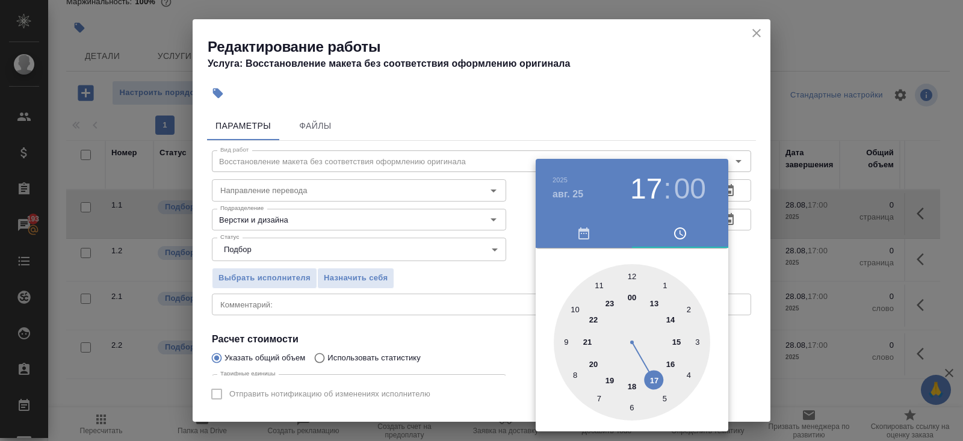
click at [453, 350] on div at bounding box center [481, 220] width 963 height 441
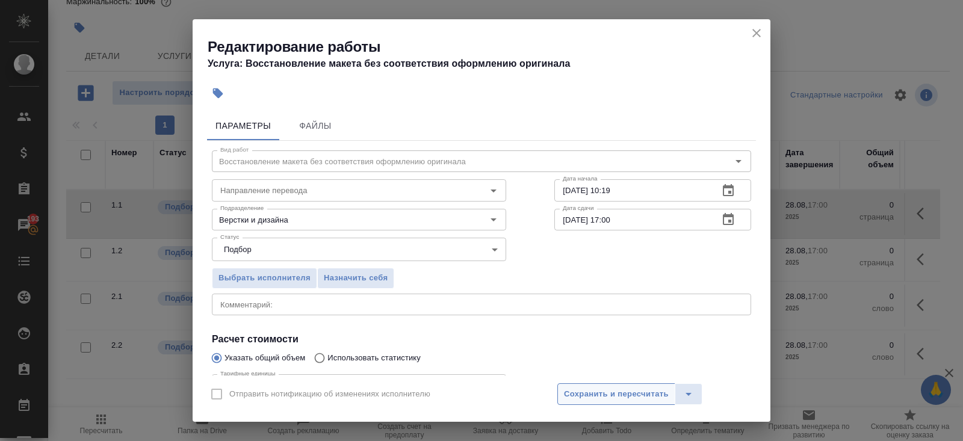
click at [571, 391] on span "Сохранить и пересчитать" at bounding box center [616, 395] width 105 height 14
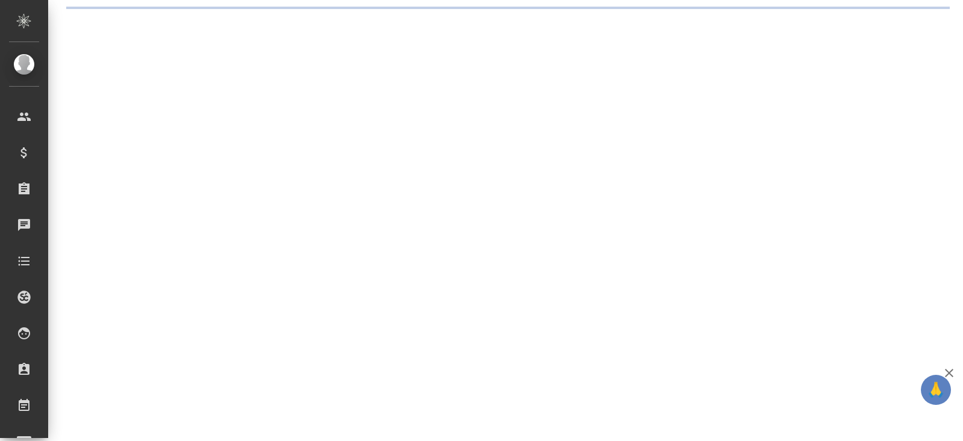
select select "RU"
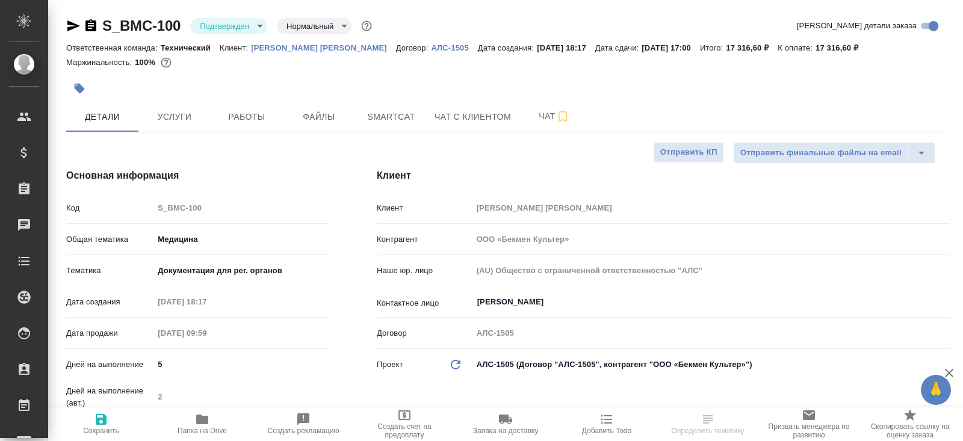
type textarea "x"
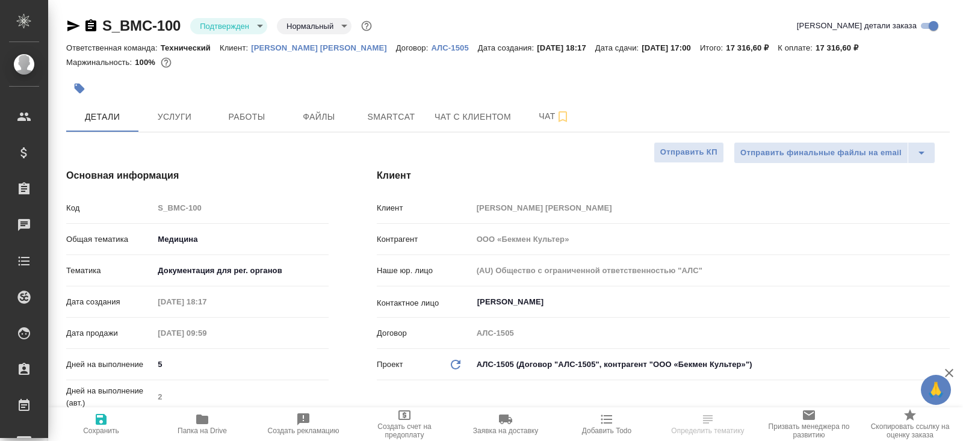
type textarea "x"
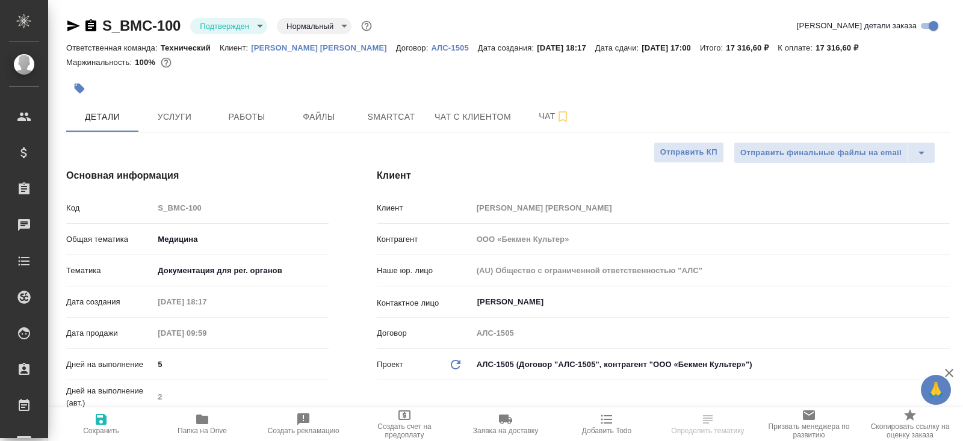
type textarea "x"
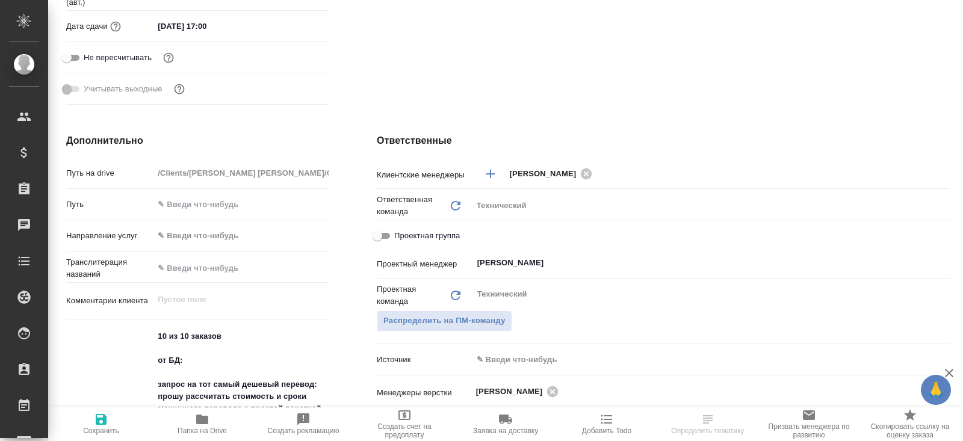
scroll to position [448, 0]
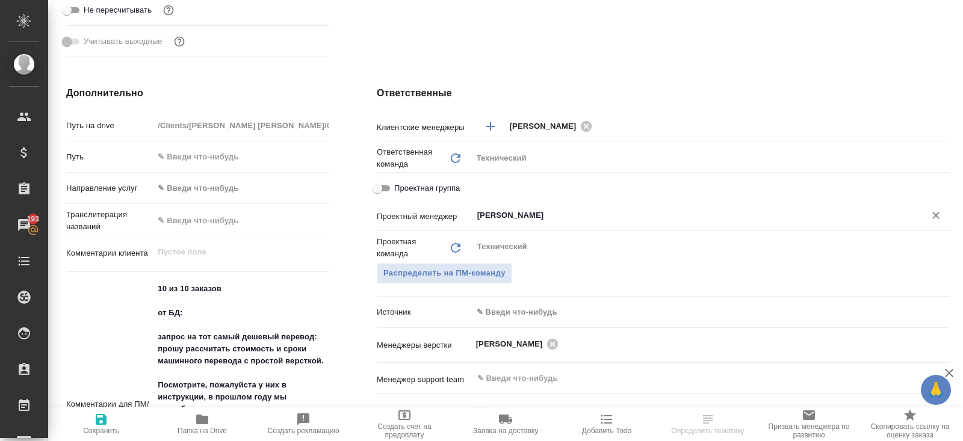
click at [500, 215] on input "[PERSON_NAME]" at bounding box center [691, 215] width 430 height 14
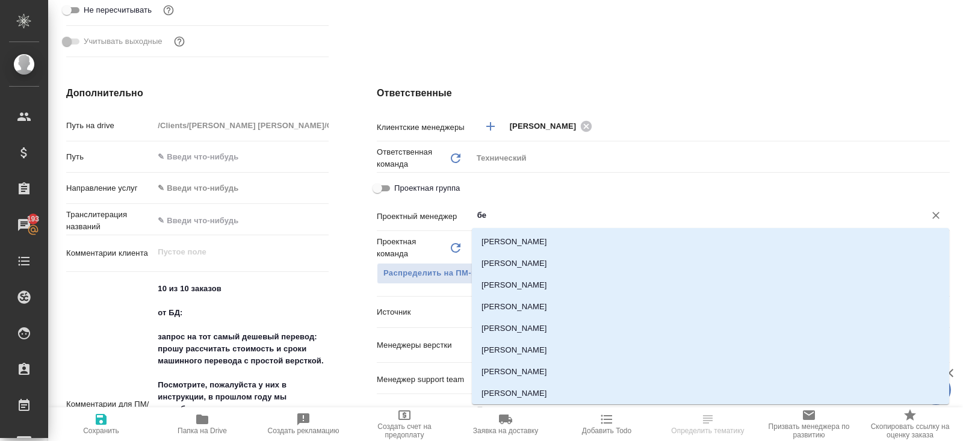
type input "бел"
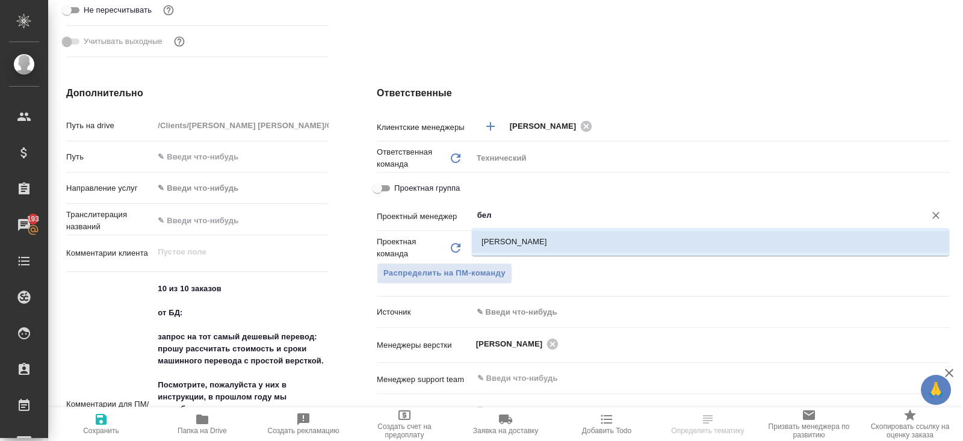
click at [504, 238] on li "Белякова Юлия" at bounding box center [710, 242] width 477 height 22
type textarea "x"
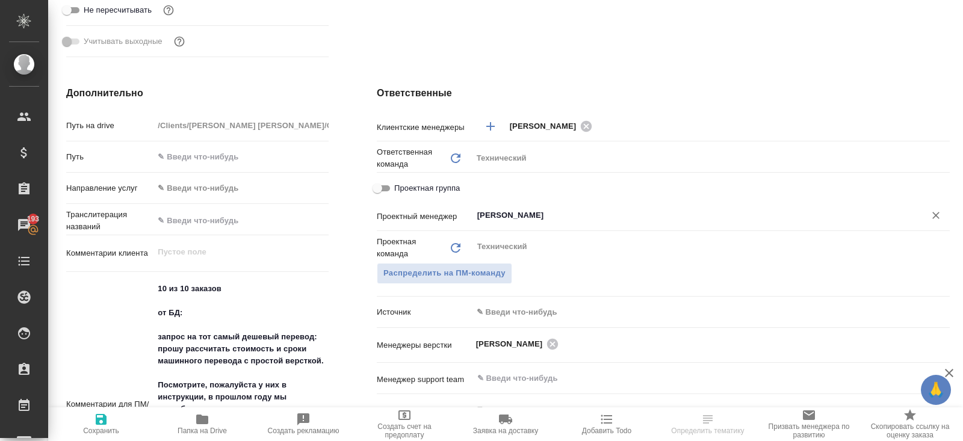
type input "Белякова Юлия"
click at [101, 427] on span "Сохранить" at bounding box center [101, 431] width 36 height 8
type textarea "x"
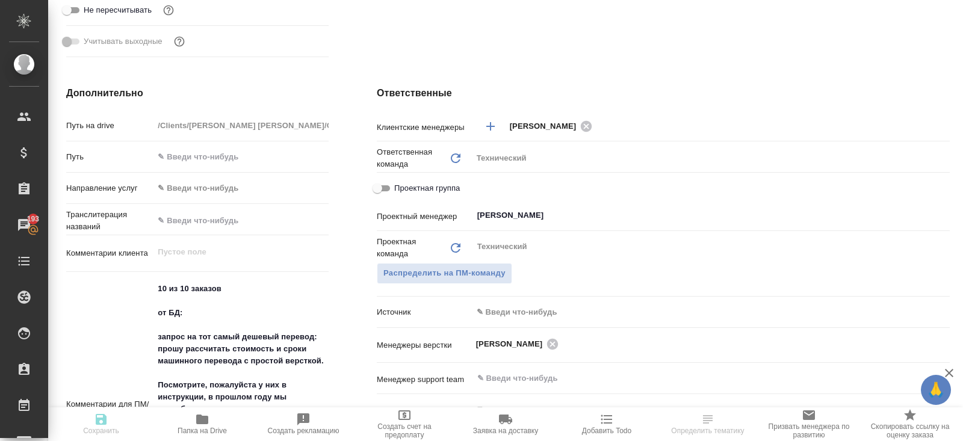
type textarea "x"
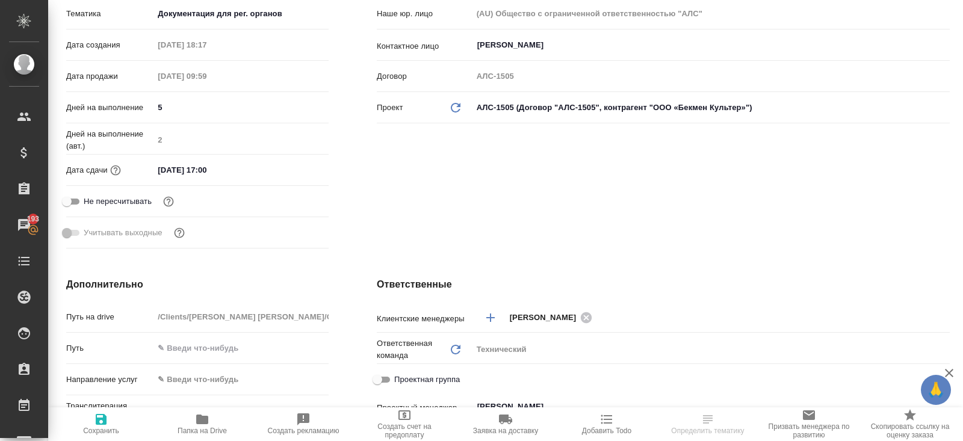
scroll to position [0, 0]
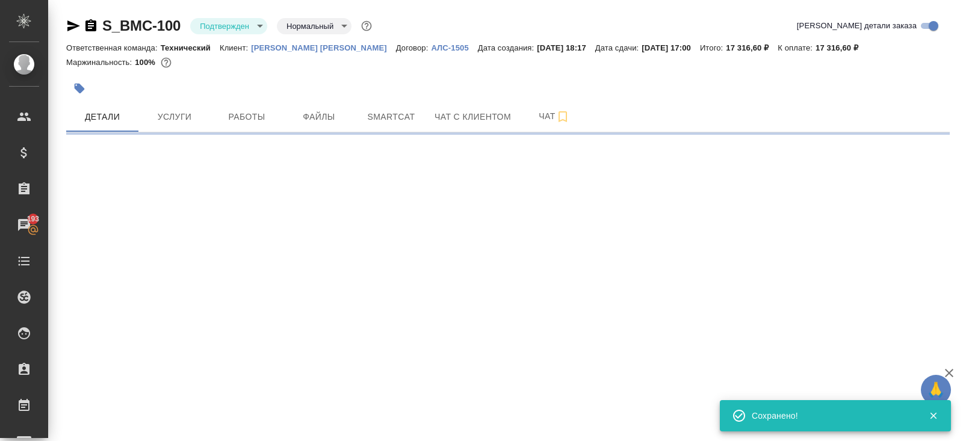
select select "RU"
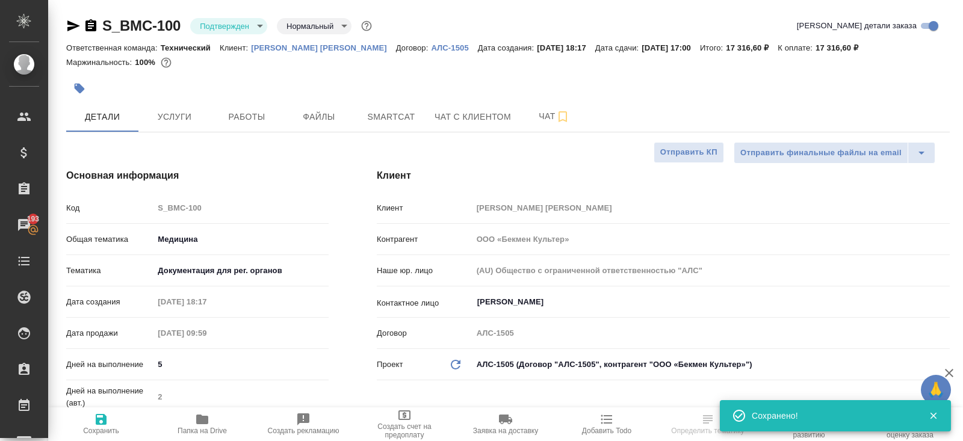
type textarea "x"
click at [231, 35] on div "S_BMC-100 Подтвержден confirmed Нормальный normal Кратко детали заказа" at bounding box center [508, 28] width 884 height 24
click at [227, 38] on div "S_BMC-100 Подтвержден confirmed Нормальный normal Кратко детали заказа" at bounding box center [508, 28] width 884 height 24
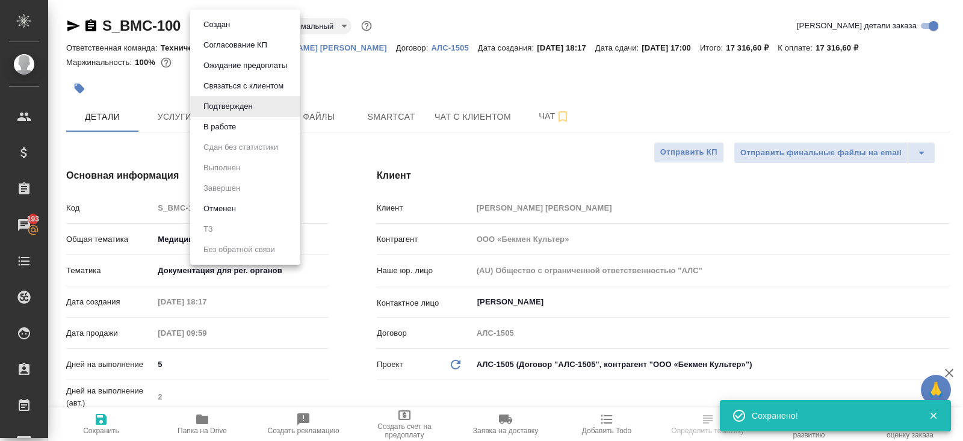
click at [223, 25] on body "🙏 .cls-1 fill:#fff; AWATERA Belyakova Yulia Клиенты Спецификации Заказы 193 Чат…" at bounding box center [481, 220] width 963 height 441
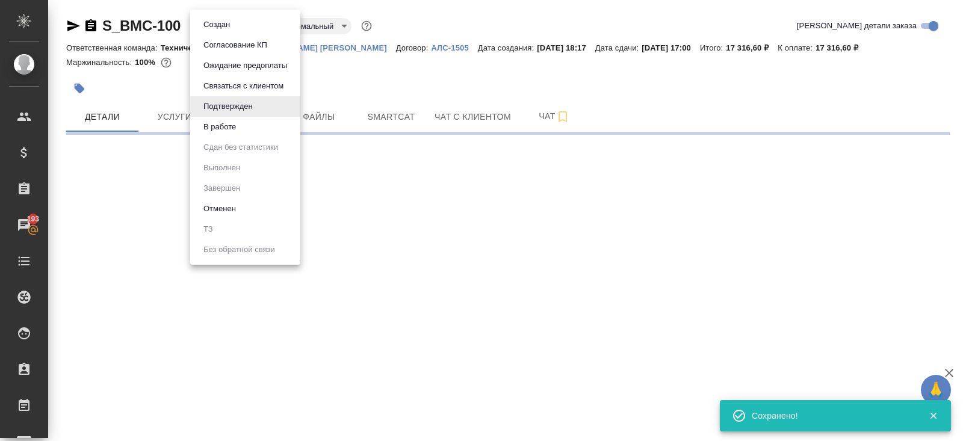
select select "RU"
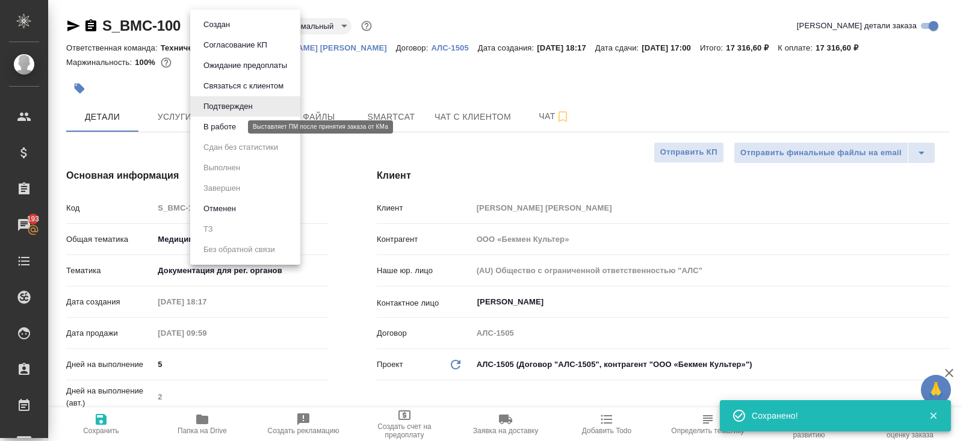
type textarea "x"
click at [228, 125] on button "В работе" at bounding box center [220, 126] width 40 height 13
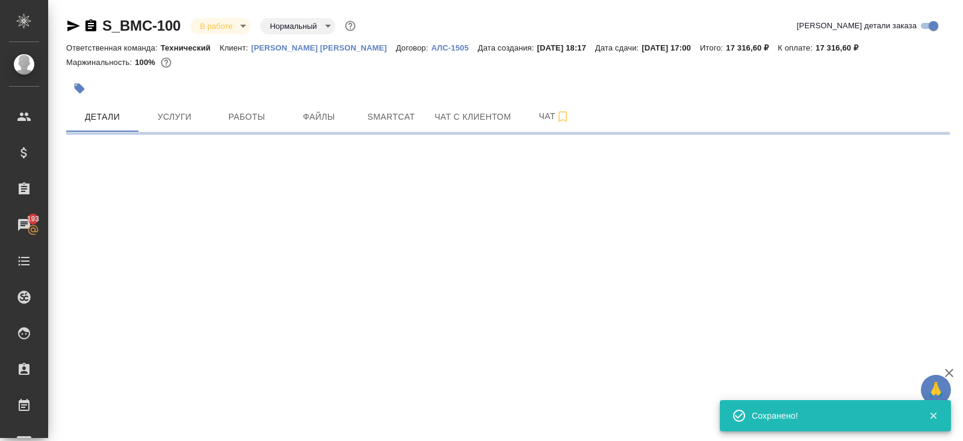
select select "RU"
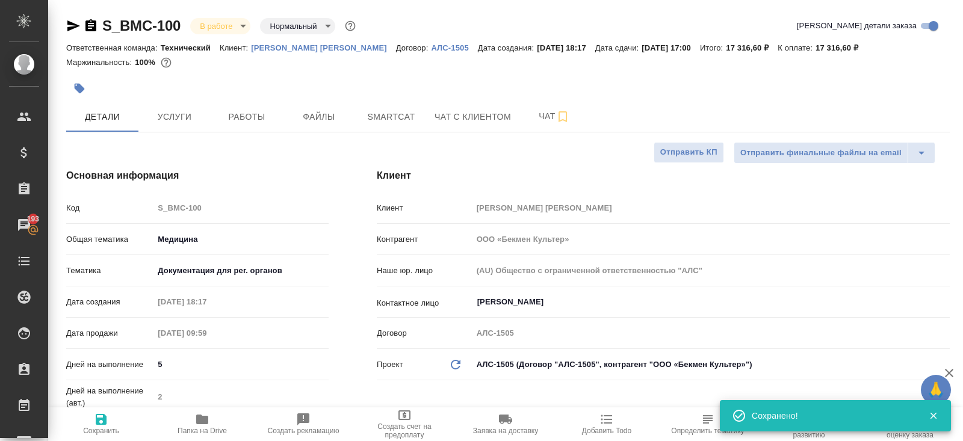
type textarea "x"
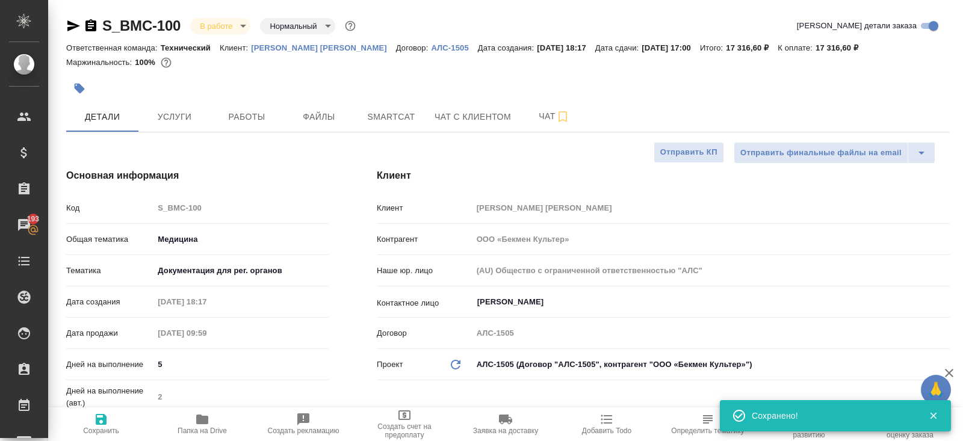
type textarea "x"
click at [205, 437] on button "Папка на Drive" at bounding box center [202, 424] width 101 height 34
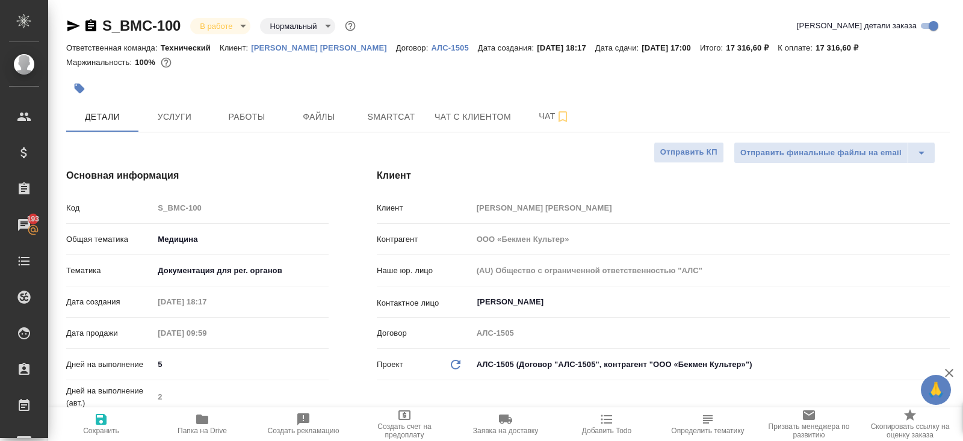
type textarea "x"
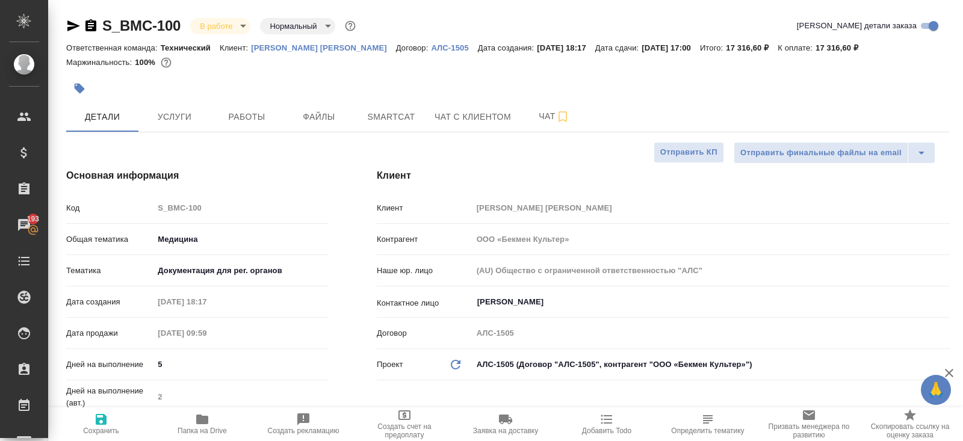
type textarea "x"
click at [247, 125] on button "Работы" at bounding box center [247, 117] width 72 height 30
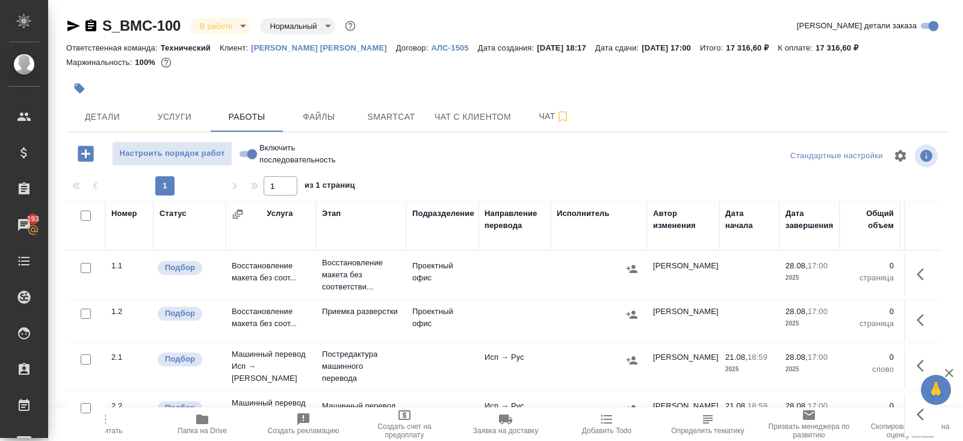
click at [918, 268] on icon "button" at bounding box center [924, 274] width 14 height 14
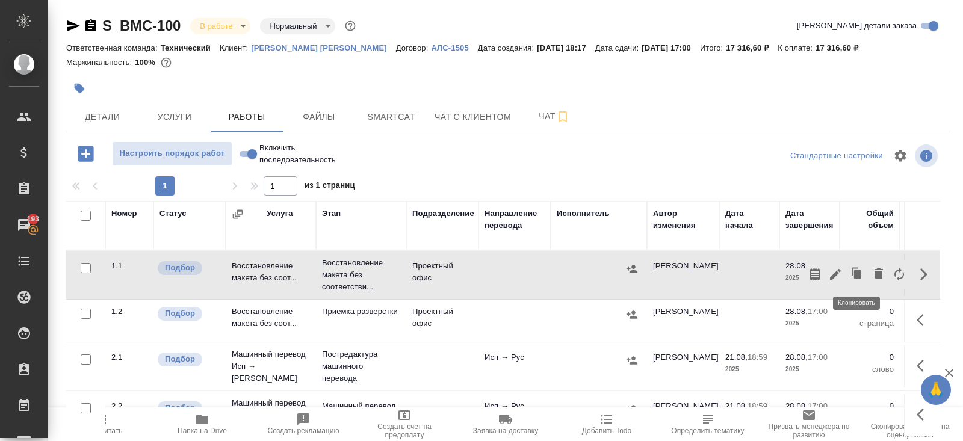
click at [840, 279] on icon "button" at bounding box center [835, 274] width 14 height 14
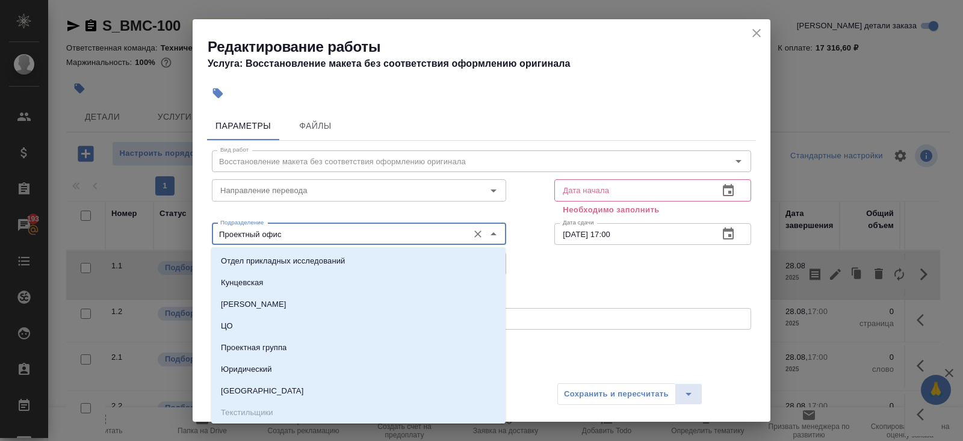
click at [241, 231] on input "Проектный офис" at bounding box center [338, 234] width 247 height 14
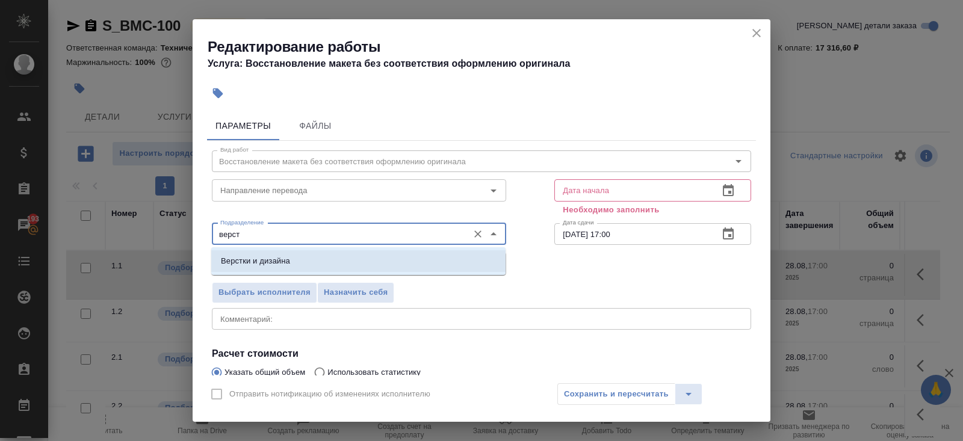
click at [261, 264] on p "Верстки и дизайна" at bounding box center [255, 261] width 69 height 12
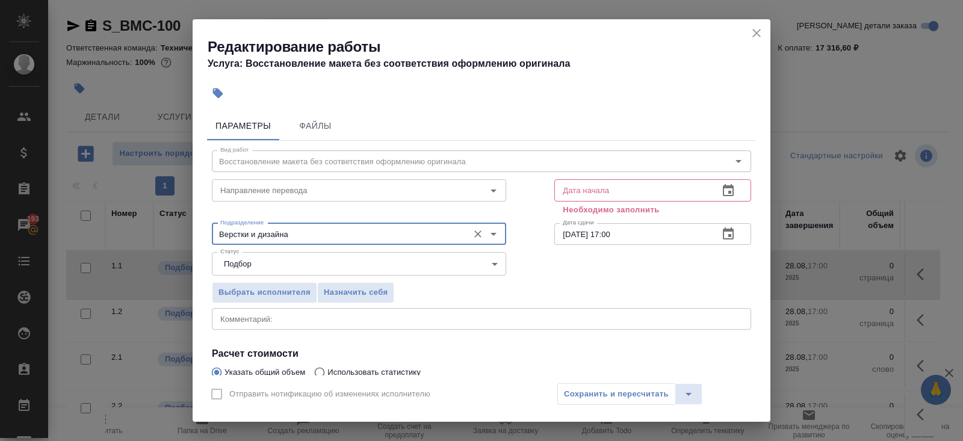
scroll to position [139, 0]
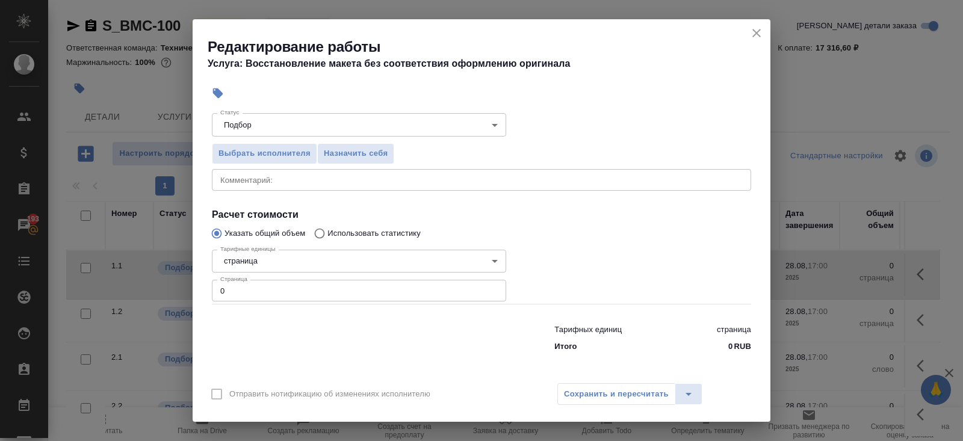
type input "Верстки и дизайна"
click at [252, 297] on input "0" at bounding box center [359, 291] width 294 height 22
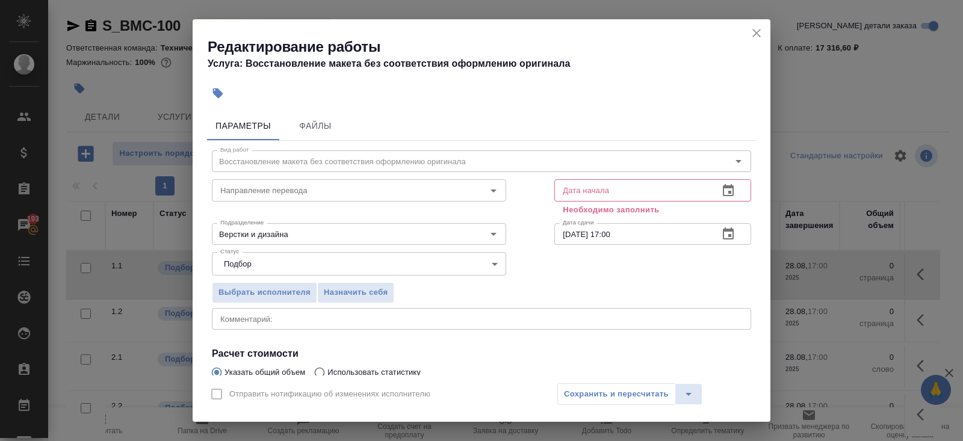
type input "165"
click at [729, 194] on icon "button" at bounding box center [728, 191] width 14 height 14
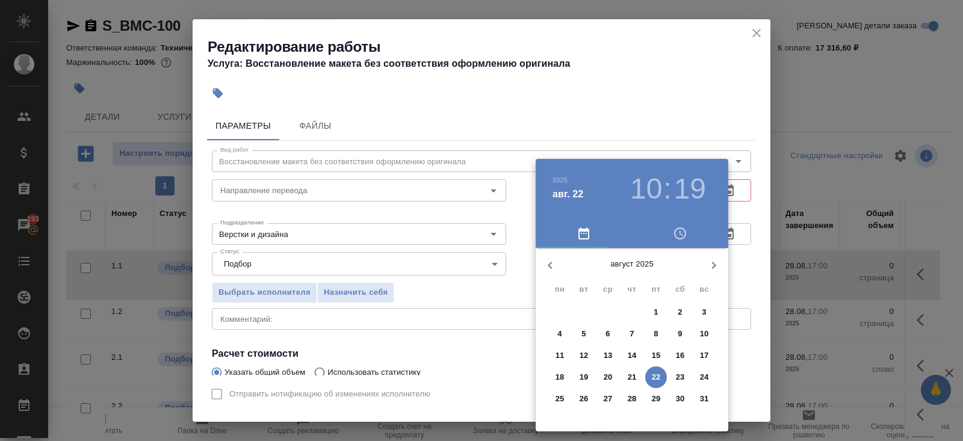
click at [658, 381] on p "22" at bounding box center [656, 377] width 9 height 12
type input "22.08.2025 10:19"
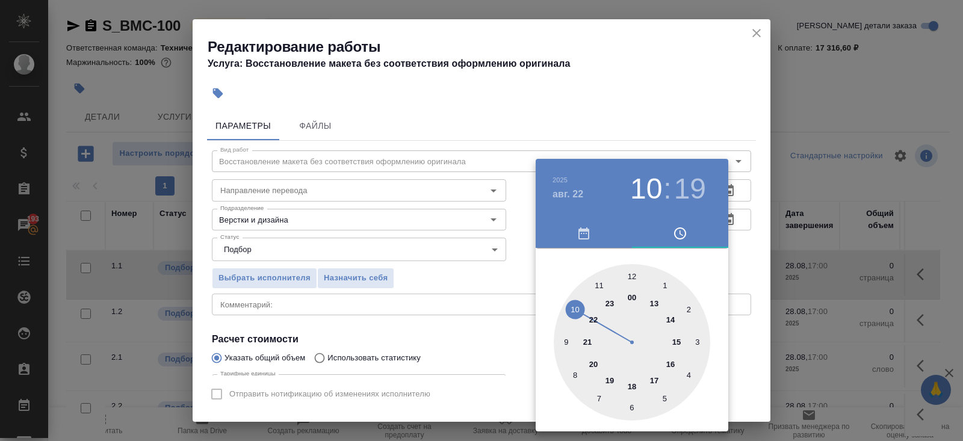
click at [481, 295] on div at bounding box center [481, 220] width 963 height 441
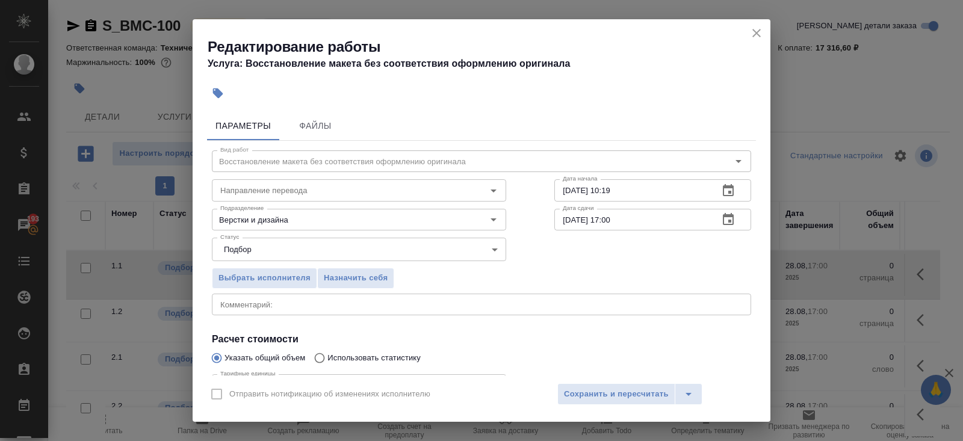
click at [731, 218] on icon "button" at bounding box center [728, 219] width 14 height 14
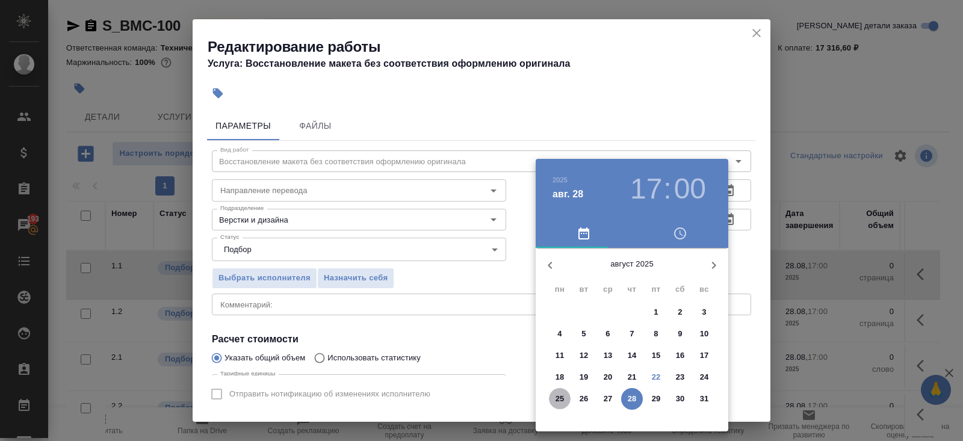
click at [568, 403] on span "25" at bounding box center [560, 399] width 22 height 12
type input "25.08.2025 17:00"
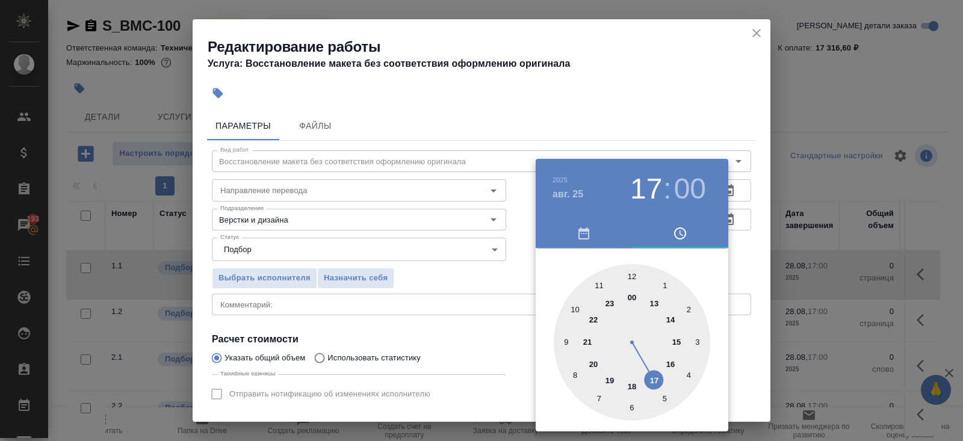
click at [502, 362] on div at bounding box center [481, 220] width 963 height 441
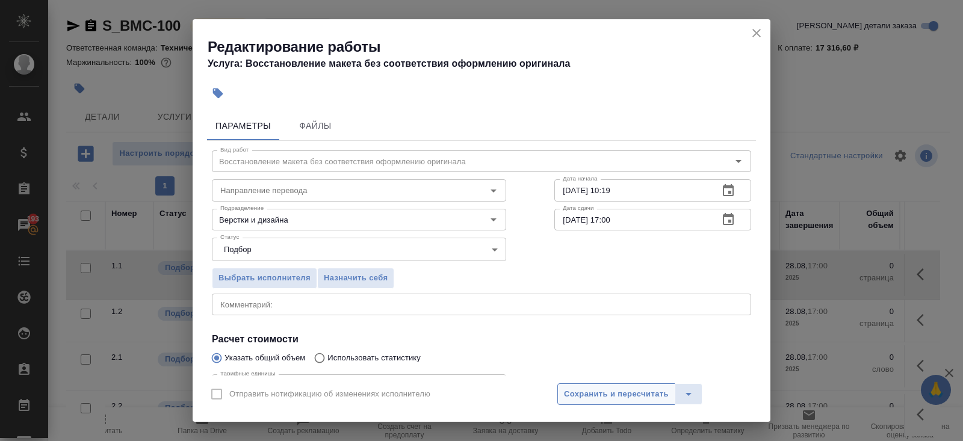
click at [580, 393] on span "Сохранить и пересчитать" at bounding box center [616, 395] width 105 height 14
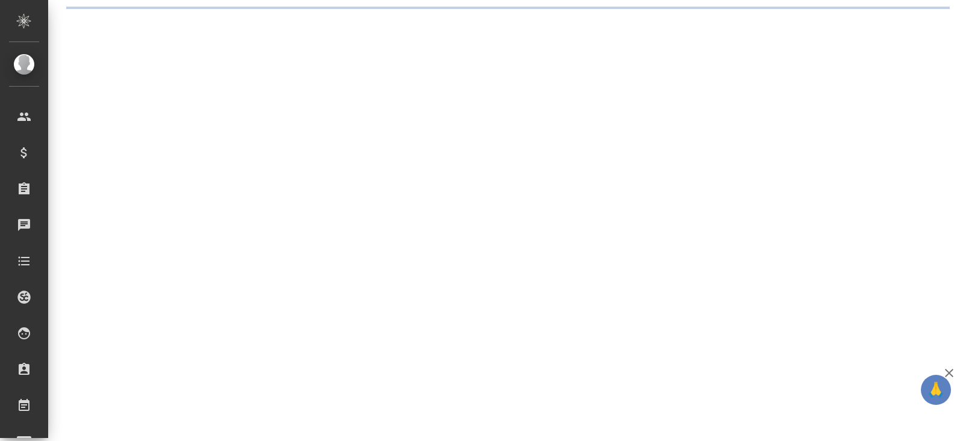
select select "RU"
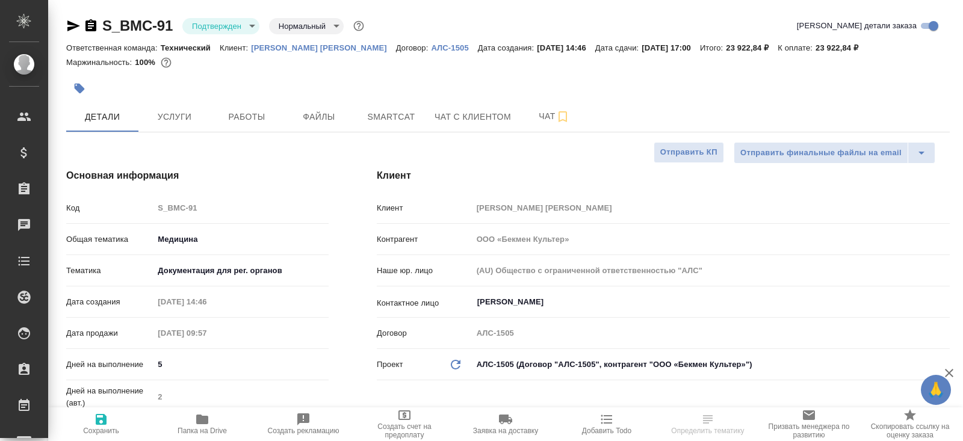
type textarea "x"
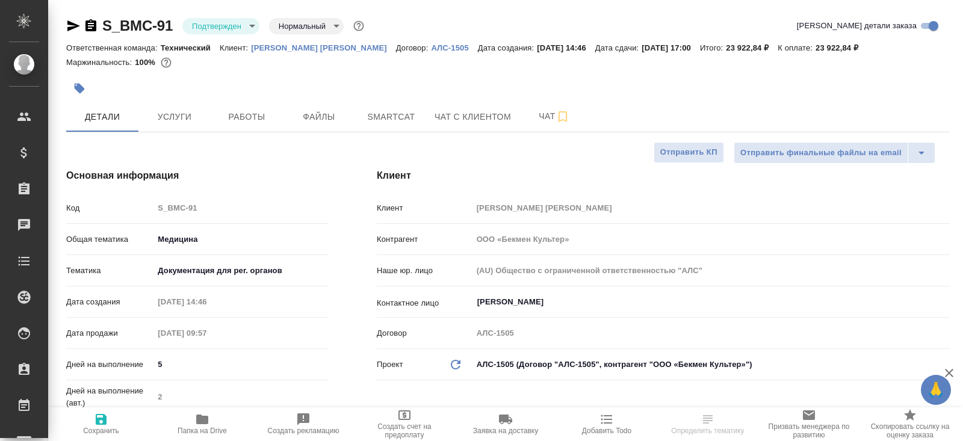
type textarea "x"
click at [576, 109] on span "Чат" at bounding box center [554, 116] width 58 height 15
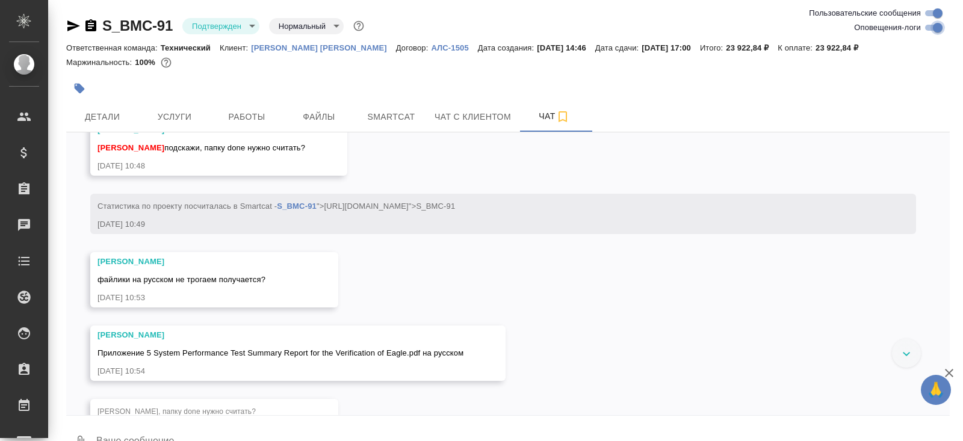
click at [934, 25] on input "Оповещения-логи" at bounding box center [937, 27] width 43 height 14
checkbox input "false"
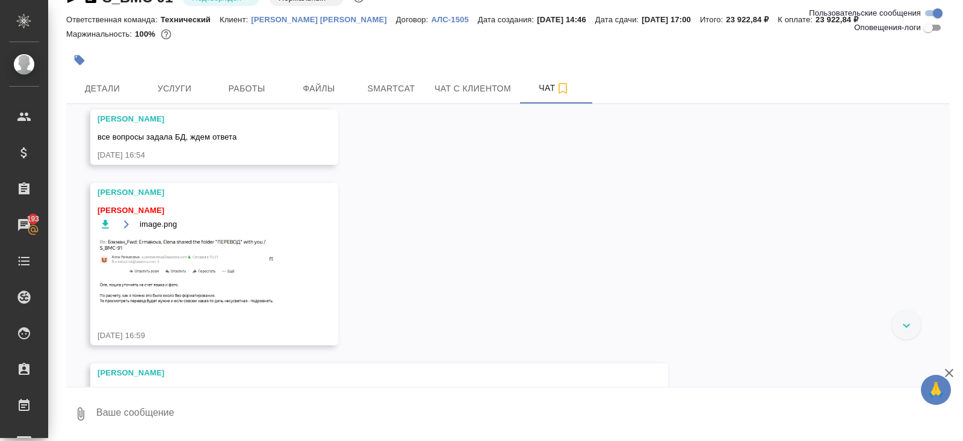
scroll to position [426, 0]
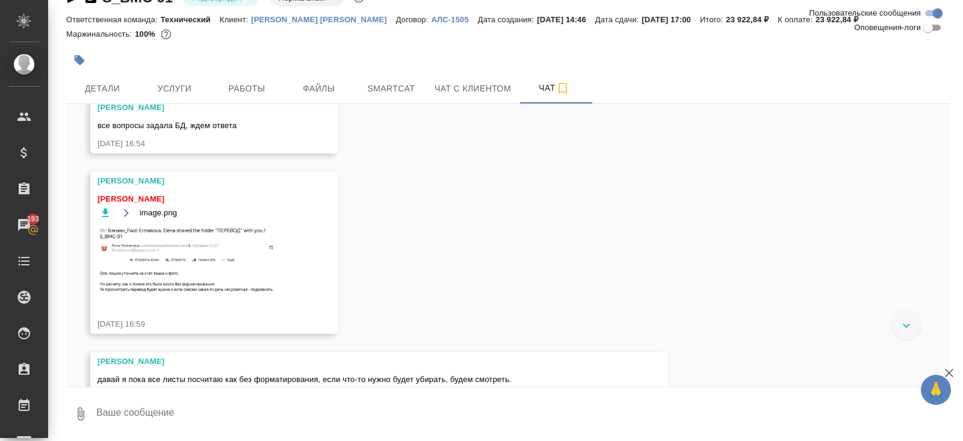
click at [180, 251] on img at bounding box center [188, 261] width 181 height 71
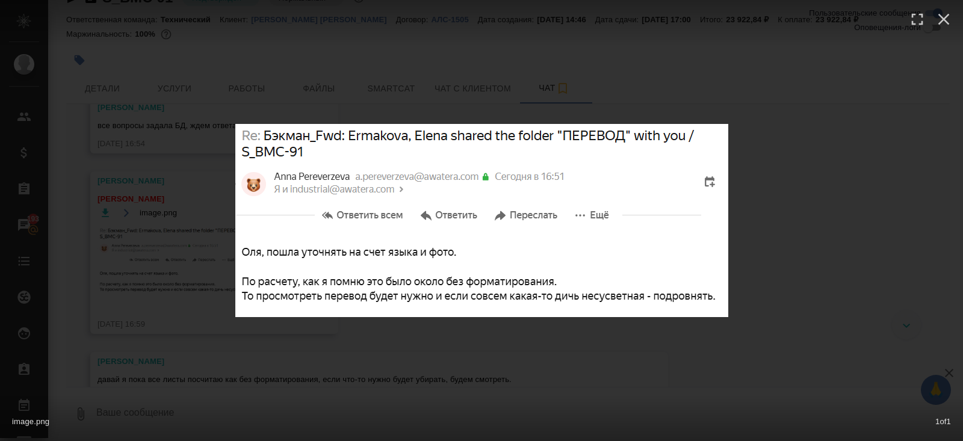
click at [181, 311] on div "image.png 1 of 1" at bounding box center [481, 220] width 963 height 441
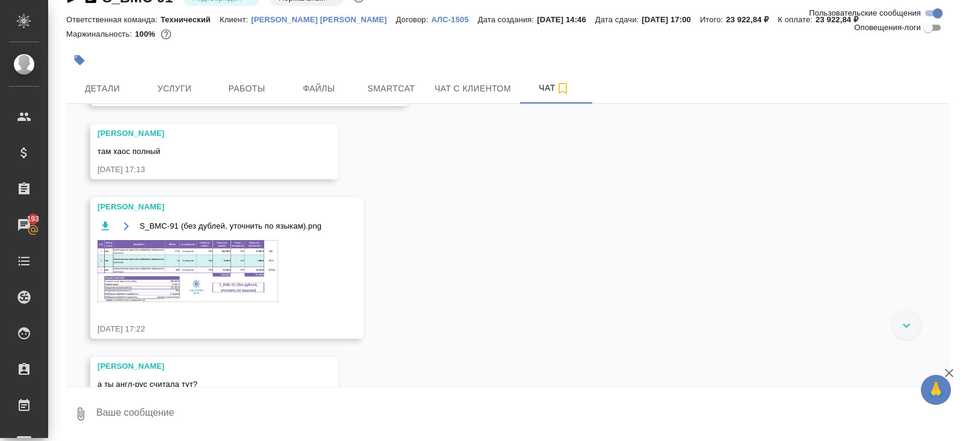
scroll to position [1814, 0]
click at [152, 251] on img at bounding box center [188, 270] width 181 height 62
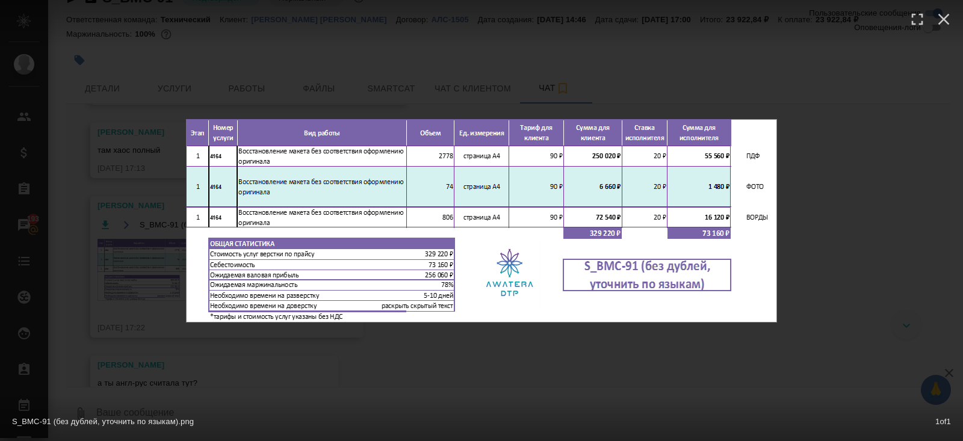
click at [165, 343] on div "S_BMC-91 (без дублей, уточнить по языкам).png 1 of 1" at bounding box center [481, 220] width 963 height 441
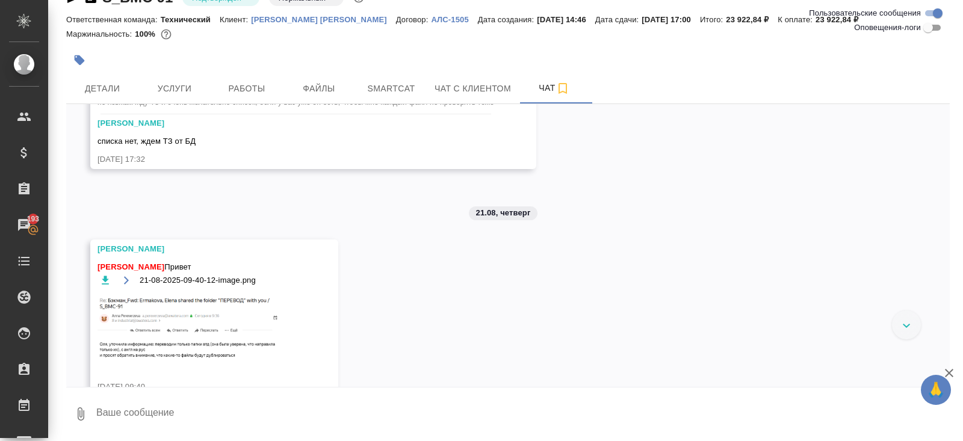
scroll to position [2424, 0]
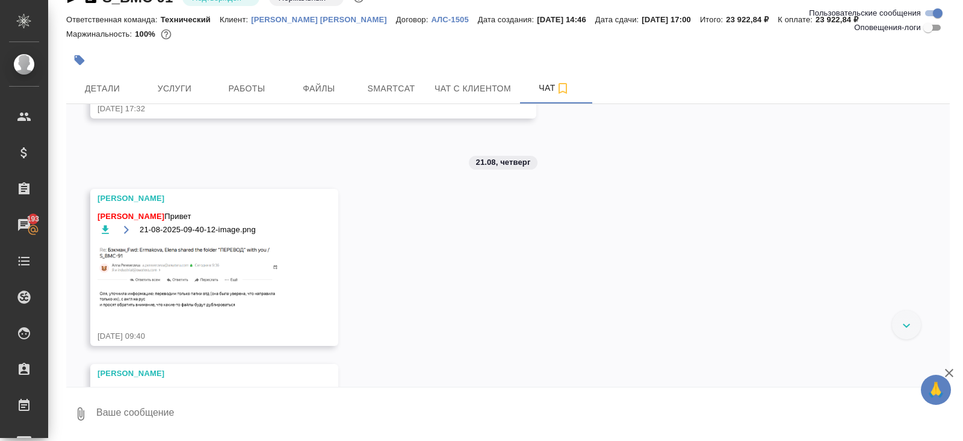
click at [159, 297] on img at bounding box center [188, 277] width 181 height 66
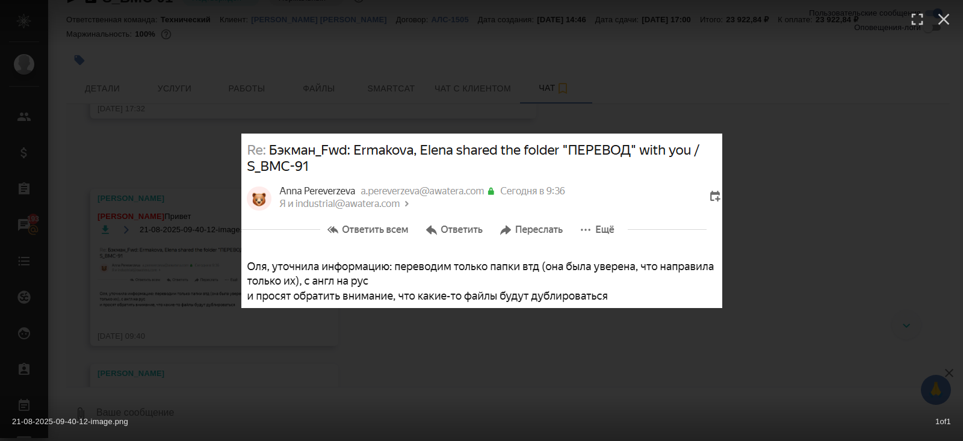
click at [181, 353] on div "21-08-2025-09-40-12-image.png 1 of 1" at bounding box center [481, 220] width 963 height 441
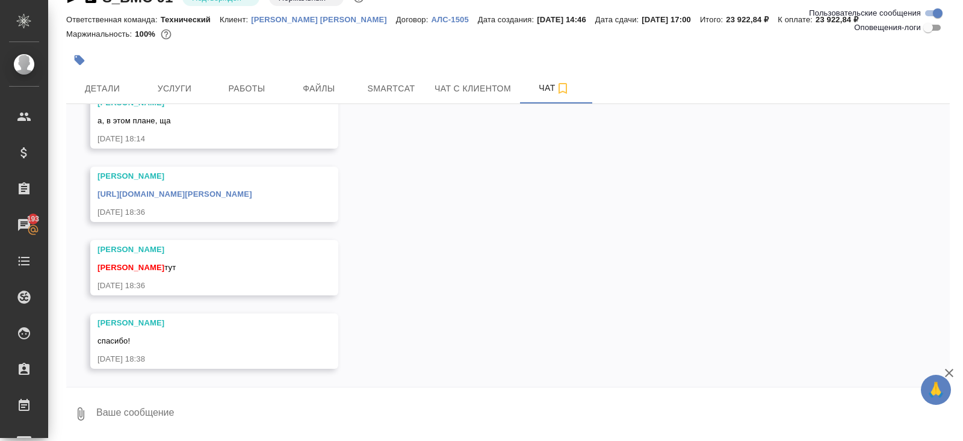
scroll to position [5545, 0]
click at [189, 193] on link "[URL][DOMAIN_NAME][PERSON_NAME]" at bounding box center [175, 194] width 155 height 9
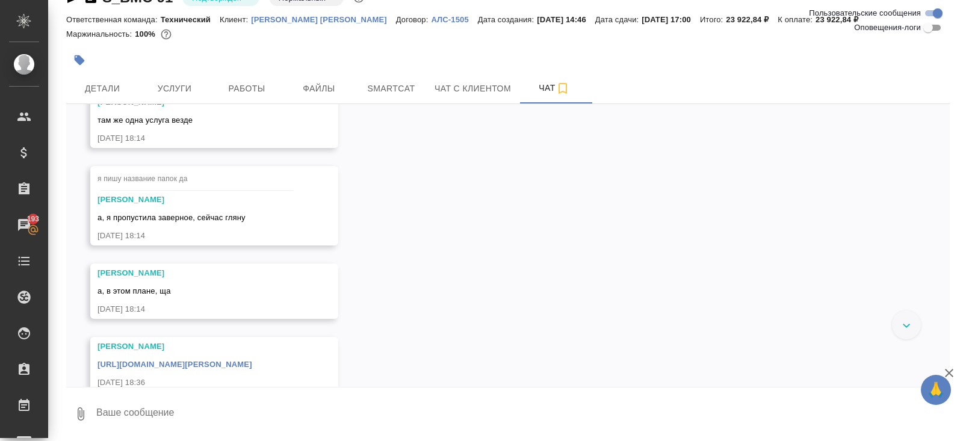
scroll to position [0, 0]
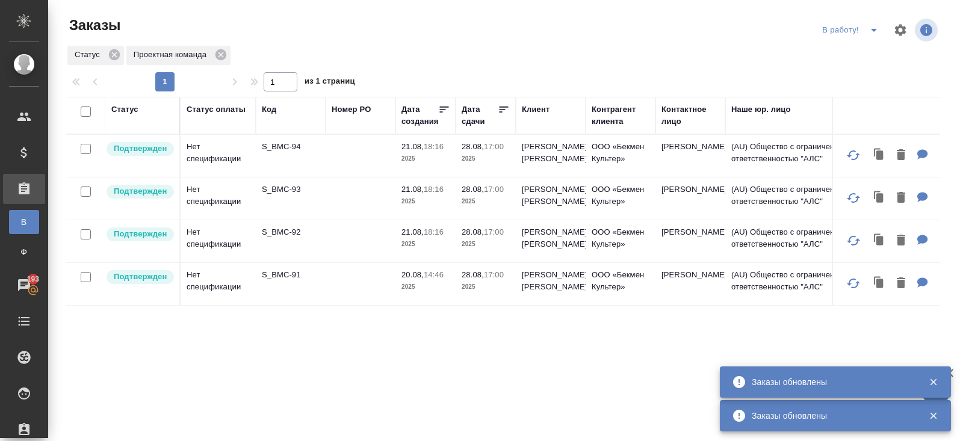
click at [878, 33] on icon "split button" at bounding box center [874, 30] width 14 height 14
click at [869, 46] on li "ПМ" at bounding box center [852, 54] width 67 height 19
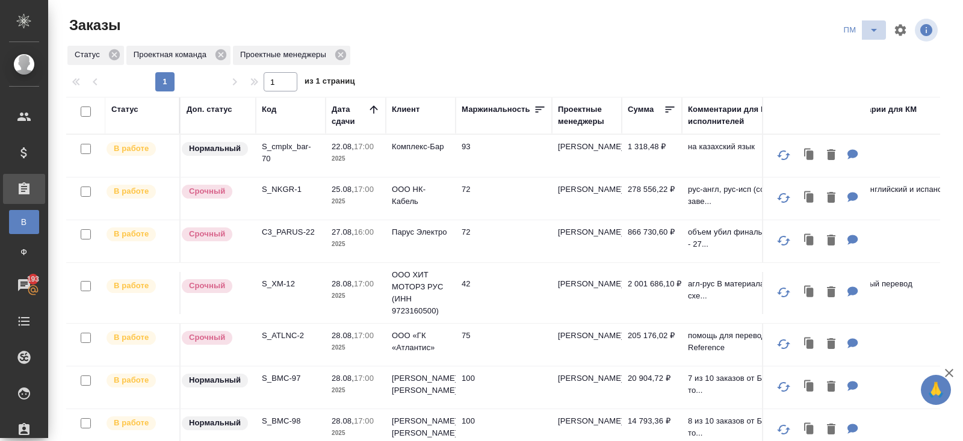
click at [869, 29] on icon "split button" at bounding box center [874, 30] width 14 height 14
click at [852, 52] on li "В работу!" at bounding box center [861, 54] width 61 height 19
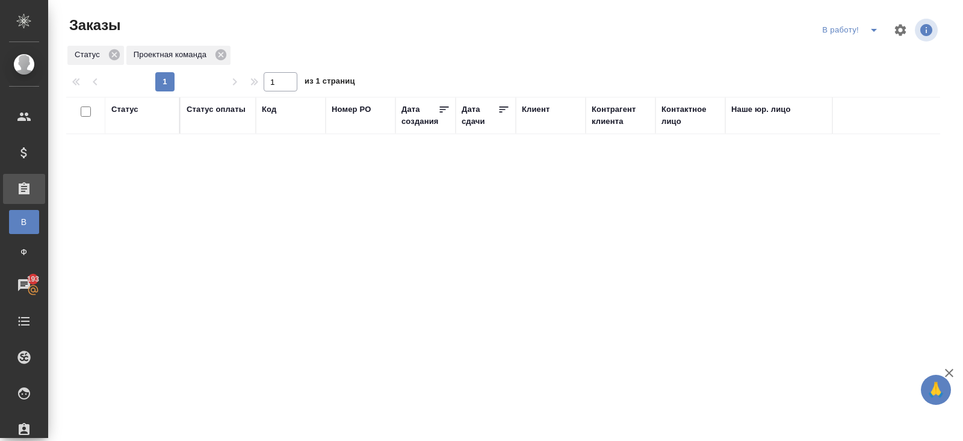
click at [871, 36] on icon "split button" at bounding box center [874, 30] width 14 height 14
click at [871, 46] on li "ПМ" at bounding box center [852, 54] width 67 height 19
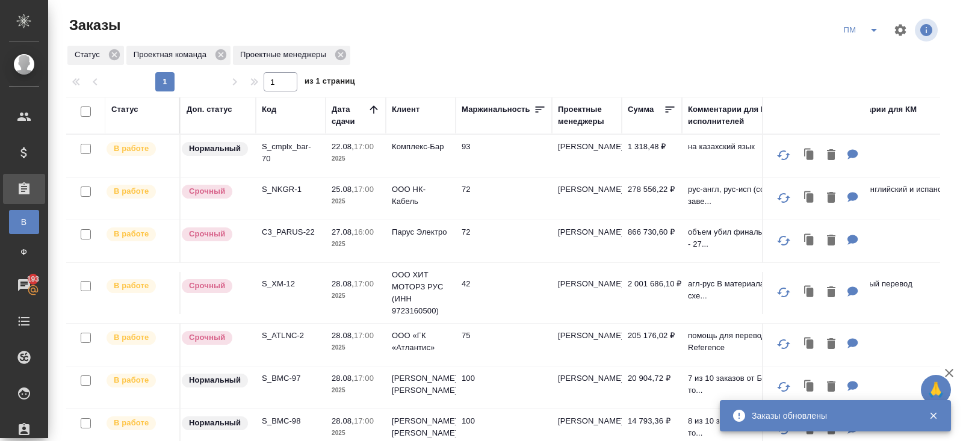
drag, startPoint x: 272, startPoint y: 106, endPoint x: 272, endPoint y: 131, distance: 24.7
click at [272, 106] on div "Код" at bounding box center [269, 110] width 14 height 12
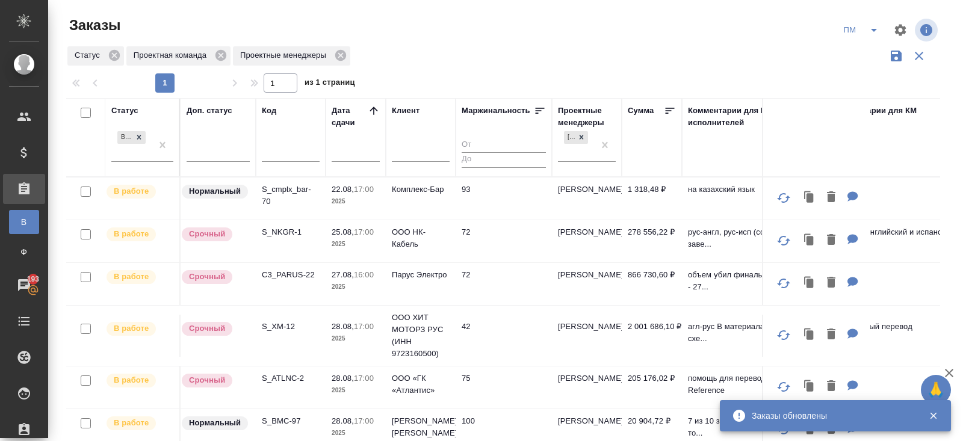
click at [276, 158] on input "text" at bounding box center [291, 153] width 58 height 15
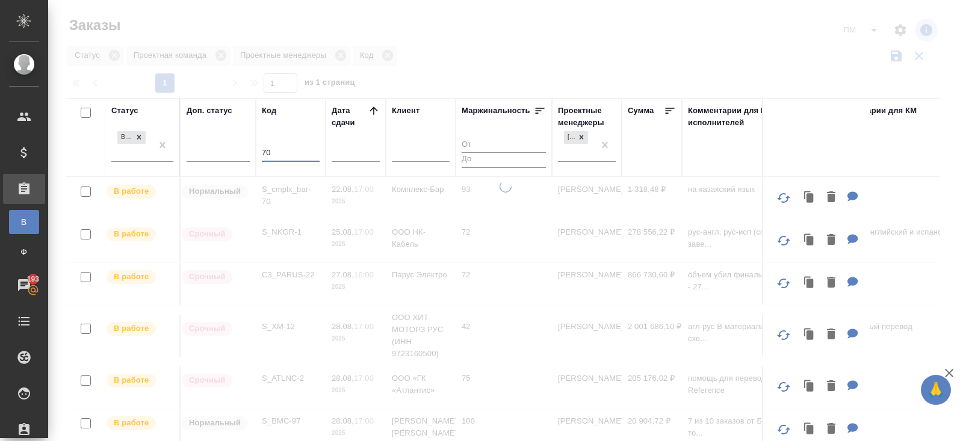
type input "70"
click at [348, 55] on div at bounding box center [505, 220] width 915 height 441
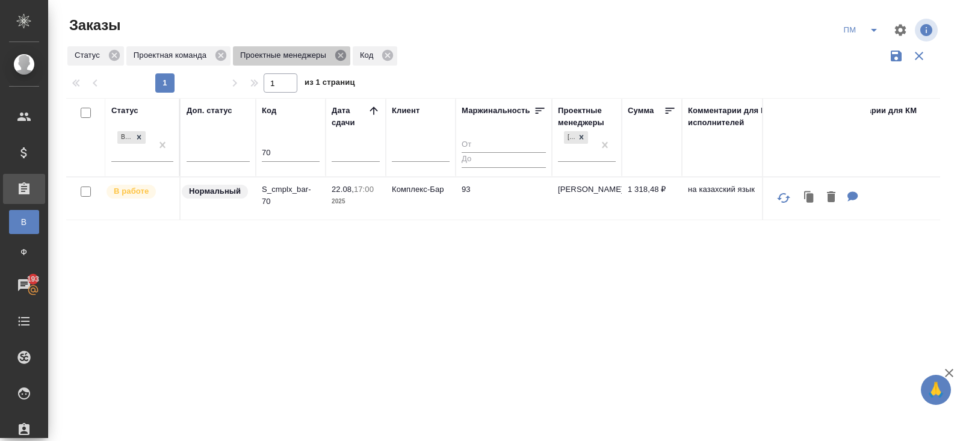
click at [343, 58] on icon at bounding box center [340, 55] width 11 height 11
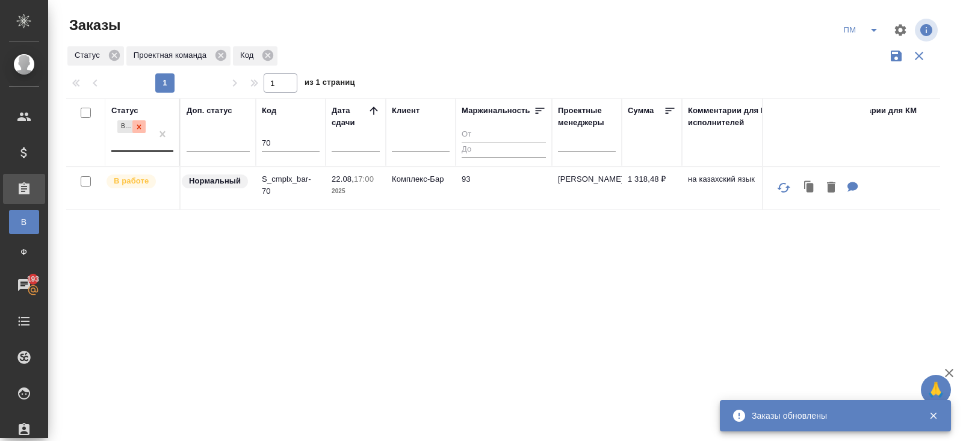
click at [139, 127] on icon at bounding box center [139, 127] width 8 height 8
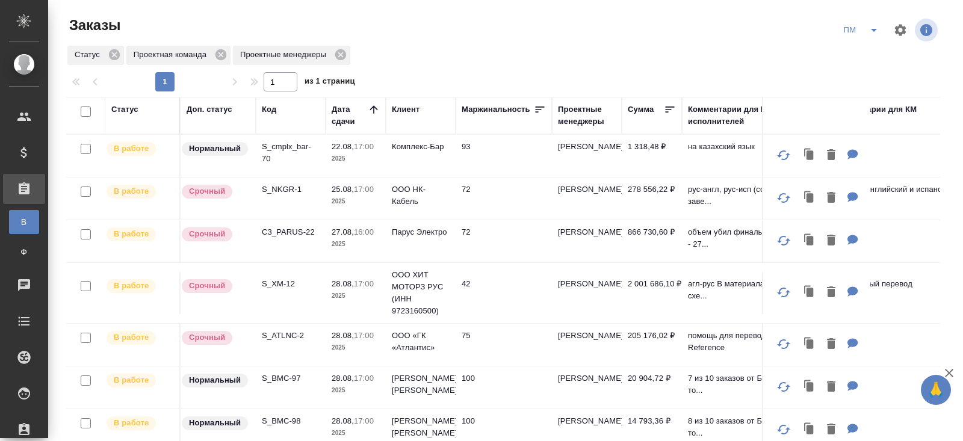
click at [870, 30] on icon "split button" at bounding box center [874, 30] width 14 height 14
click at [870, 47] on li "В работу!" at bounding box center [861, 54] width 61 height 19
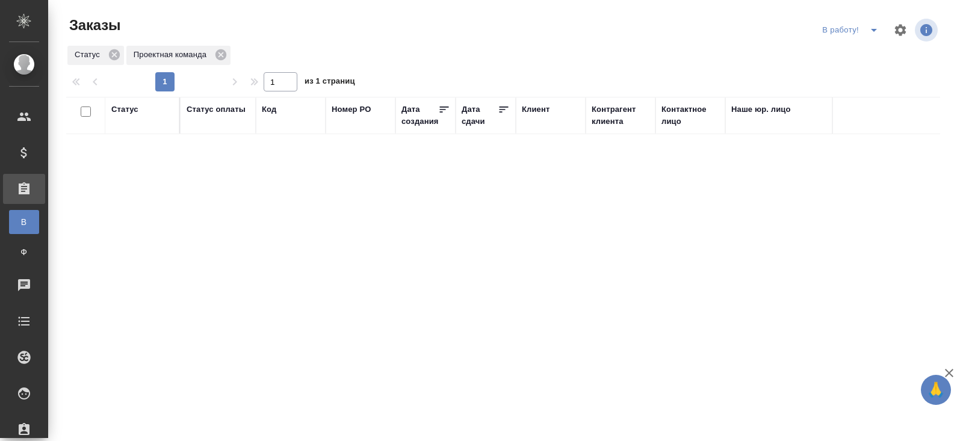
click at [872, 33] on icon "split button" at bounding box center [874, 30] width 14 height 14
click at [870, 49] on li "ПМ" at bounding box center [852, 54] width 67 height 19
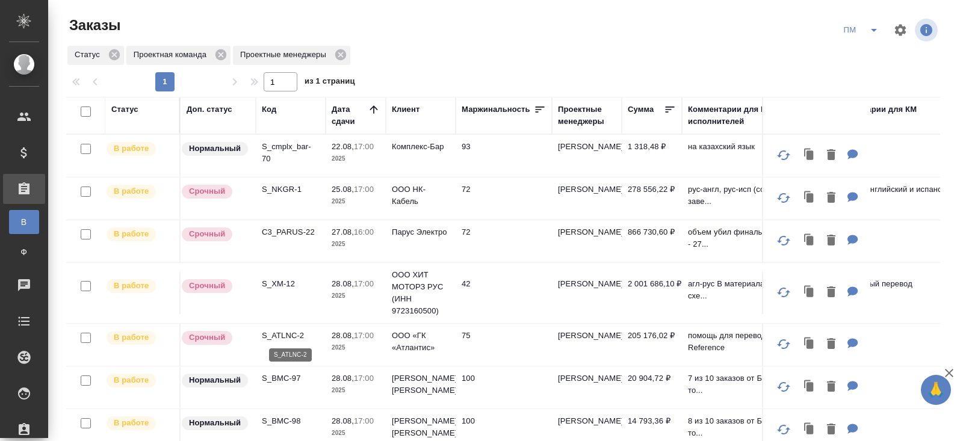
click at [283, 333] on p "S_ATLNC-2" at bounding box center [291, 336] width 58 height 12
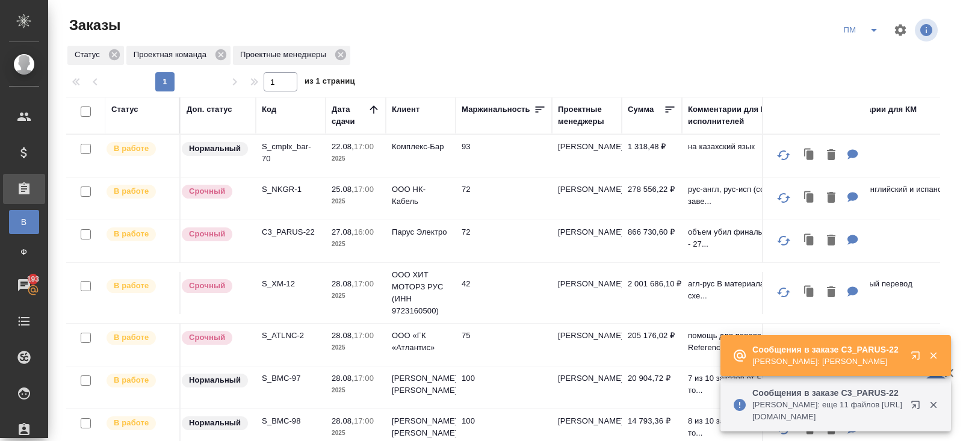
click at [916, 403] on icon "button" at bounding box center [918, 407] width 14 height 14
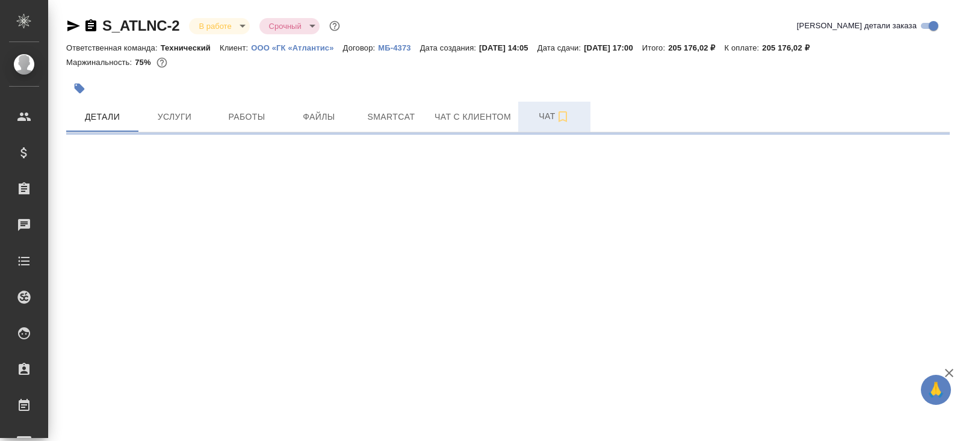
select select "RU"
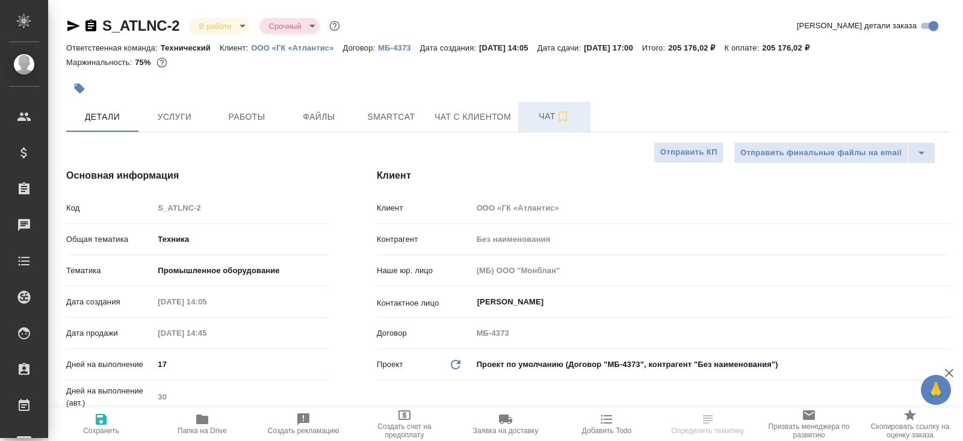
type textarea "x"
click at [547, 125] on button "Чат" at bounding box center [554, 117] width 72 height 30
type textarea "x"
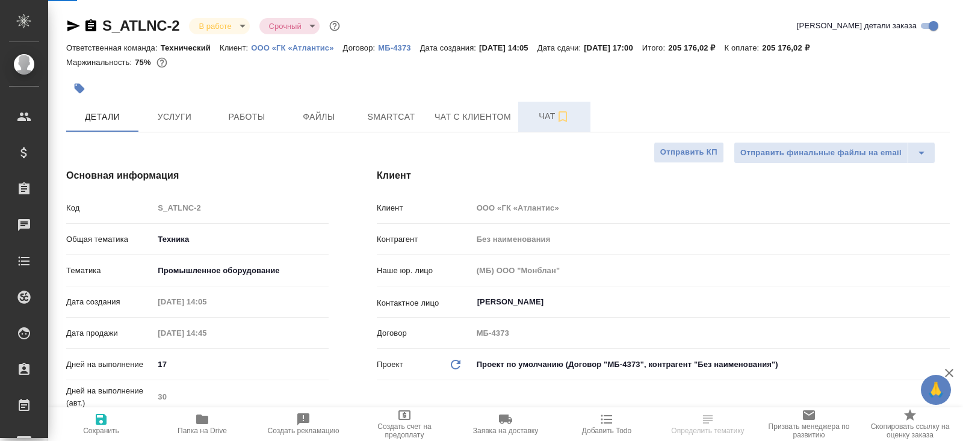
type textarea "x"
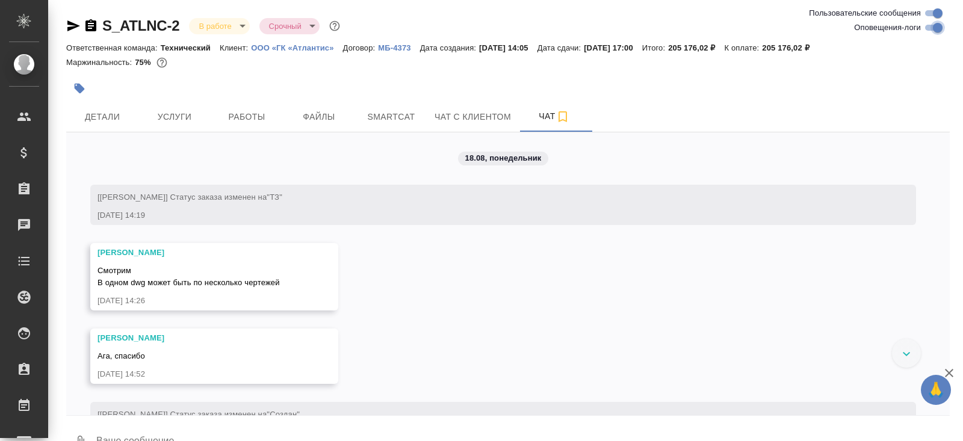
click at [935, 29] on input "Оповещения-логи" at bounding box center [937, 27] width 43 height 14
checkbox input "false"
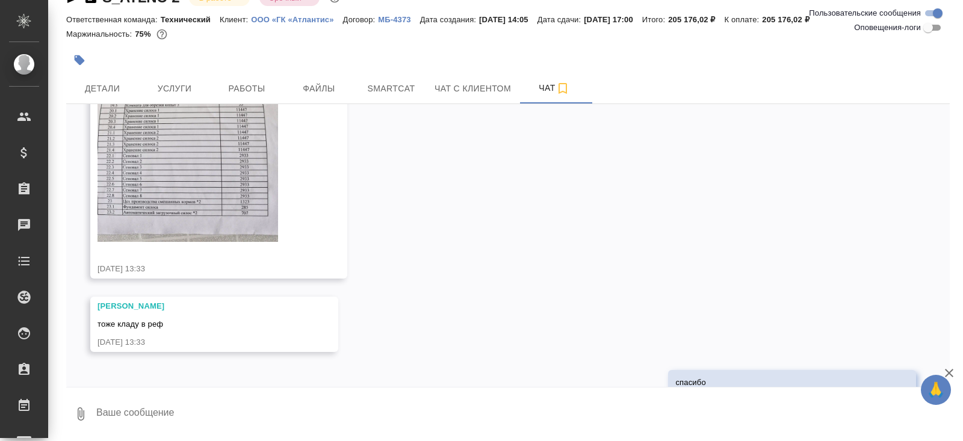
scroll to position [5770, 0]
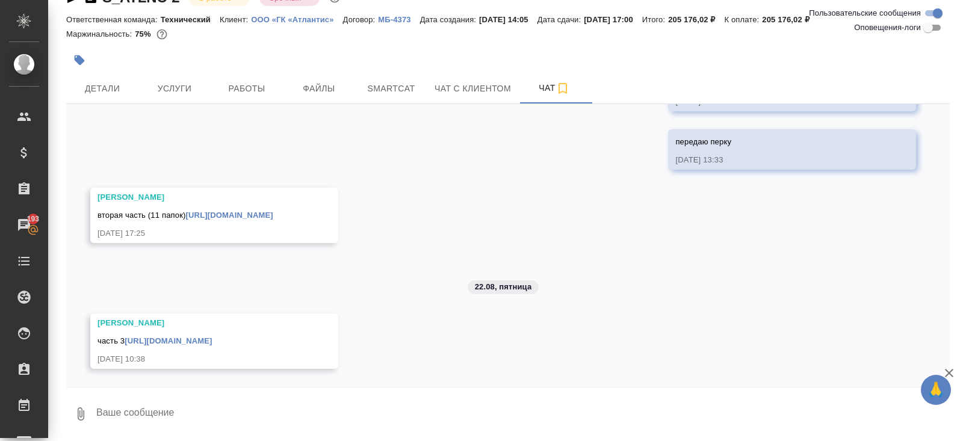
click at [212, 342] on link "[URL][DOMAIN_NAME]" at bounding box center [168, 340] width 87 height 9
click at [195, 412] on textarea at bounding box center [522, 414] width 855 height 41
type textarea "поймала"
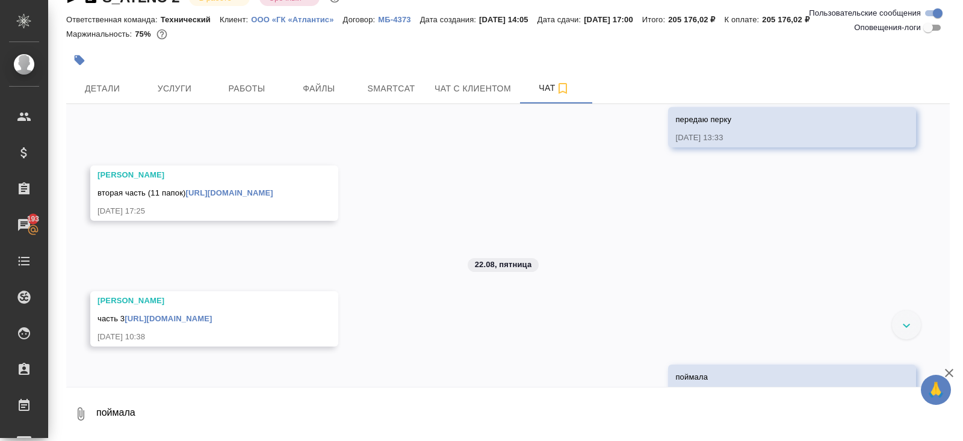
scroll to position [5827, 0]
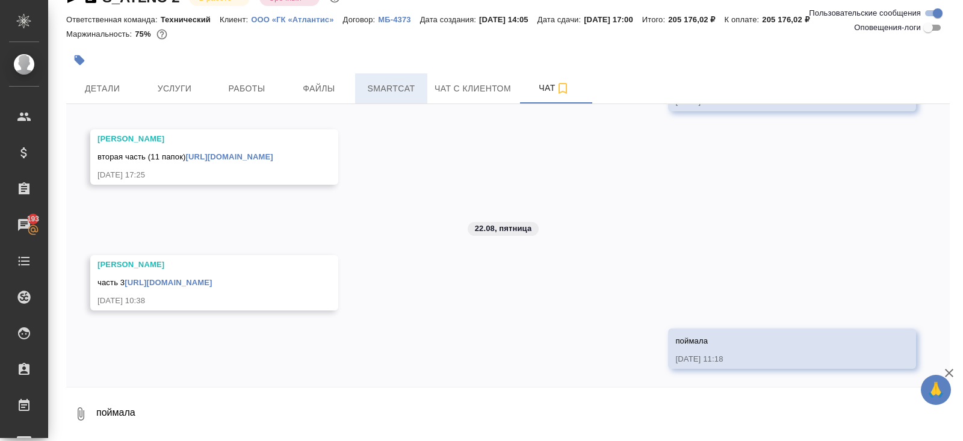
click at [388, 85] on span "Smartcat" at bounding box center [391, 88] width 58 height 15
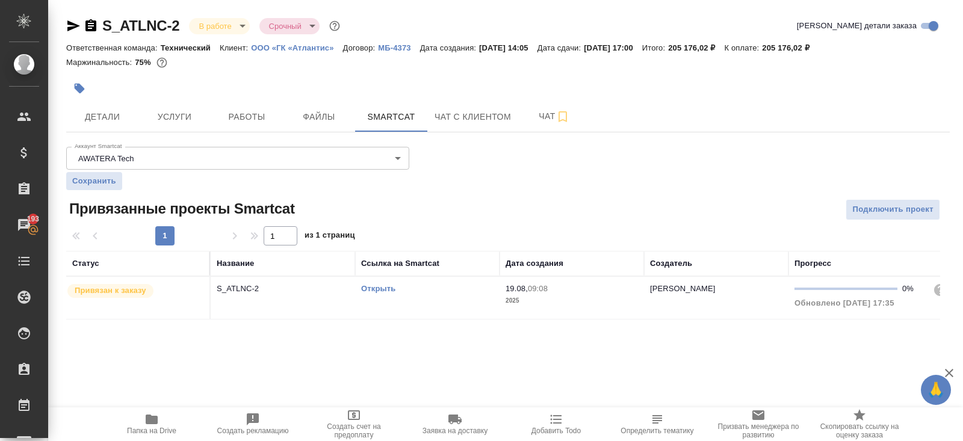
click at [379, 291] on link "Открыть" at bounding box center [378, 288] width 34 height 9
click at [192, 106] on button "Услуги" at bounding box center [174, 117] width 72 height 30
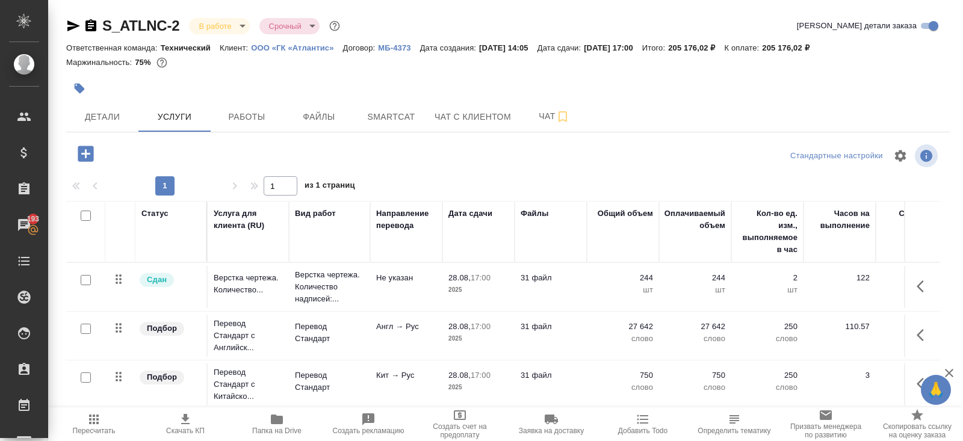
scroll to position [49, 0]
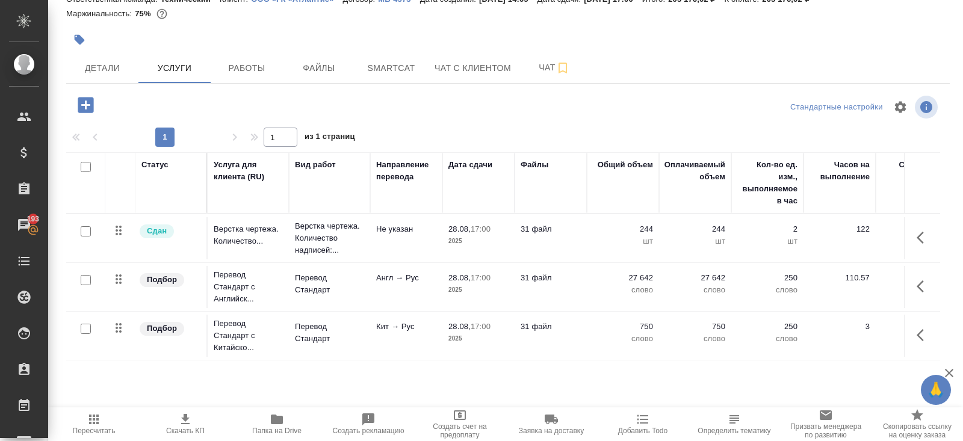
click at [926, 336] on icon "button" at bounding box center [924, 335] width 14 height 14
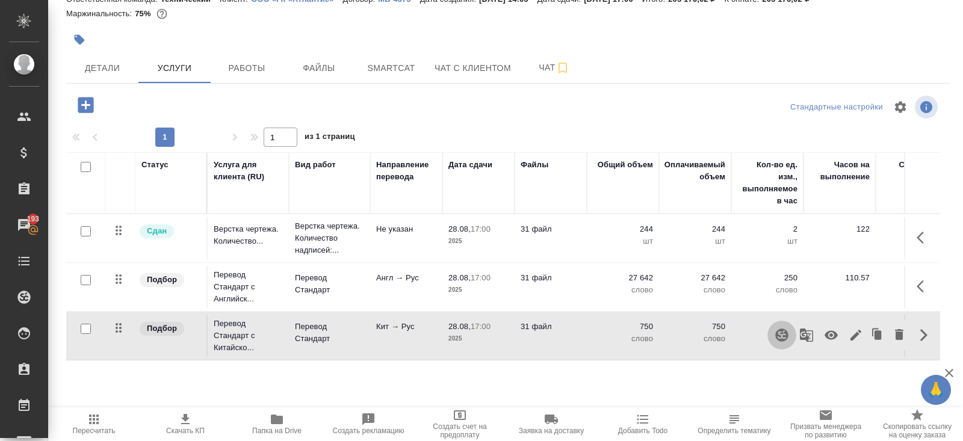
click at [785, 335] on icon "button" at bounding box center [782, 335] width 14 height 14
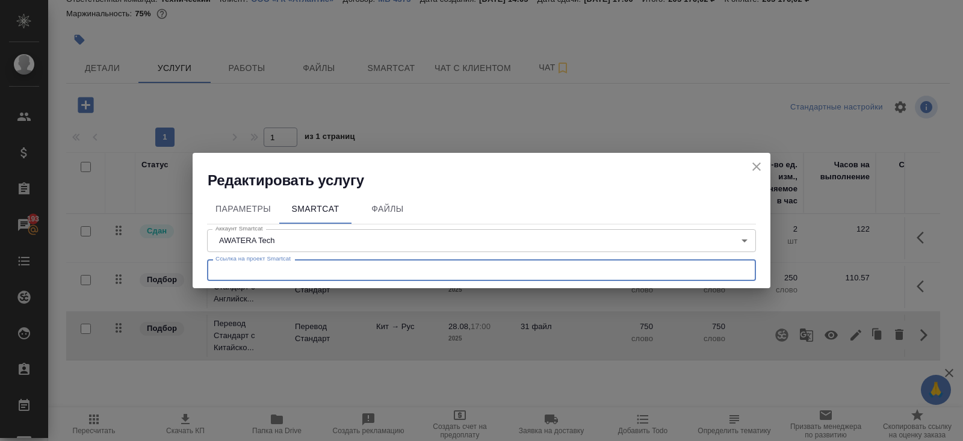
click at [311, 272] on input "text" at bounding box center [481, 270] width 549 height 22
paste input "https://smartcat.com/projects/d9843c04-9daa-4ead-968d-269981246466/files"
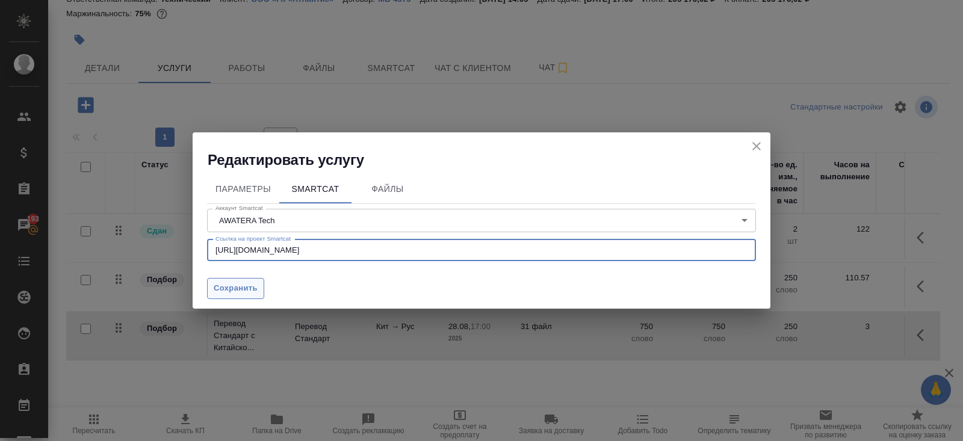
type input "https://smartcat.com/projects/d9843c04-9daa-4ead-968d-269981246466/files"
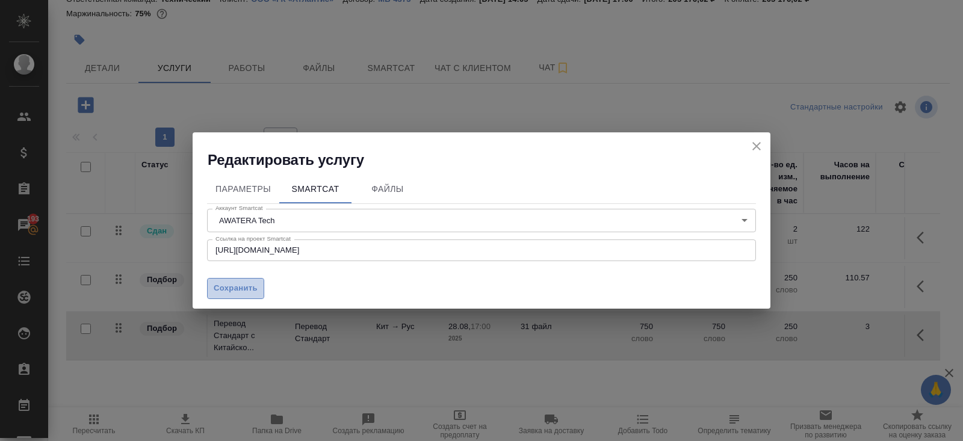
click at [237, 285] on span "Сохранить" at bounding box center [236, 289] width 44 height 14
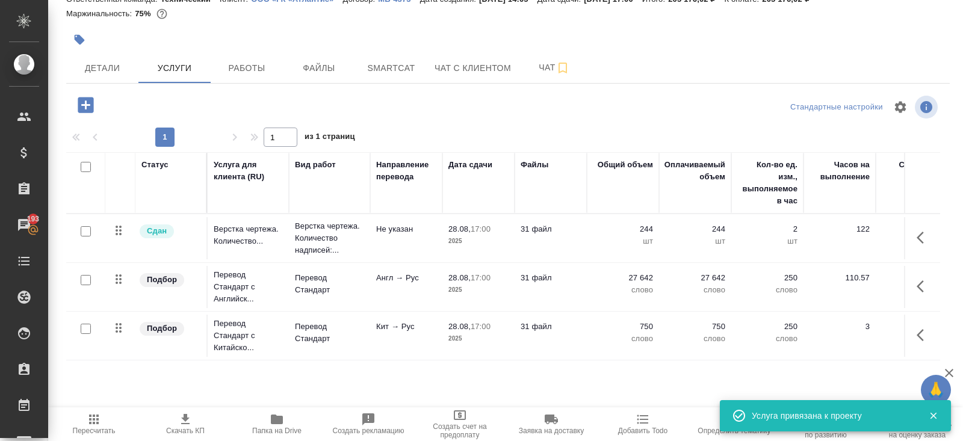
scroll to position [0, 0]
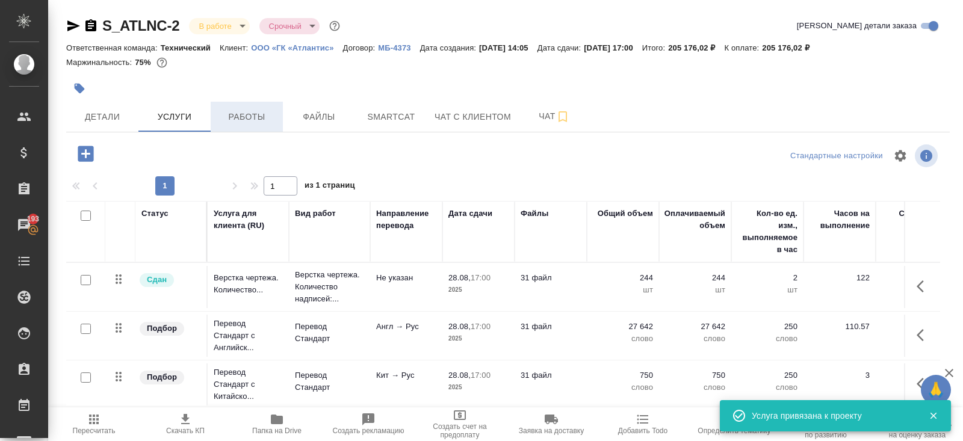
click at [237, 120] on span "Работы" at bounding box center [247, 117] width 58 height 15
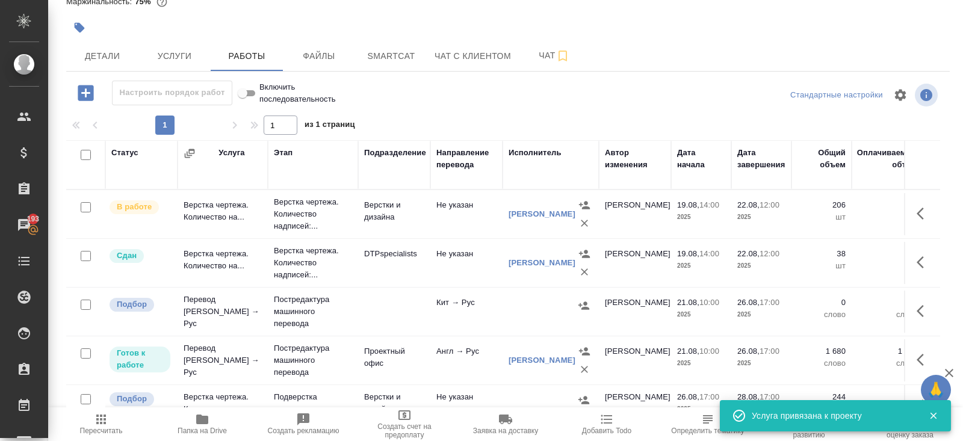
scroll to position [14, 0]
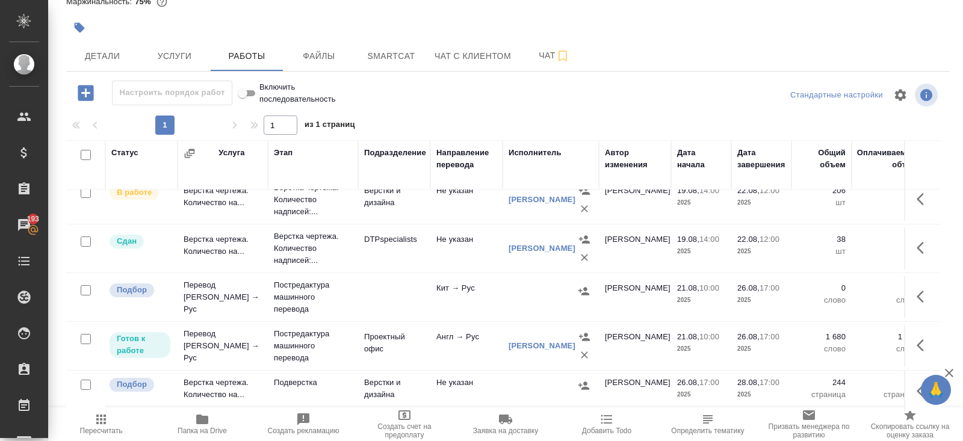
click at [923, 299] on icon "button" at bounding box center [924, 297] width 14 height 14
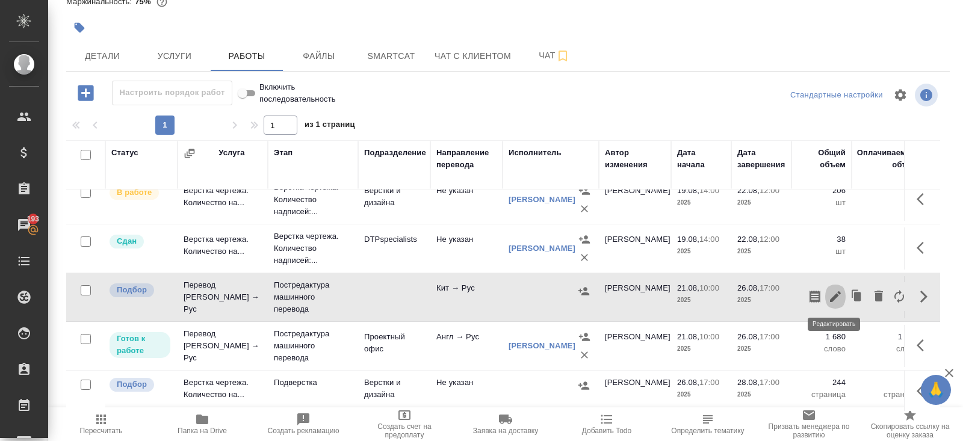
click at [837, 296] on icon "button" at bounding box center [835, 297] width 14 height 14
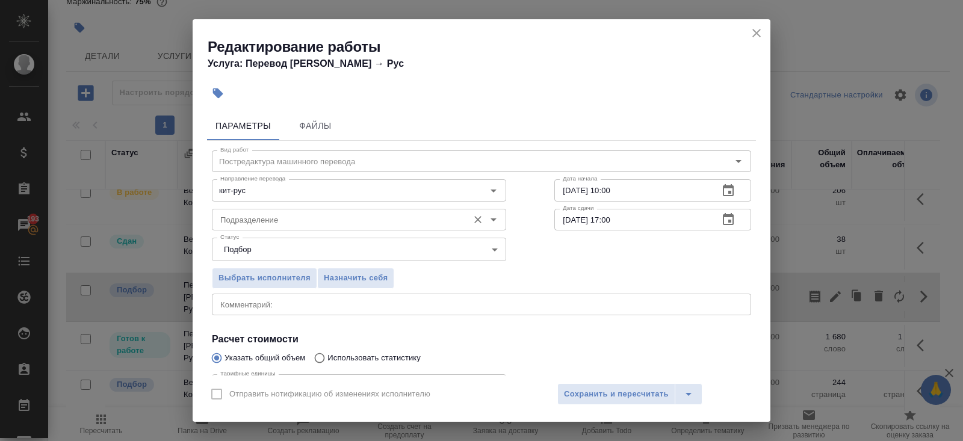
click at [306, 217] on input "Подразделение" at bounding box center [338, 219] width 247 height 14
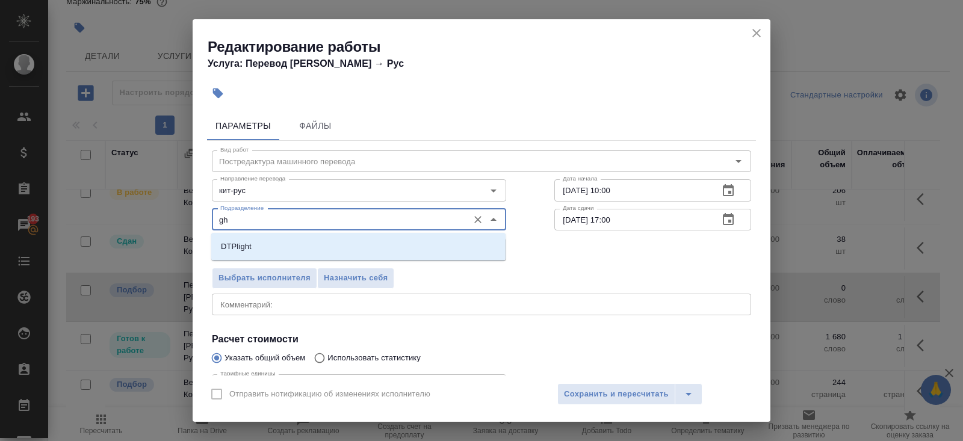
type input "g"
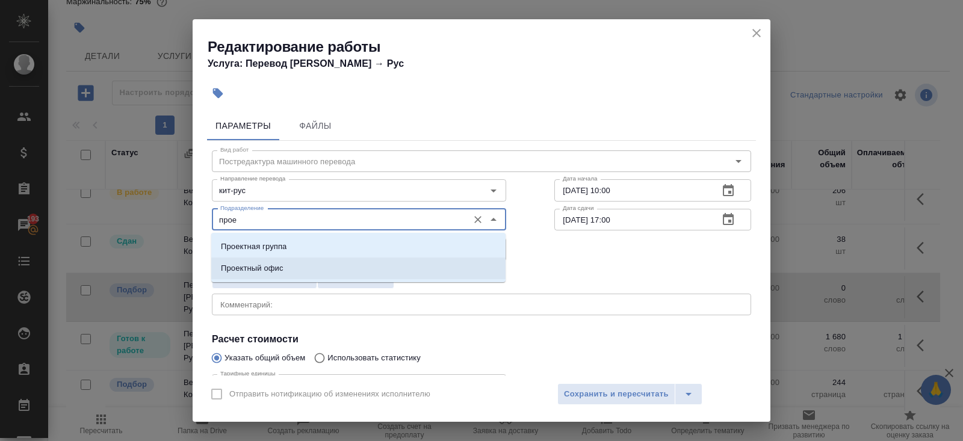
click at [286, 267] on li "Проектный офис" at bounding box center [358, 269] width 294 height 22
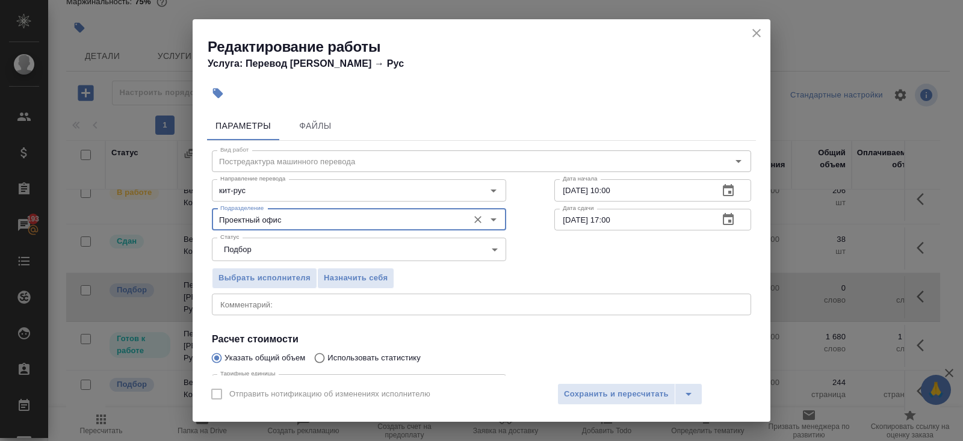
scroll to position [125, 0]
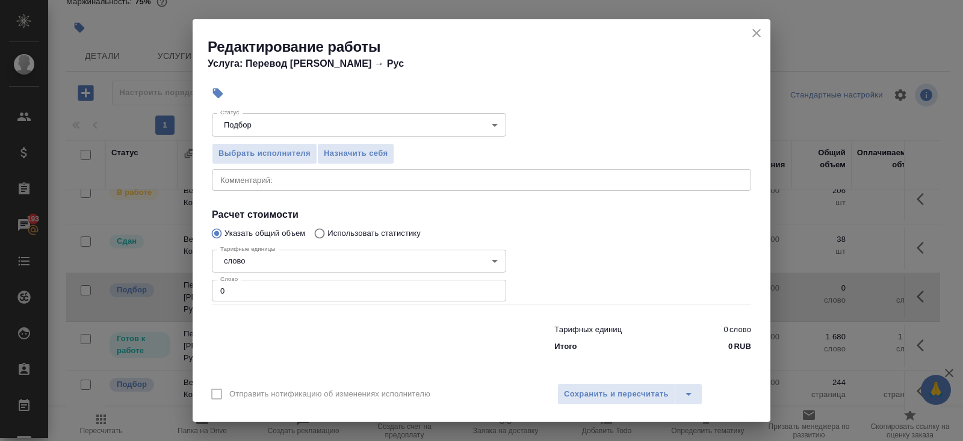
type input "Проектный офис"
drag, startPoint x: 264, startPoint y: 288, endPoint x: 112, endPoint y: 287, distance: 151.7
click at [112, 287] on div "Редактирование работы Услуга: Перевод Стандарт Кит → Рус Параметры Файлы Вид ра…" at bounding box center [481, 220] width 963 height 441
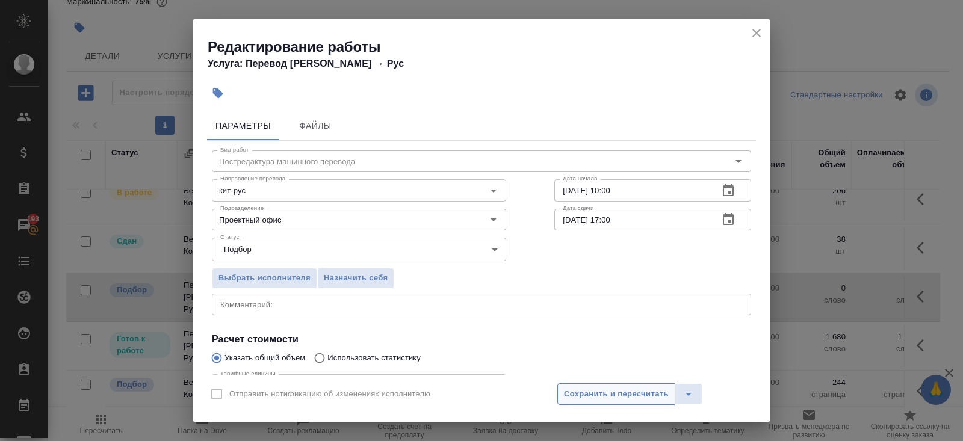
type input "85"
click at [578, 401] on button "Сохранить и пересчитать" at bounding box center [616, 394] width 118 height 22
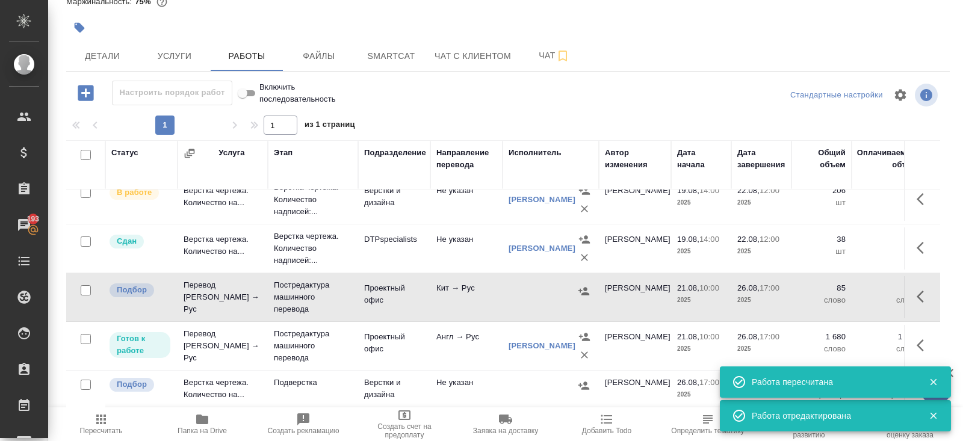
click at [917, 299] on icon "button" at bounding box center [924, 297] width 14 height 14
click at [812, 297] on icon "button" at bounding box center [815, 297] width 14 height 14
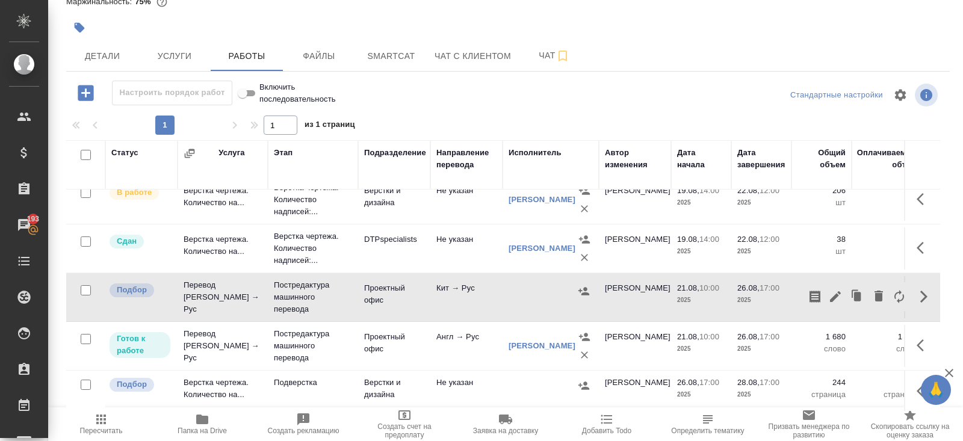
click at [924, 346] on icon "button" at bounding box center [924, 345] width 14 height 14
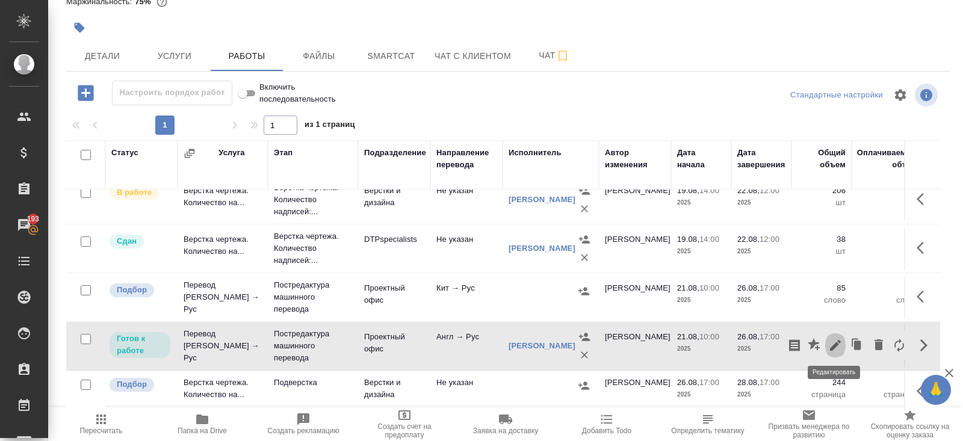
click at [834, 344] on icon "button" at bounding box center [835, 345] width 11 height 11
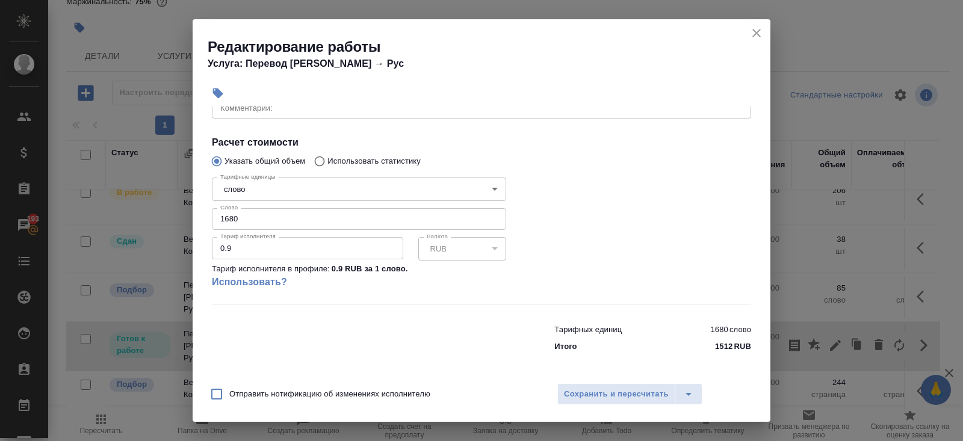
scroll to position [200, 0]
drag, startPoint x: 241, startPoint y: 217, endPoint x: 62, endPoint y: 205, distance: 179.8
click at [62, 205] on div "Редактирование работы Услуга: Перевод Стандарт Англ → Рус Параметры Файлы Вид р…" at bounding box center [481, 220] width 963 height 441
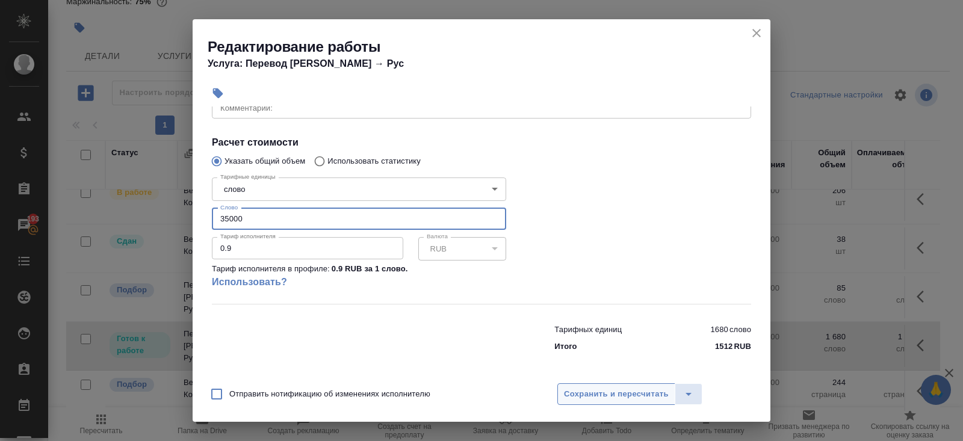
type input "35000"
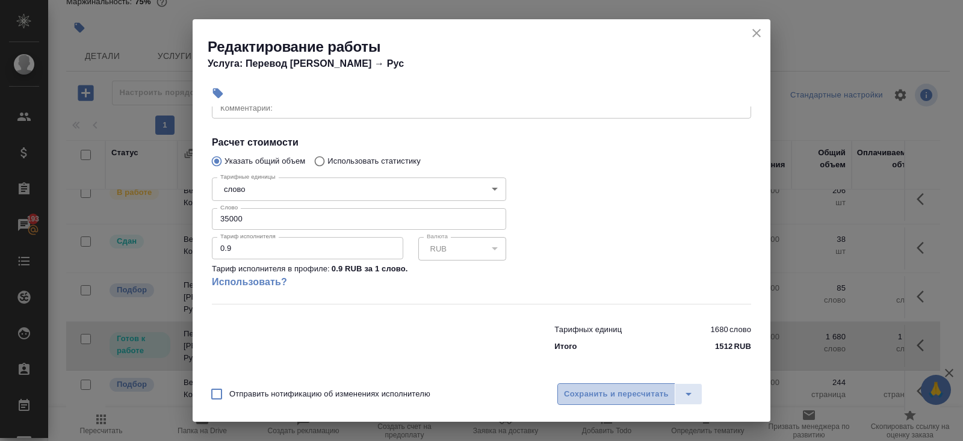
click at [602, 395] on span "Сохранить и пересчитать" at bounding box center [616, 395] width 105 height 14
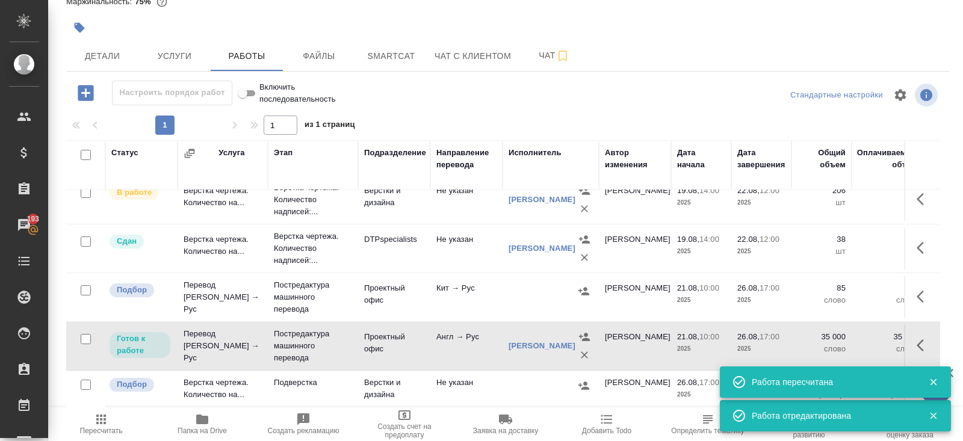
click at [917, 344] on icon "button" at bounding box center [924, 345] width 14 height 14
click at [858, 338] on icon "button" at bounding box center [857, 345] width 17 height 17
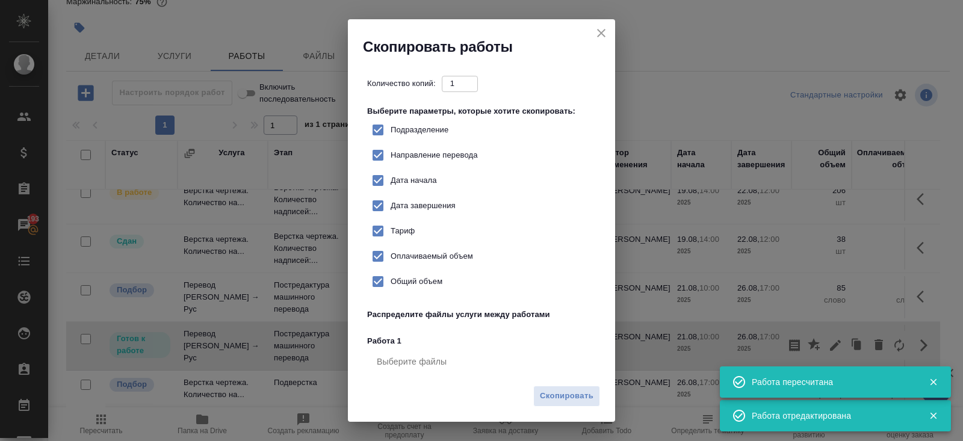
checkbox input "true"
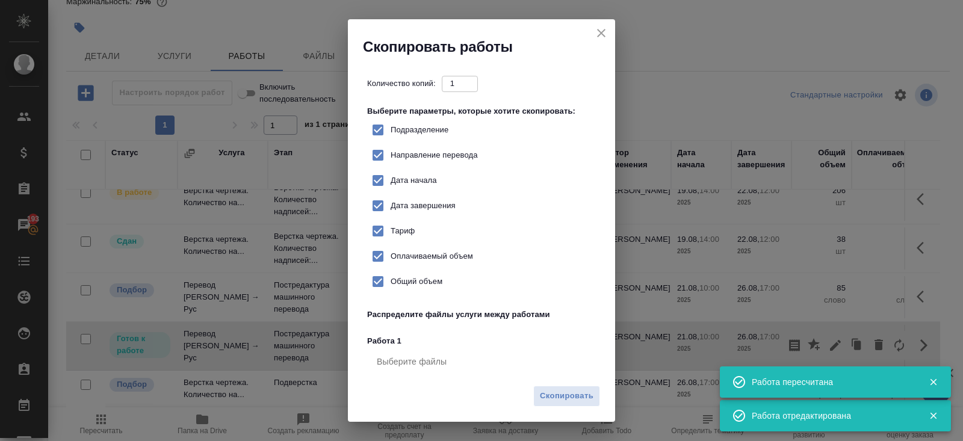
checkbox input "true"
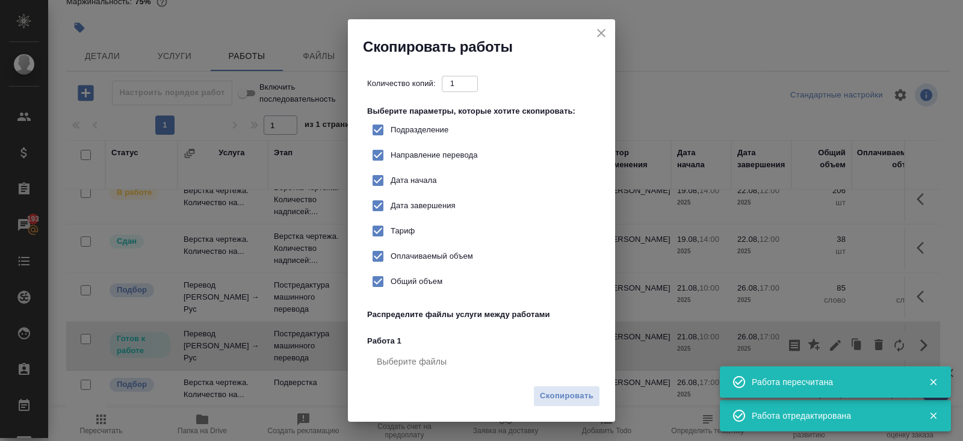
checkbox input "true"
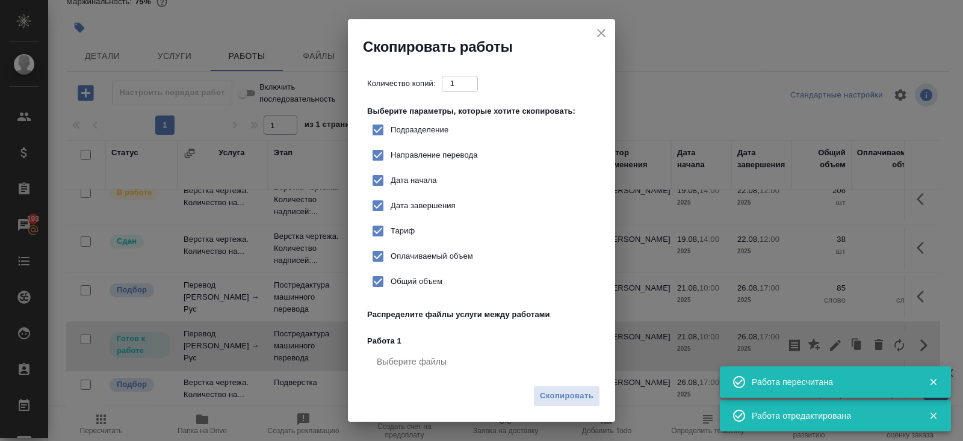
checkbox input "true"
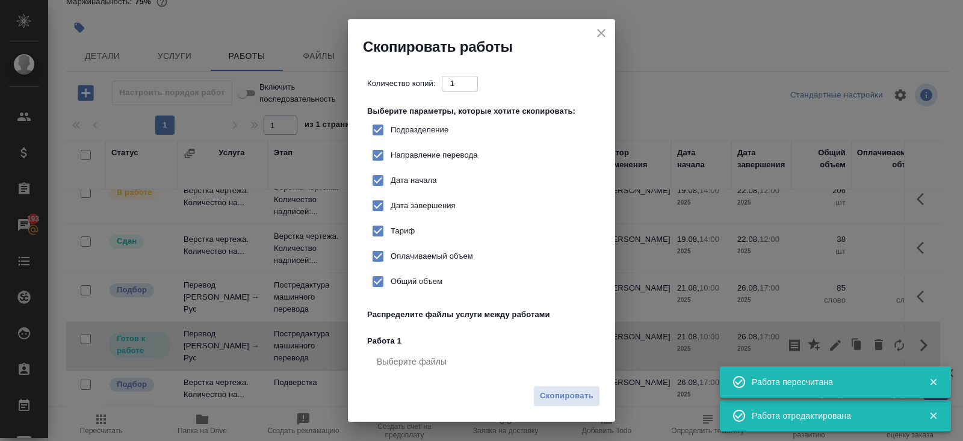
checkbox input "true"
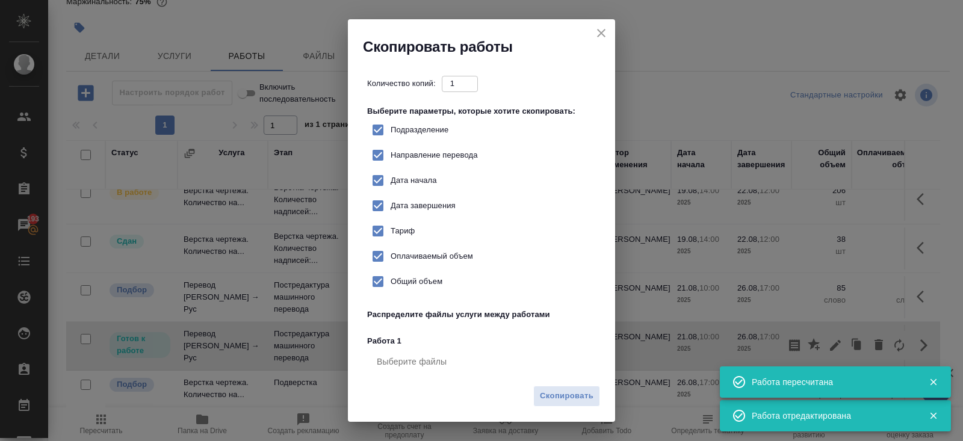
checkbox input "true"
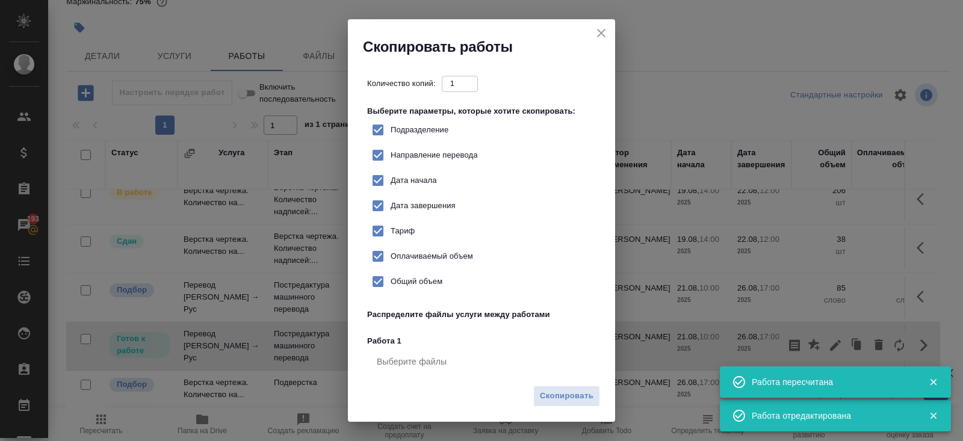
checkbox input "true"
click at [581, 395] on span "Скопировать" at bounding box center [567, 396] width 54 height 14
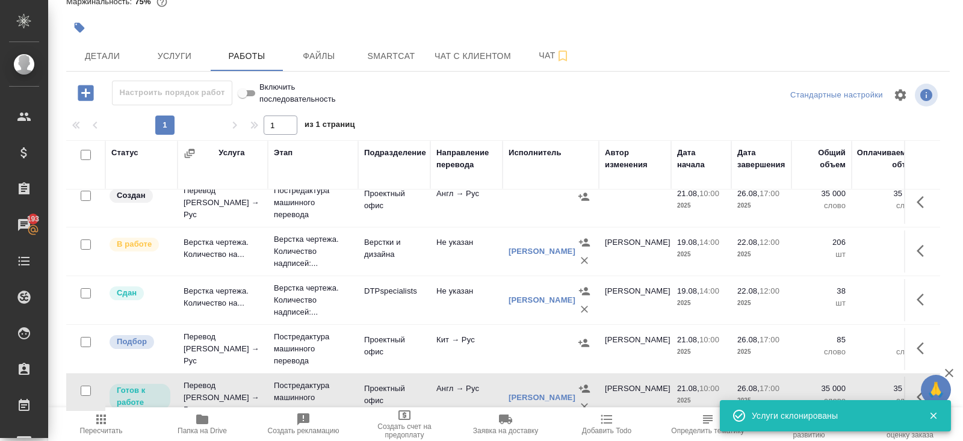
scroll to position [0, 0]
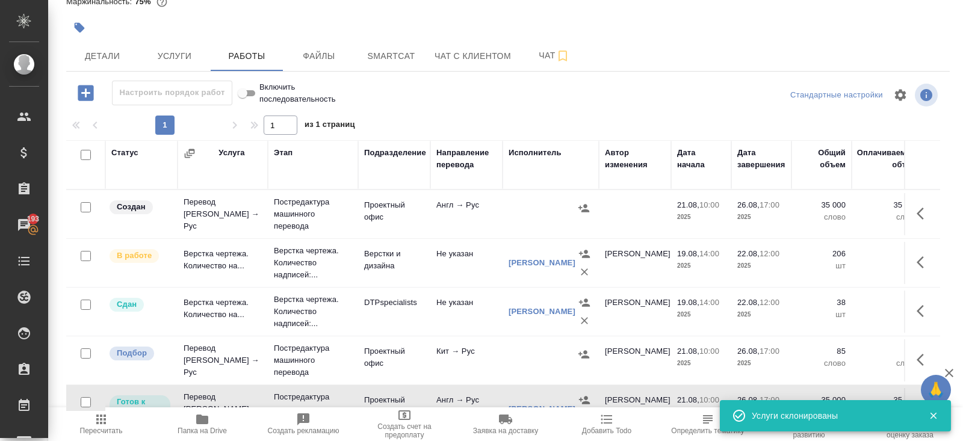
click at [918, 206] on icon "button" at bounding box center [924, 213] width 14 height 14
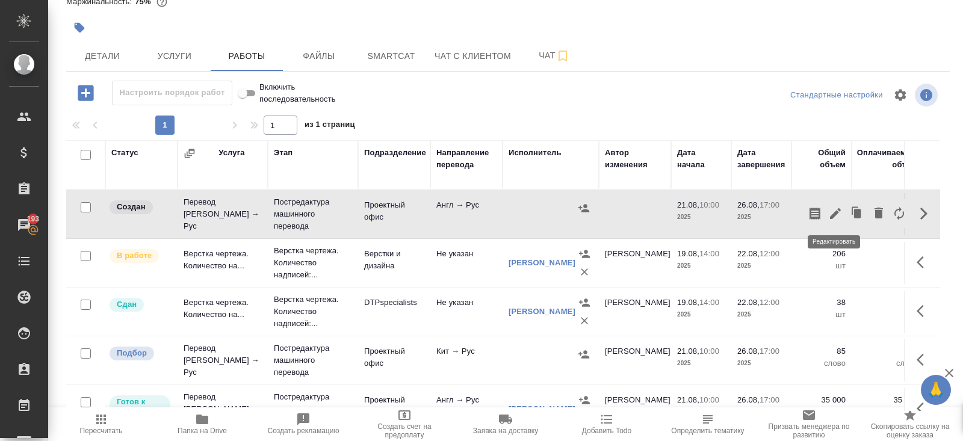
click at [839, 212] on icon "button" at bounding box center [835, 213] width 14 height 14
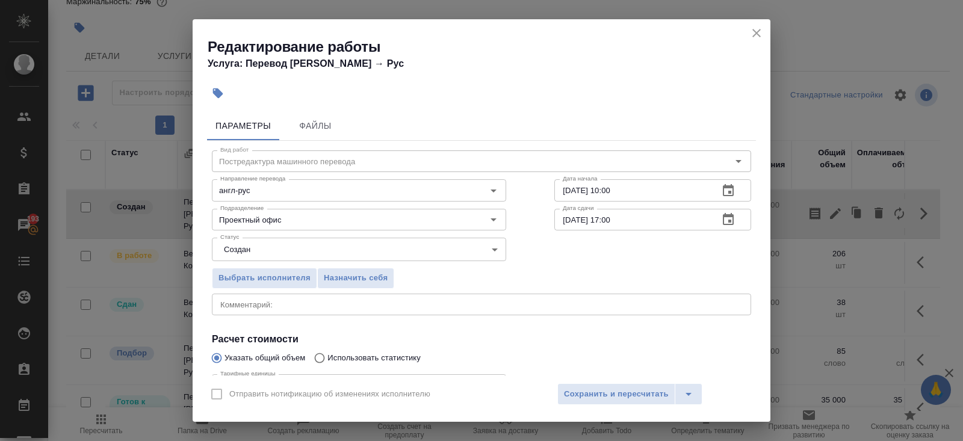
click at [268, 247] on body "🙏 .cls-1 fill:#fff; AWATERA Belyakova Yulia Клиенты Спецификации Заказы 193 Чат…" at bounding box center [481, 220] width 963 height 441
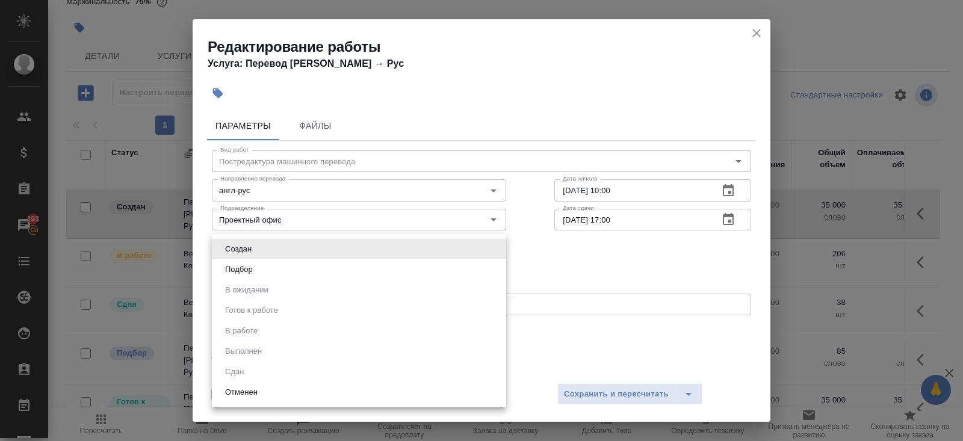
click at [258, 261] on li "Подбор" at bounding box center [359, 269] width 294 height 20
type input "recruiting"
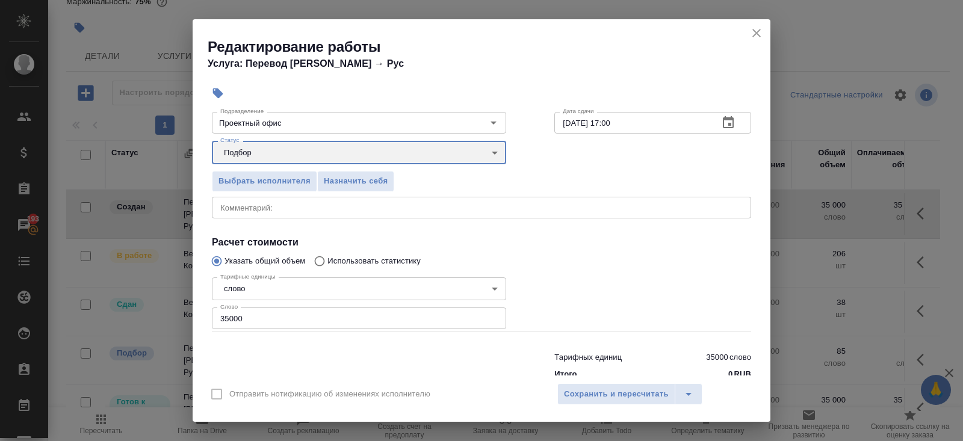
scroll to position [125, 0]
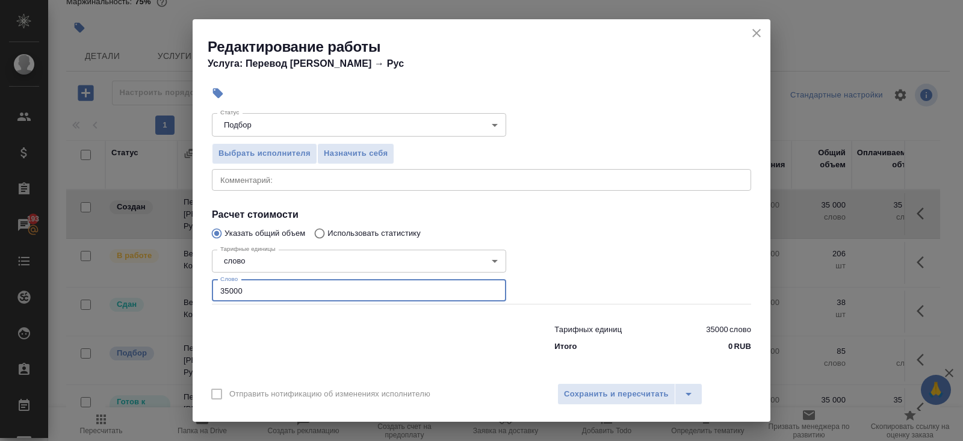
drag, startPoint x: 250, startPoint y: 290, endPoint x: 128, endPoint y: 276, distance: 123.6
click at [128, 276] on div "Редактирование работы Услуга: Перевод Стандарт Англ → Рус Параметры Файлы Вид р…" at bounding box center [481, 220] width 963 height 441
type input "4566"
click at [585, 396] on span "Сохранить и пересчитать" at bounding box center [616, 395] width 105 height 14
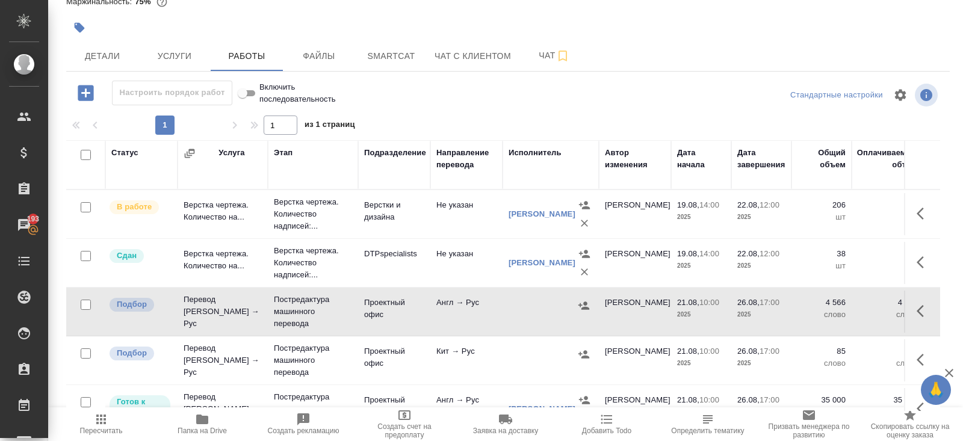
scroll to position [63, 0]
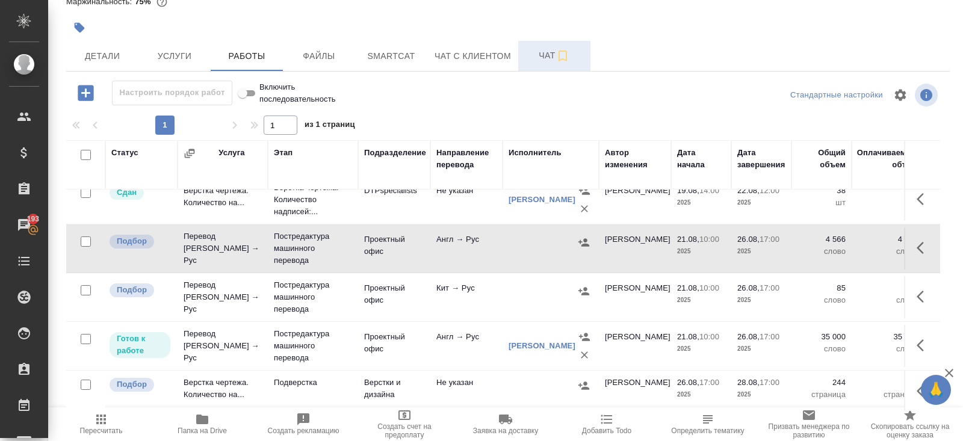
click at [550, 57] on span "Чат" at bounding box center [554, 55] width 58 height 15
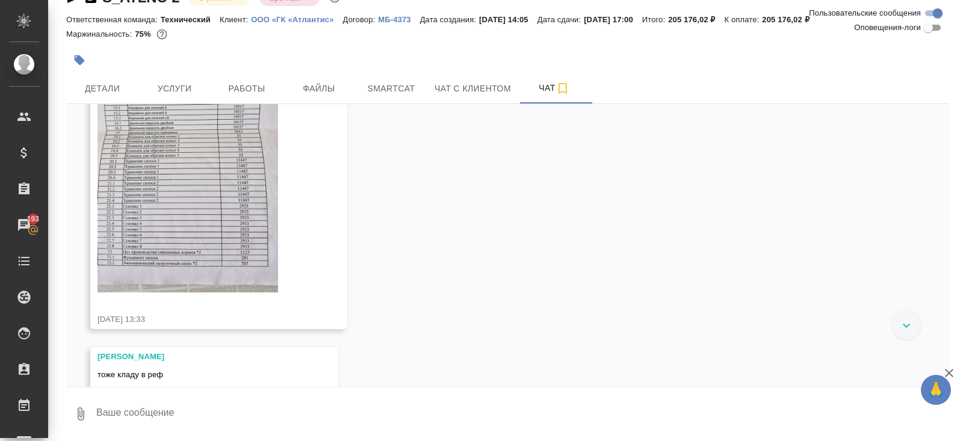
scroll to position [5827, 0]
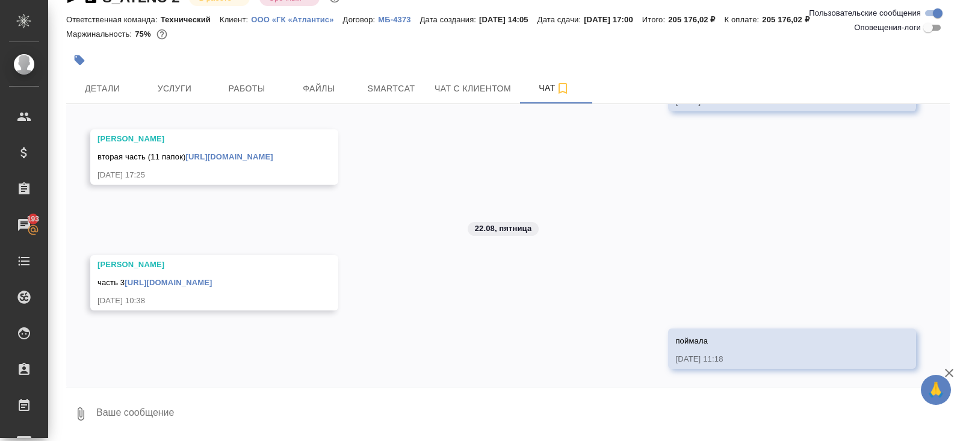
click at [212, 282] on link "[URL][DOMAIN_NAME]" at bounding box center [168, 282] width 87 height 9
click at [240, 70] on div at bounding box center [360, 60] width 589 height 26
click at [243, 82] on span "Работы" at bounding box center [247, 88] width 58 height 15
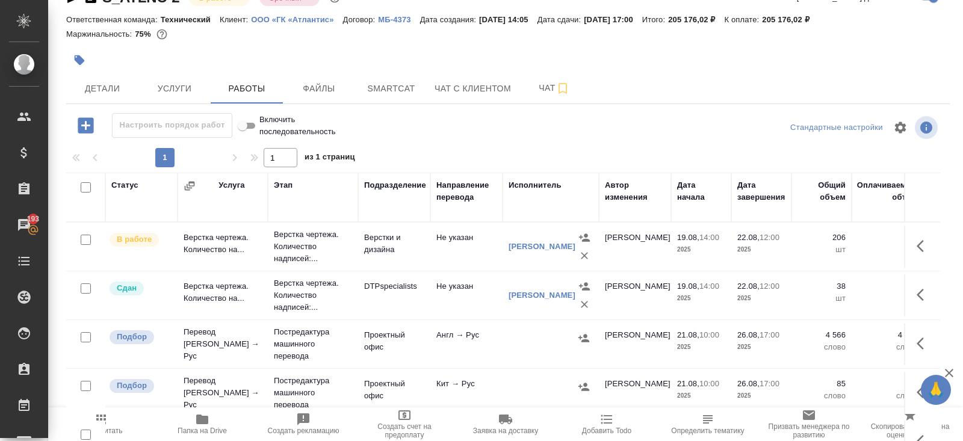
click at [218, 424] on span "Папка на Drive" at bounding box center [202, 423] width 87 height 23
click at [540, 97] on button "Чат" at bounding box center [554, 88] width 72 height 30
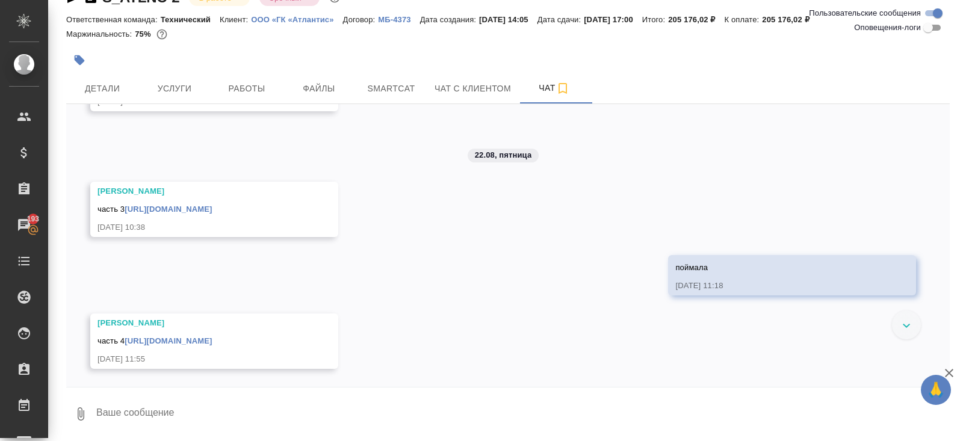
scroll to position [5901, 0]
click at [240, 88] on span "Работы" at bounding box center [247, 88] width 58 height 15
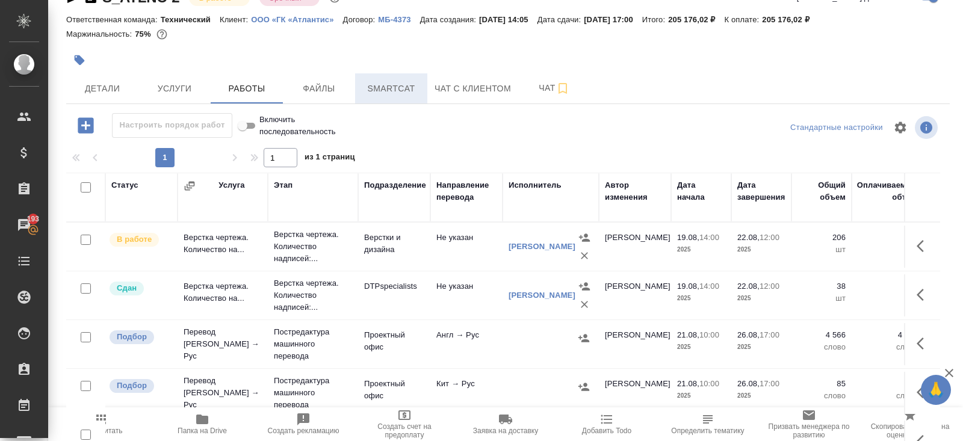
scroll to position [61, 0]
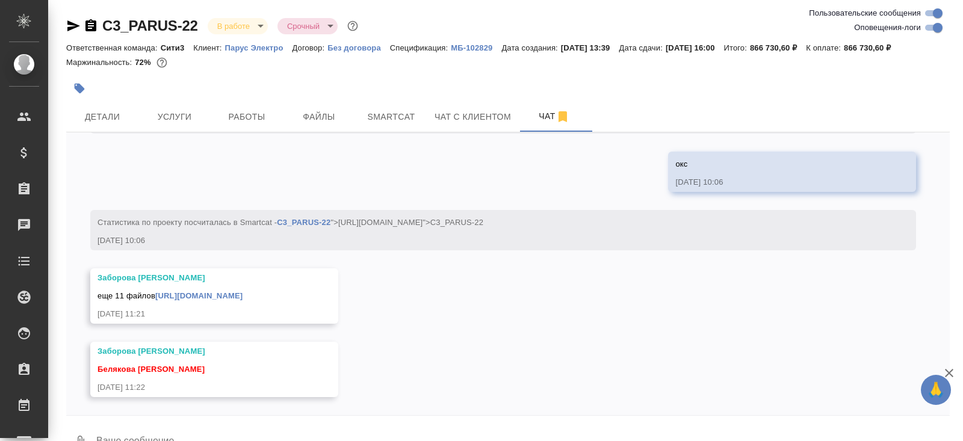
scroll to position [32543, 0]
click at [156, 432] on textarea at bounding box center [522, 442] width 855 height 41
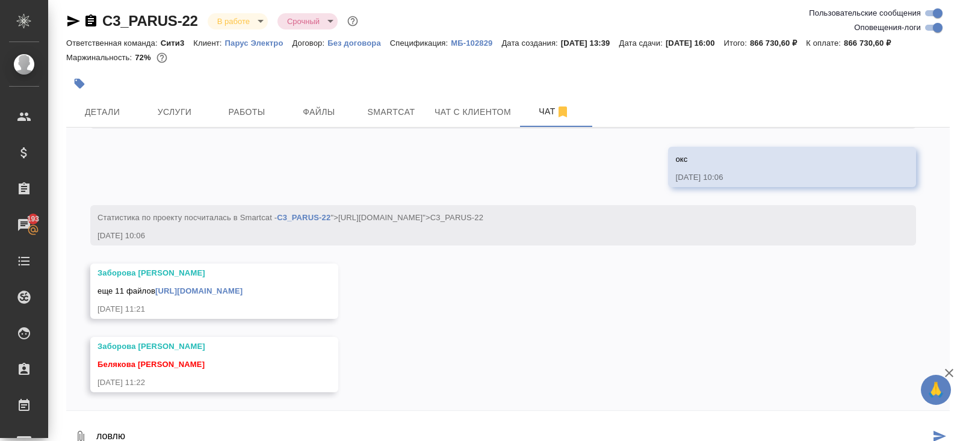
type textarea "ловлю"
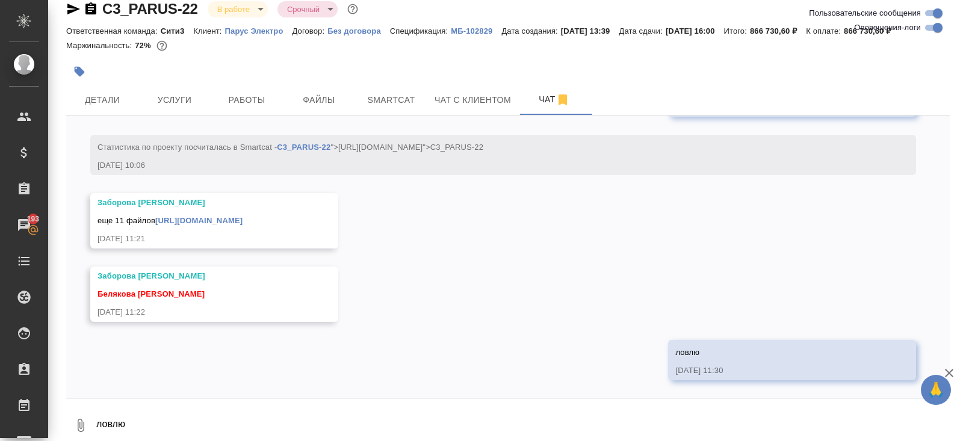
scroll to position [32602, 0]
click at [220, 216] on link "[URL][DOMAIN_NAME]" at bounding box center [198, 220] width 87 height 9
click at [383, 95] on span "Smartcat" at bounding box center [391, 100] width 58 height 15
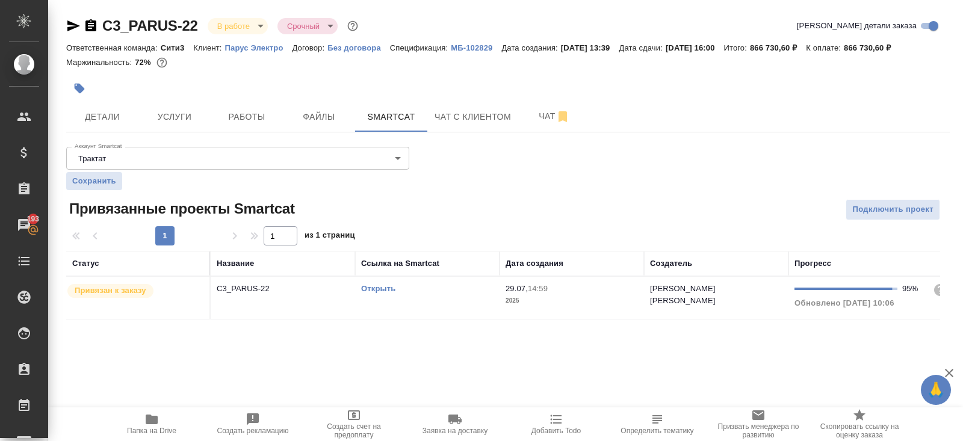
click at [383, 288] on link "Открыть" at bounding box center [378, 288] width 34 height 9
click at [264, 131] on button "Работы" at bounding box center [247, 117] width 72 height 30
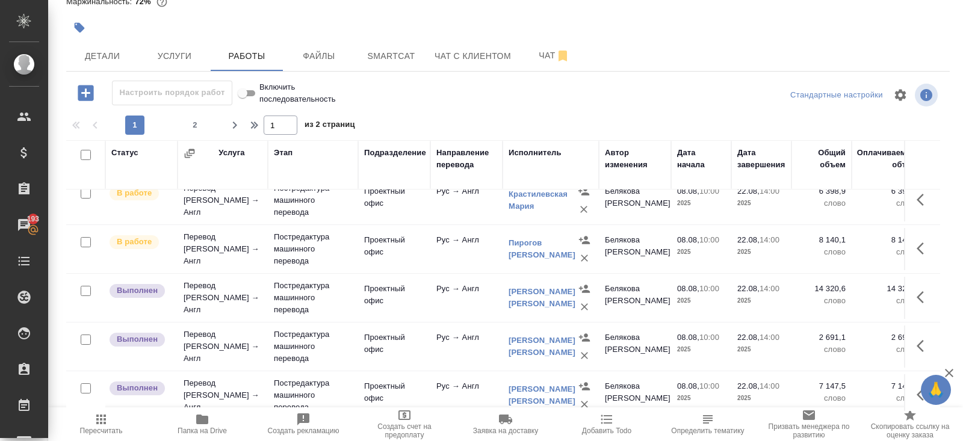
scroll to position [557, 0]
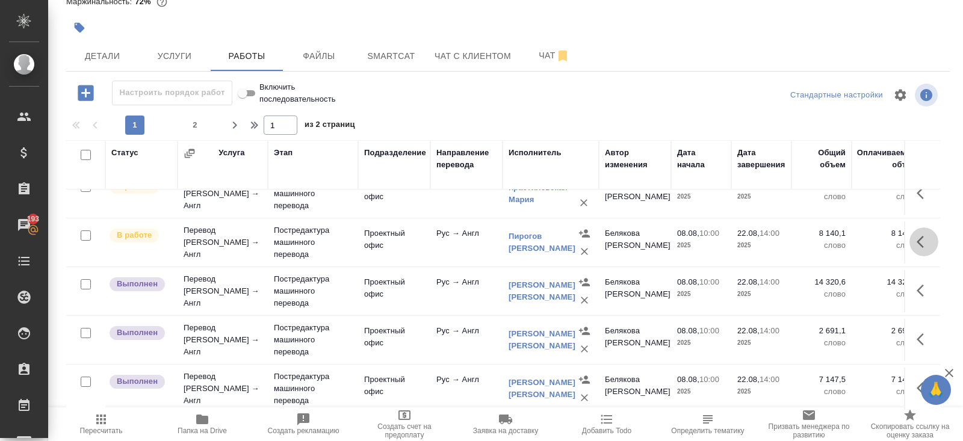
click at [919, 239] on icon "button" at bounding box center [920, 242] width 7 height 12
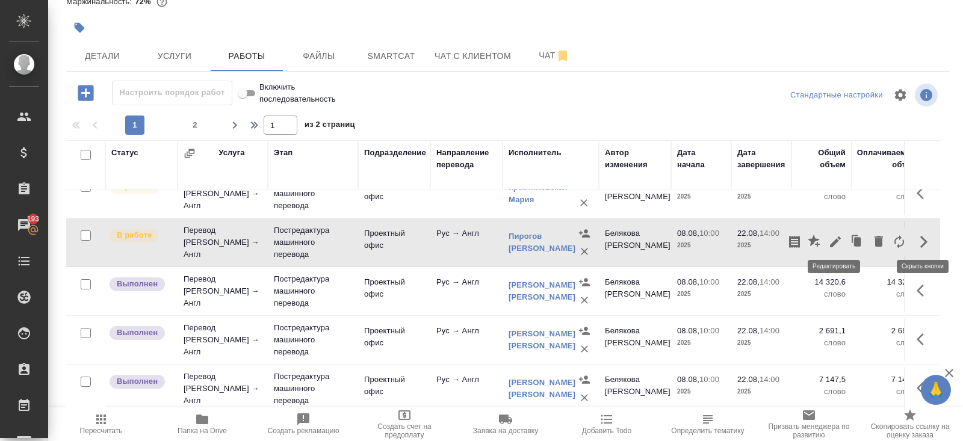
click at [834, 240] on icon "button" at bounding box center [835, 242] width 11 height 11
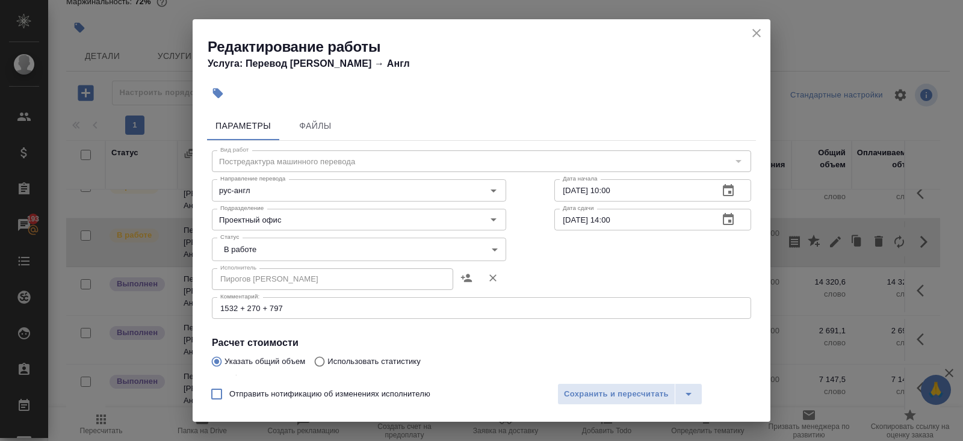
click at [327, 307] on textarea "1532 + 270 + 797" at bounding box center [481, 308] width 522 height 9
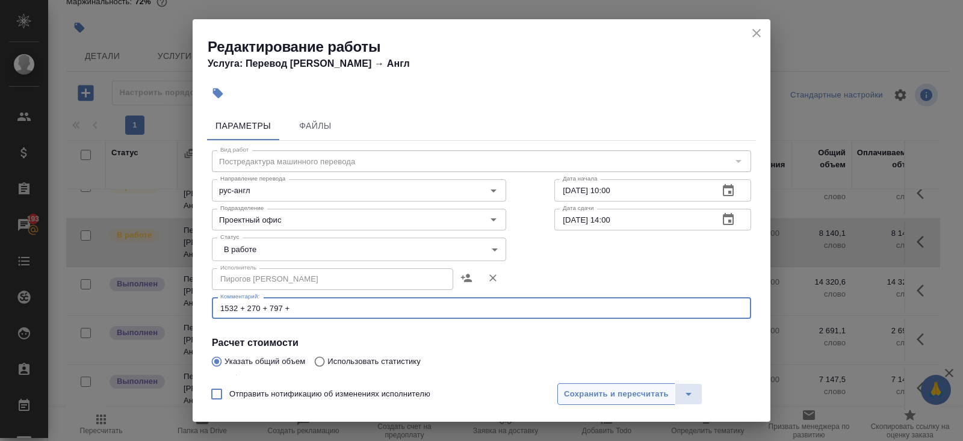
type textarea "1532 + 270 + 797 +"
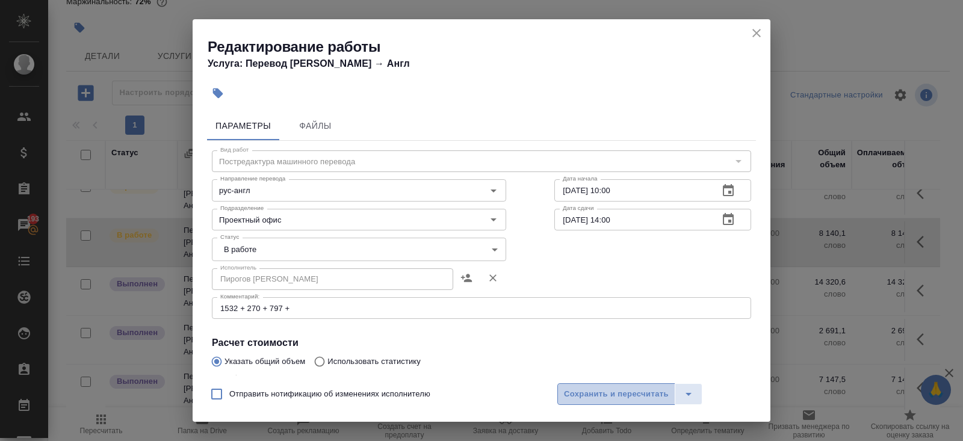
click at [599, 399] on span "Сохранить и пересчитать" at bounding box center [616, 395] width 105 height 14
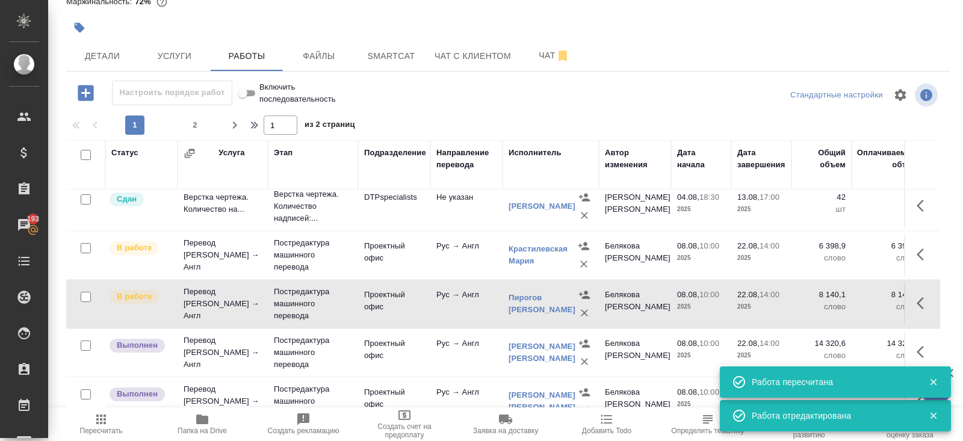
scroll to position [496, 0]
click at [921, 249] on icon "button" at bounding box center [924, 254] width 14 height 14
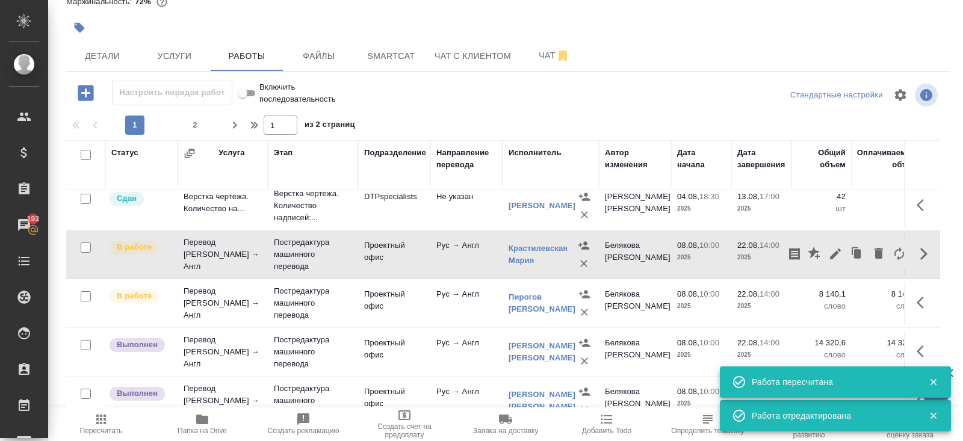
scroll to position [0, 0]
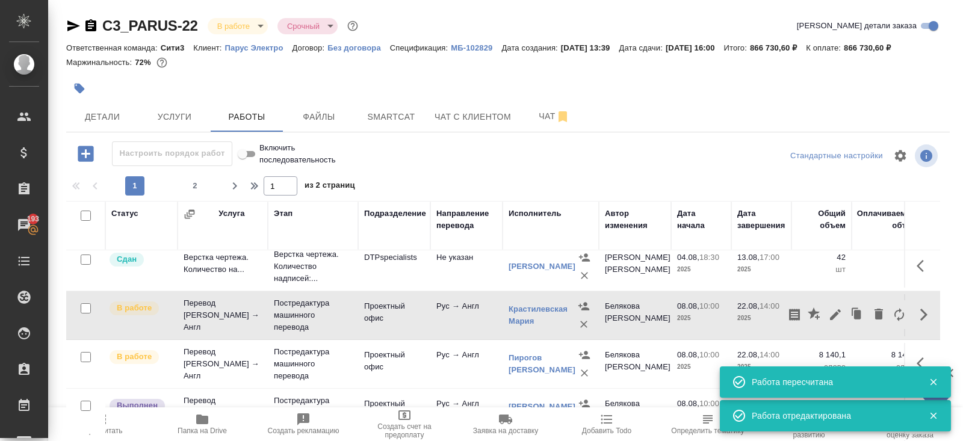
click at [94, 26] on icon "button" at bounding box center [90, 25] width 11 height 12
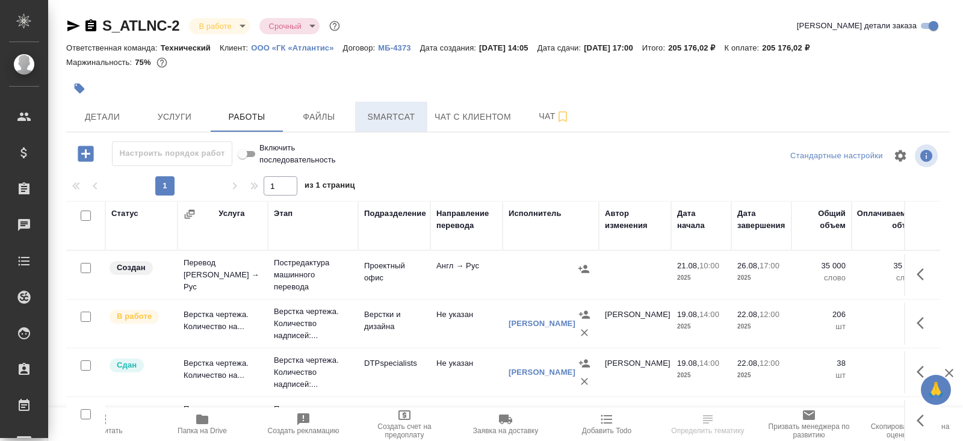
click at [408, 123] on span "Smartcat" at bounding box center [391, 117] width 58 height 15
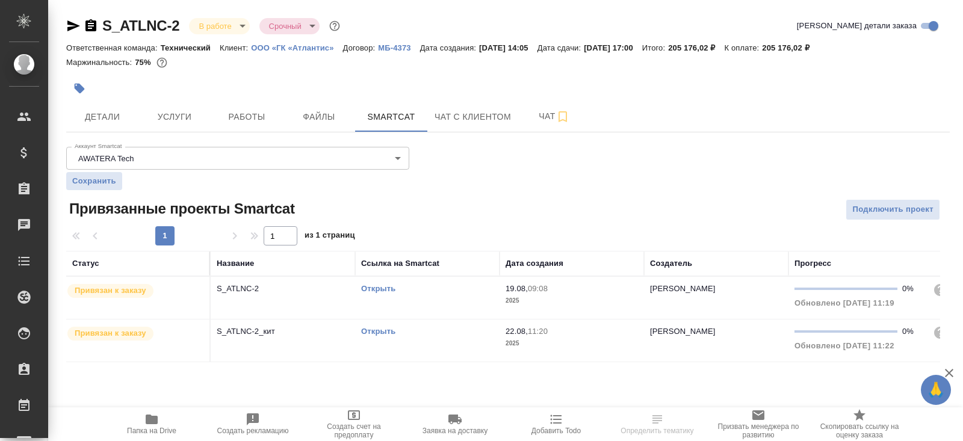
click at [373, 288] on link "Открыть" at bounding box center [378, 288] width 34 height 9
click at [371, 330] on link "Открыть" at bounding box center [378, 331] width 34 height 9
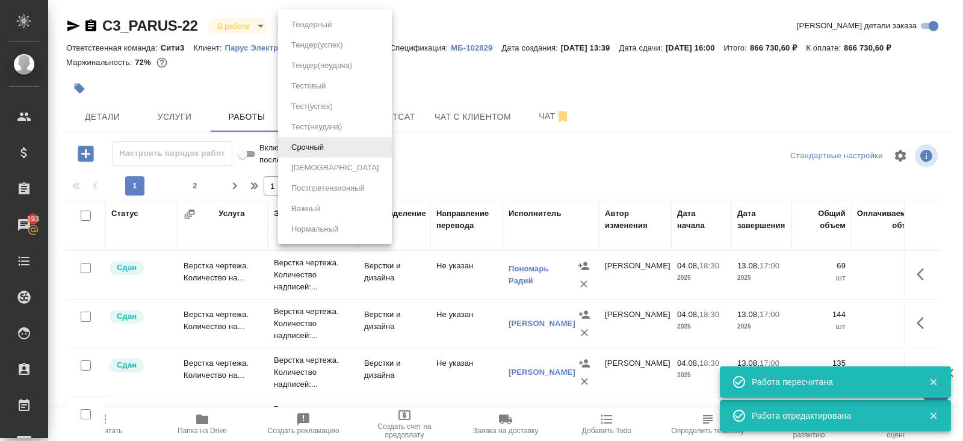
scroll to position [496, 0]
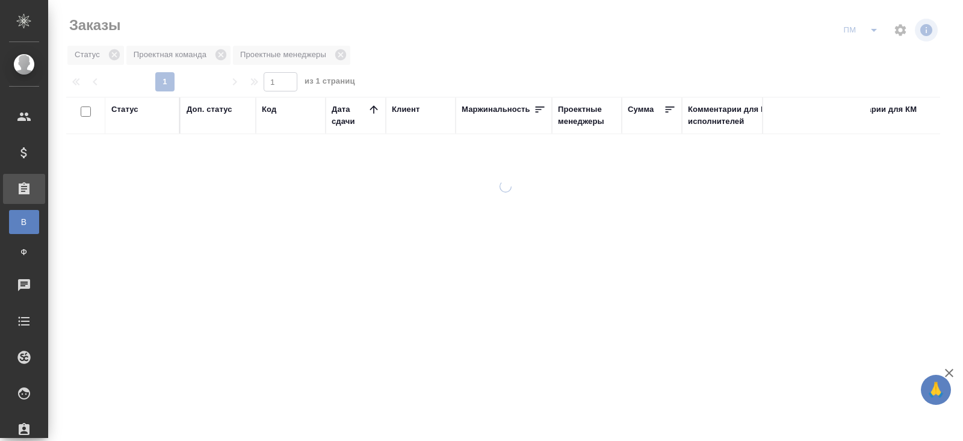
click at [866, 32] on span "split button" at bounding box center [874, 30] width 18 height 14
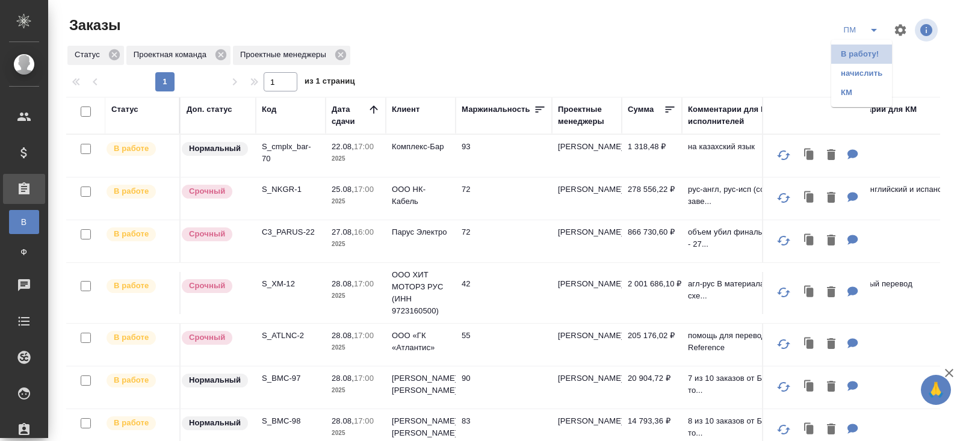
click at [869, 55] on li "В работу!" at bounding box center [861, 54] width 61 height 19
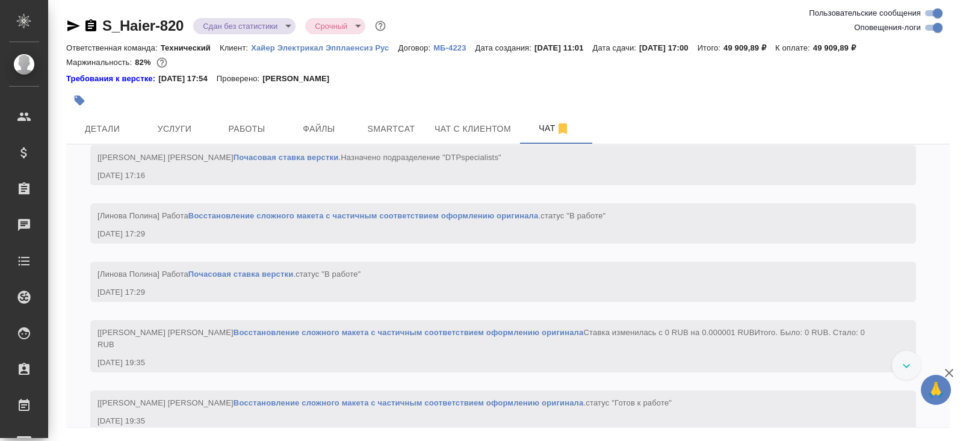
click at [931, 27] on input "Оповещения-логи" at bounding box center [937, 27] width 43 height 14
checkbox input "false"
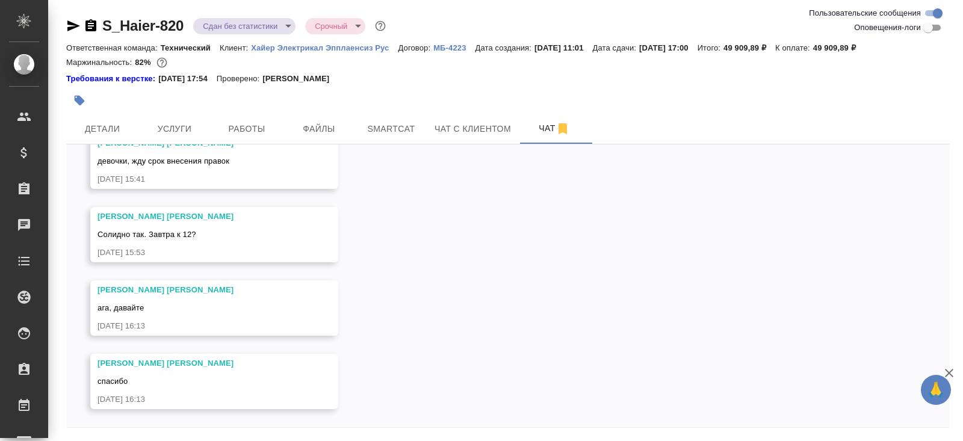
scroll to position [40, 0]
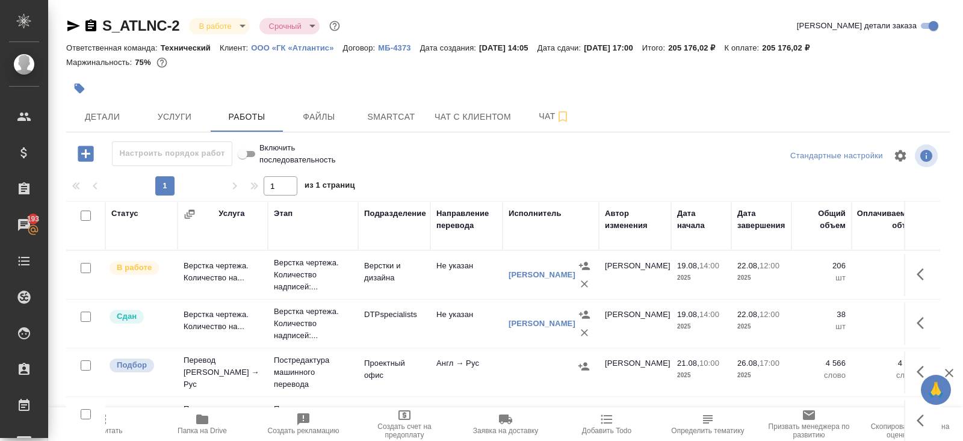
scroll to position [61, 0]
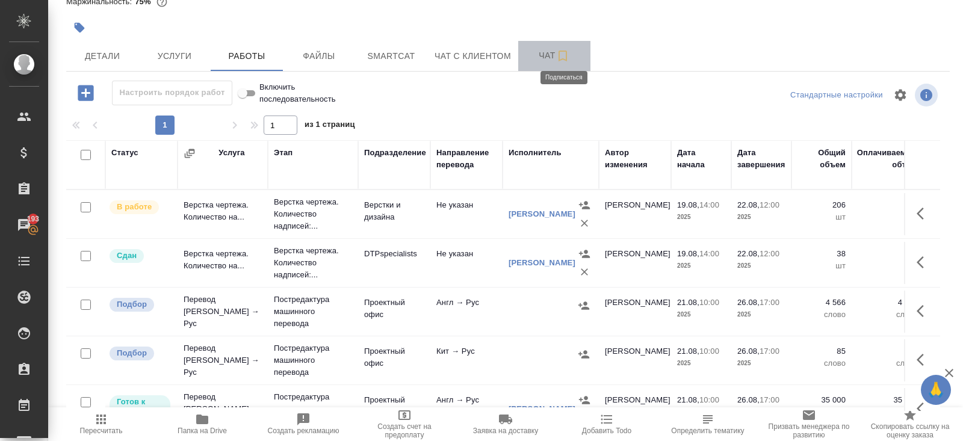
click at [563, 49] on icon "button" at bounding box center [563, 56] width 14 height 14
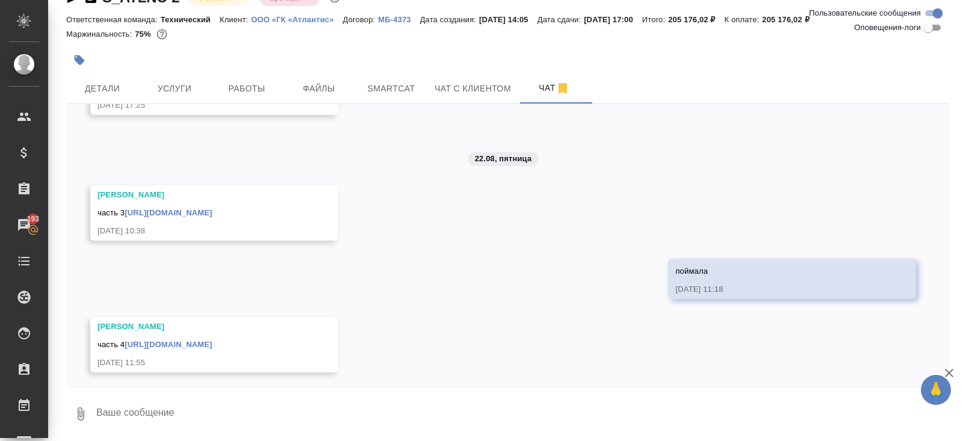
scroll to position [5901, 0]
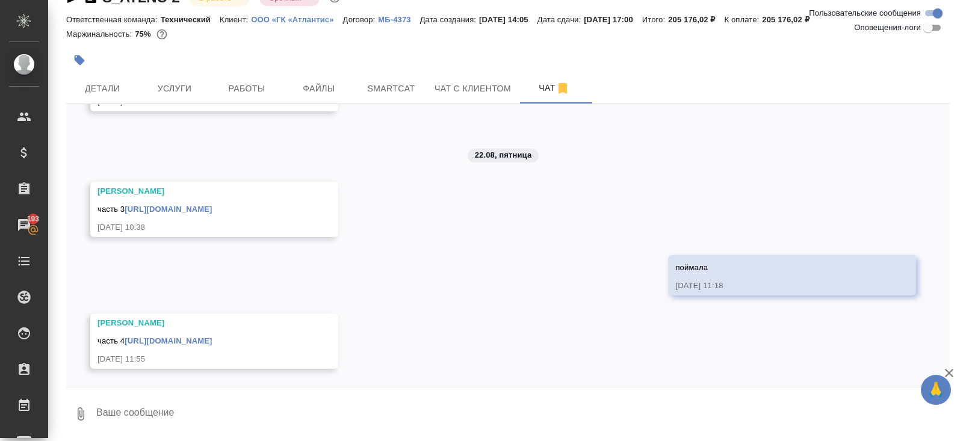
click at [157, 345] on link "[URL][DOMAIN_NAME]" at bounding box center [168, 340] width 87 height 9
click at [143, 406] on textarea at bounding box center [522, 414] width 855 height 41
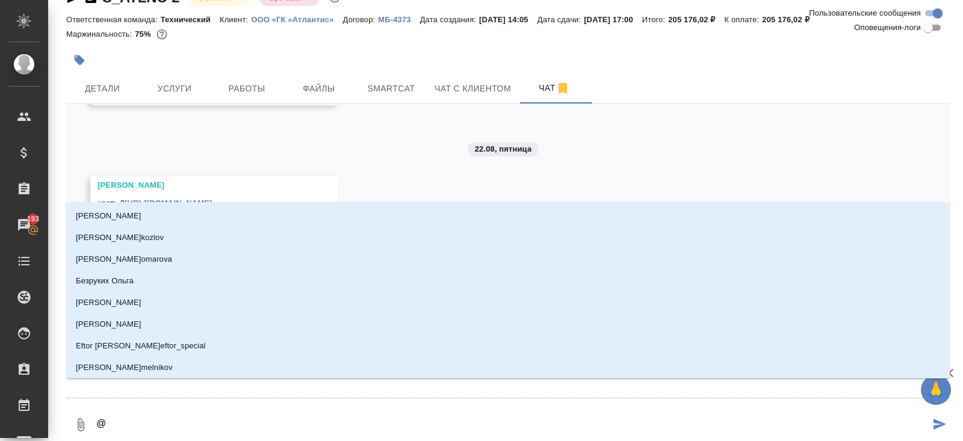
type textarea "@м"
type input "м"
type textarea "@ма"
type input "ма"
type textarea "@мао"
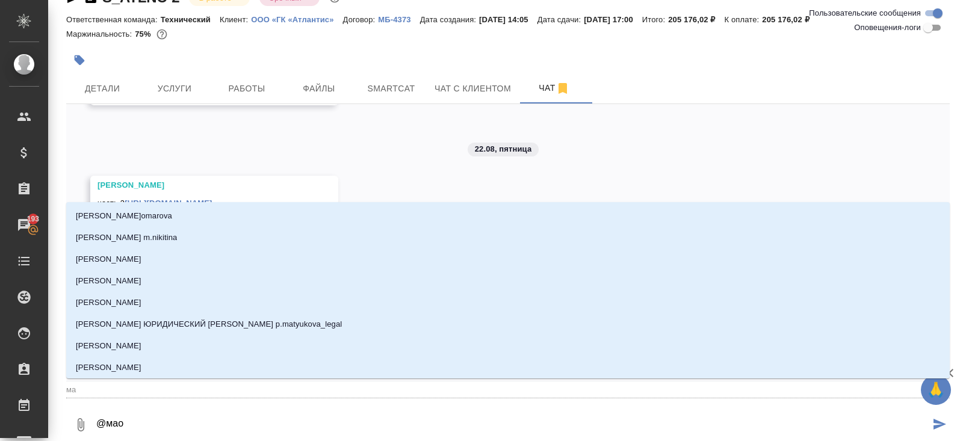
type input "мао"
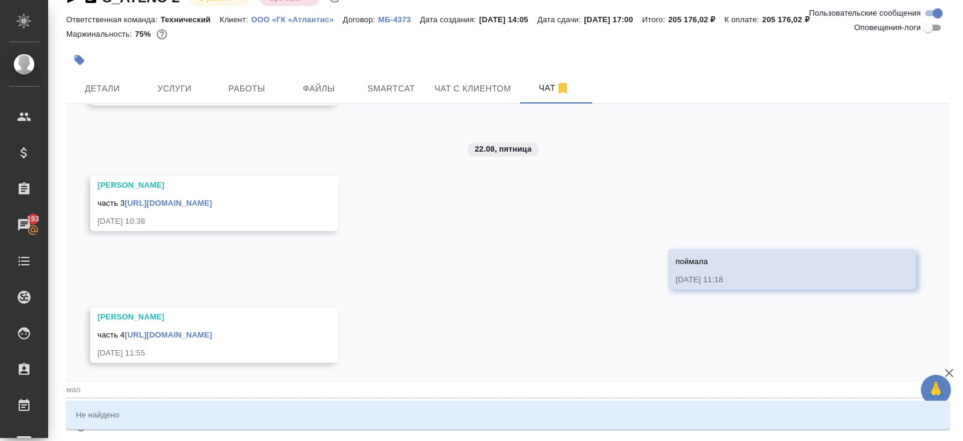
type textarea "@ма"
type input "ма"
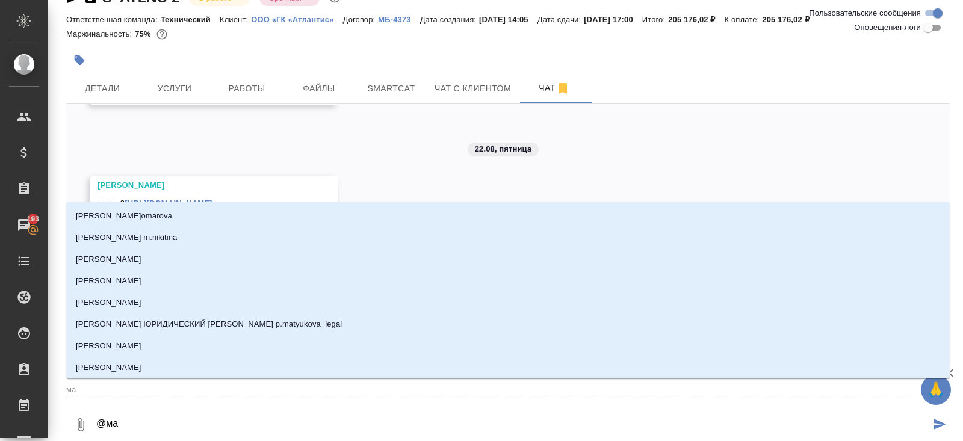
type textarea "@мал"
type input "мал"
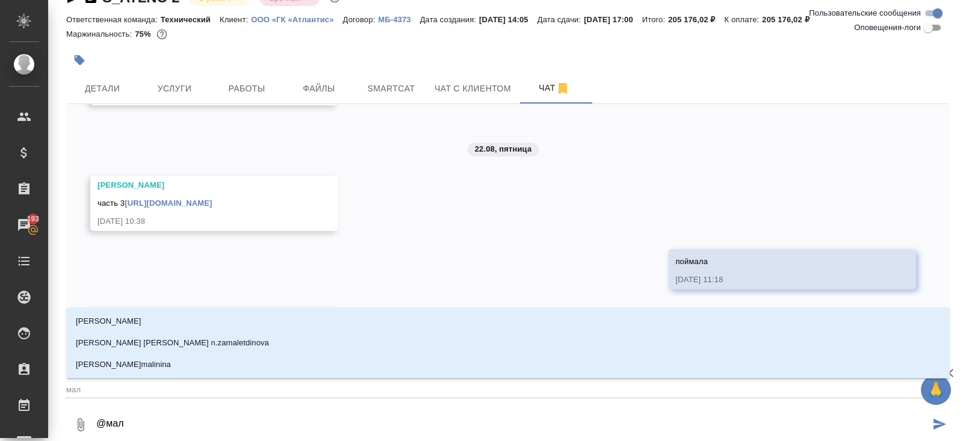
type textarea "@мало"
type input "мало"
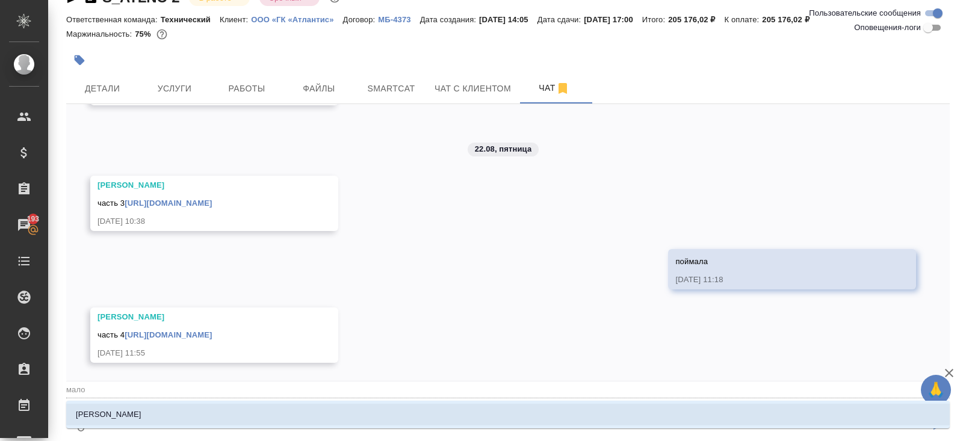
click at [137, 414] on p "[PERSON_NAME]" at bounding box center [109, 415] width 66 height 12
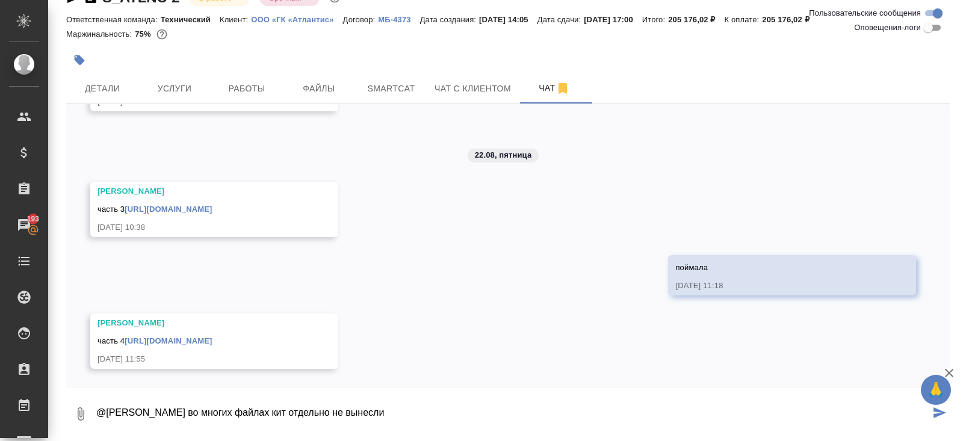
type textarea "@[PERSON_NAME] во многих файлах кит отдельно не вынесли"
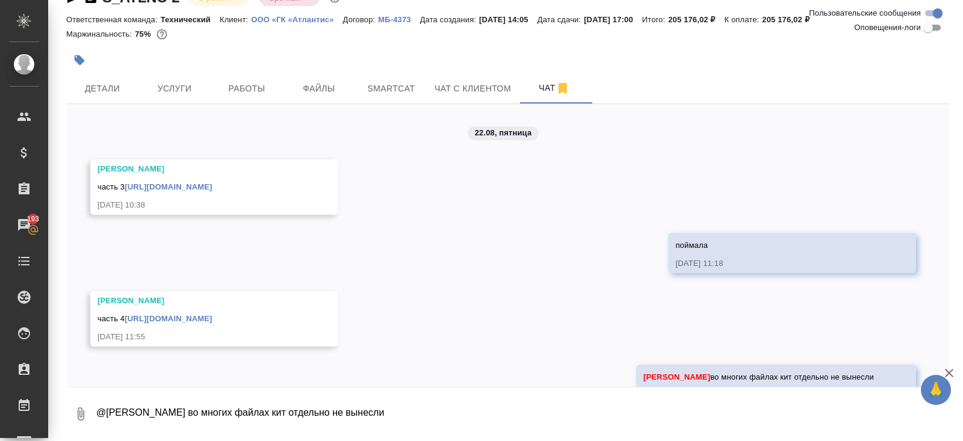
scroll to position [5960, 0]
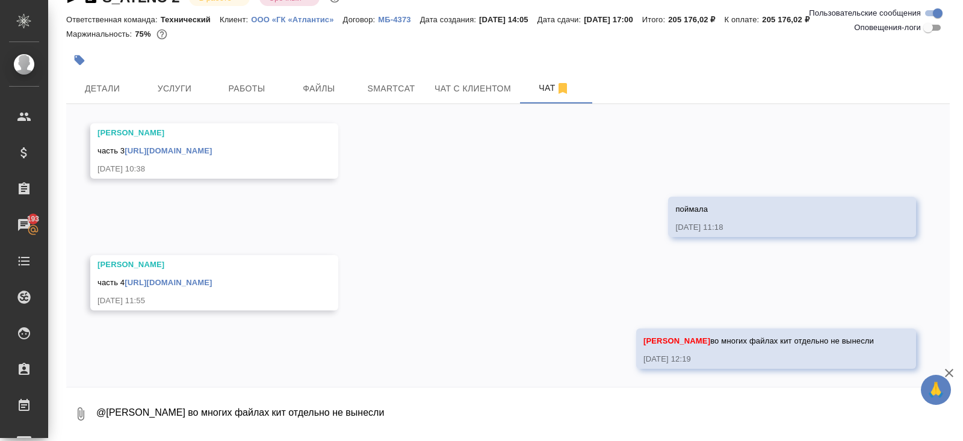
click at [212, 281] on link "[URL][DOMAIN_NAME]" at bounding box center [168, 282] width 87 height 9
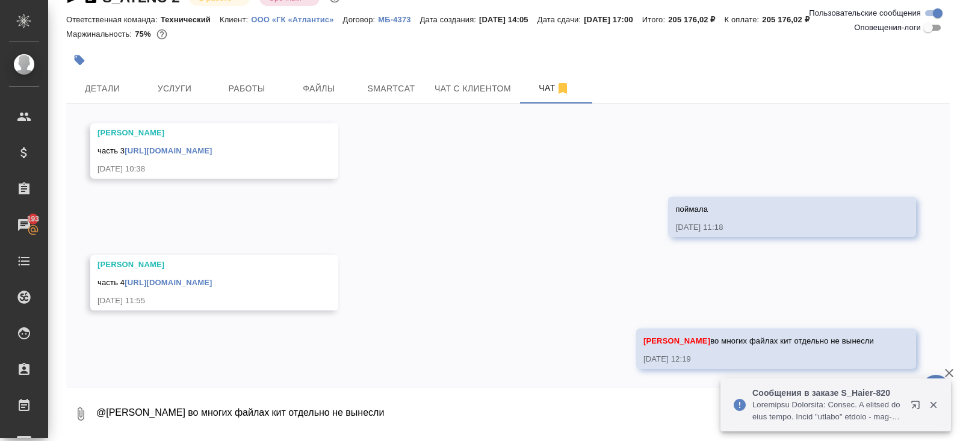
click at [914, 407] on icon "button" at bounding box center [918, 407] width 14 height 14
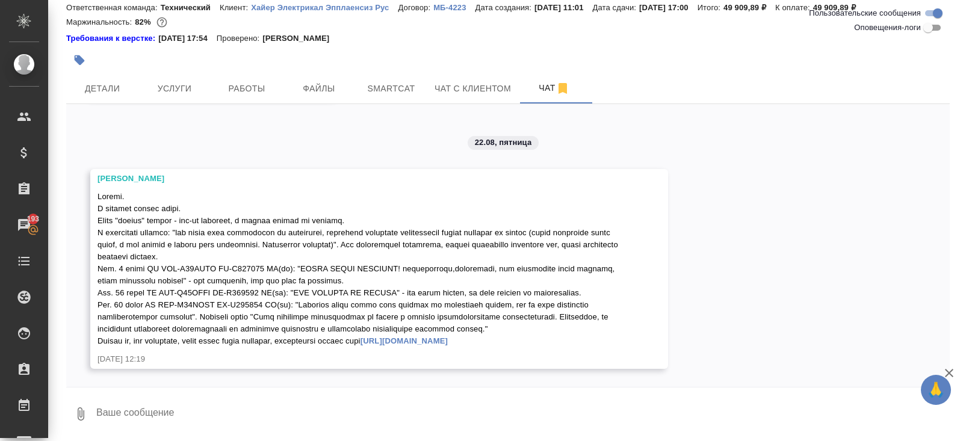
scroll to position [7131, 0]
click at [211, 413] on textarea at bounding box center [522, 414] width 855 height 41
type textarea "т"
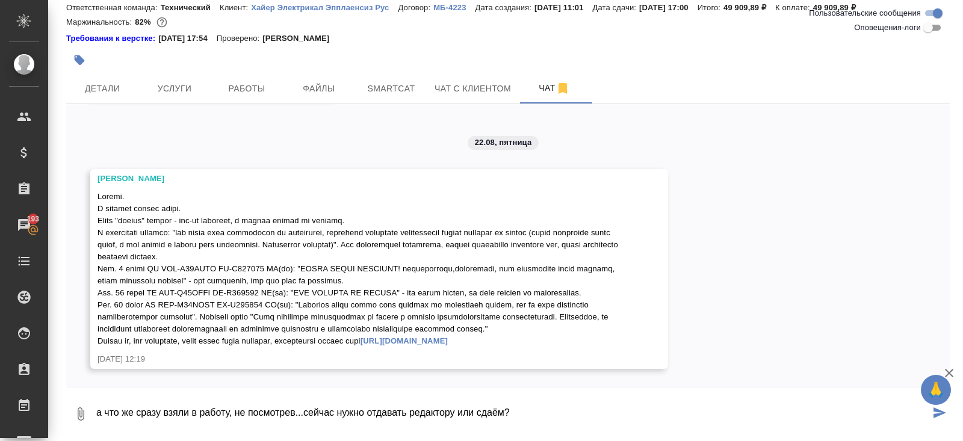
type textarea "а что же сразу взяли в работу, не посмотрев...сейчас нужно отдавать редактору и…"
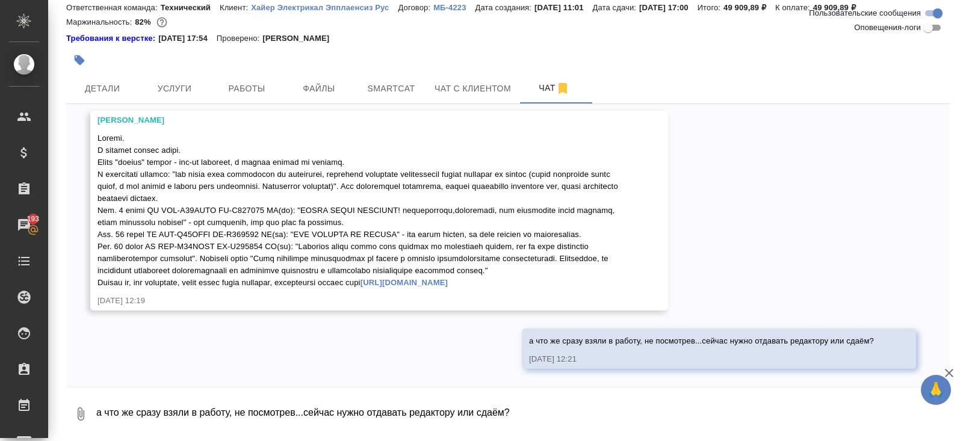
scroll to position [7190, 0]
